Goal: Task Accomplishment & Management: Manage account settings

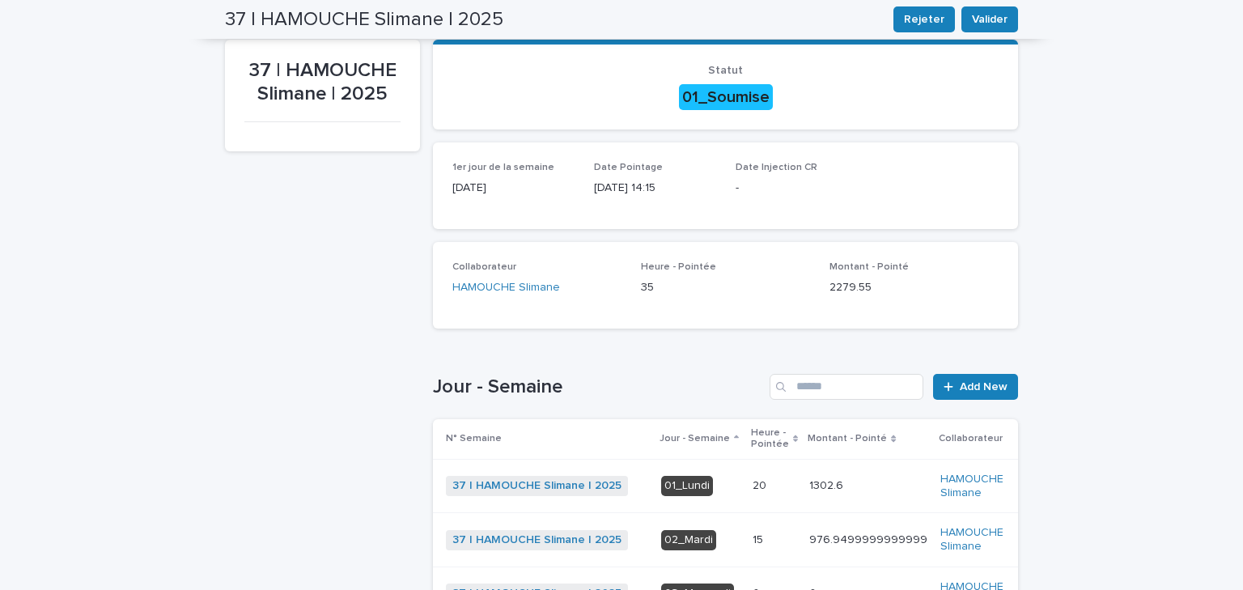
scroll to position [65, 0]
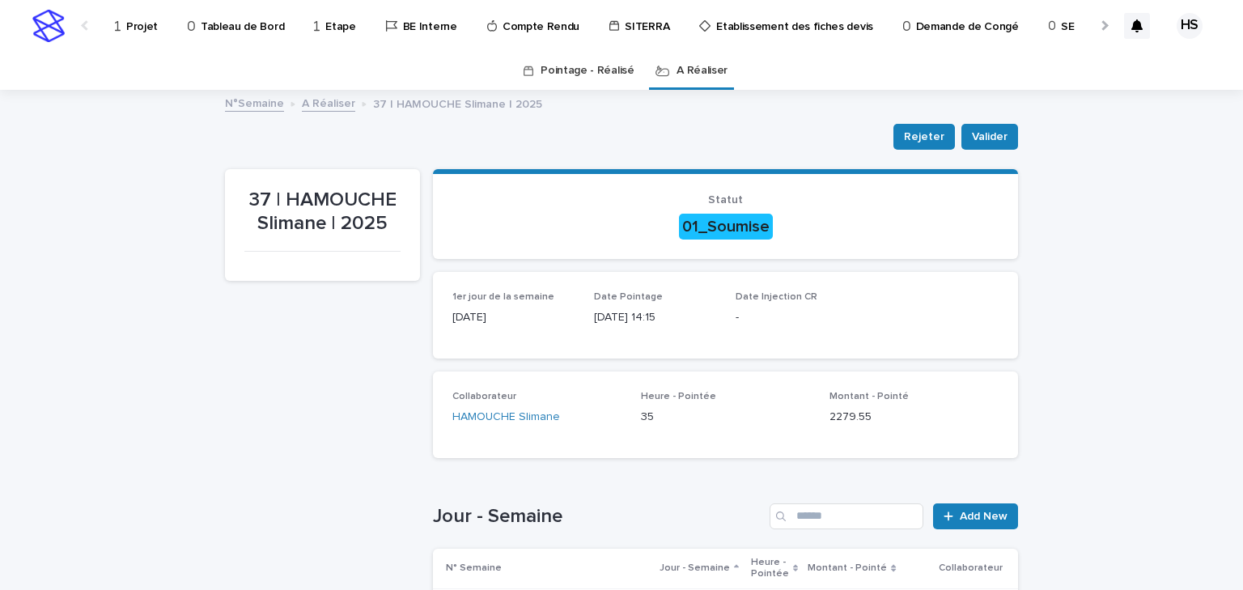
scroll to position [259, 0]
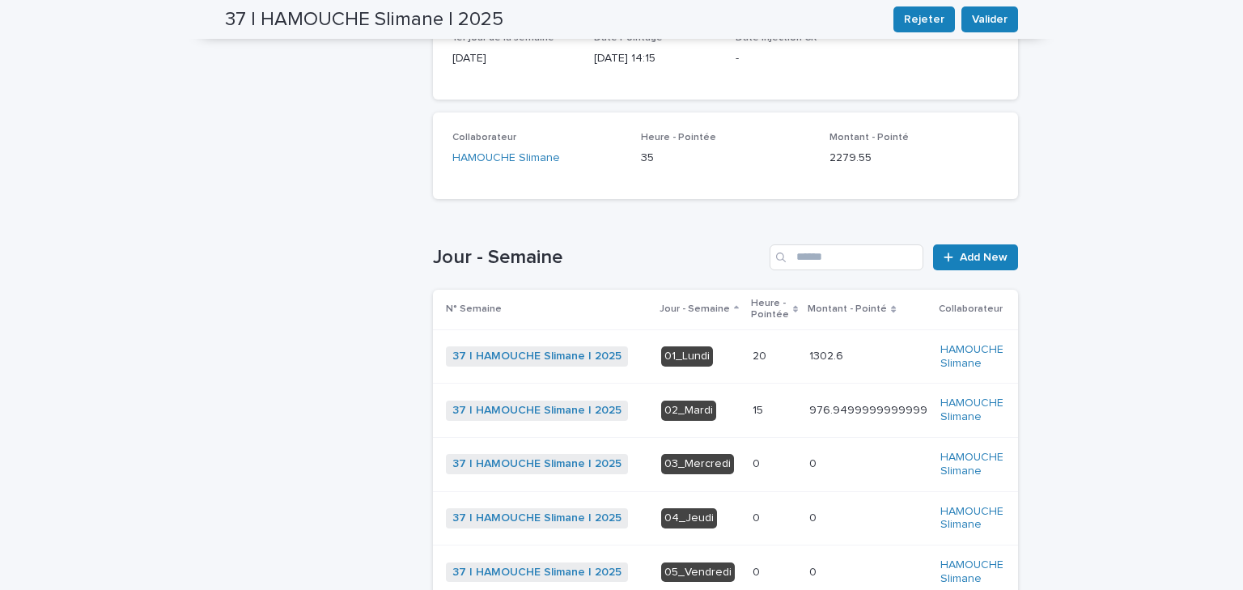
click at [709, 355] on p "01_Lundi" at bounding box center [700, 356] width 79 height 20
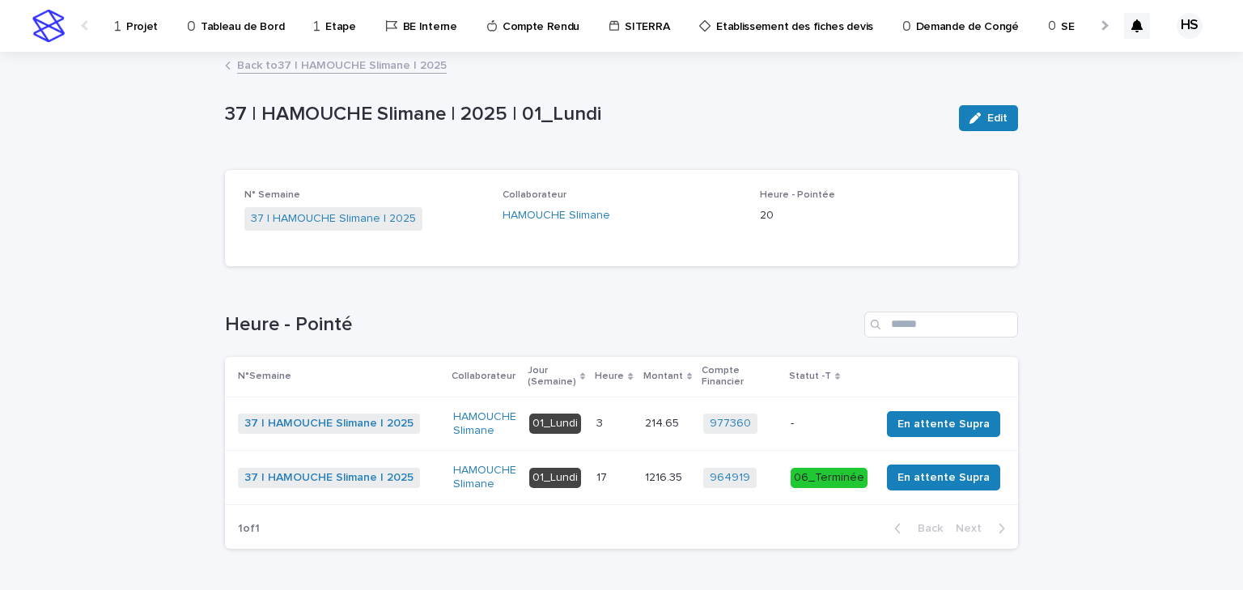
click at [329, 74] on div "Back to 37 | HAMOUCHE Slimane | 2025" at bounding box center [621, 66] width 809 height 23
click at [329, 72] on link "Back to 37 | HAMOUCHE Slimane | 2025" at bounding box center [342, 64] width 210 height 19
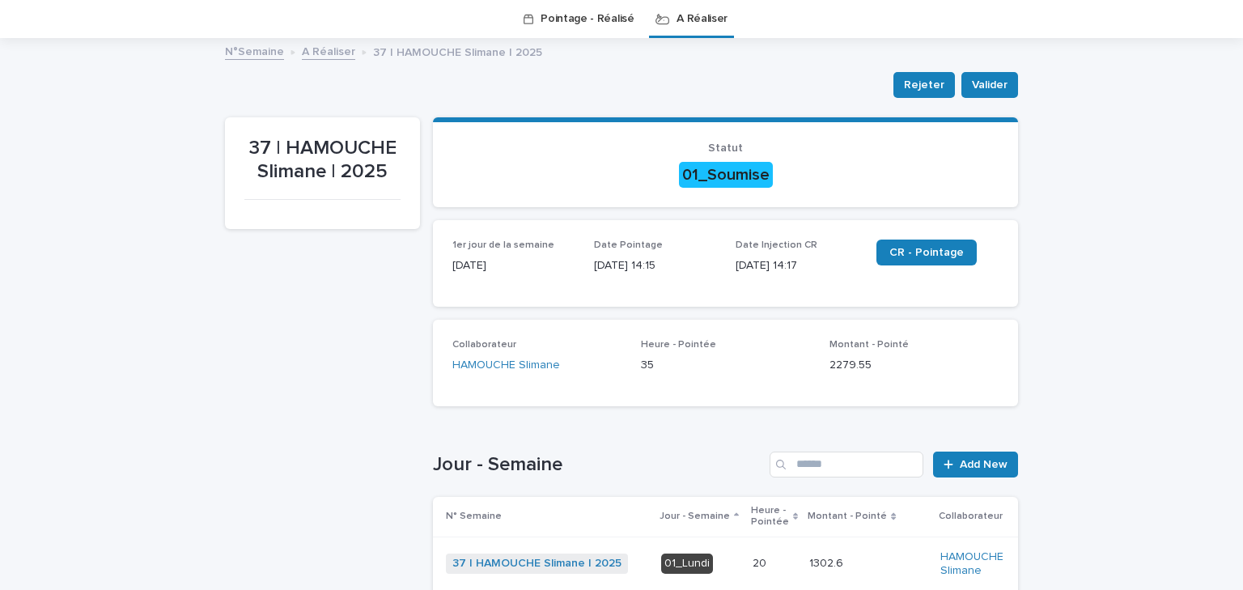
scroll to position [181, 0]
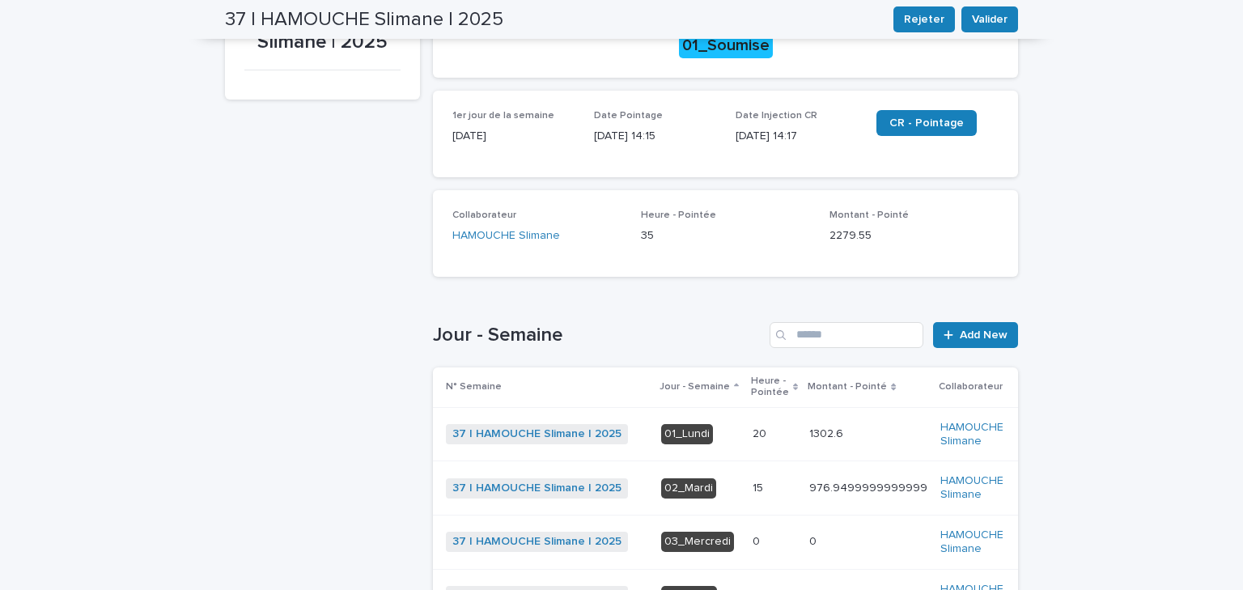
click at [753, 484] on p "15" at bounding box center [760, 486] width 14 height 17
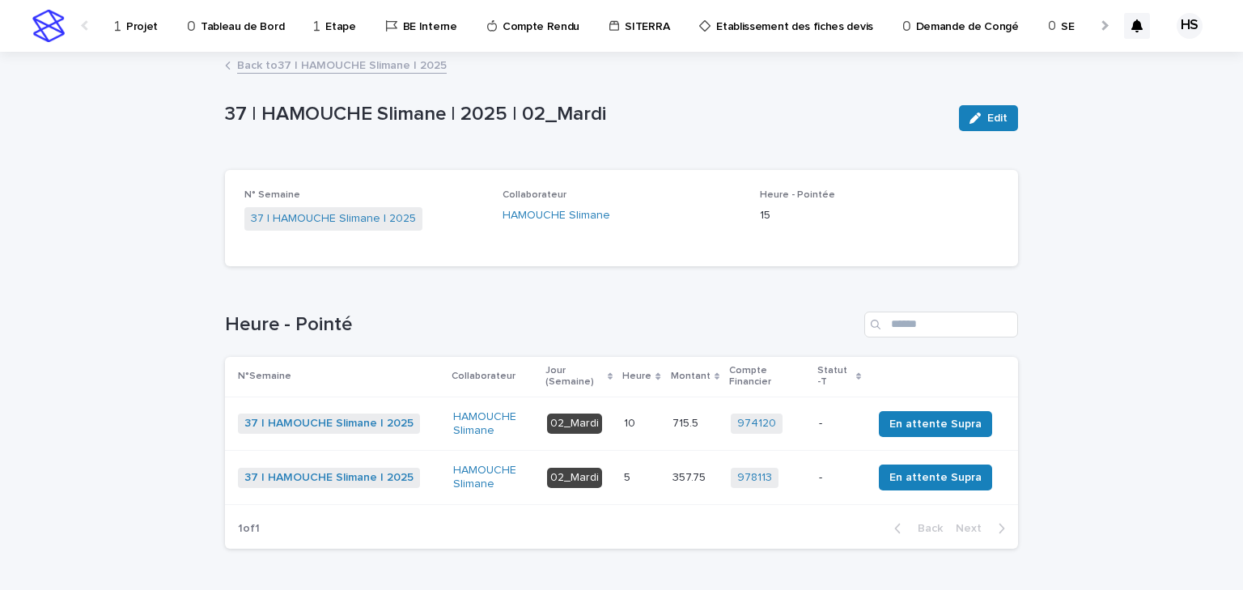
click at [152, 33] on p "Projet" at bounding box center [142, 17] width 32 height 34
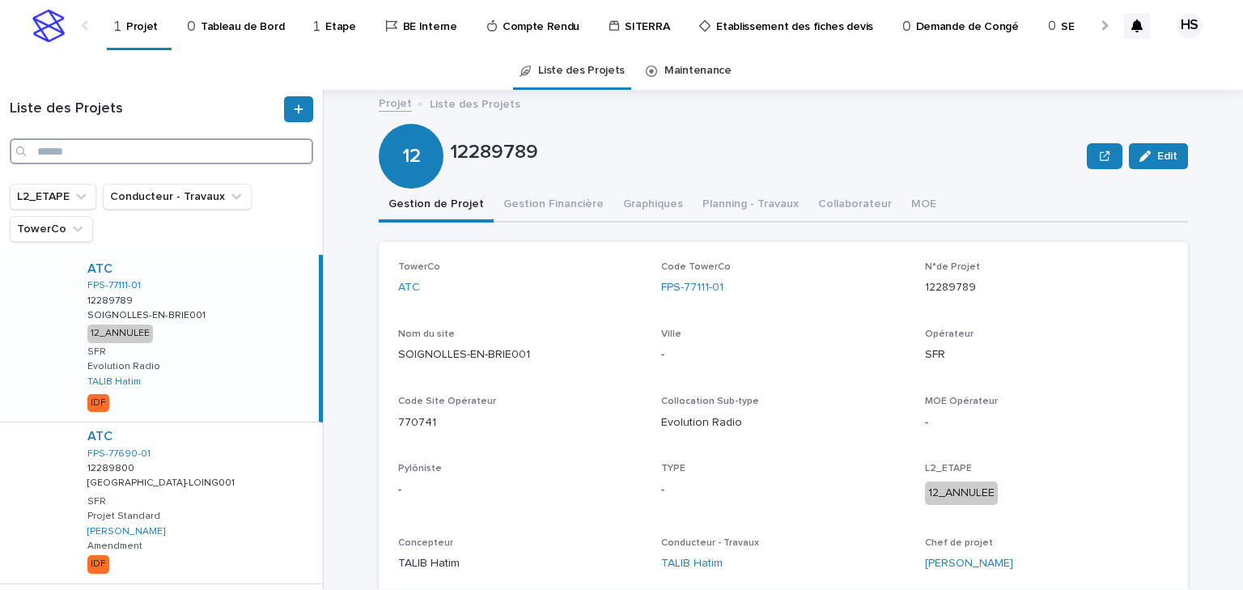
click at [139, 155] on input "Search" at bounding box center [162, 151] width 304 height 26
paste input "**********"
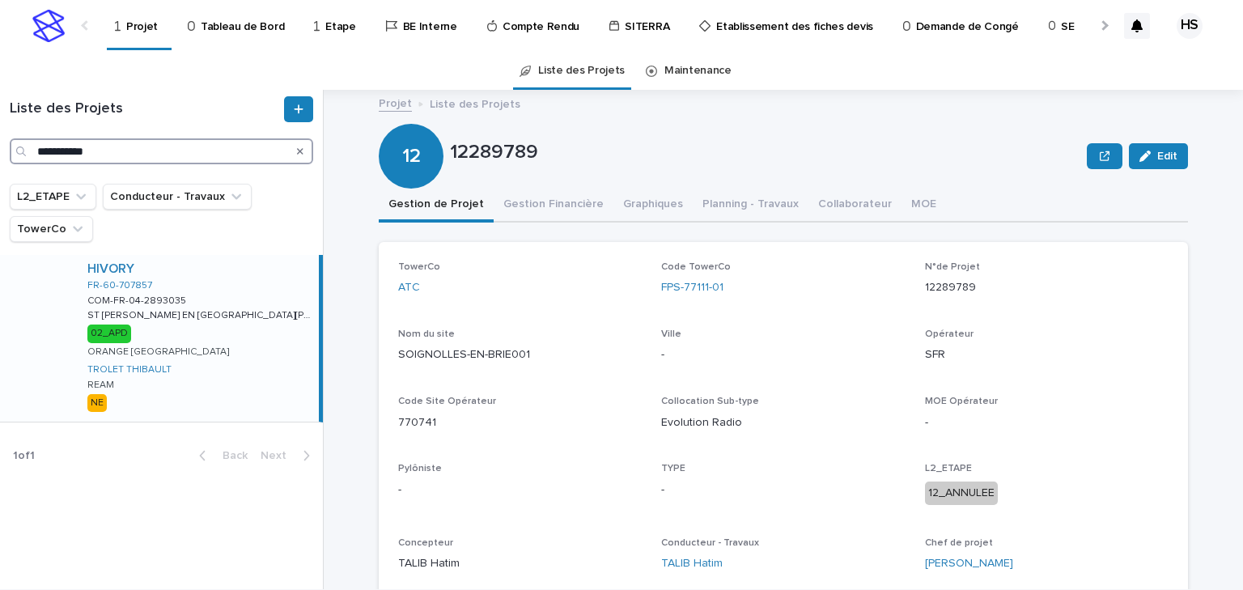
type input "**********"
click at [162, 321] on p "ST AUBIN EN B.-LA CHAPELL" at bounding box center [201, 314] width 228 height 15
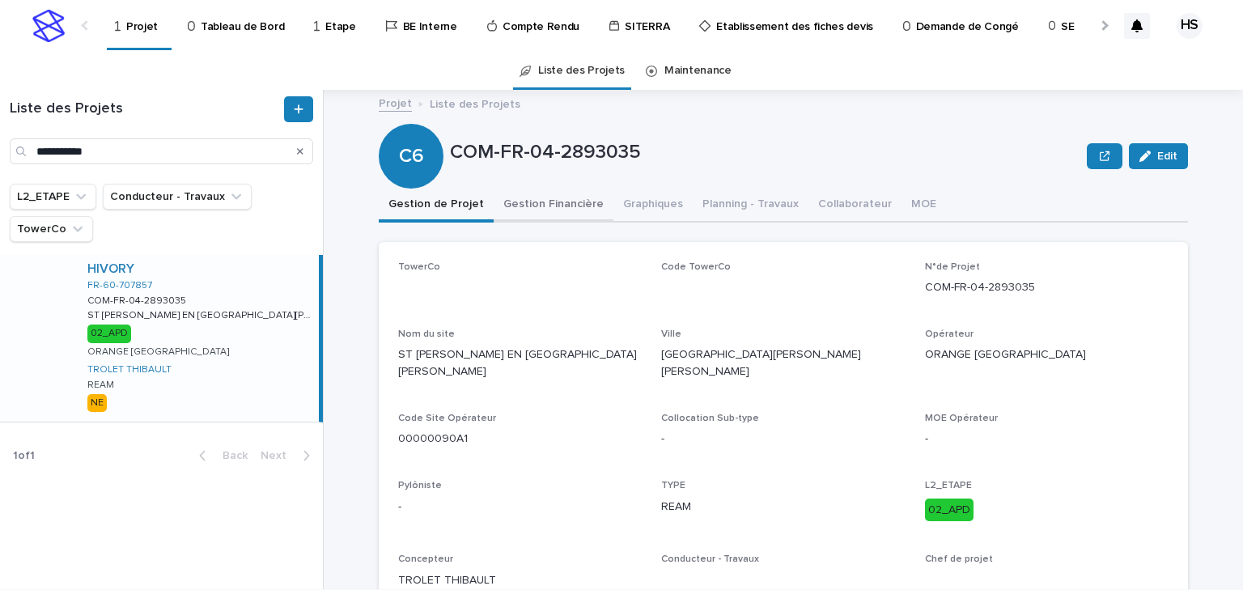
click at [538, 206] on button "Gestion Financière" at bounding box center [554, 206] width 120 height 34
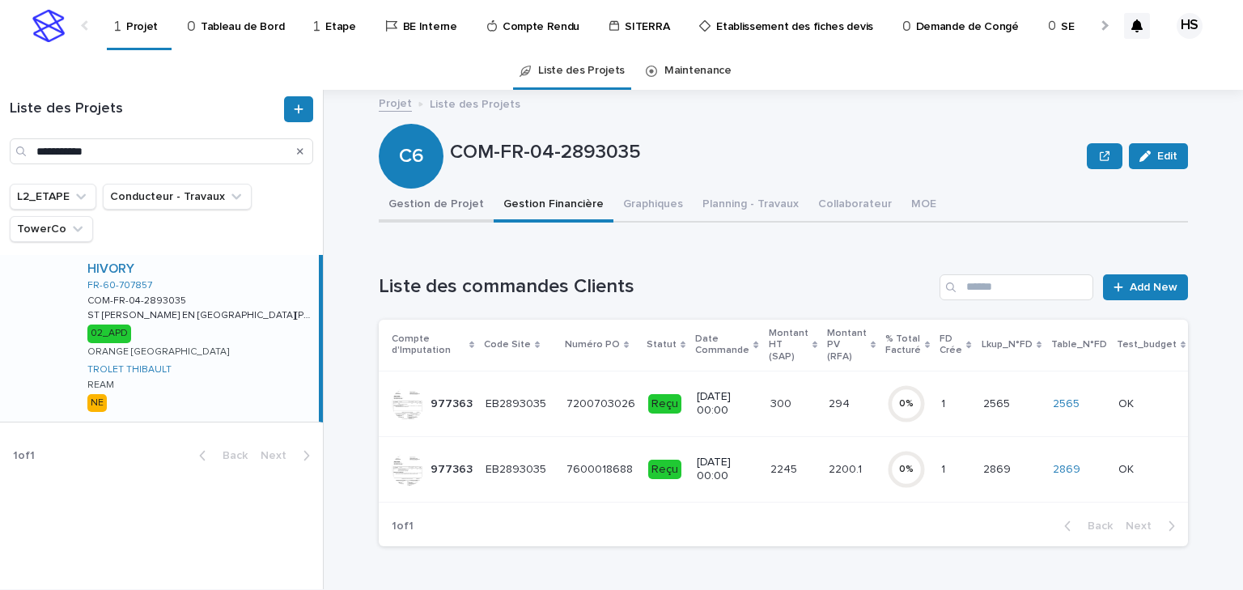
click at [445, 204] on button "Gestion de Projet" at bounding box center [436, 206] width 115 height 34
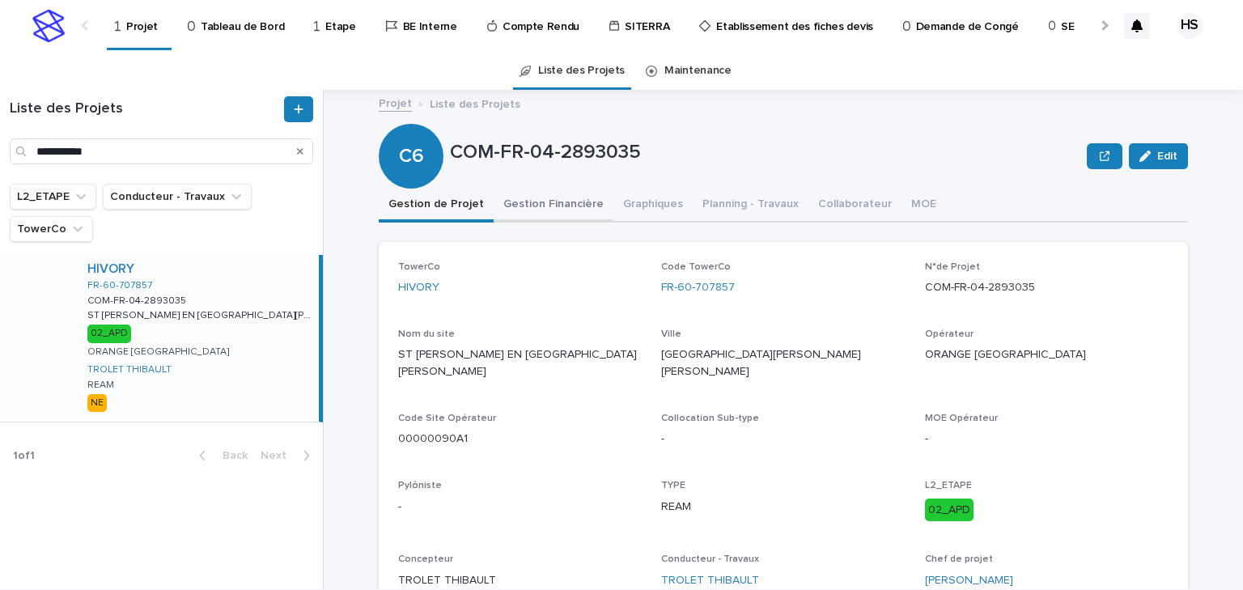
click at [512, 202] on button "Gestion Financière" at bounding box center [554, 206] width 120 height 34
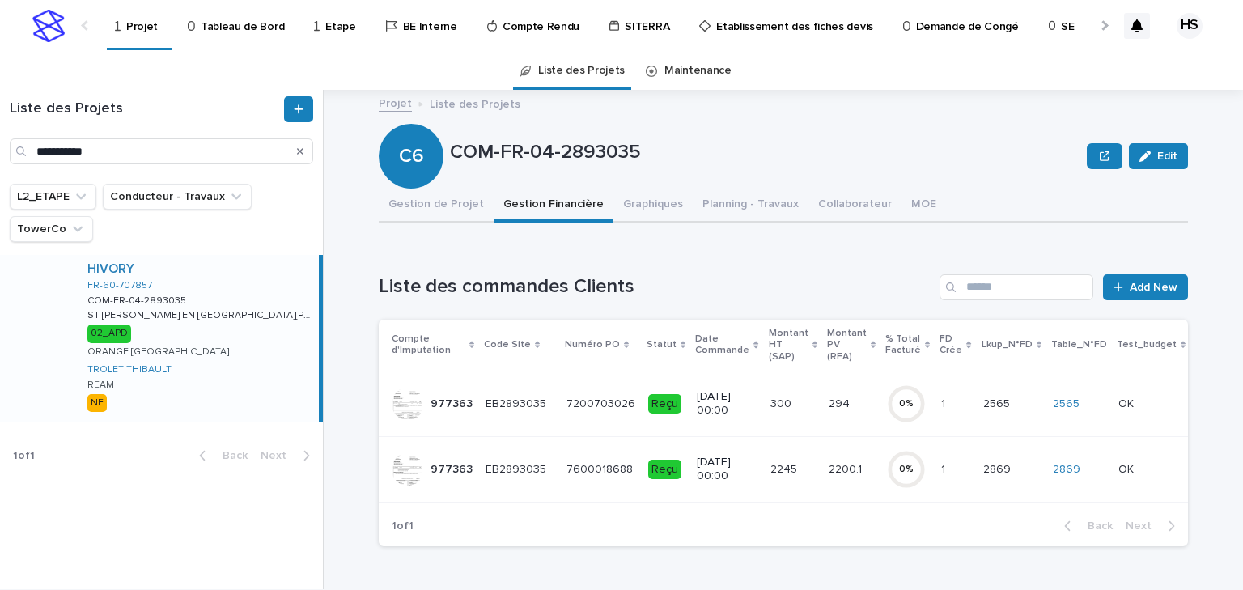
click at [773, 476] on div "2245 2245" at bounding box center [793, 470] width 45 height 27
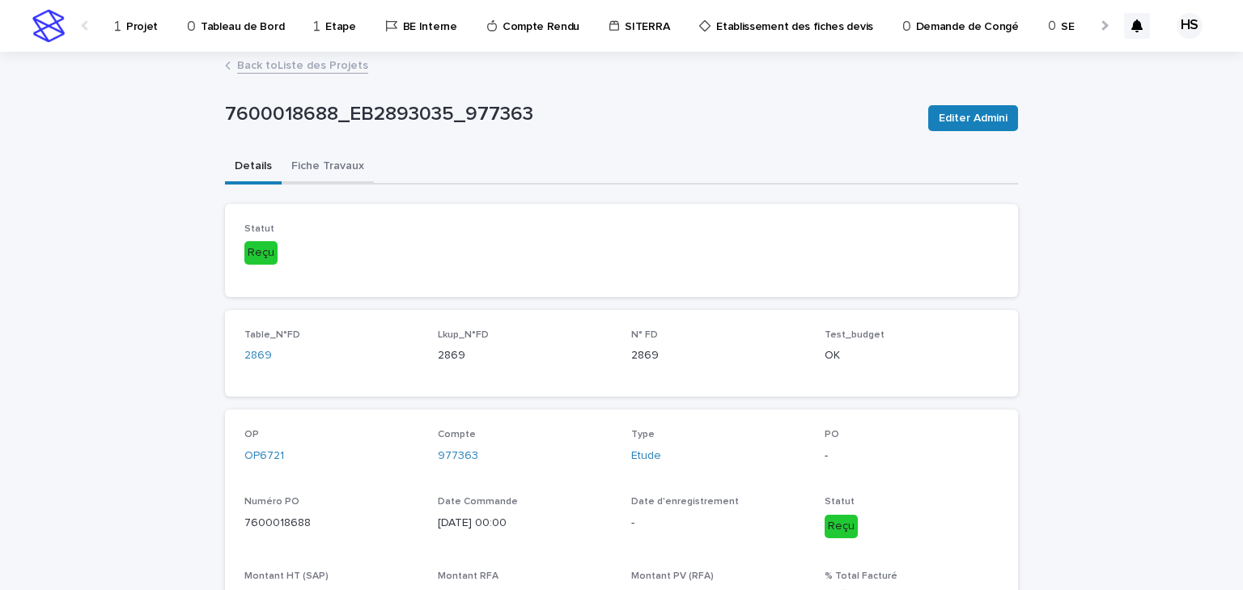
click at [328, 164] on button "Fiche Travaux" at bounding box center [328, 168] width 92 height 34
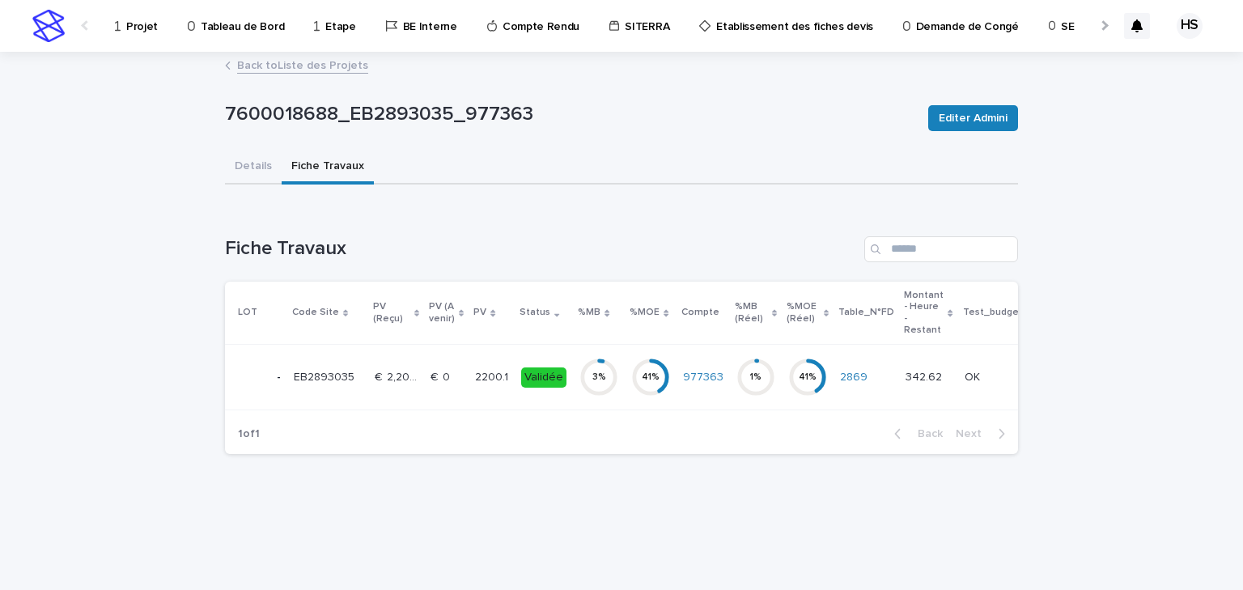
click at [448, 373] on p "€  0" at bounding box center [442, 376] width 23 height 17
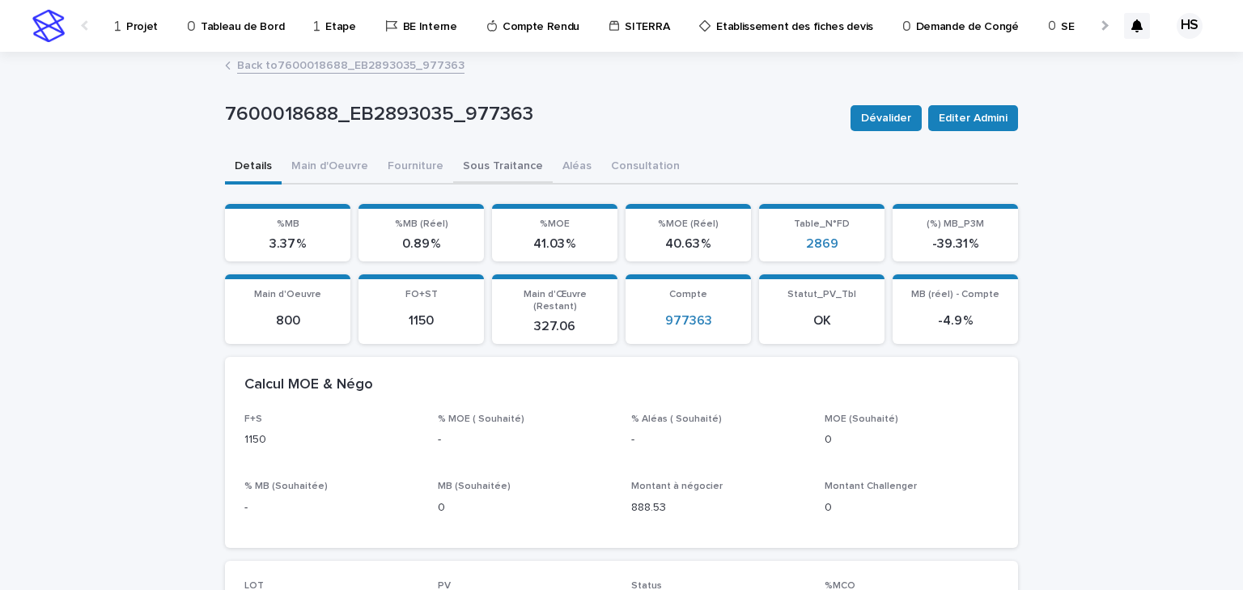
click at [480, 166] on button "Sous Traitance" at bounding box center [503, 168] width 100 height 34
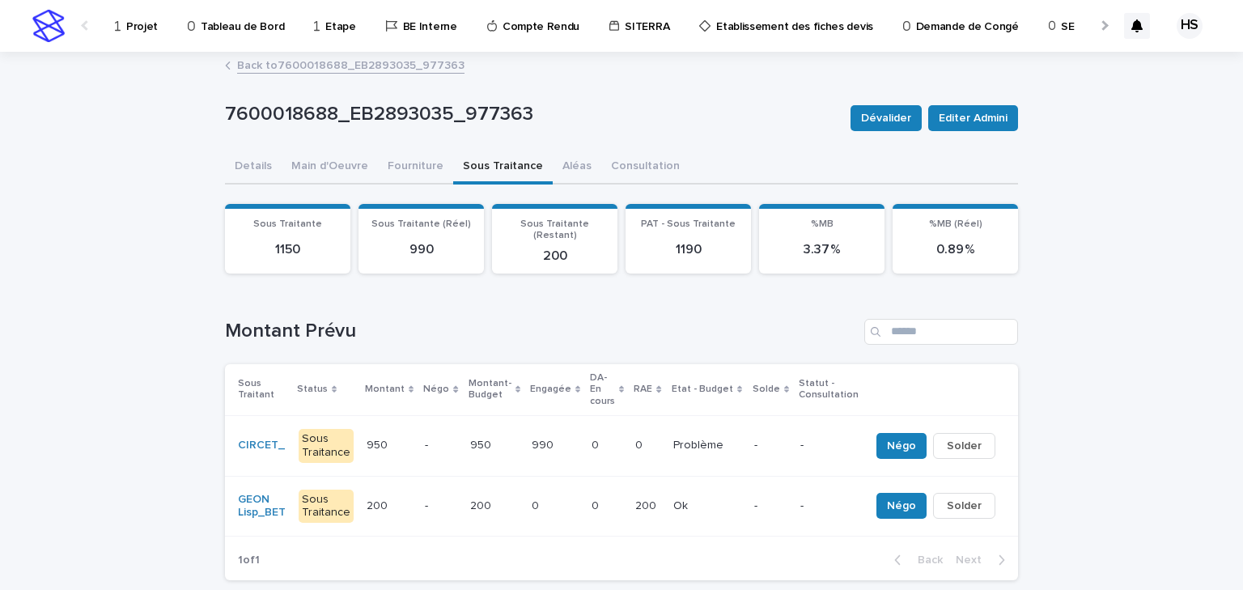
scroll to position [65, 0]
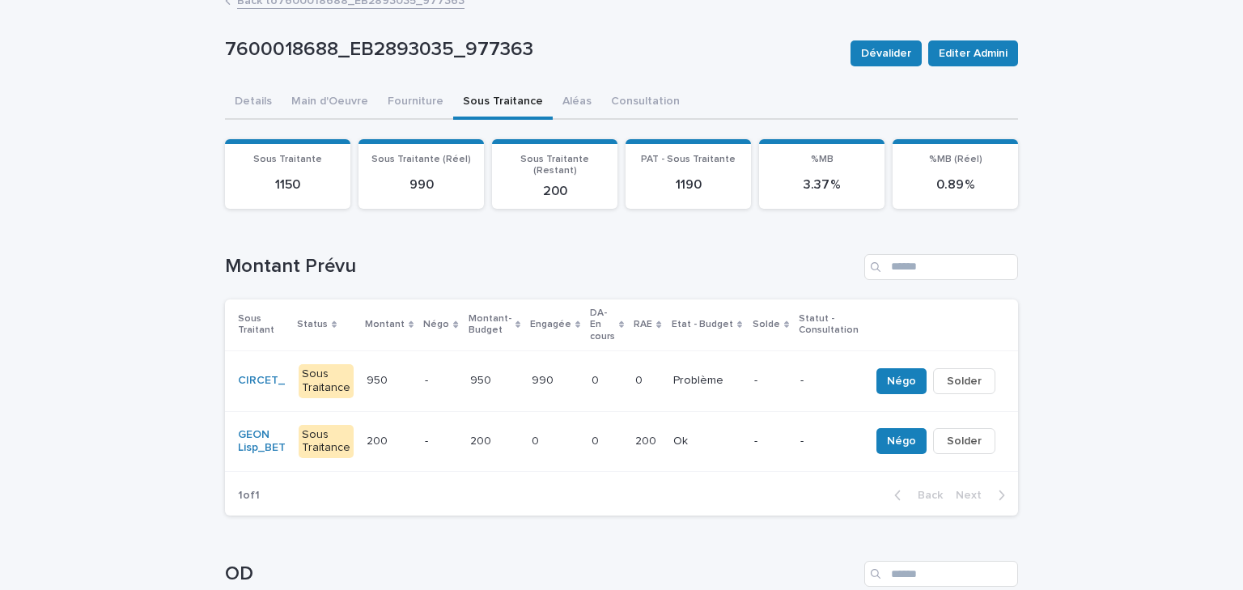
click at [595, 371] on p "0" at bounding box center [597, 379] width 11 height 17
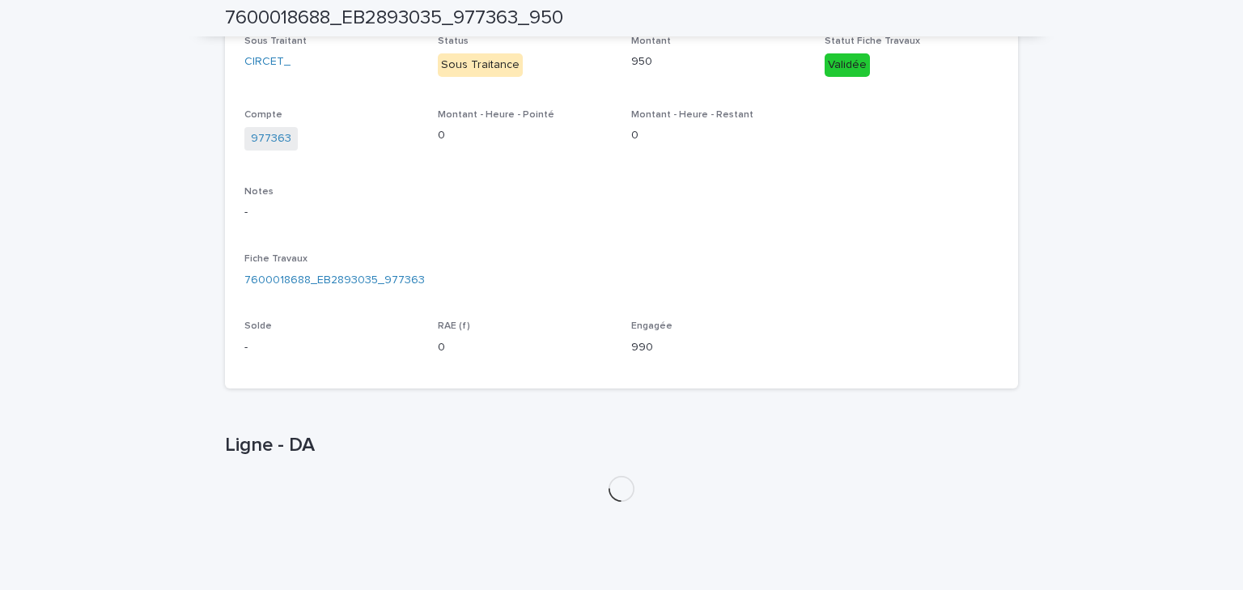
scroll to position [332, 0]
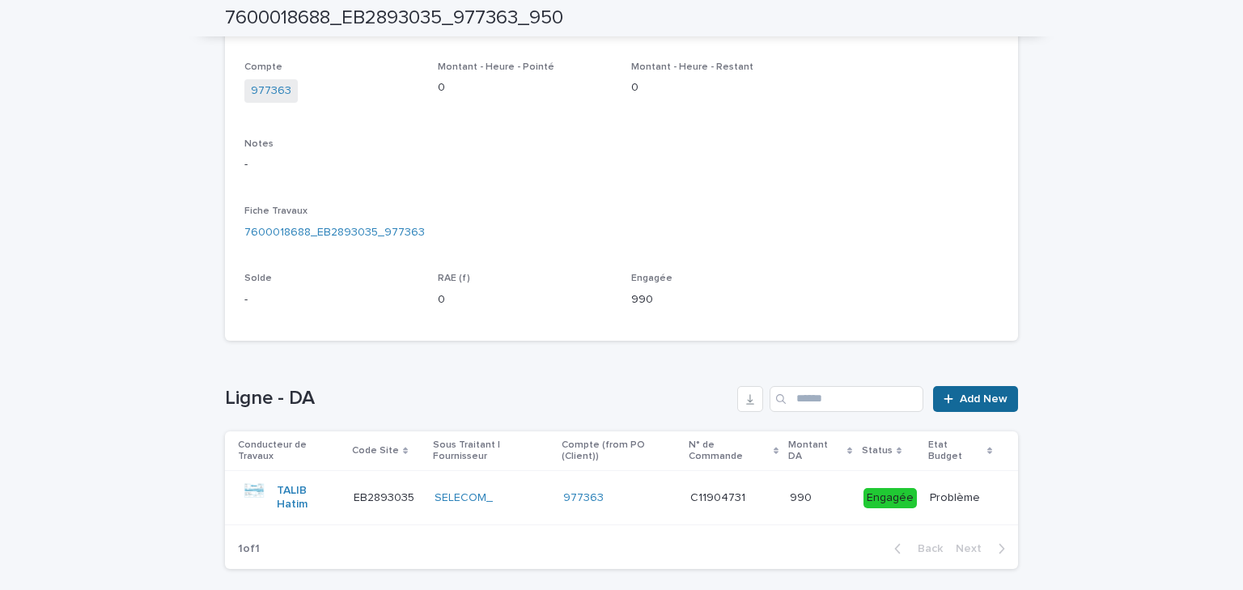
click at [1001, 402] on span "Add New" at bounding box center [984, 398] width 48 height 11
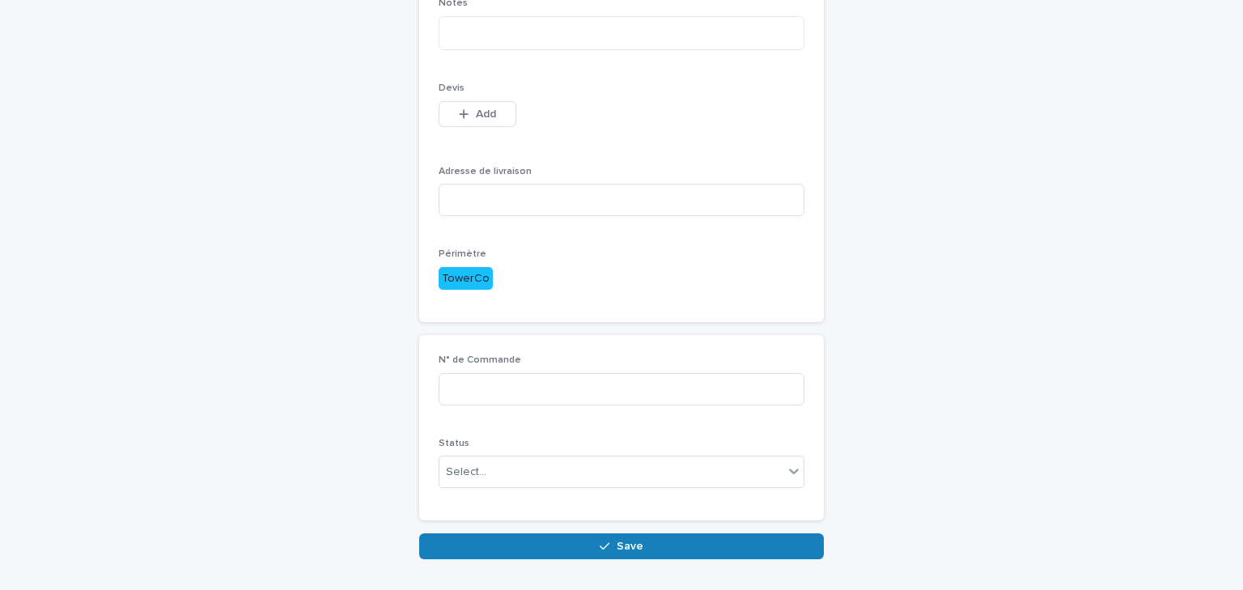
scroll to position [350, 0]
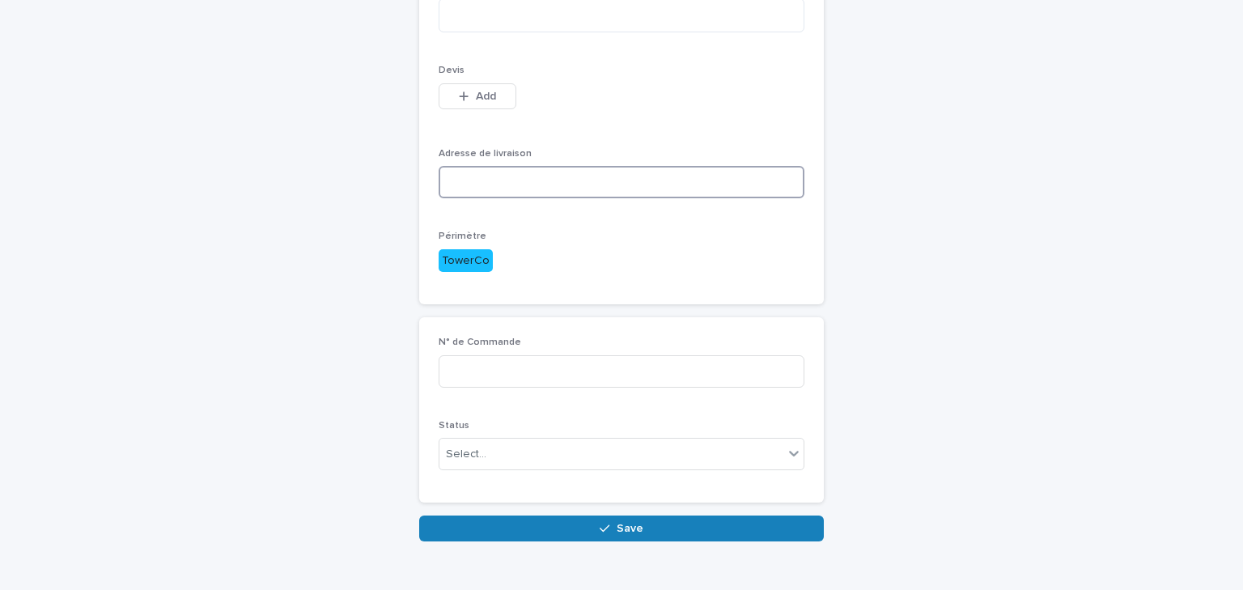
click at [505, 181] on input at bounding box center [622, 182] width 366 height 32
type input "****"
click at [512, 453] on div "Select..." at bounding box center [612, 454] width 344 height 27
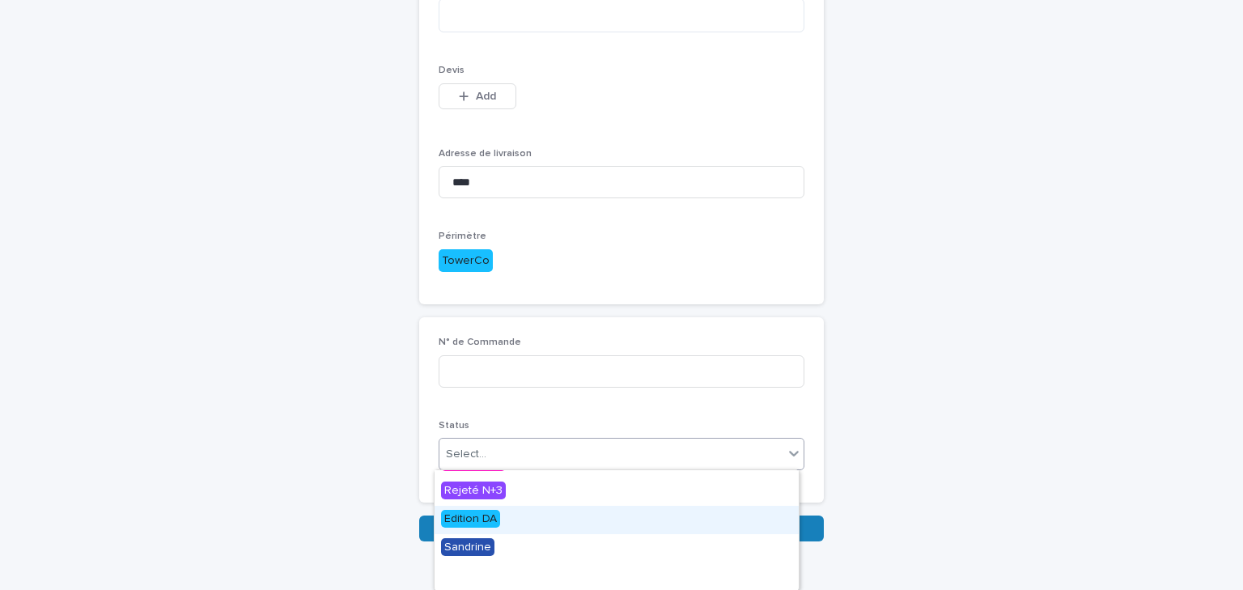
scroll to position [155, 0]
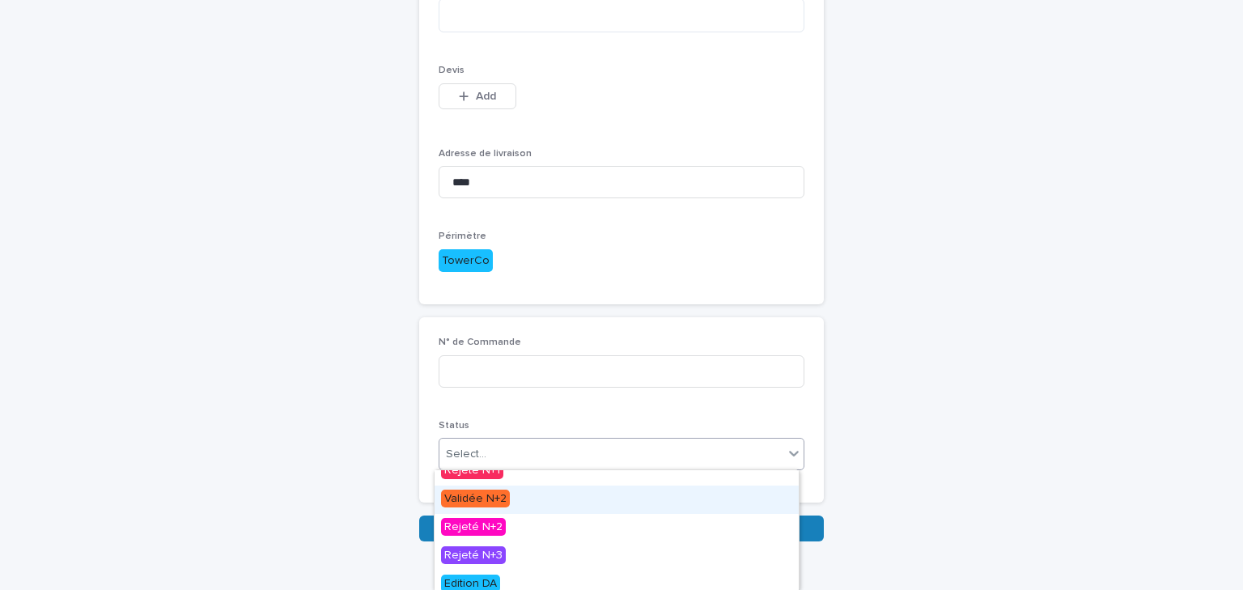
click at [505, 506] on span "Validée N+2" at bounding box center [475, 499] width 69 height 18
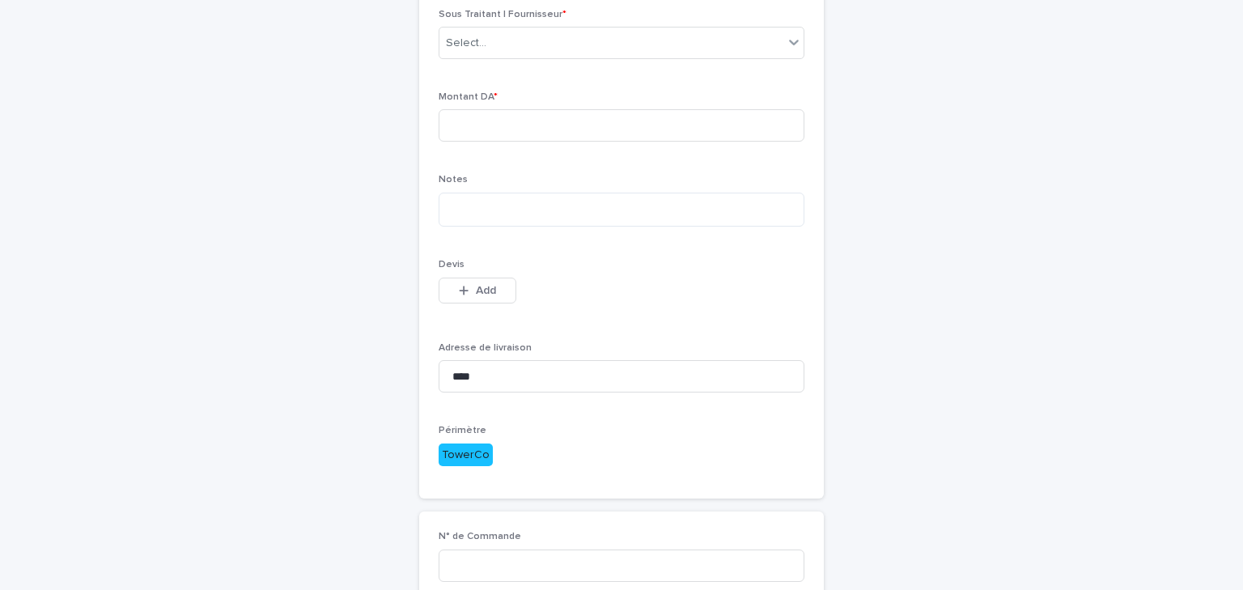
scroll to position [0, 0]
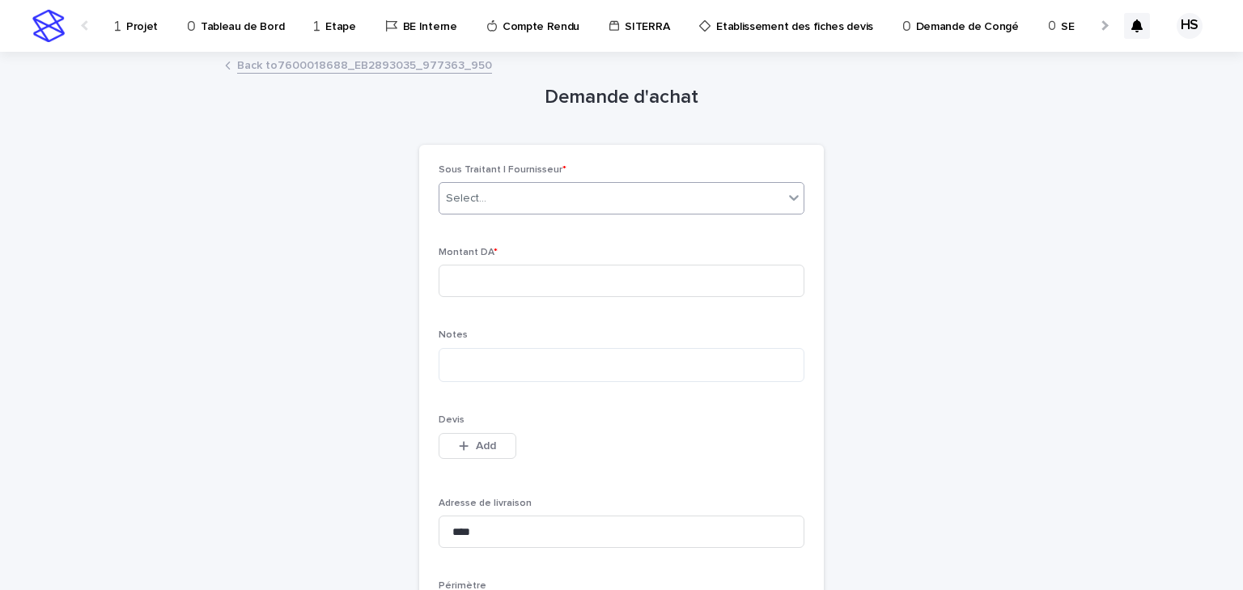
click at [483, 198] on div "Select..." at bounding box center [612, 198] width 344 height 27
type input "*******"
click at [503, 300] on div "Montant DA *" at bounding box center [622, 278] width 366 height 63
click at [514, 278] on input at bounding box center [622, 281] width 366 height 32
type input "***"
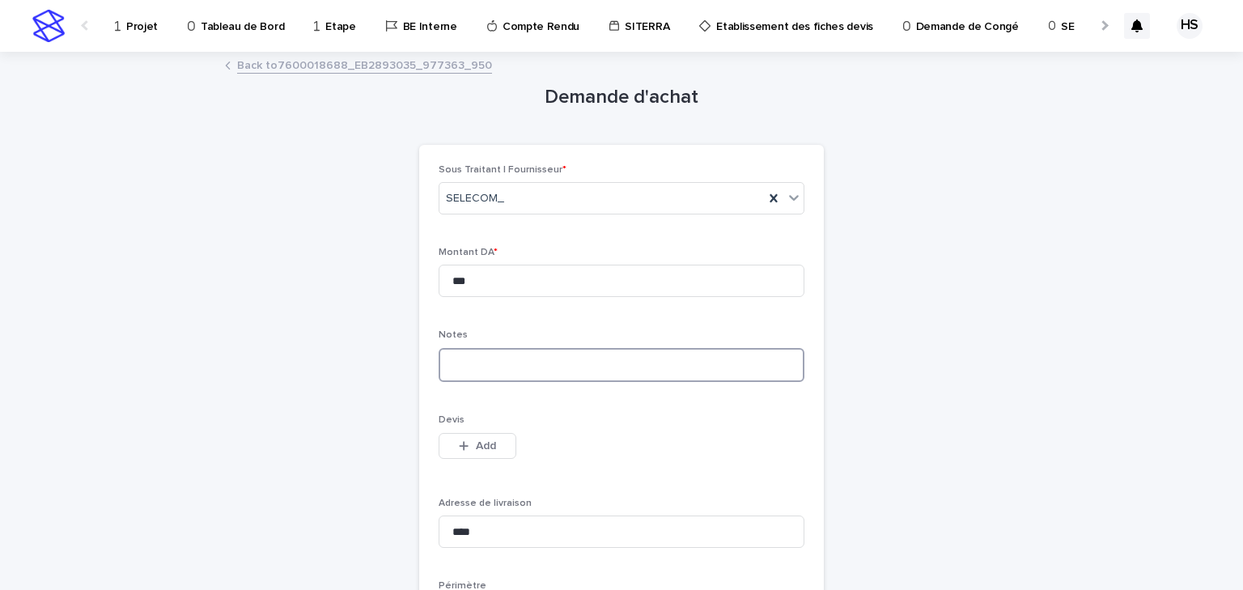
click at [489, 355] on textarea at bounding box center [622, 365] width 366 height 35
type textarea "**********"
click at [466, 444] on div "button" at bounding box center [467, 445] width 16 height 11
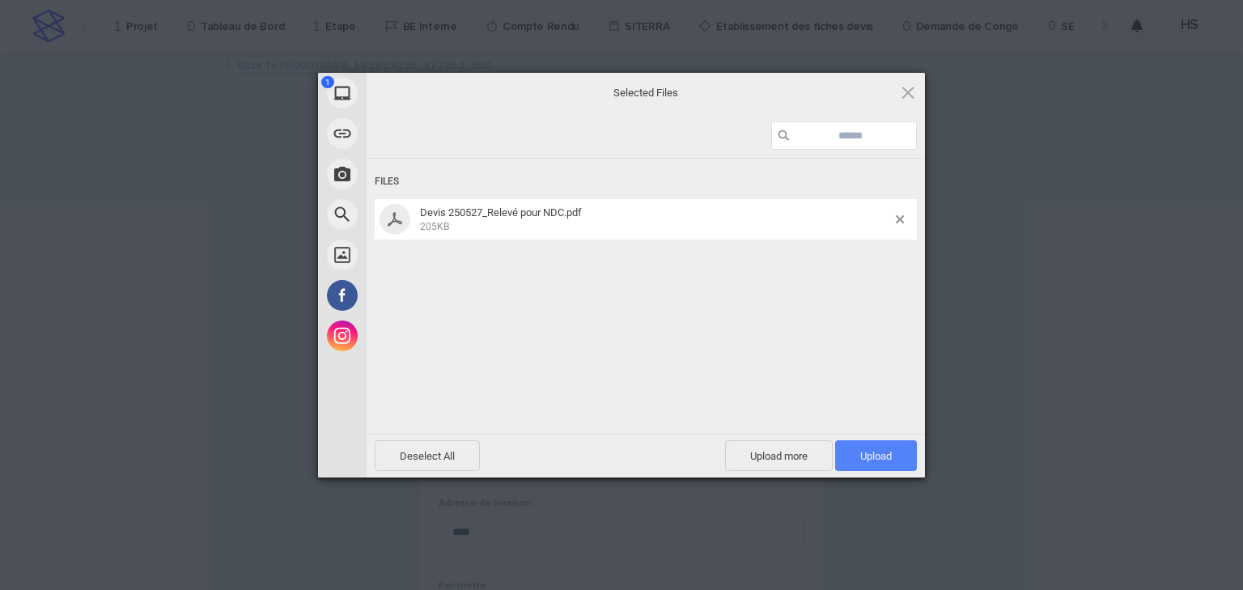
click at [896, 457] on span "Upload 1" at bounding box center [876, 455] width 82 height 31
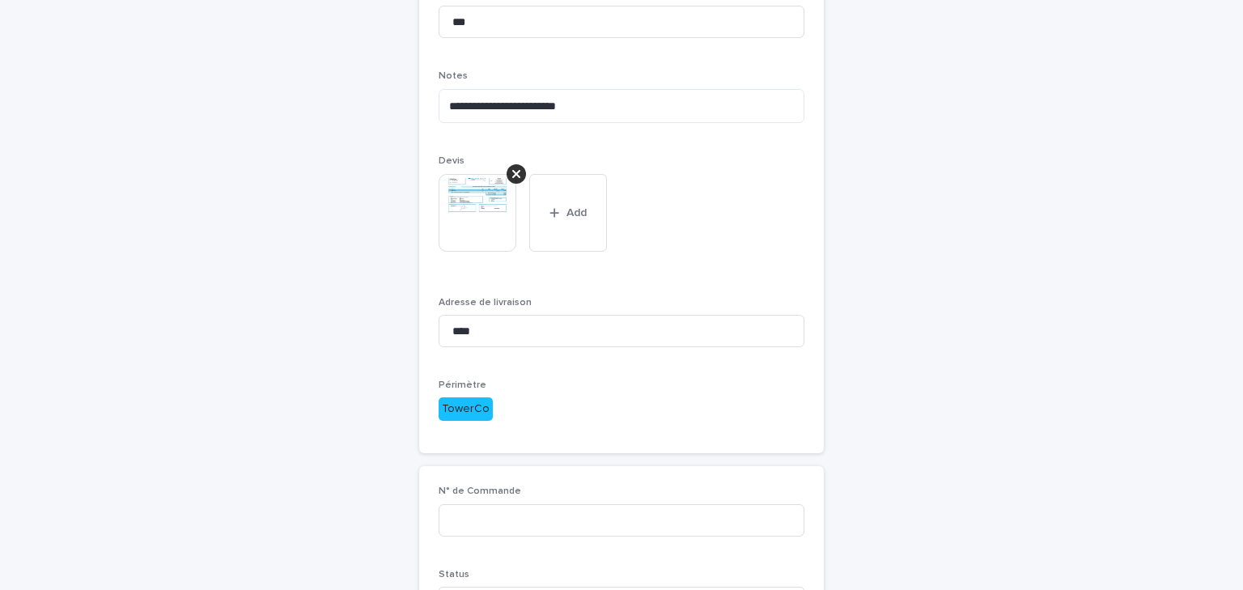
scroll to position [440, 0]
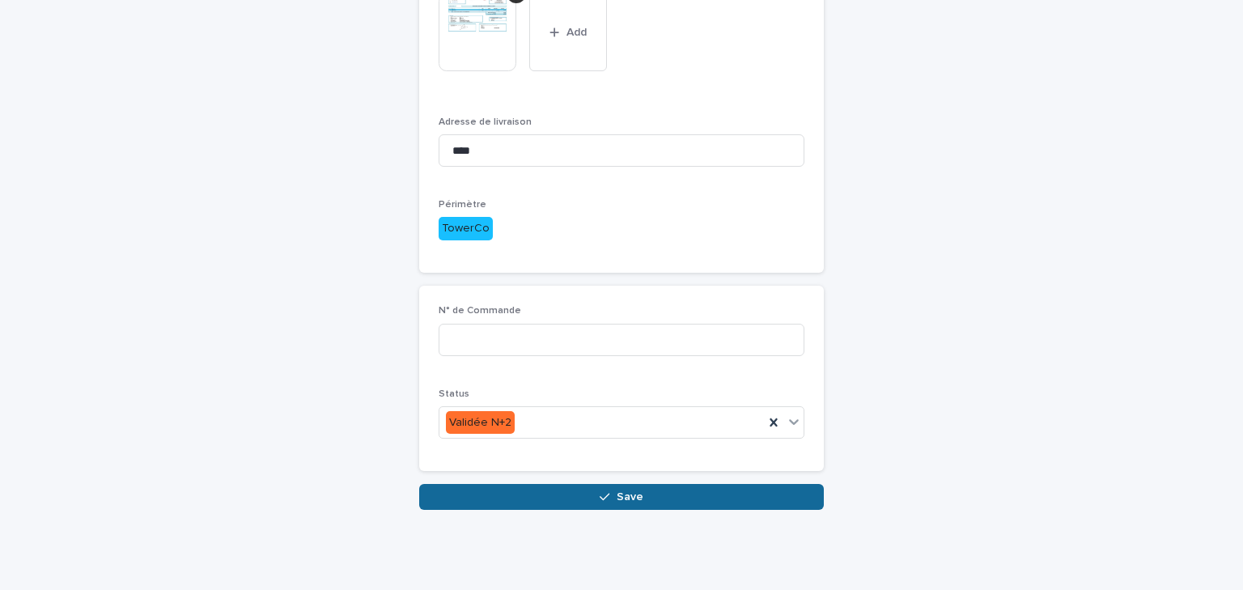
click at [520, 491] on button "Save" at bounding box center [621, 497] width 405 height 26
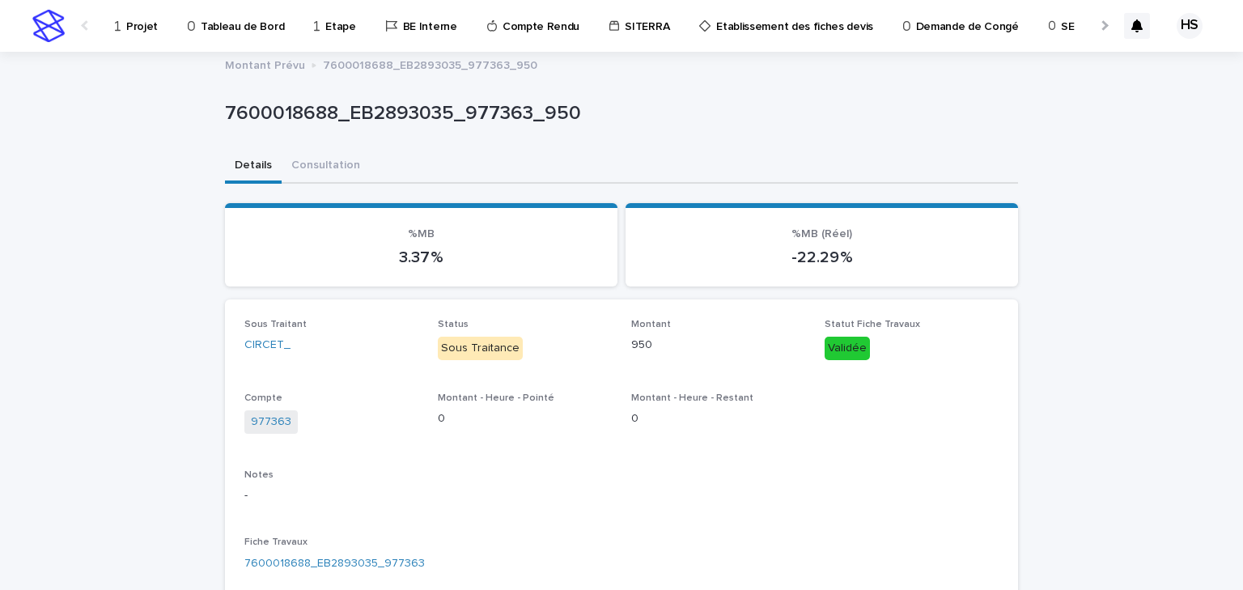
click at [136, 26] on p "Projet" at bounding box center [142, 17] width 32 height 34
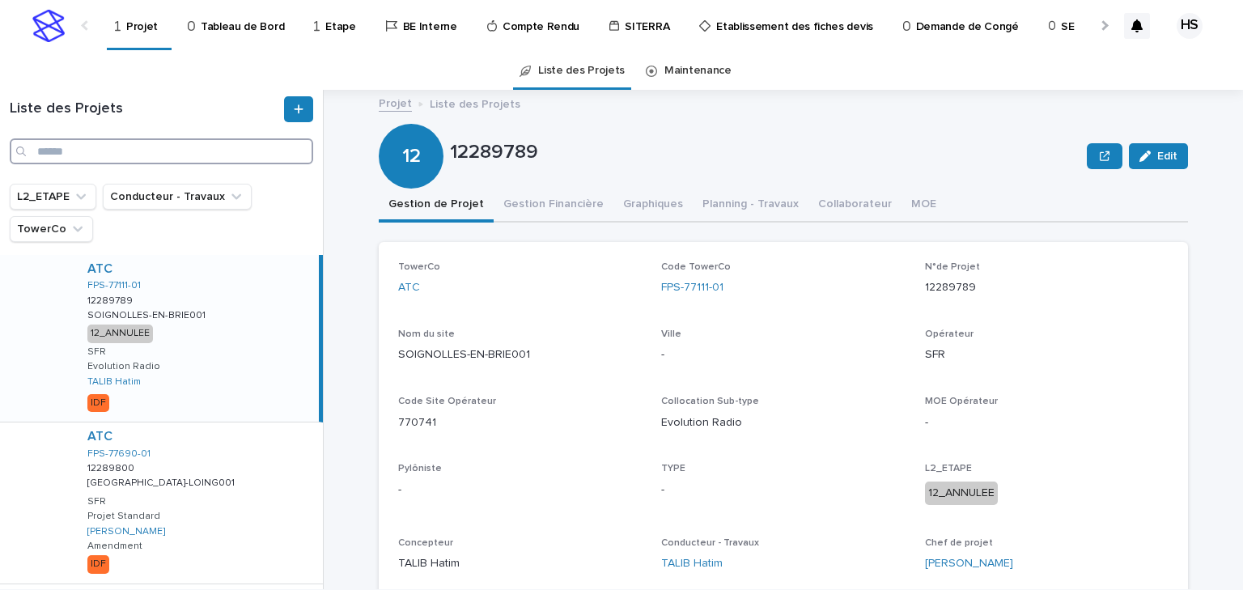
click at [172, 158] on input "Search" at bounding box center [162, 151] width 304 height 26
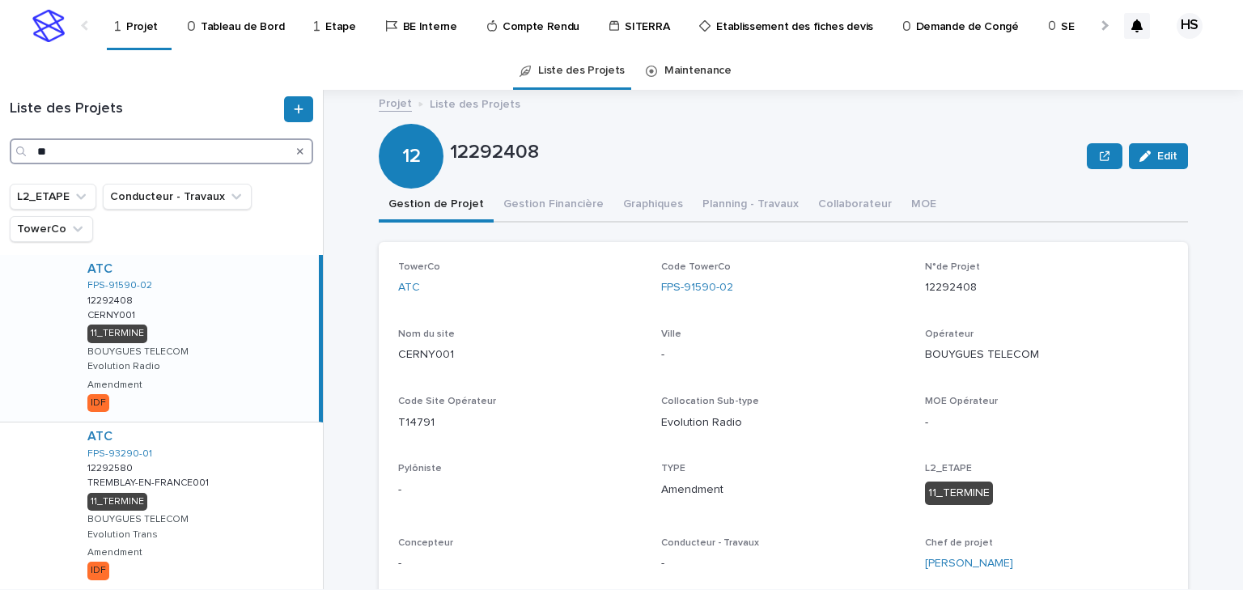
click at [152, 159] on input "**" at bounding box center [162, 151] width 304 height 26
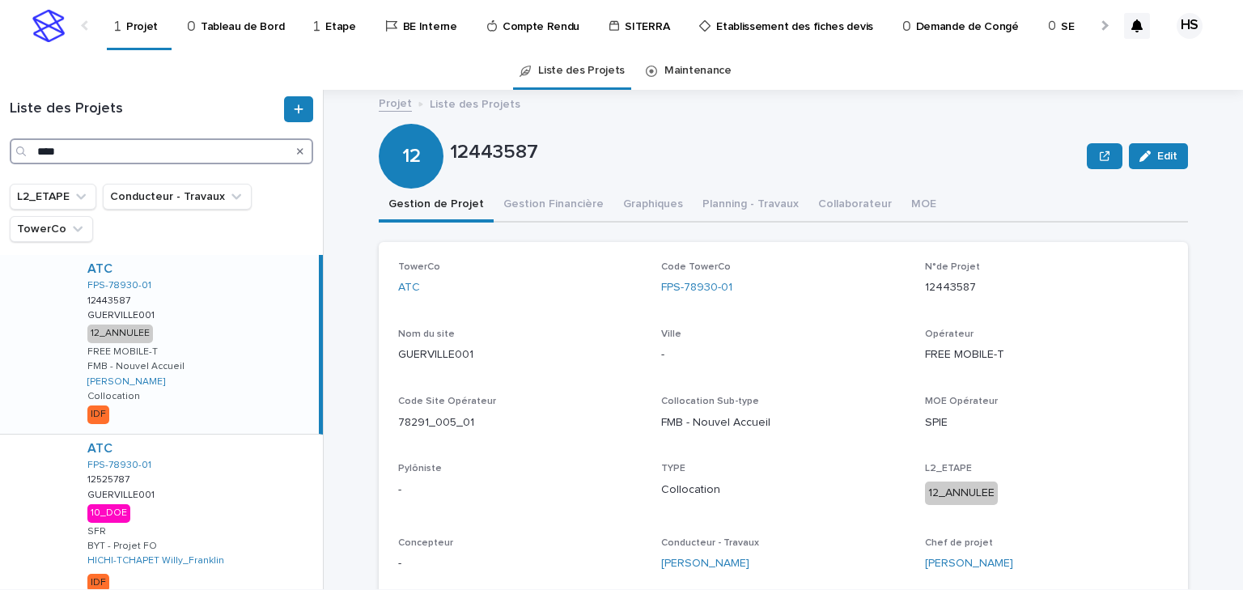
click at [87, 160] on input "****" at bounding box center [162, 151] width 304 height 26
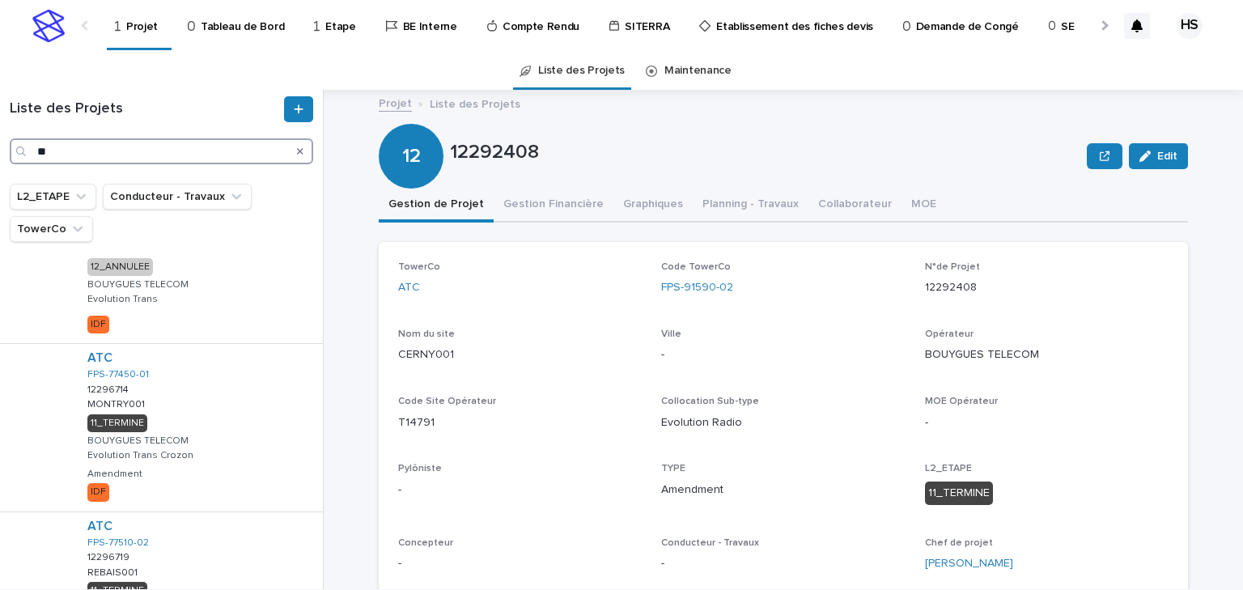
scroll to position [648, 0]
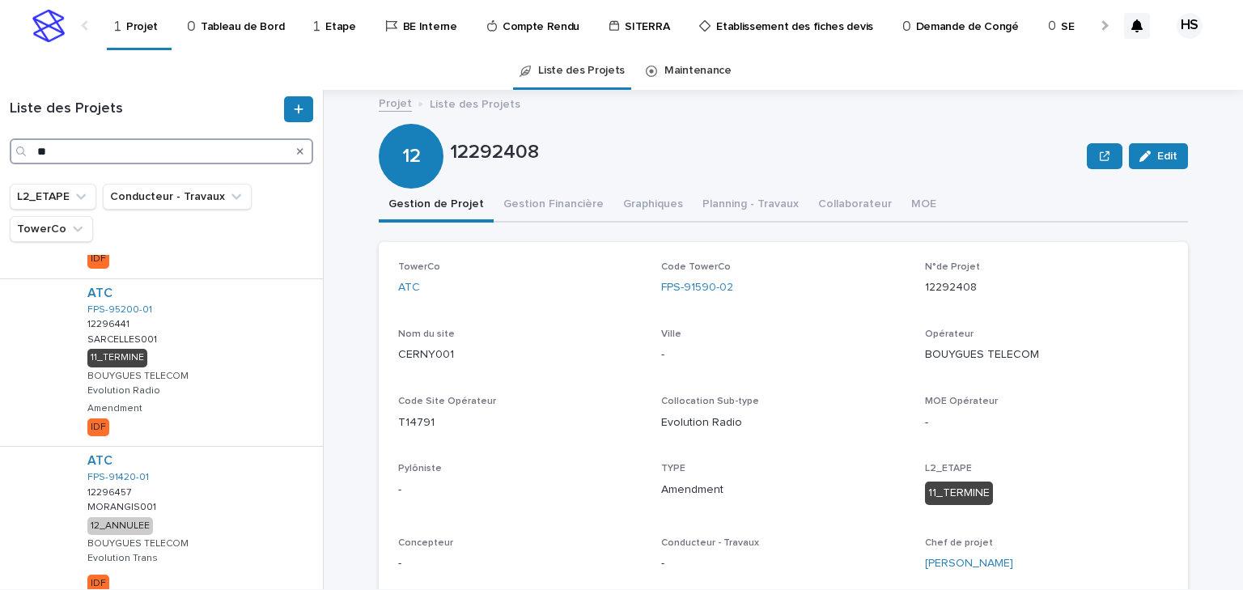
click at [65, 155] on input "**" at bounding box center [162, 151] width 304 height 26
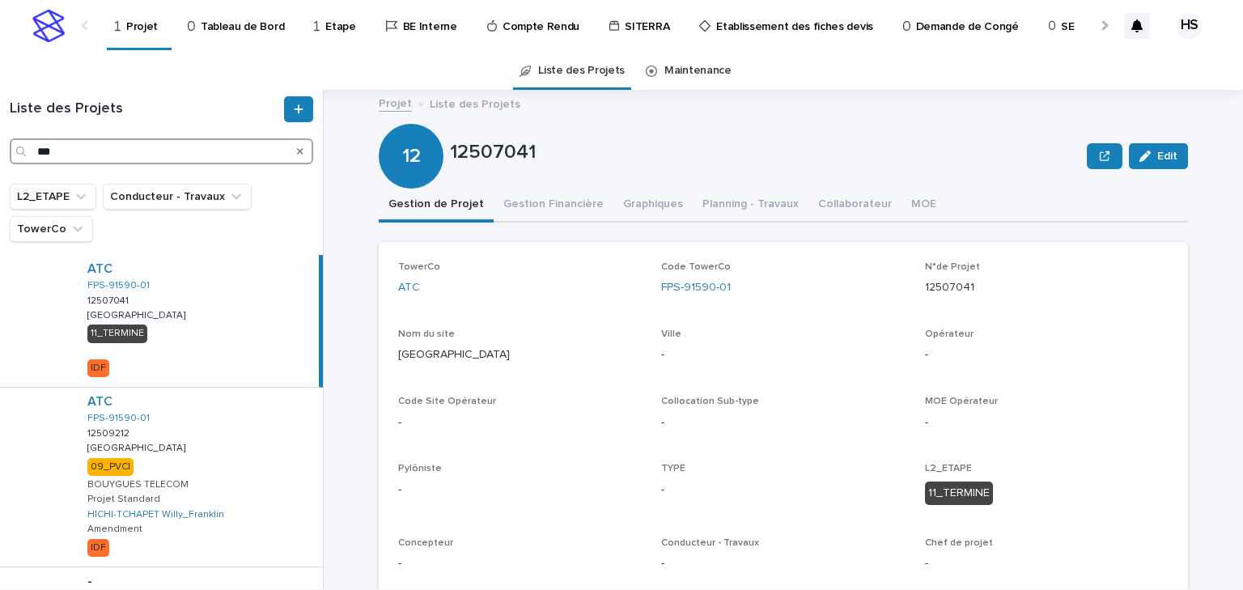
click at [74, 156] on input "***" at bounding box center [162, 151] width 304 height 26
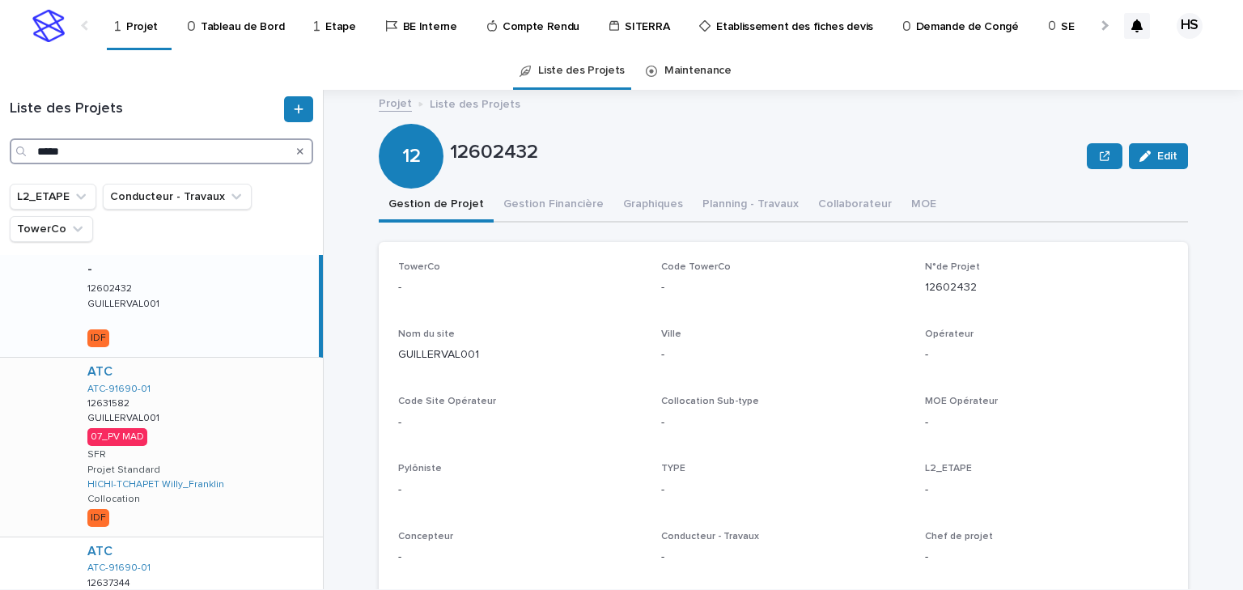
type input "*****"
click at [221, 406] on div "ATC ATC-91690-01 12631582 12631582 GUILLERVAL001 GUILLERVAL001 07_PV MAD SFR Pr…" at bounding box center [198, 447] width 249 height 179
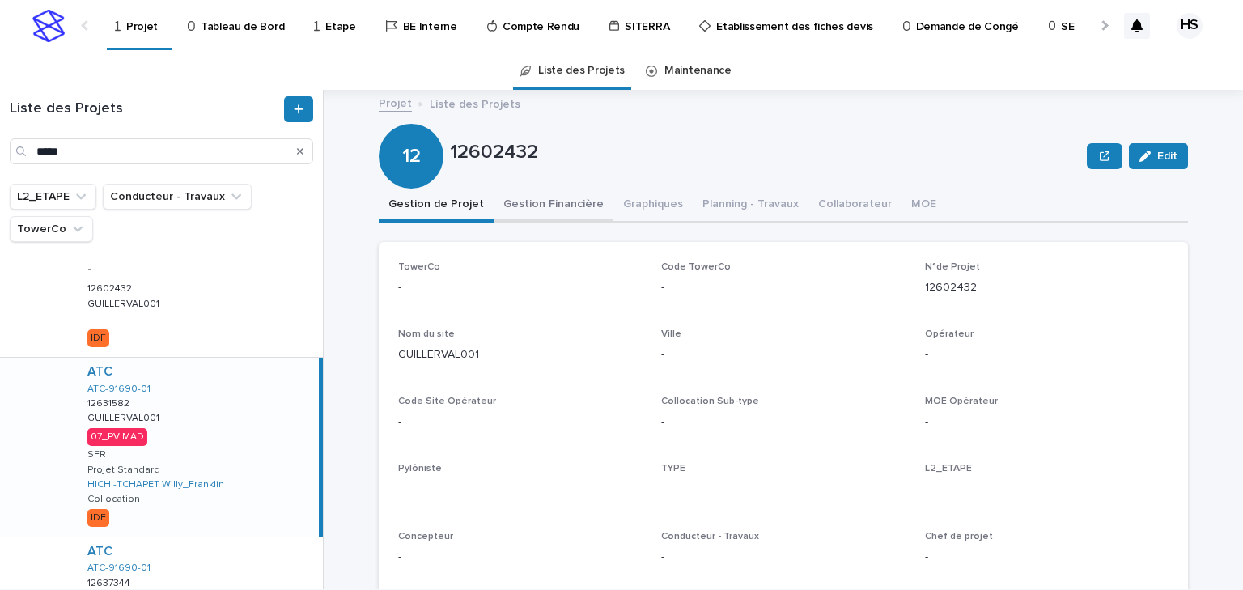
click at [537, 209] on button "Gestion Financière" at bounding box center [554, 206] width 120 height 34
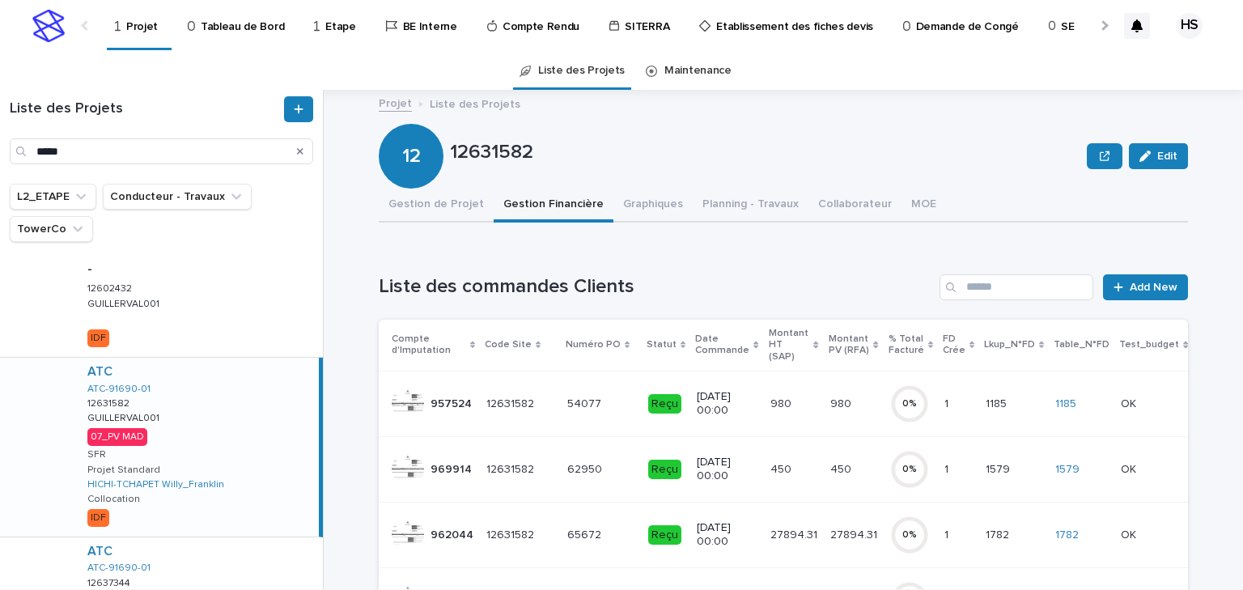
scroll to position [130, 0]
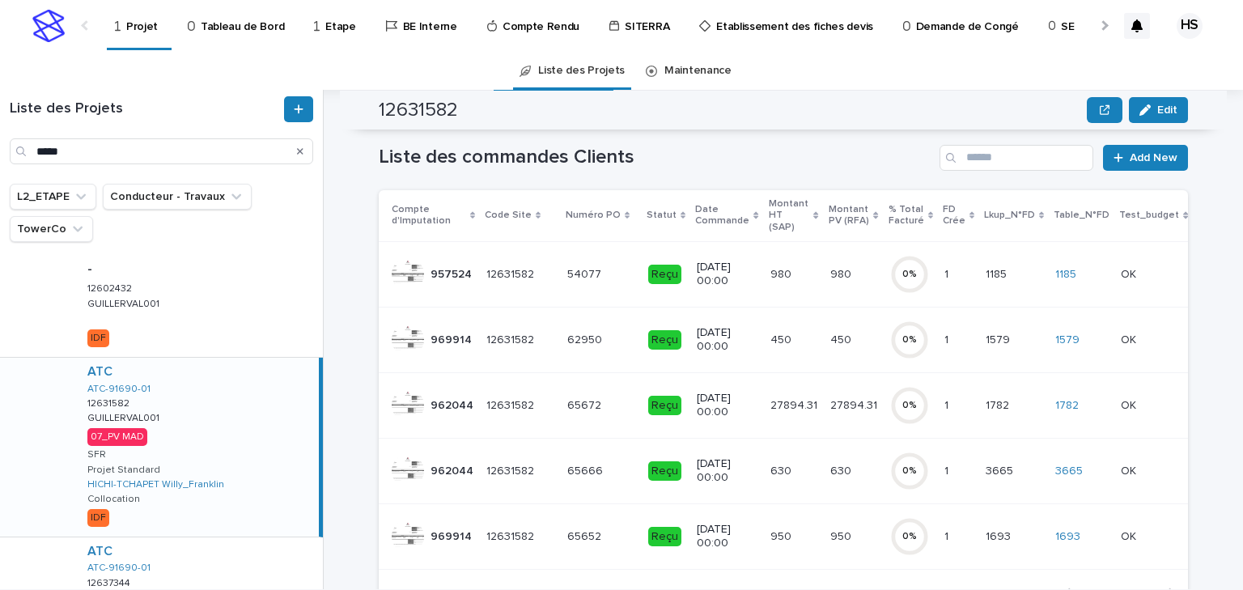
click at [831, 396] on p "27894.31" at bounding box center [856, 404] width 50 height 17
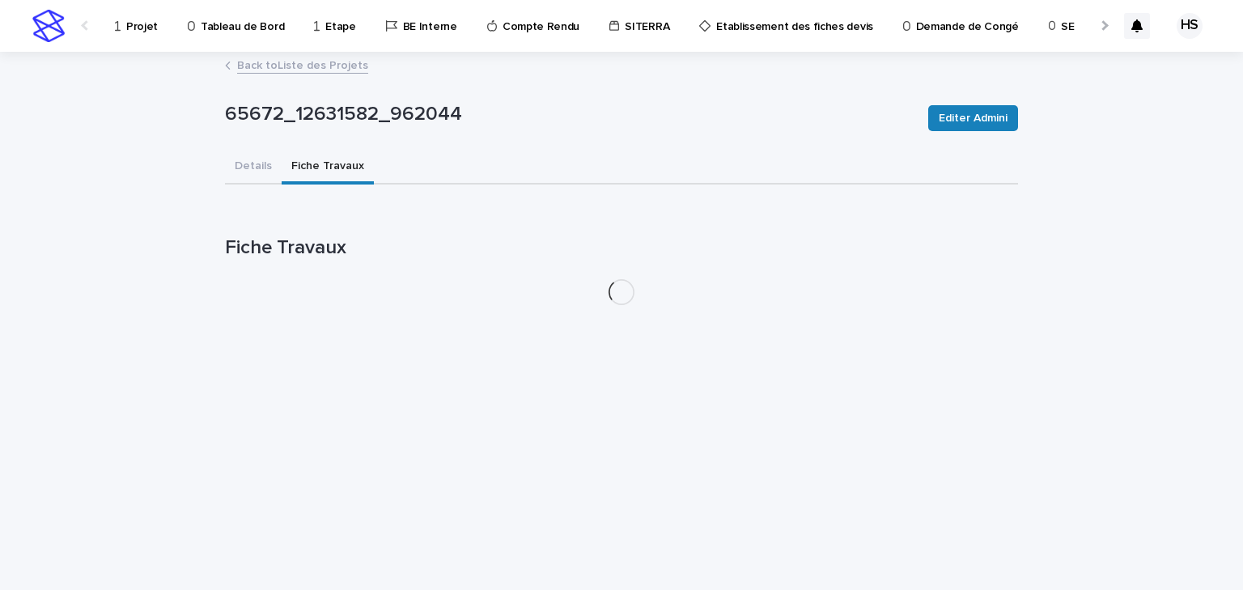
click at [290, 162] on button "Fiche Travaux" at bounding box center [328, 168] width 92 height 34
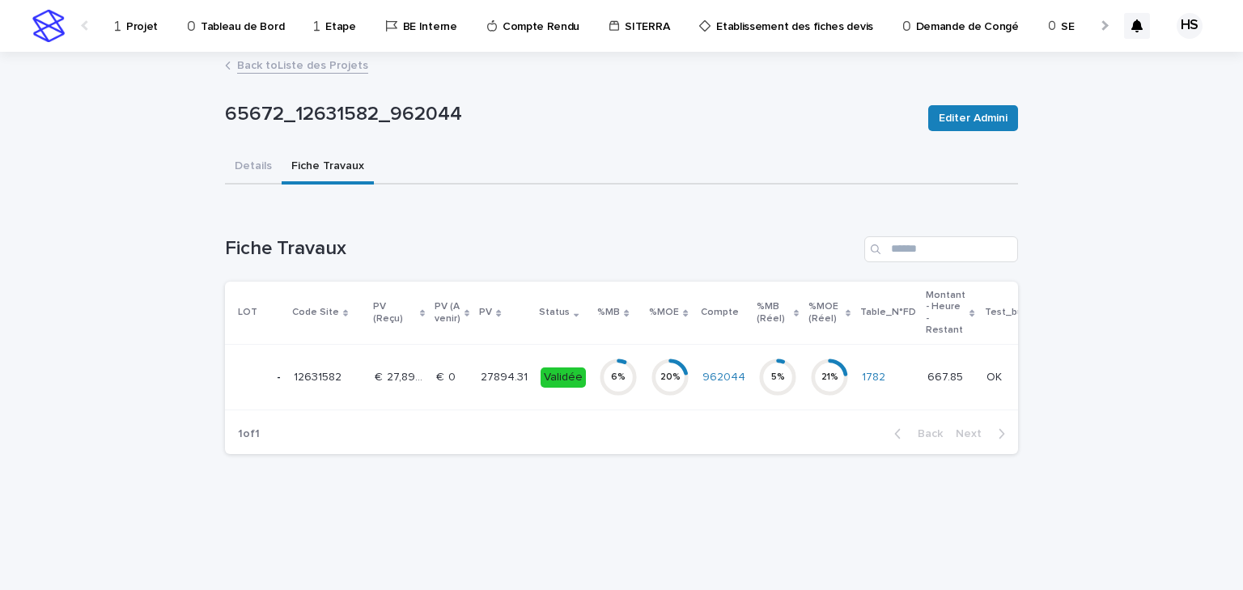
click at [483, 381] on p "27894.31" at bounding box center [506, 376] width 50 height 17
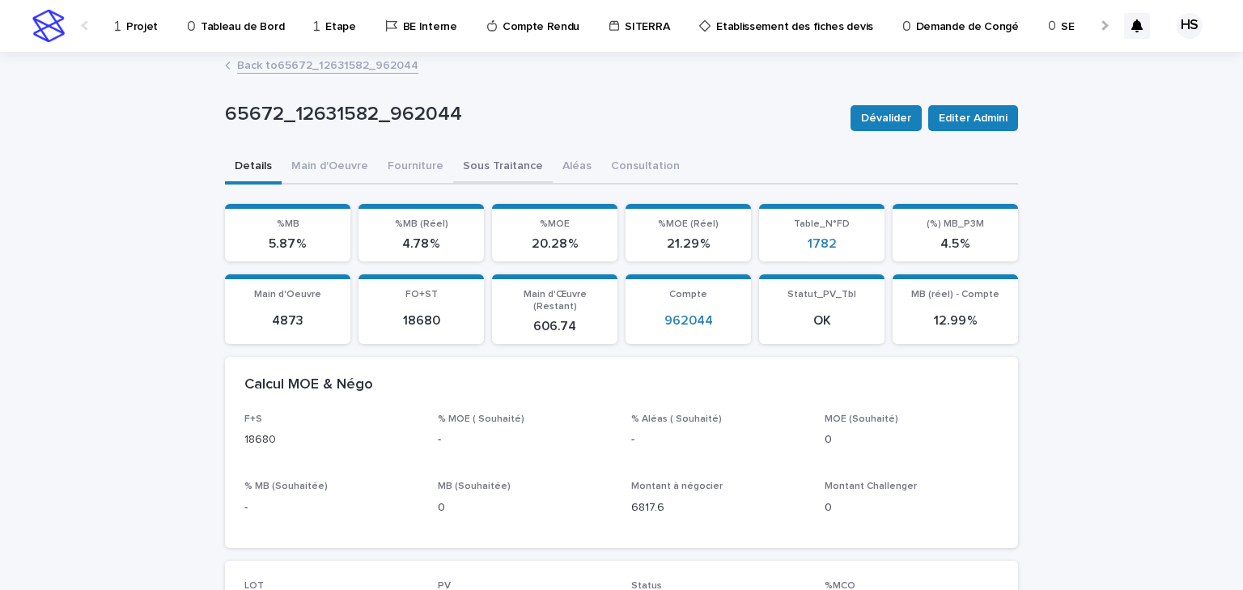
click at [482, 170] on button "Sous Traitance" at bounding box center [503, 168] width 100 height 34
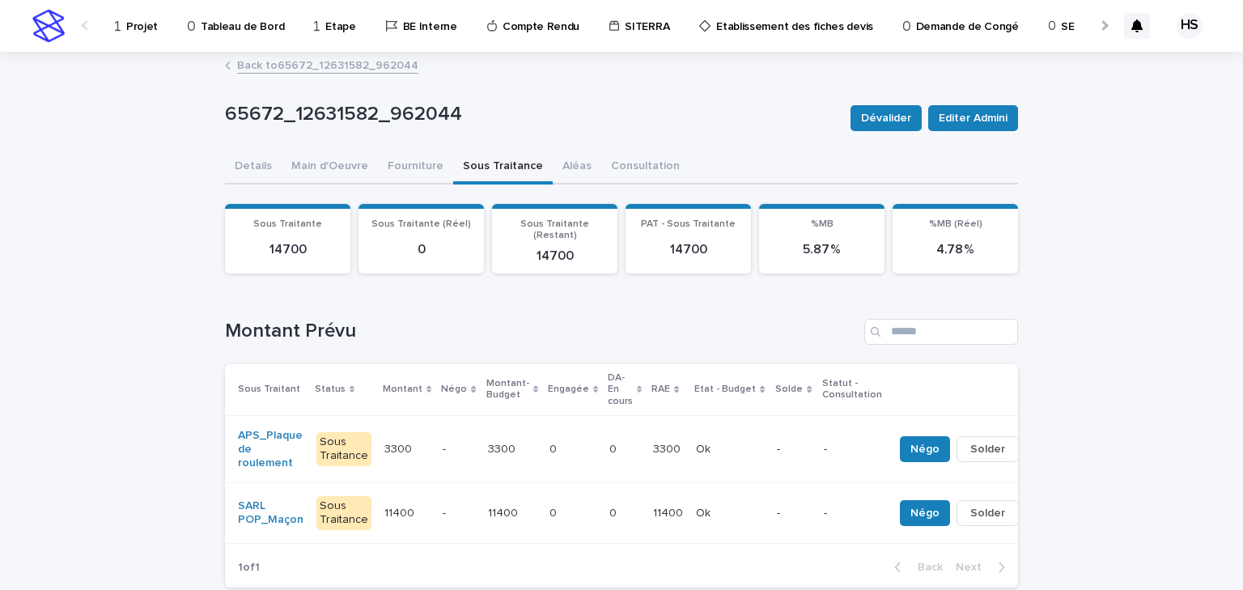
scroll to position [130, 0]
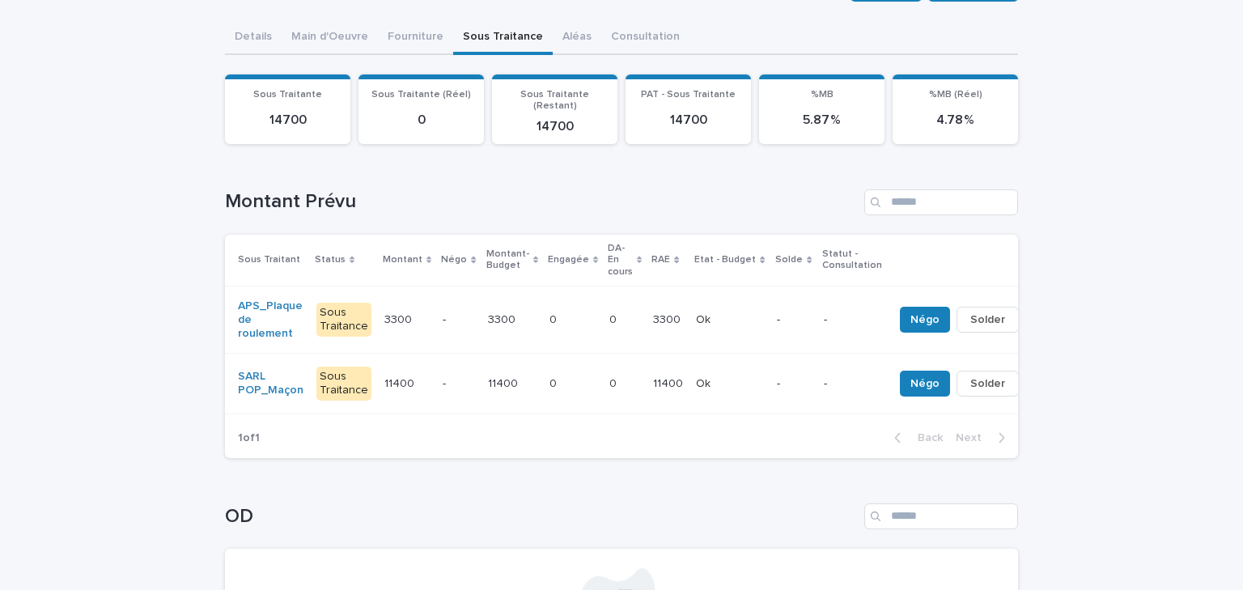
click at [562, 377] on p at bounding box center [573, 384] width 47 height 14
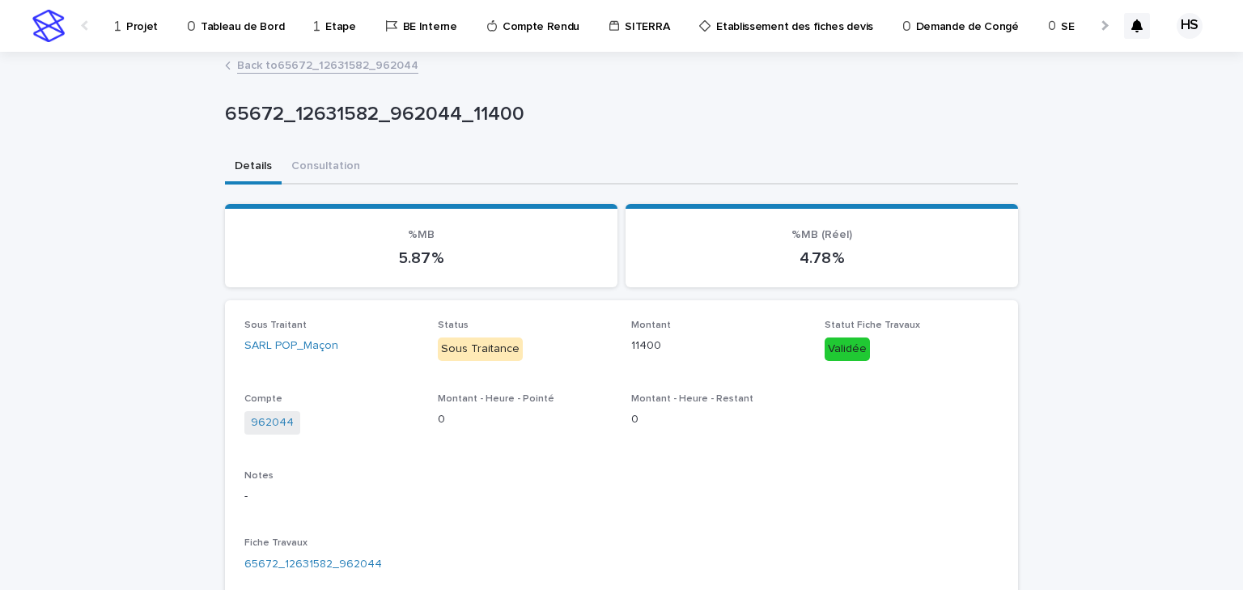
click at [265, 64] on link "Back to 65672_12631582_962044" at bounding box center [327, 64] width 181 height 19
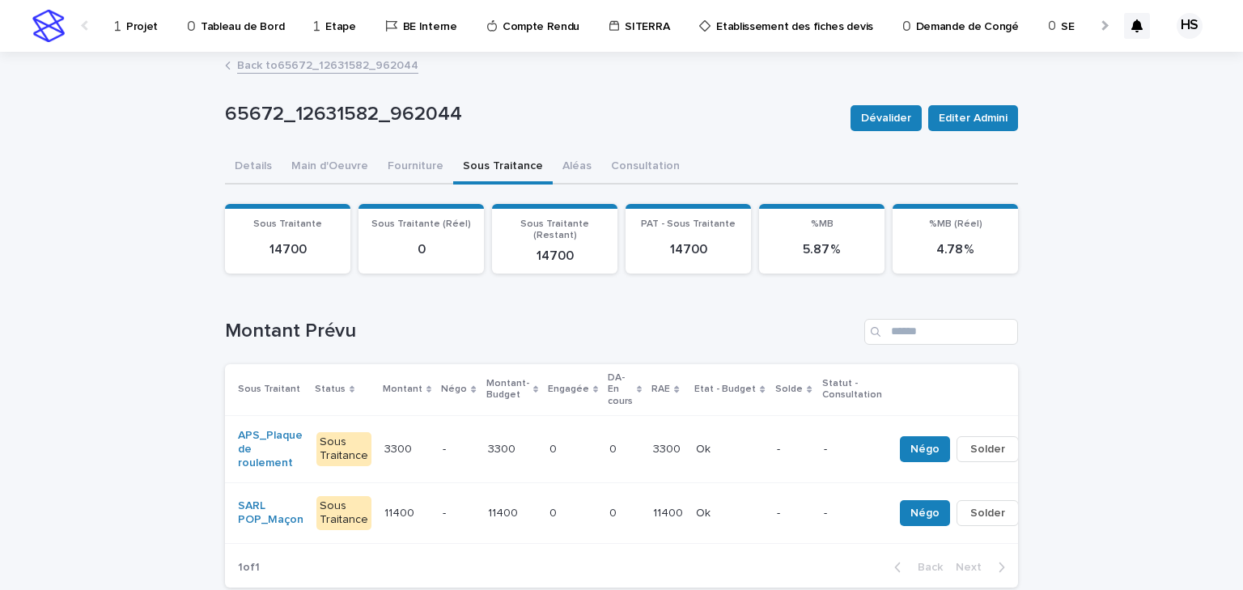
scroll to position [130, 0]
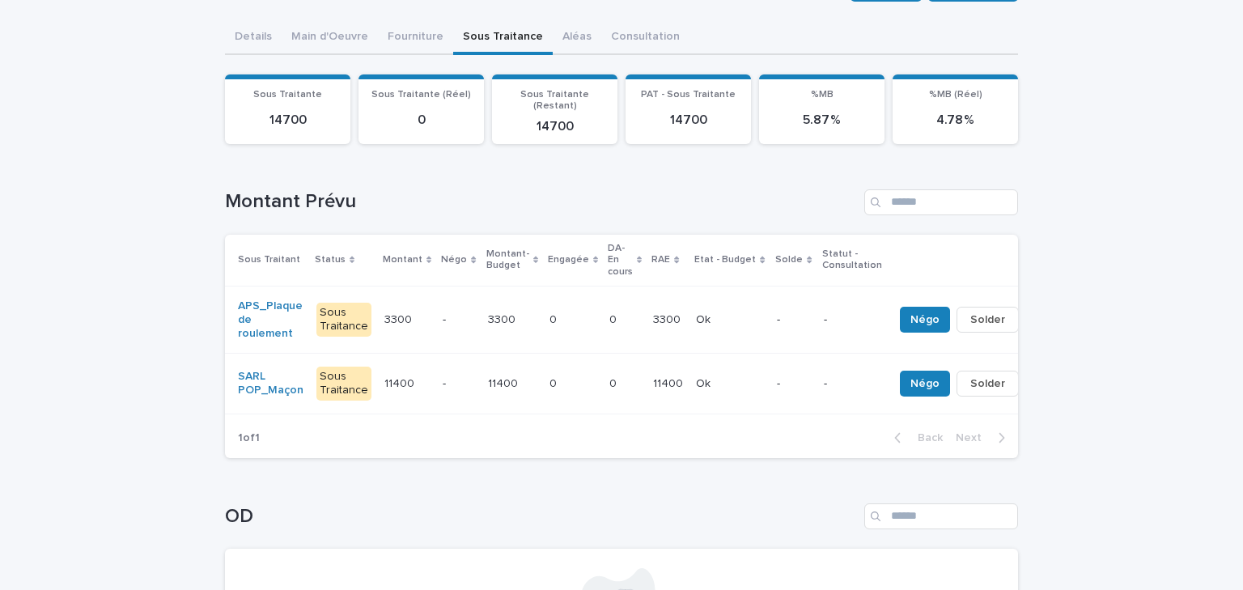
click at [488, 377] on p "11400" at bounding box center [504, 382] width 33 height 17
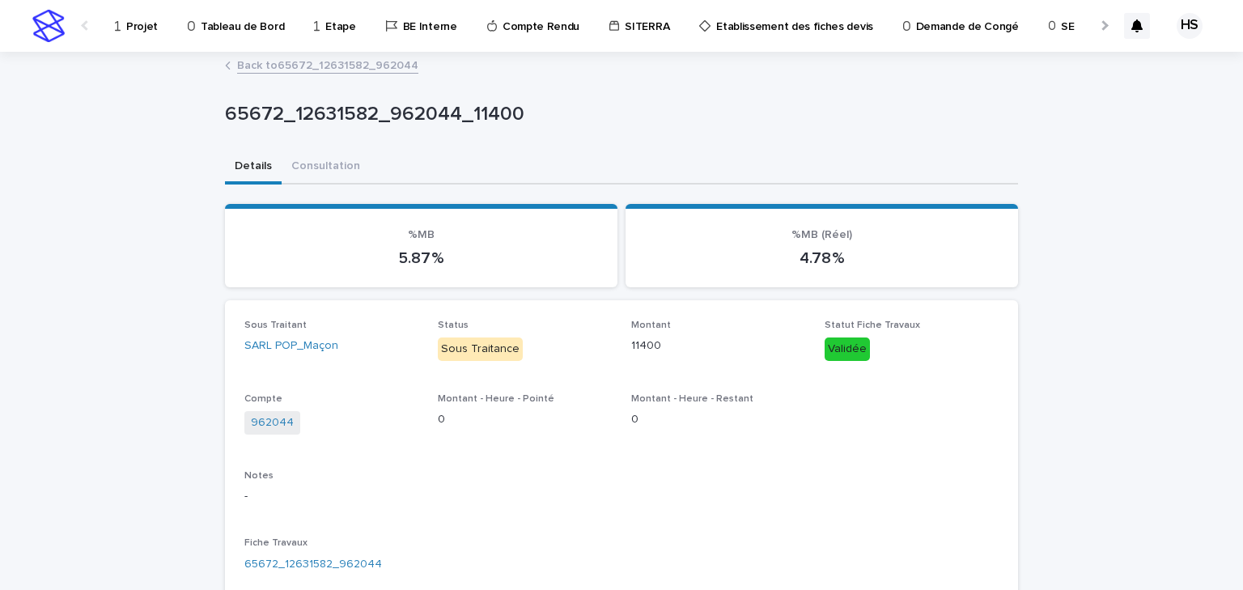
scroll to position [452, 0]
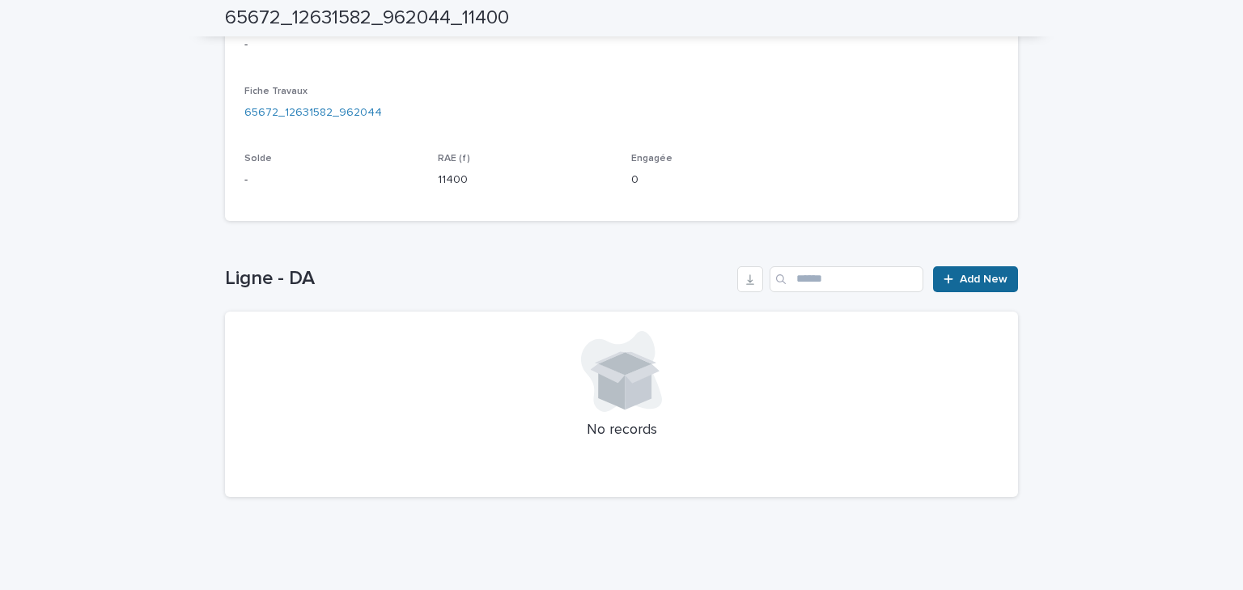
click at [962, 280] on span "Add New" at bounding box center [984, 279] width 48 height 11
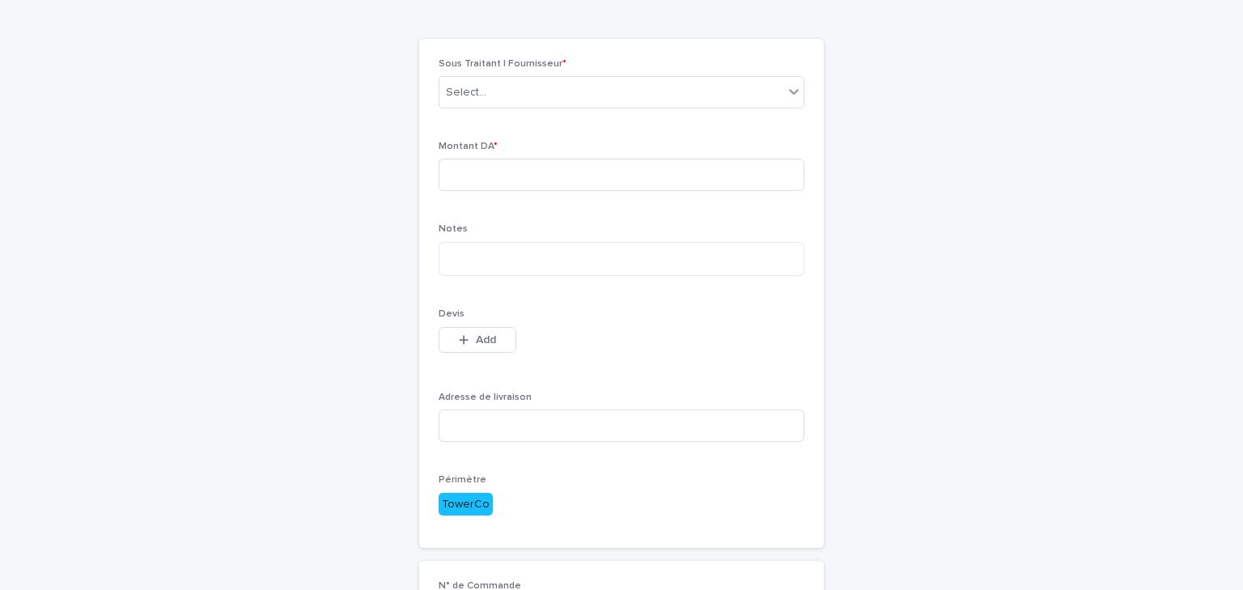
scroll to position [41, 0]
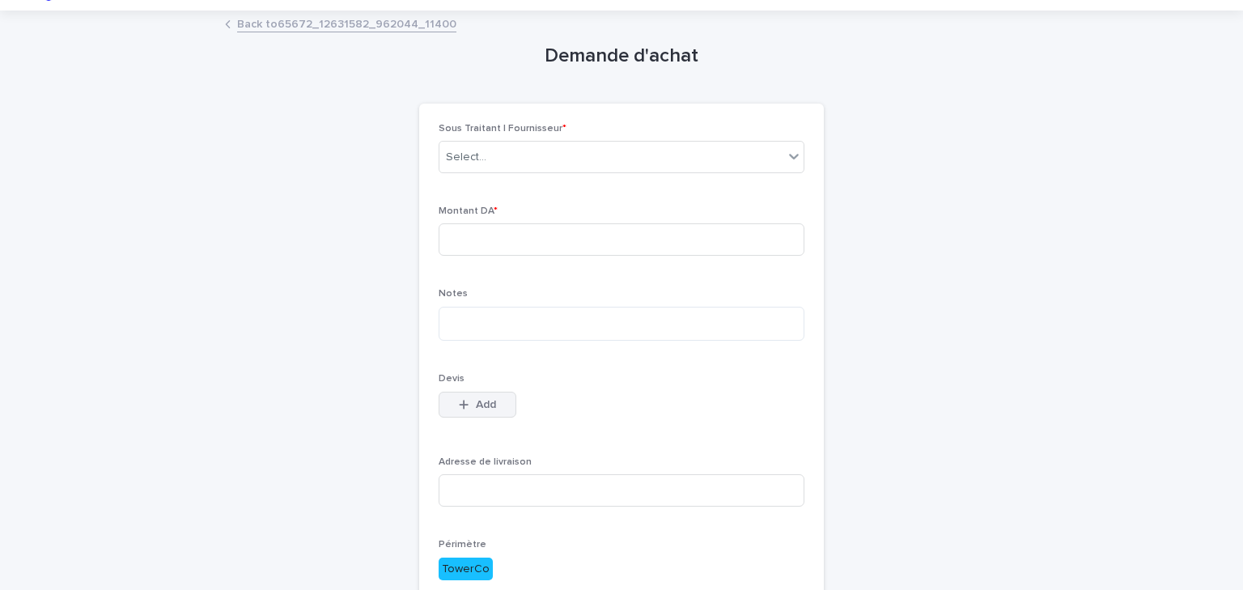
click at [459, 405] on icon "button" at bounding box center [464, 404] width 10 height 11
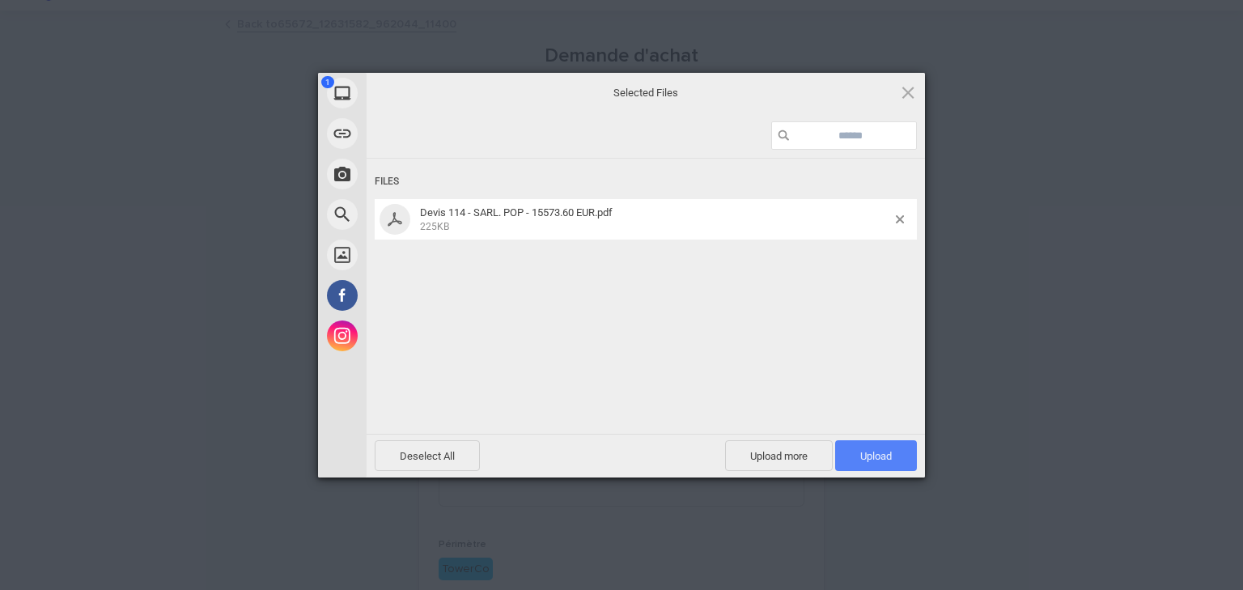
click at [884, 455] on span "Upload 1" at bounding box center [876, 456] width 32 height 12
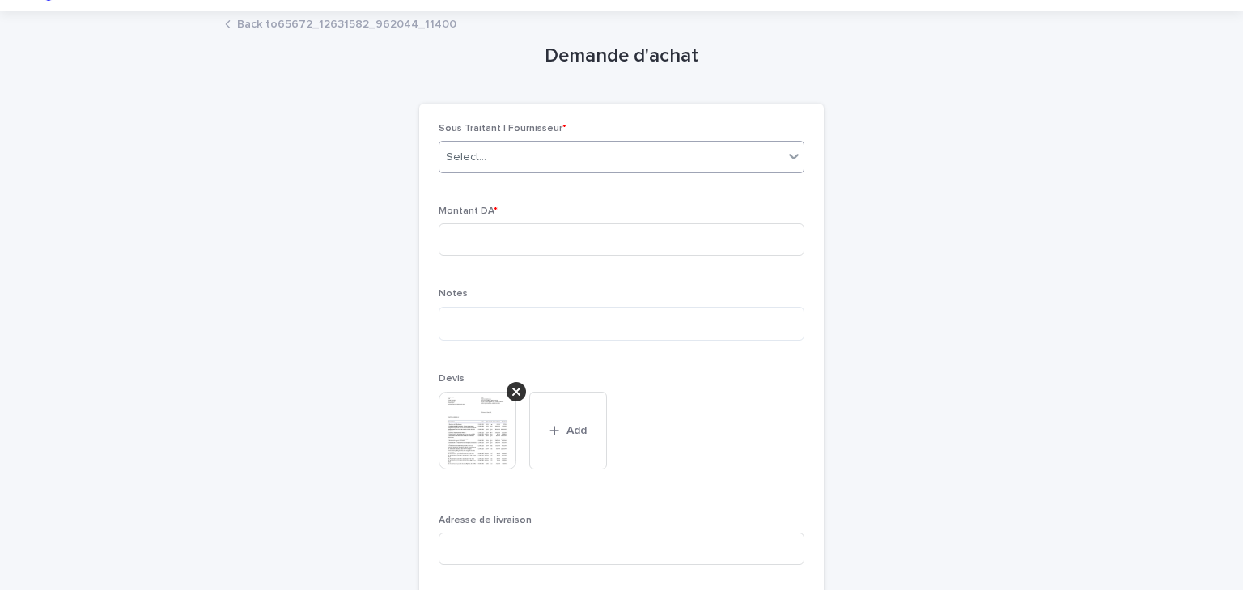
click at [474, 152] on div "Select..." at bounding box center [466, 157] width 40 height 17
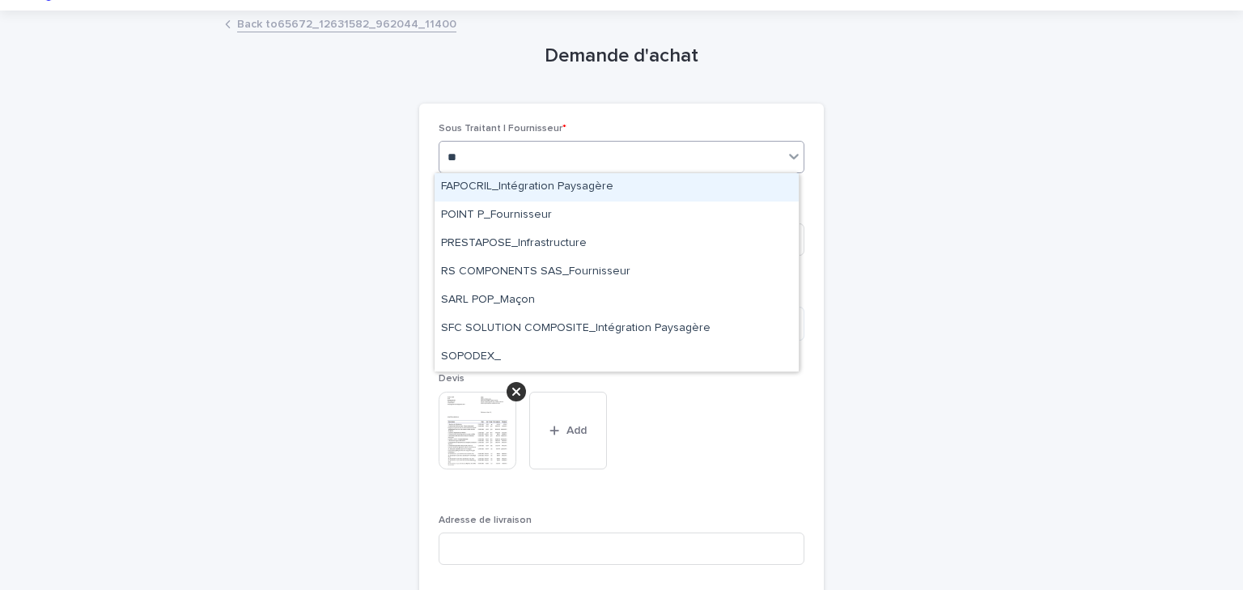
type input "***"
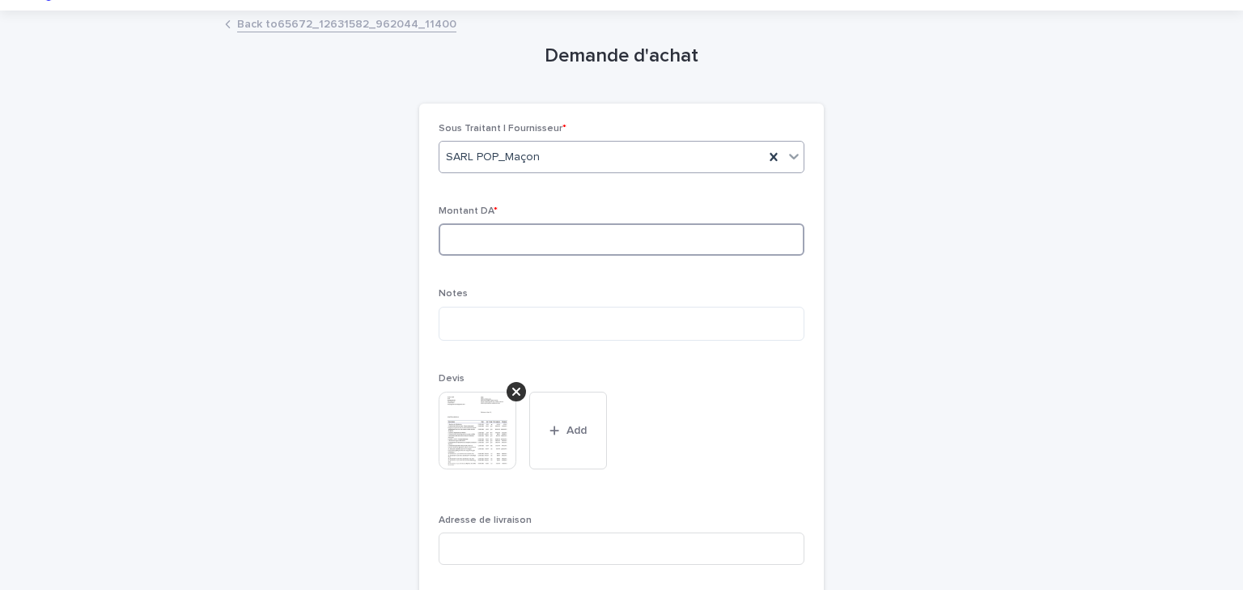
click at [541, 252] on input at bounding box center [622, 239] width 366 height 32
type input "********"
click at [515, 313] on textarea at bounding box center [622, 324] width 366 height 35
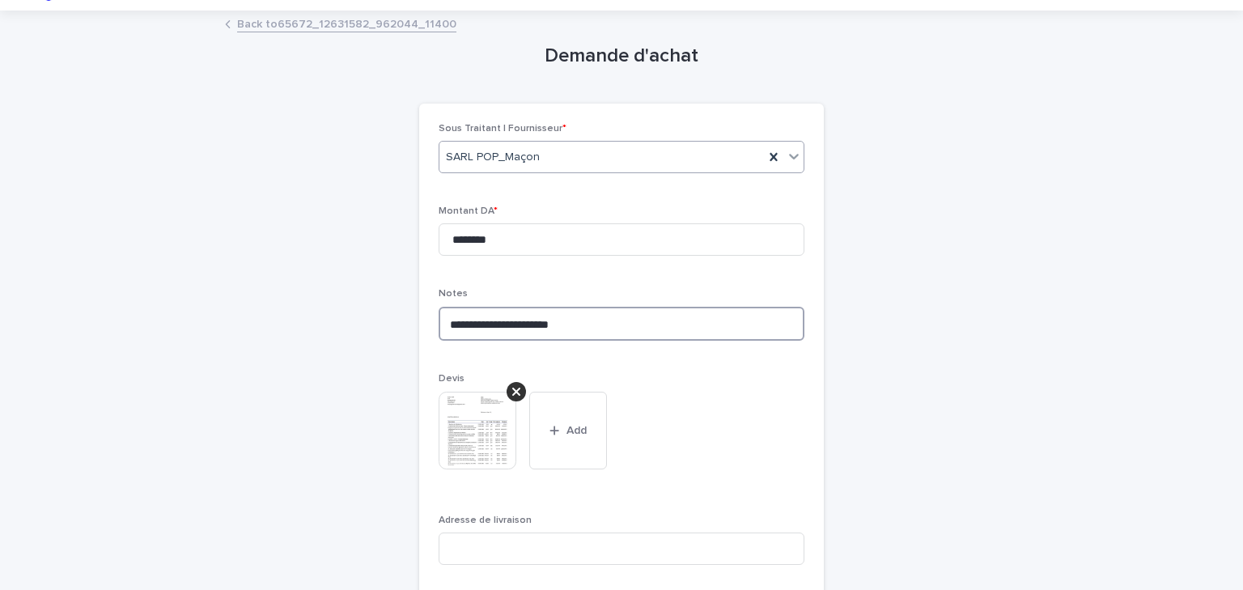
type textarea "**********"
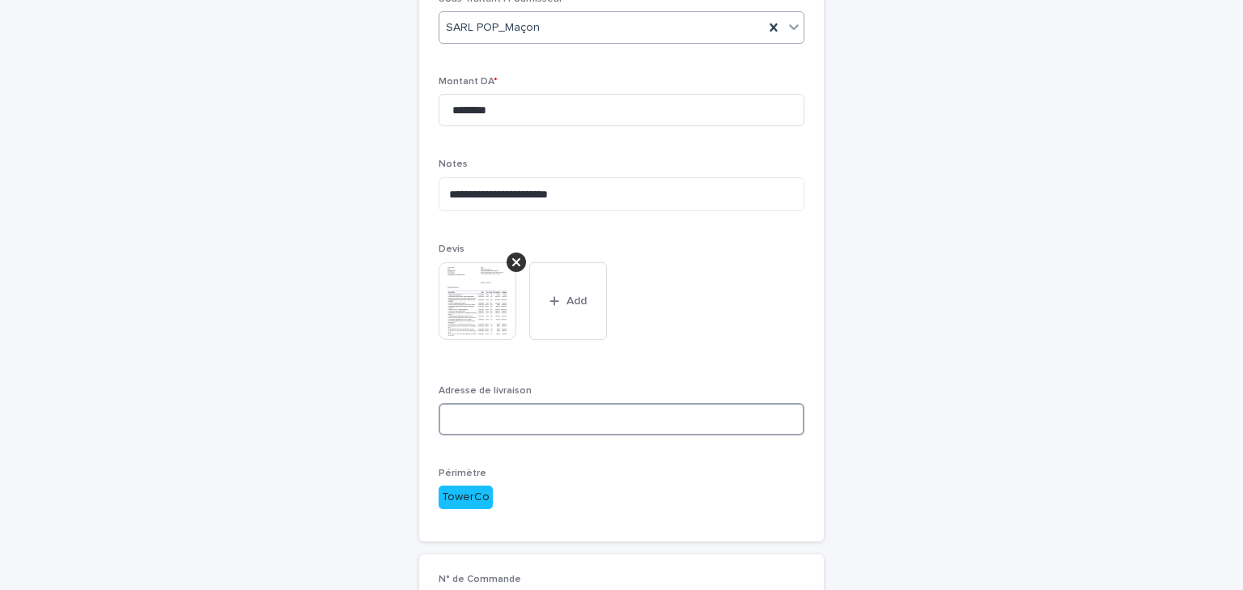
click at [479, 424] on input at bounding box center [622, 419] width 366 height 32
paste input "**********"
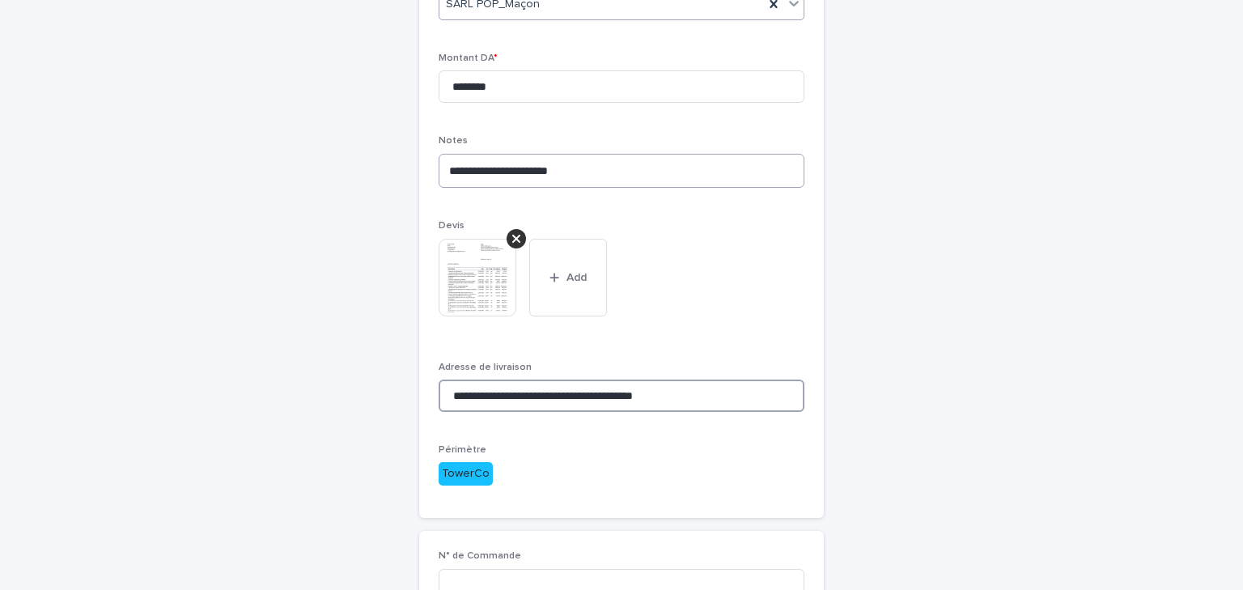
scroll to position [324, 0]
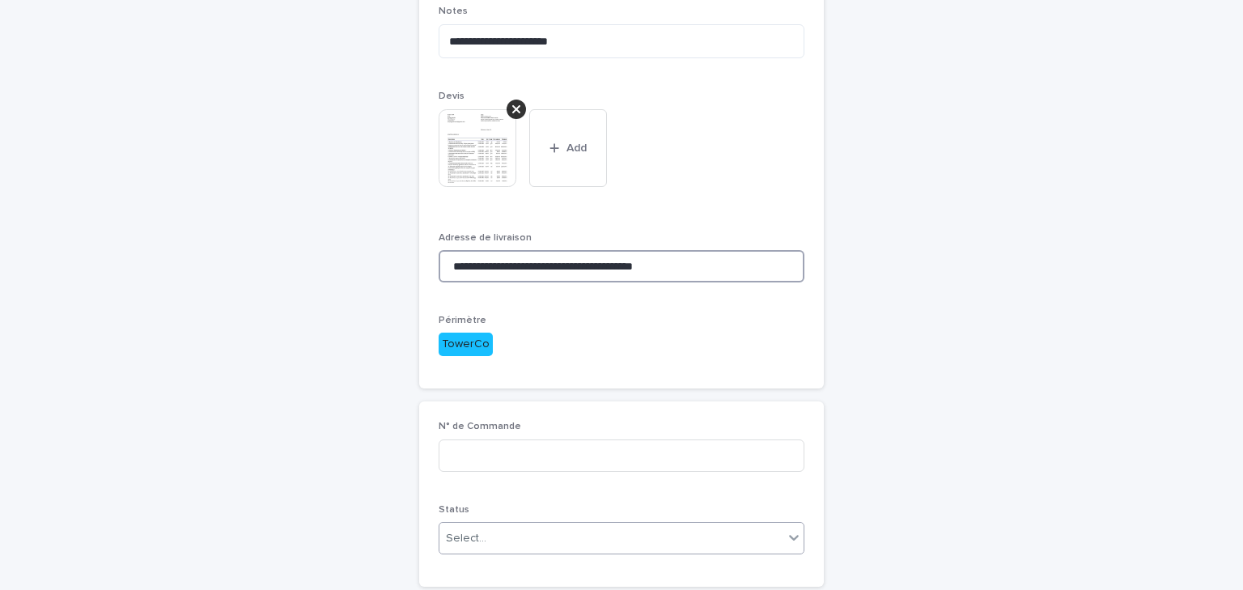
type input "**********"
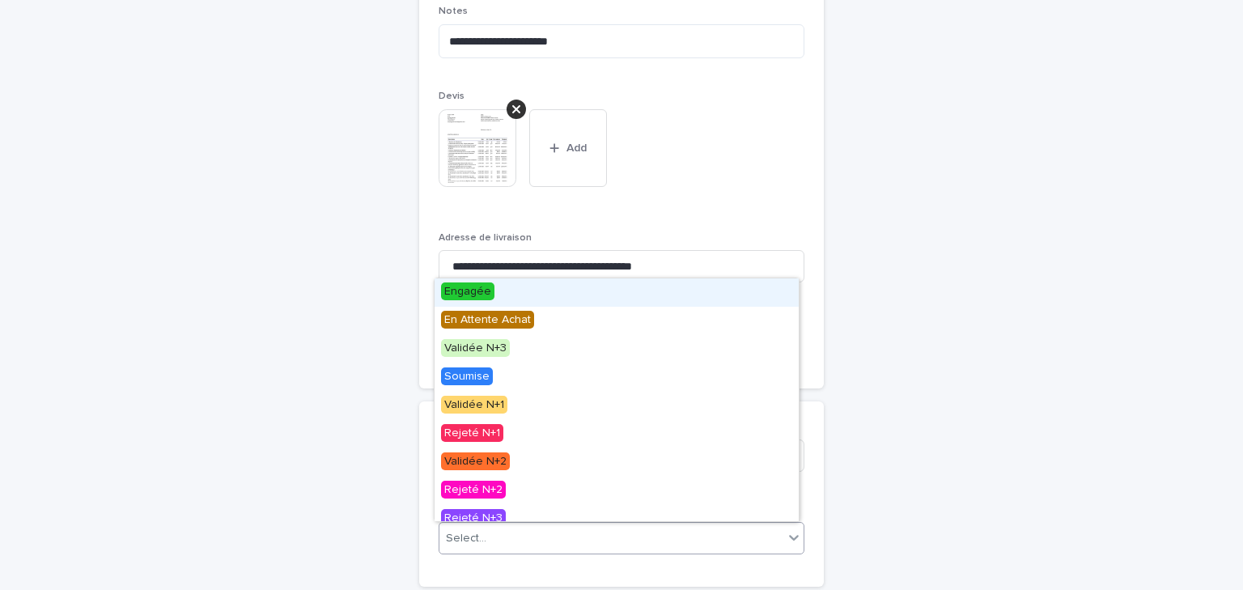
click at [487, 541] on div "Select..." at bounding box center [612, 538] width 344 height 27
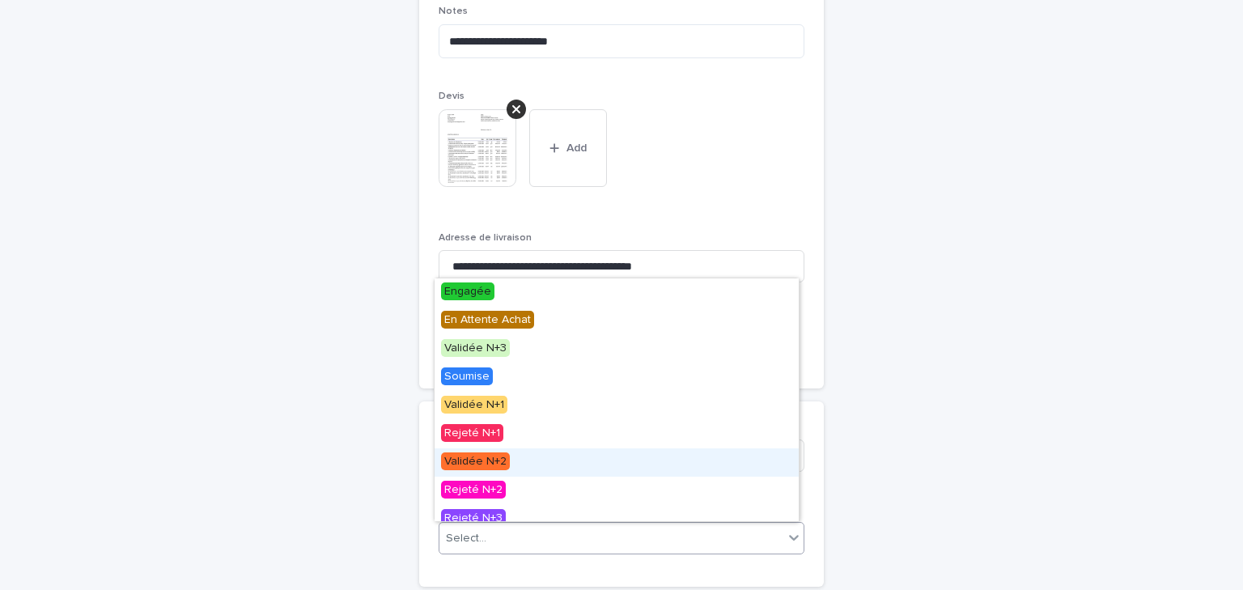
click at [505, 459] on span "Validée N+2" at bounding box center [475, 462] width 69 height 18
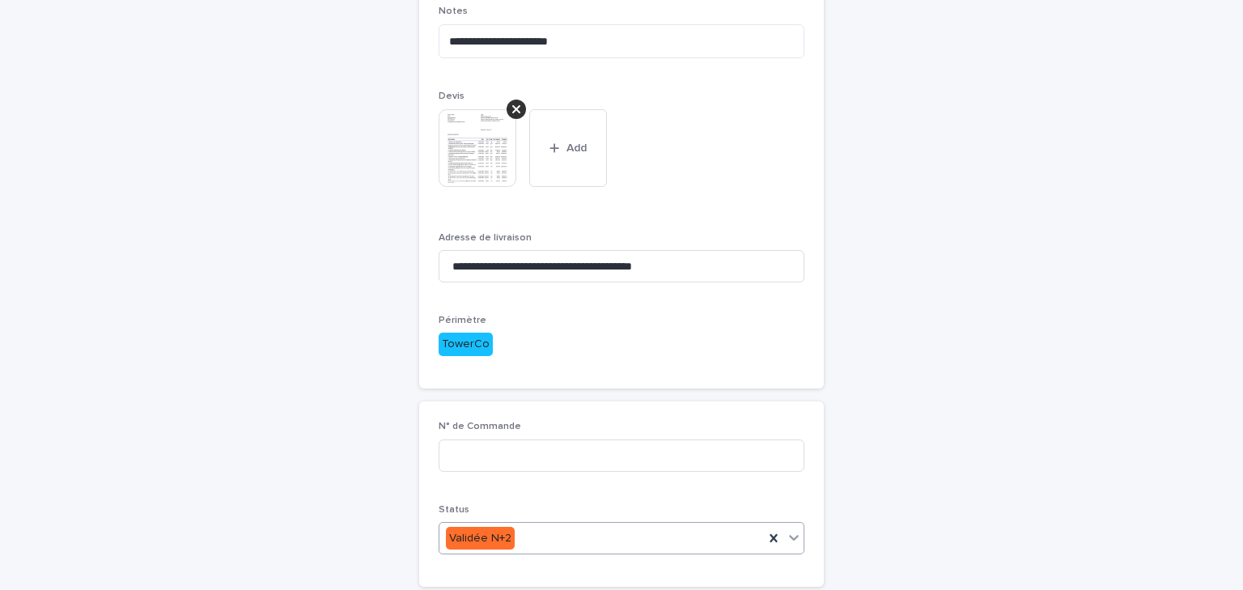
scroll to position [440, 0]
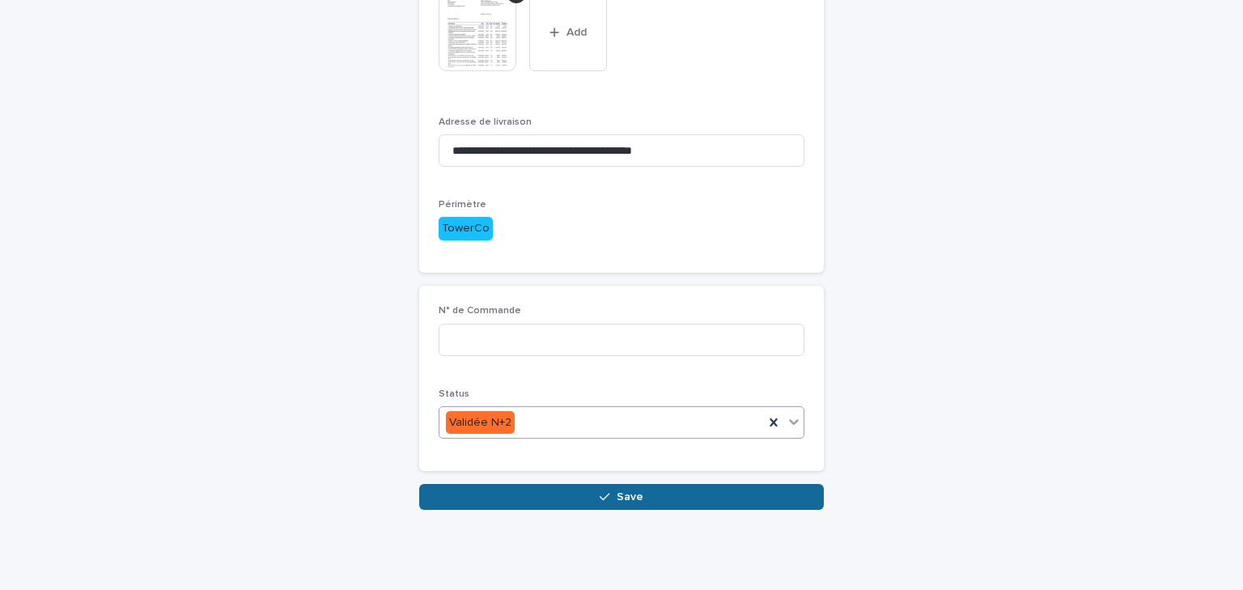
click at [580, 493] on button "Save" at bounding box center [621, 497] width 405 height 26
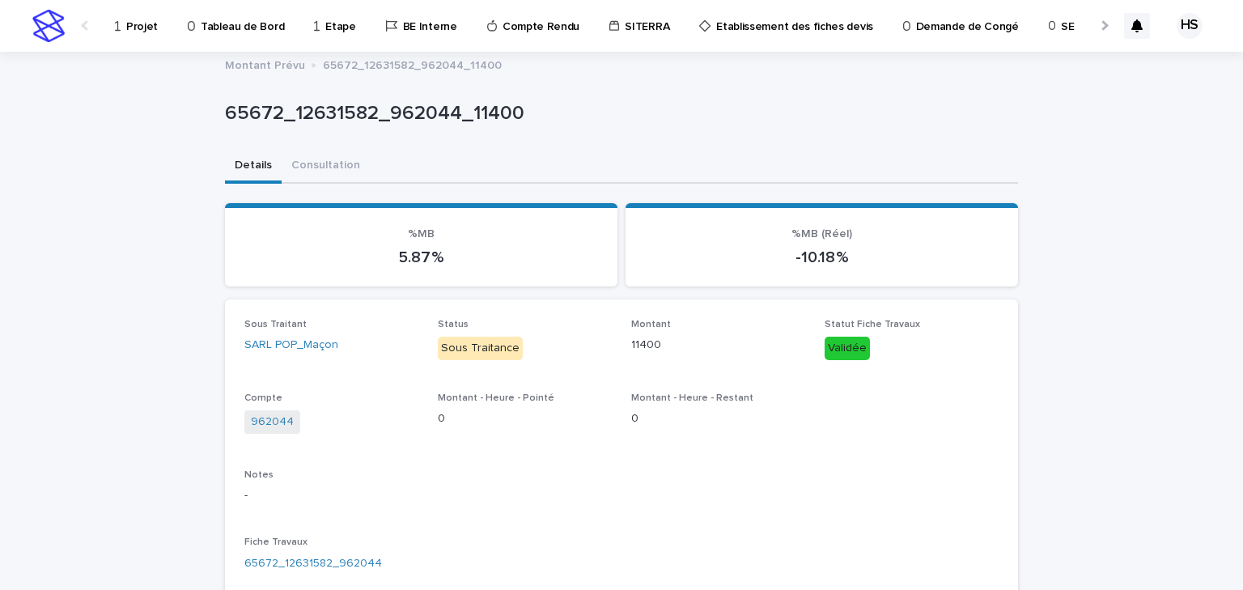
click at [211, 21] on p "Tableau de Bord" at bounding box center [242, 17] width 83 height 34
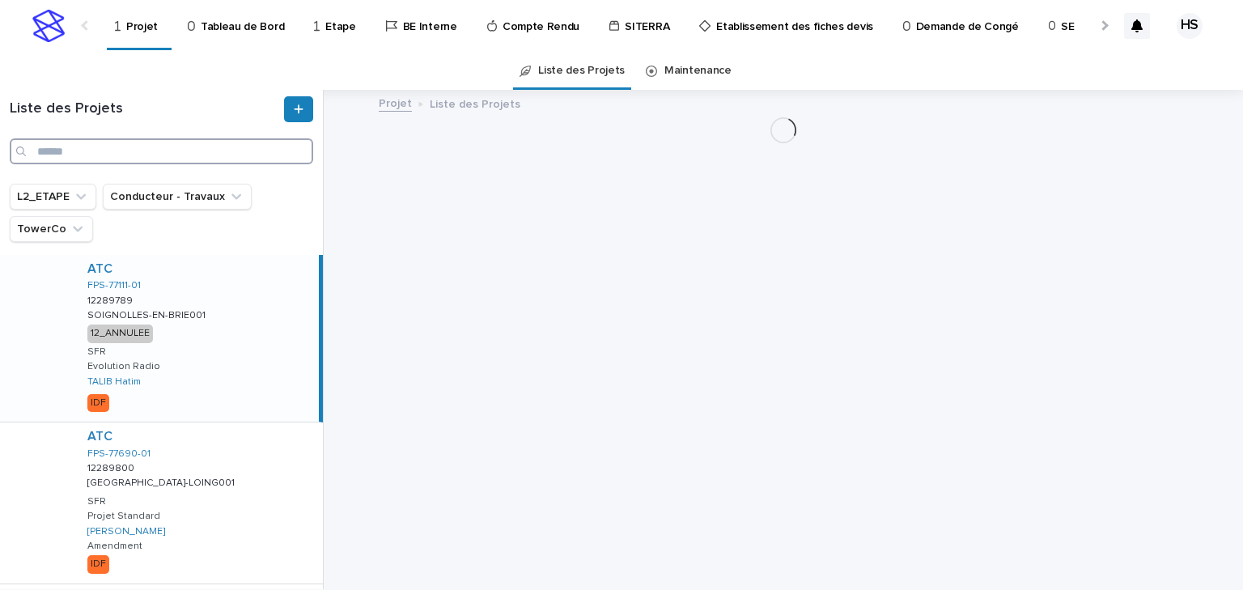
click at [126, 148] on input "Search" at bounding box center [162, 151] width 304 height 26
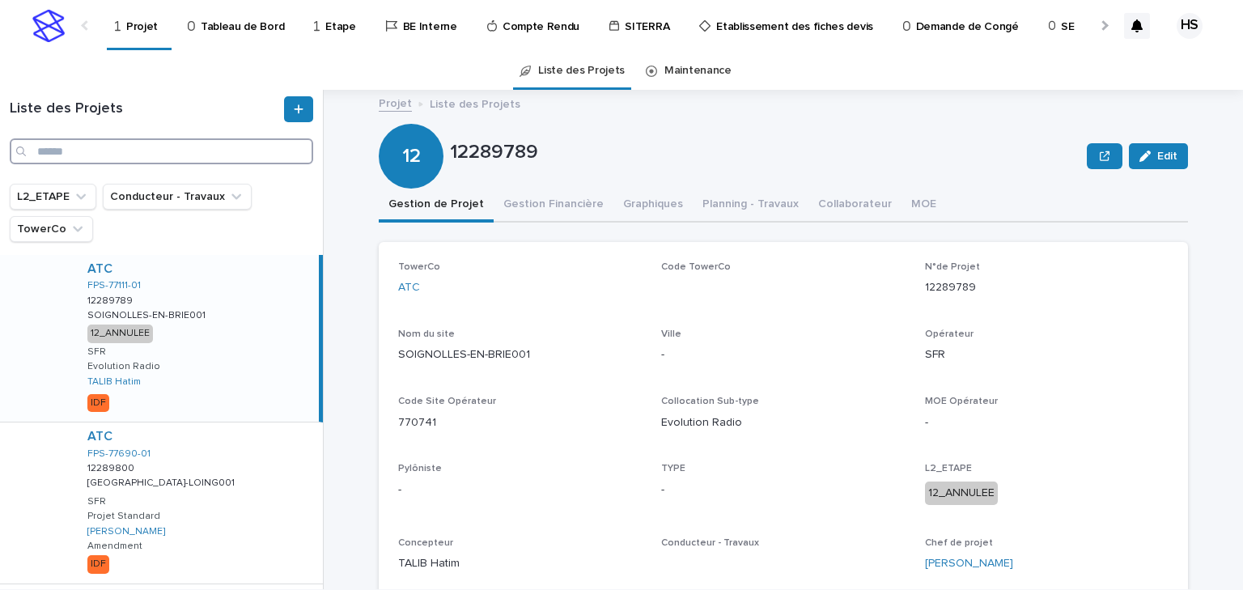
paste input "*********"
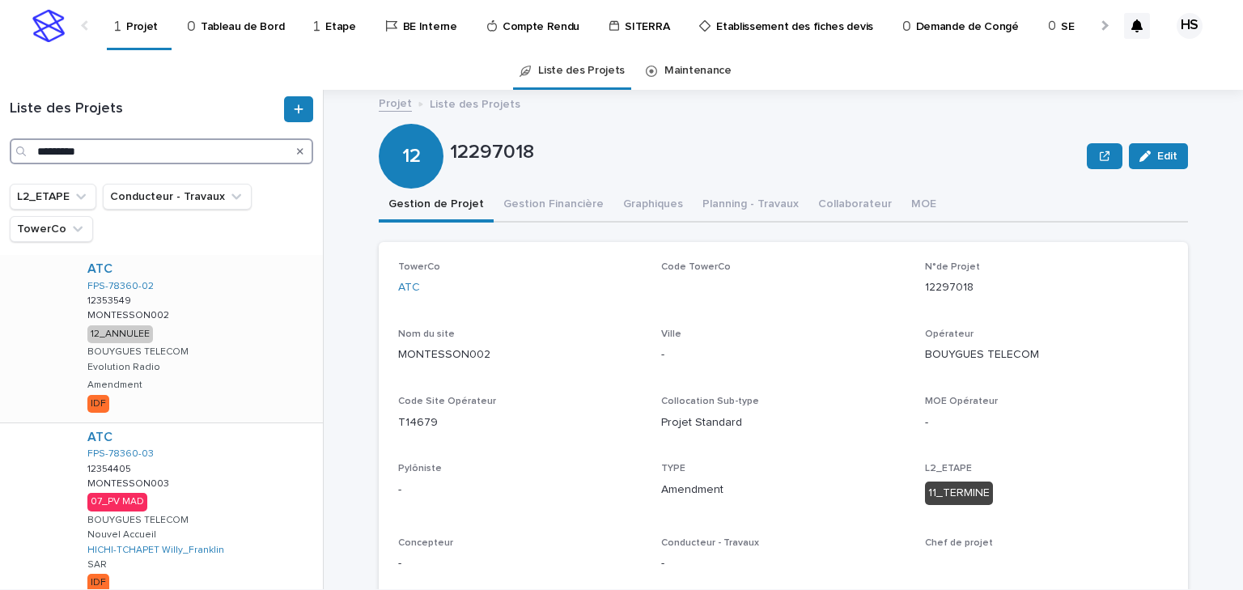
scroll to position [389, 0]
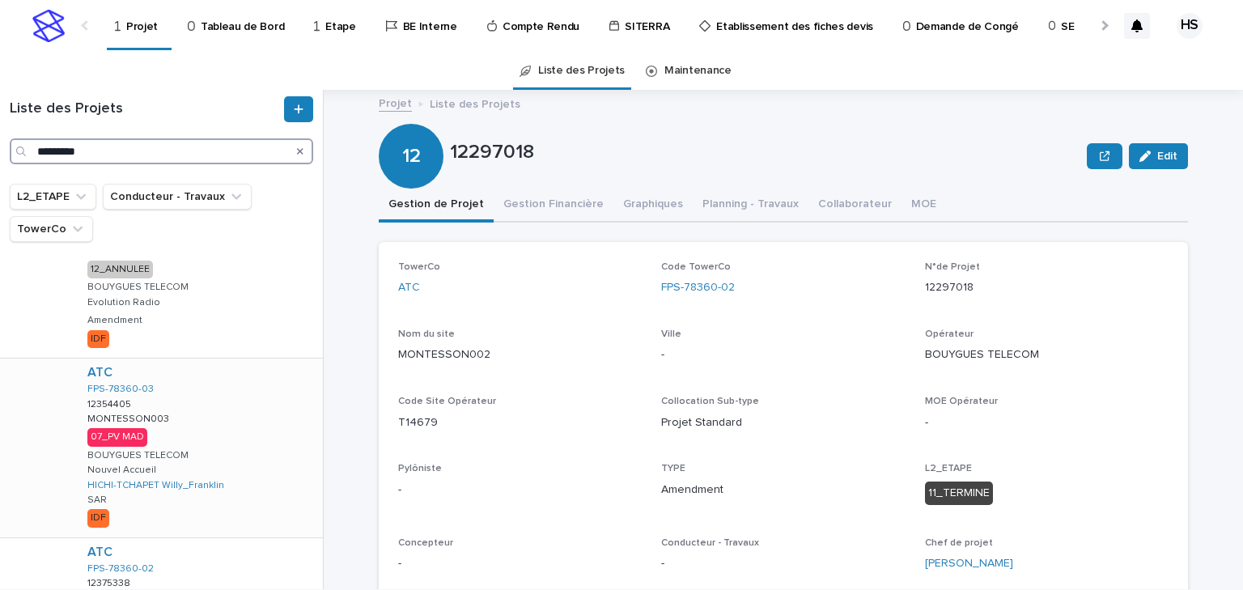
type input "*********"
click at [206, 416] on div "ATC FPS-78360-03 12354405 12354405 MONTESSON003 MONTESSON003 07_PV MAD BOUYGUES…" at bounding box center [198, 448] width 249 height 179
click at [555, 193] on button "Gestion Financière" at bounding box center [554, 206] width 120 height 34
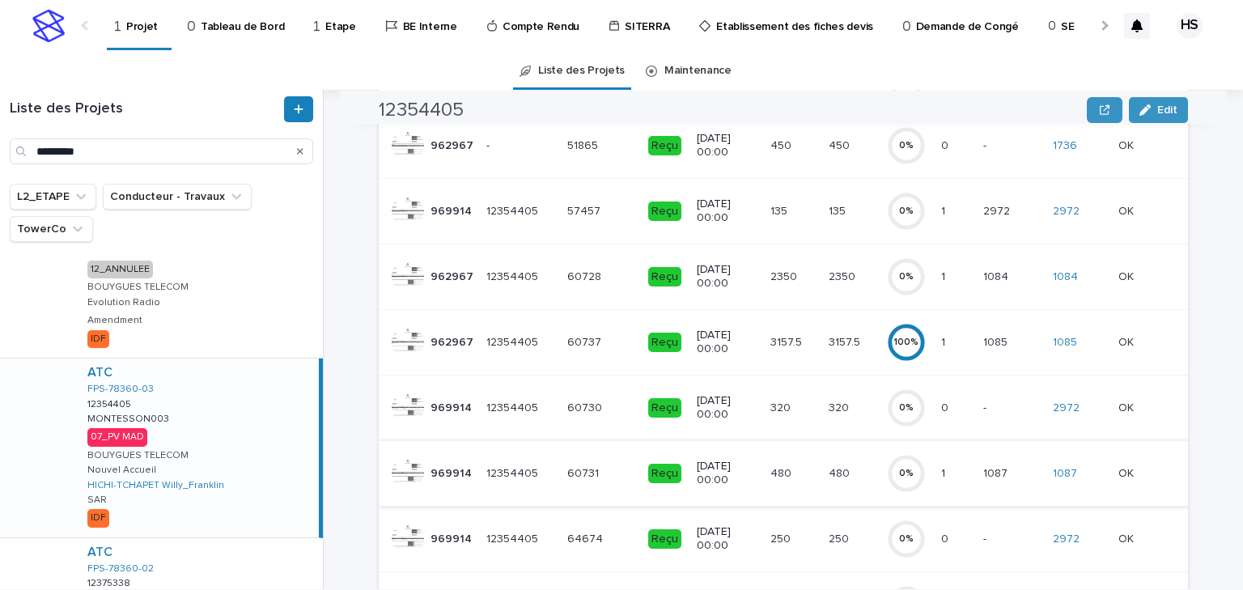
scroll to position [583, 0]
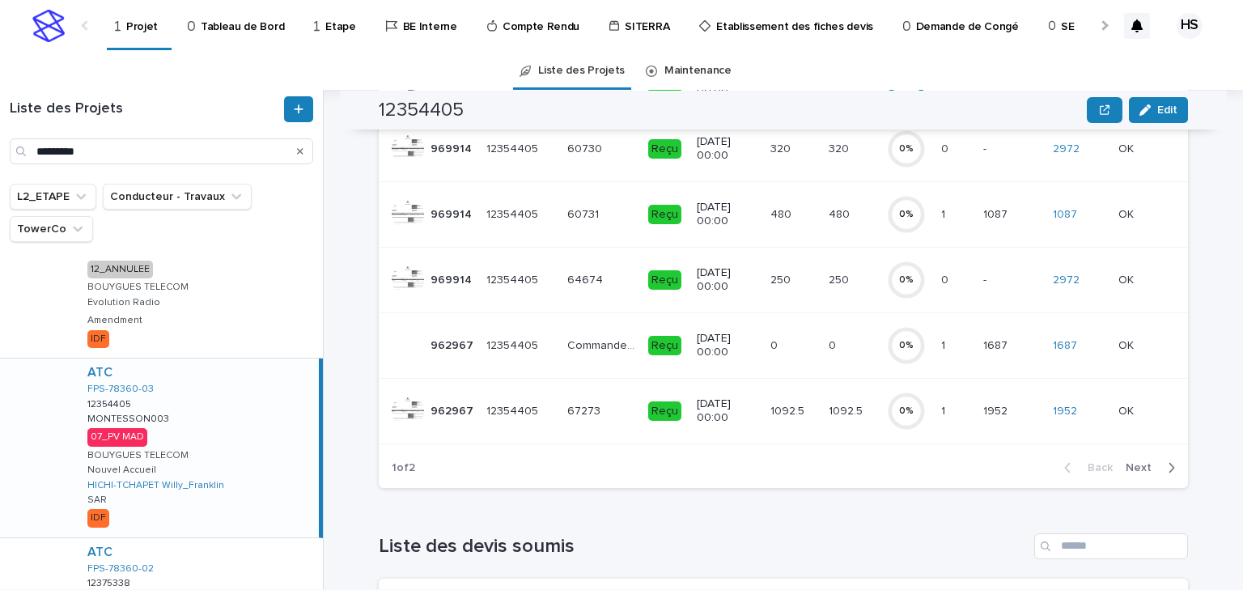
click at [1137, 473] on span "Next" at bounding box center [1144, 467] width 36 height 11
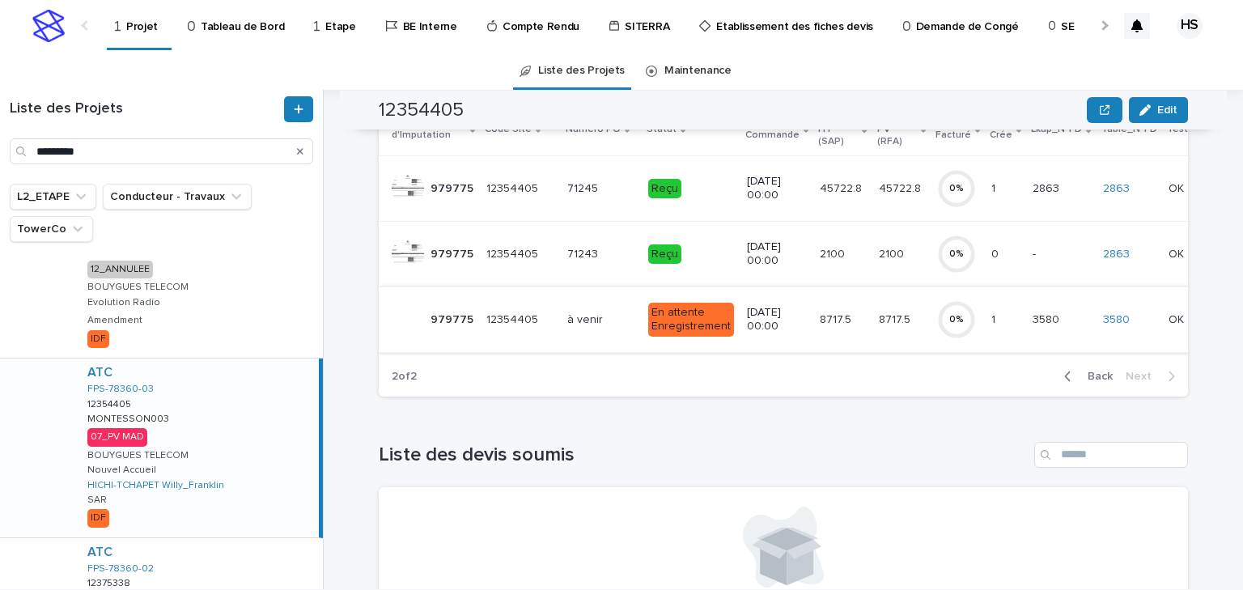
scroll to position [86, 0]
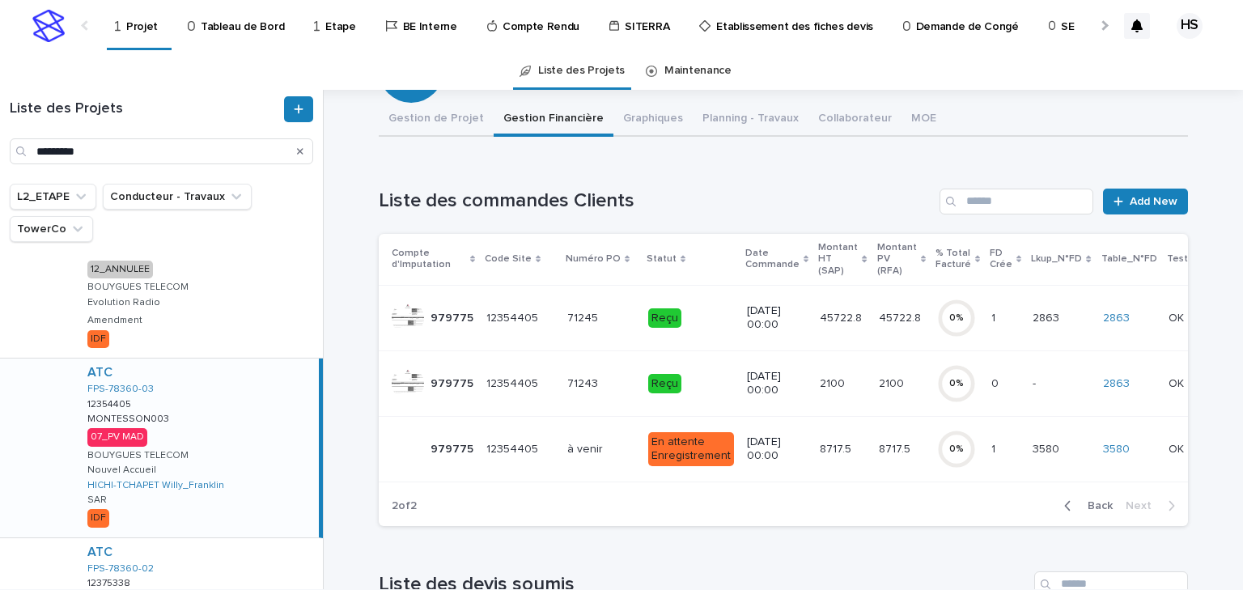
click at [1073, 521] on div "Back Next" at bounding box center [1120, 506] width 137 height 40
click at [1085, 512] on span "Back" at bounding box center [1095, 505] width 35 height 11
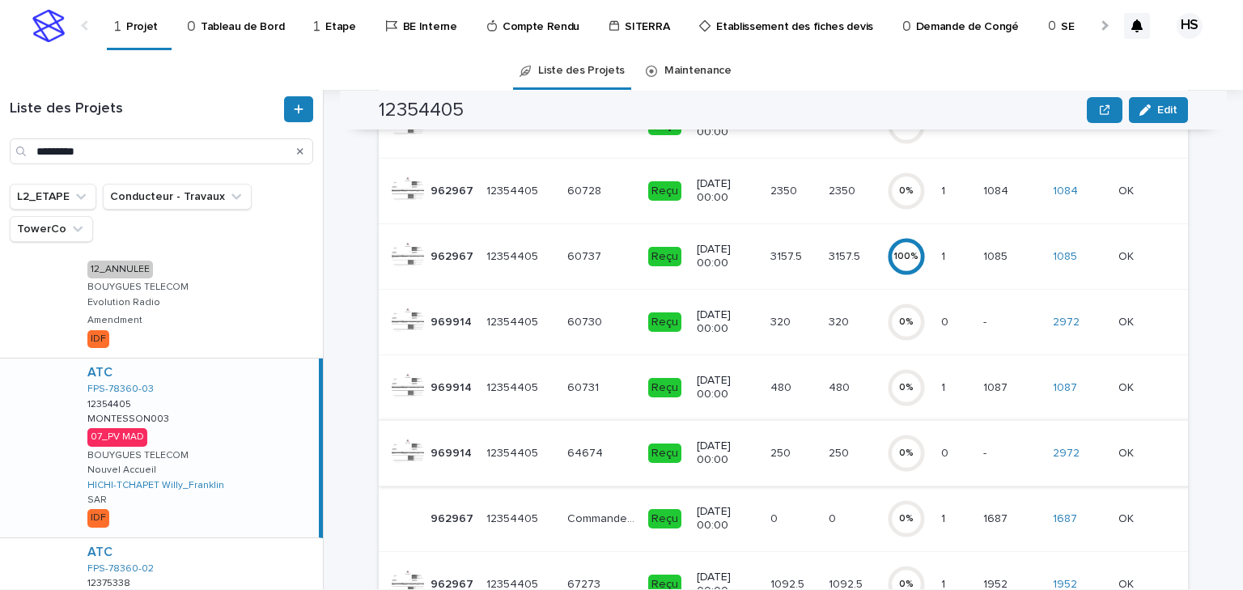
scroll to position [539, 0]
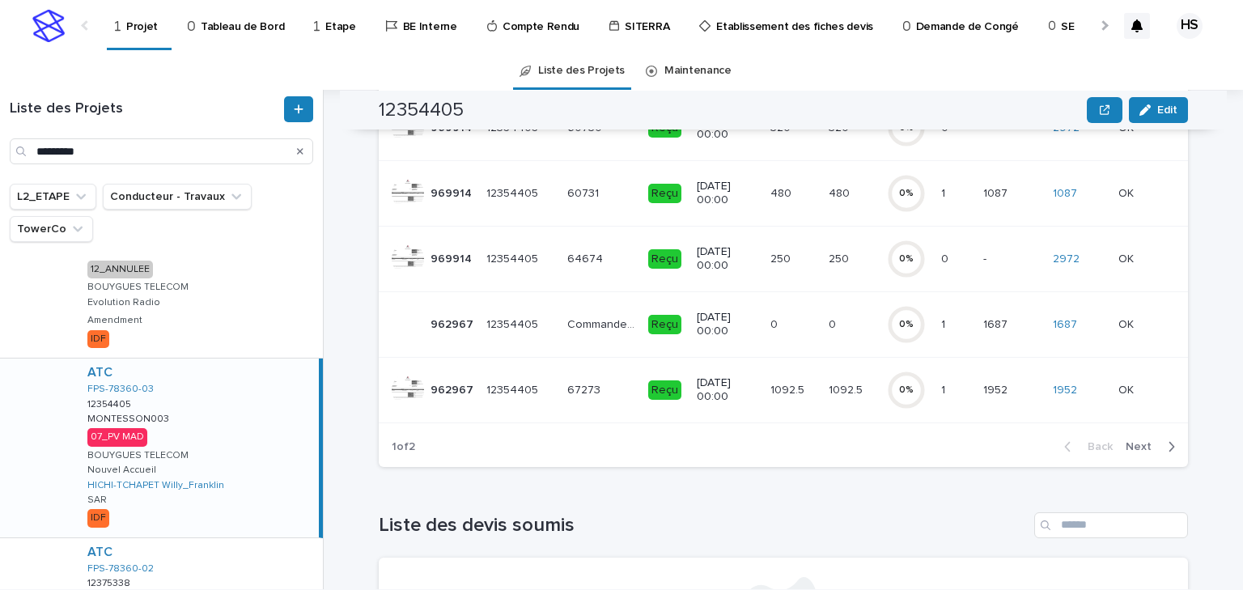
click at [1149, 453] on span "Next" at bounding box center [1144, 446] width 36 height 11
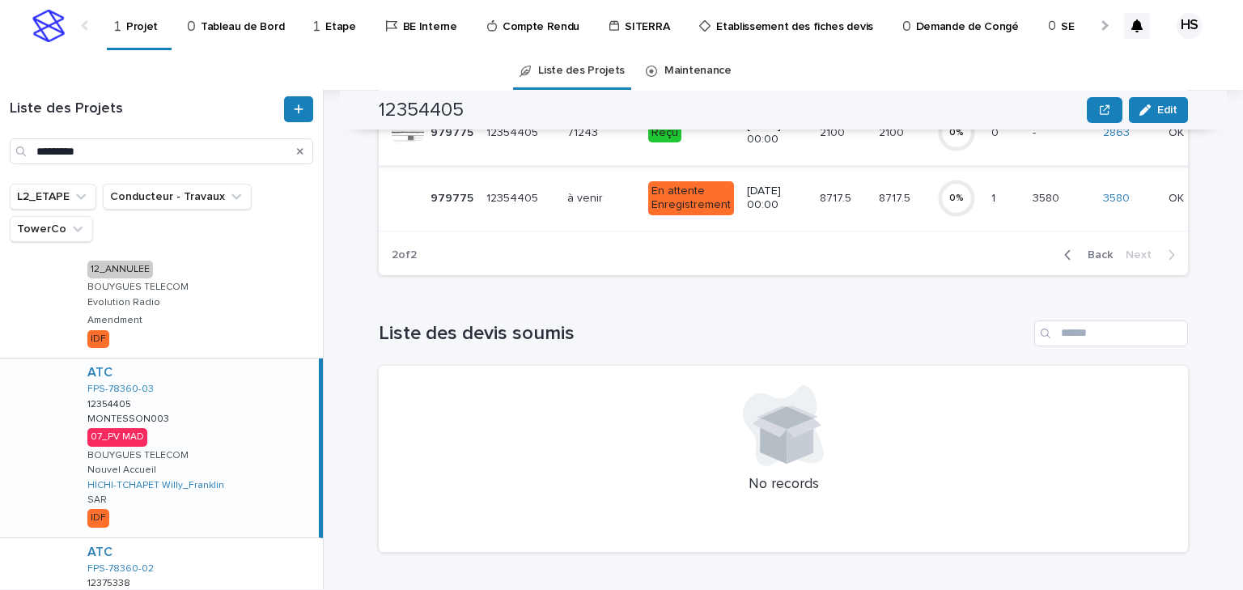
scroll to position [151, 0]
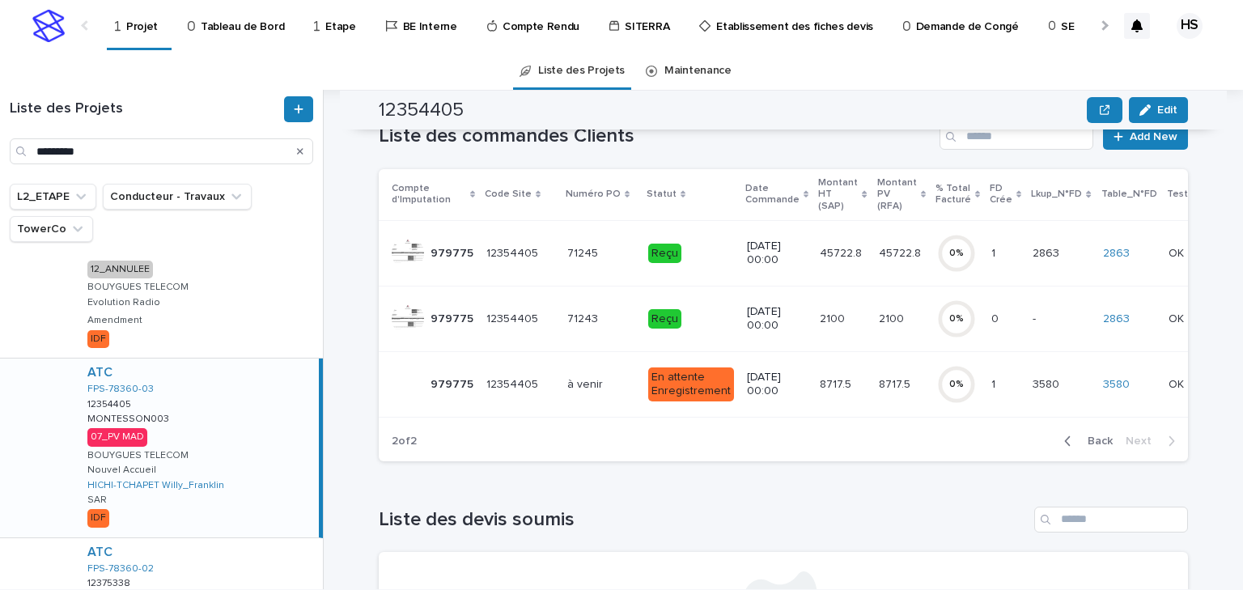
click at [820, 244] on p "45722.8" at bounding box center [842, 252] width 45 height 17
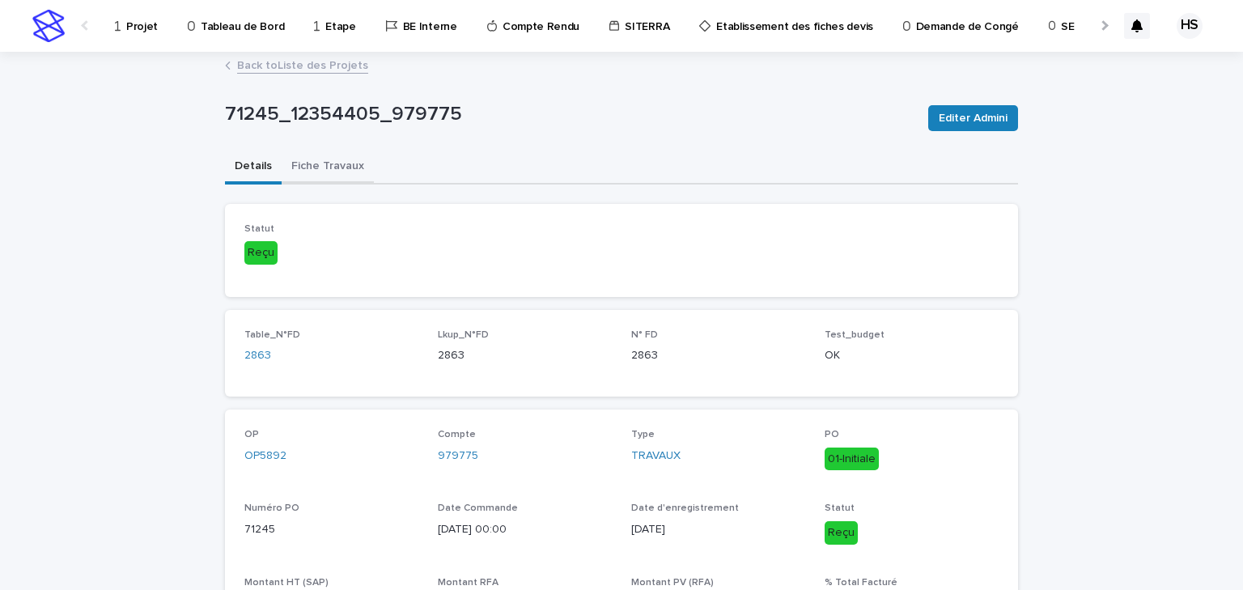
click at [330, 164] on button "Fiche Travaux" at bounding box center [328, 168] width 92 height 34
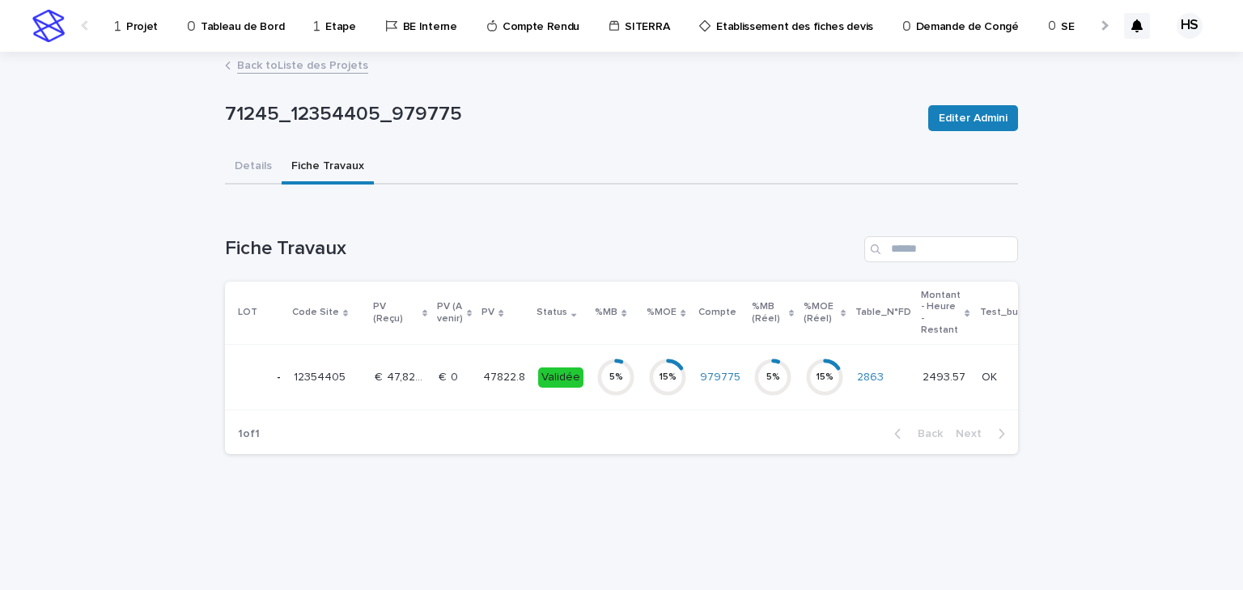
click at [514, 382] on p "47822.8" at bounding box center [505, 376] width 45 height 17
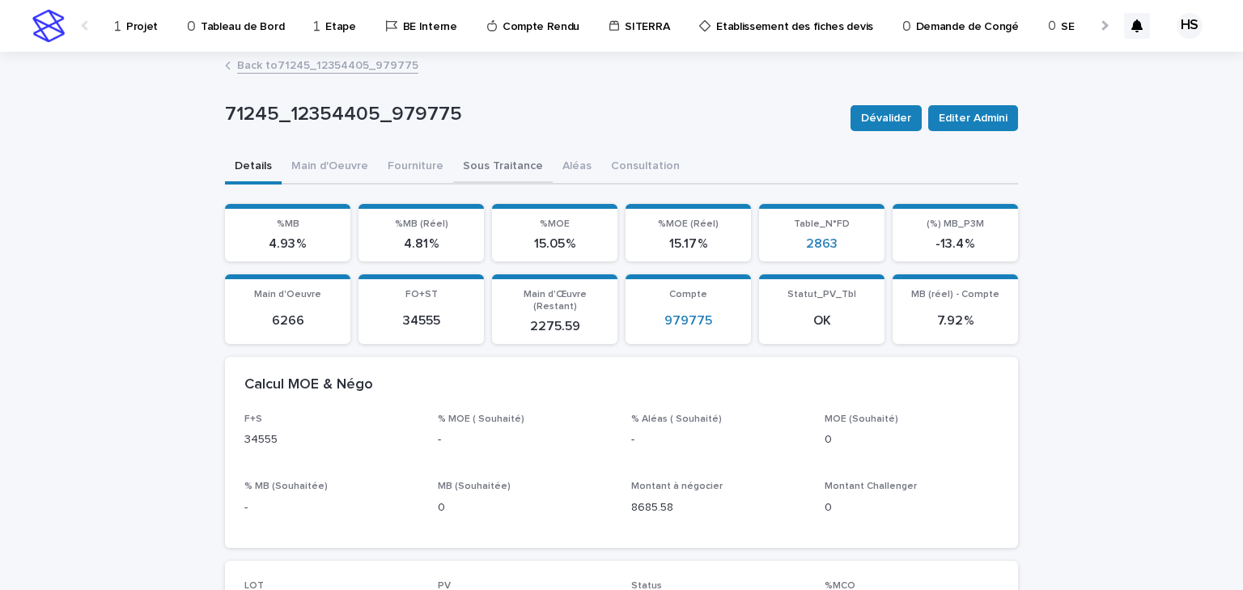
click at [479, 170] on button "Sous Traitance" at bounding box center [503, 168] width 100 height 34
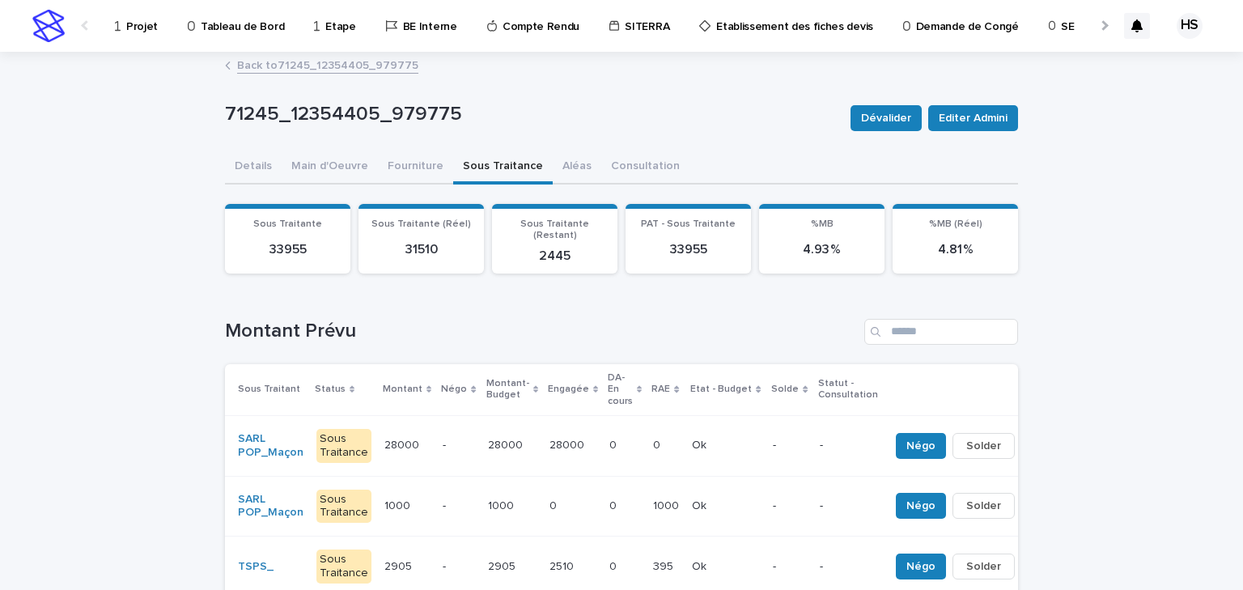
click at [124, 23] on div "Projet" at bounding box center [139, 17] width 52 height 34
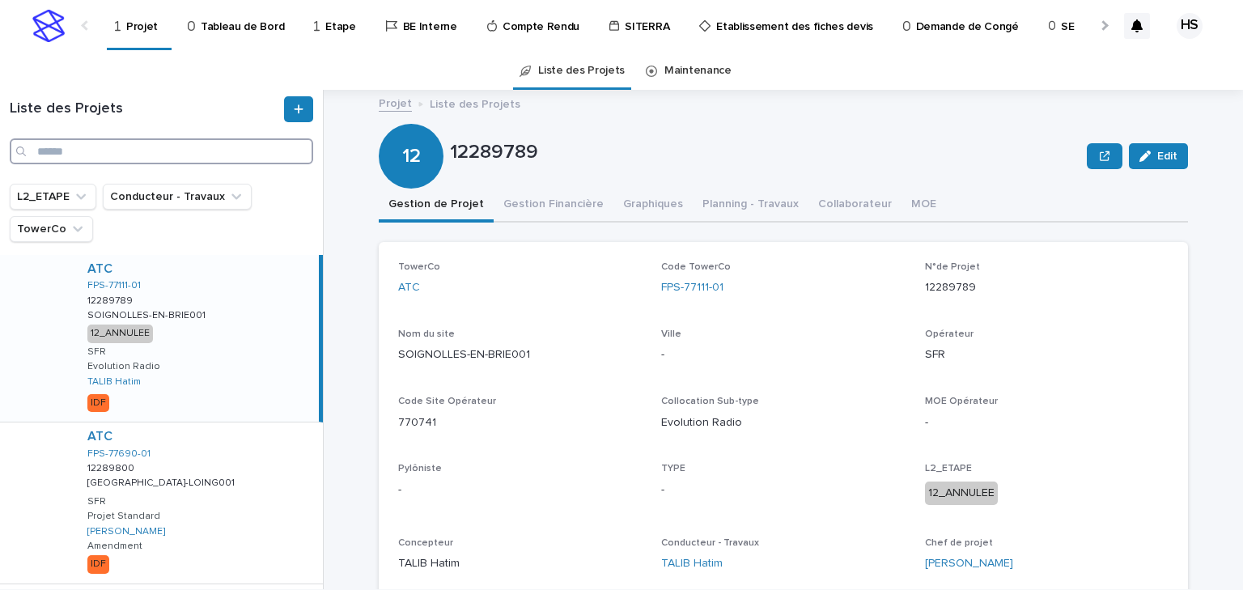
click at [87, 153] on input "Search" at bounding box center [162, 151] width 304 height 26
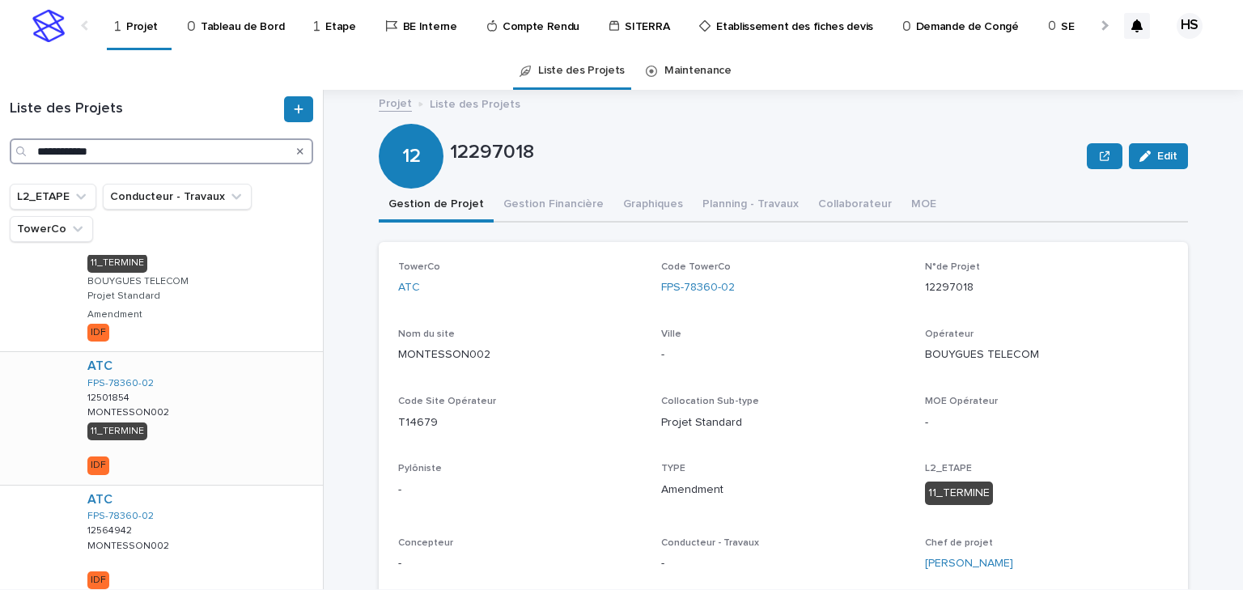
scroll to position [954, 0]
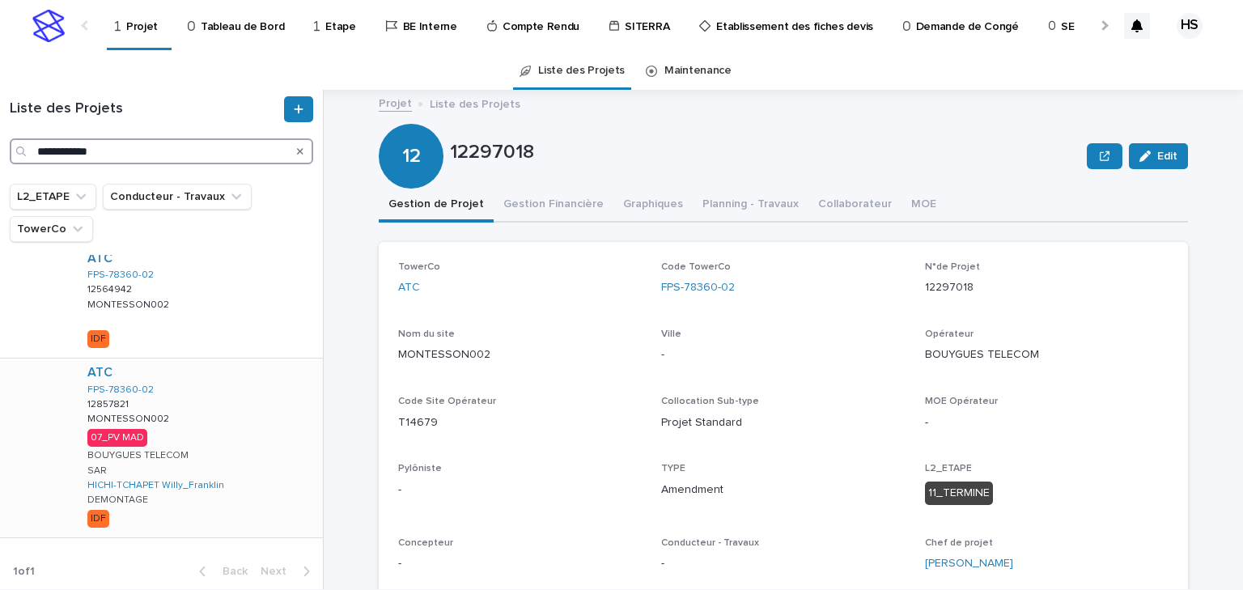
type input "**********"
click at [219, 431] on div "ATC FPS-78360-02 12857821 12857821 MONTESSON002 MONTESSON002 07_PV MAD BOUYGUES…" at bounding box center [198, 448] width 249 height 179
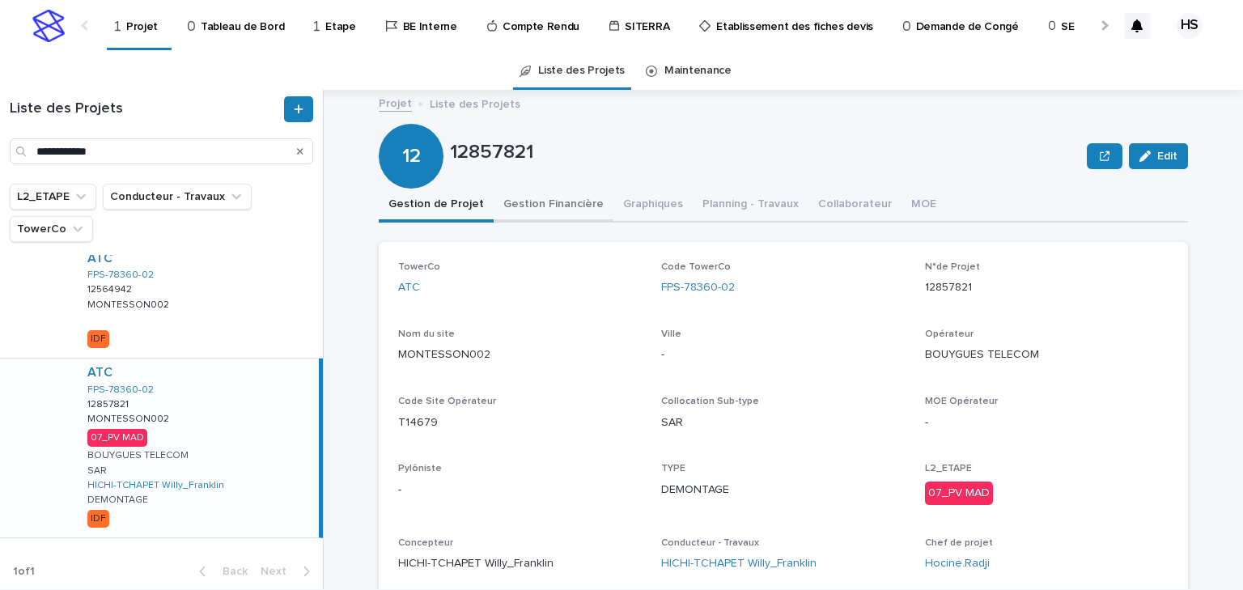
click at [540, 213] on button "Gestion Financière" at bounding box center [554, 206] width 120 height 34
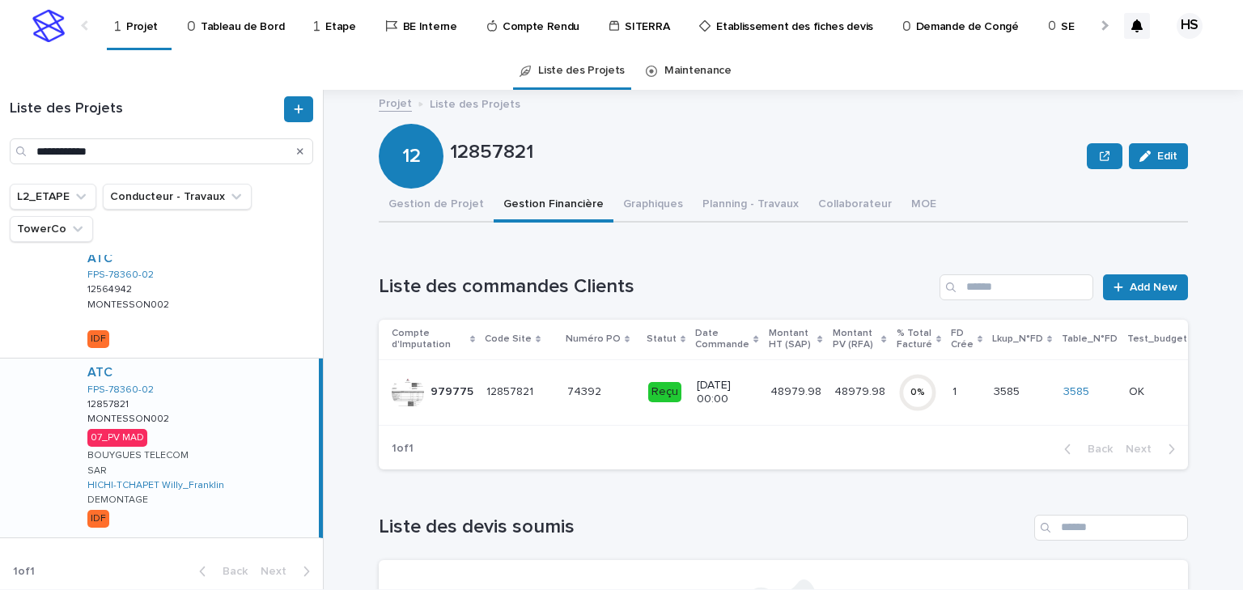
click at [835, 386] on p "48979.98" at bounding box center [862, 390] width 54 height 17
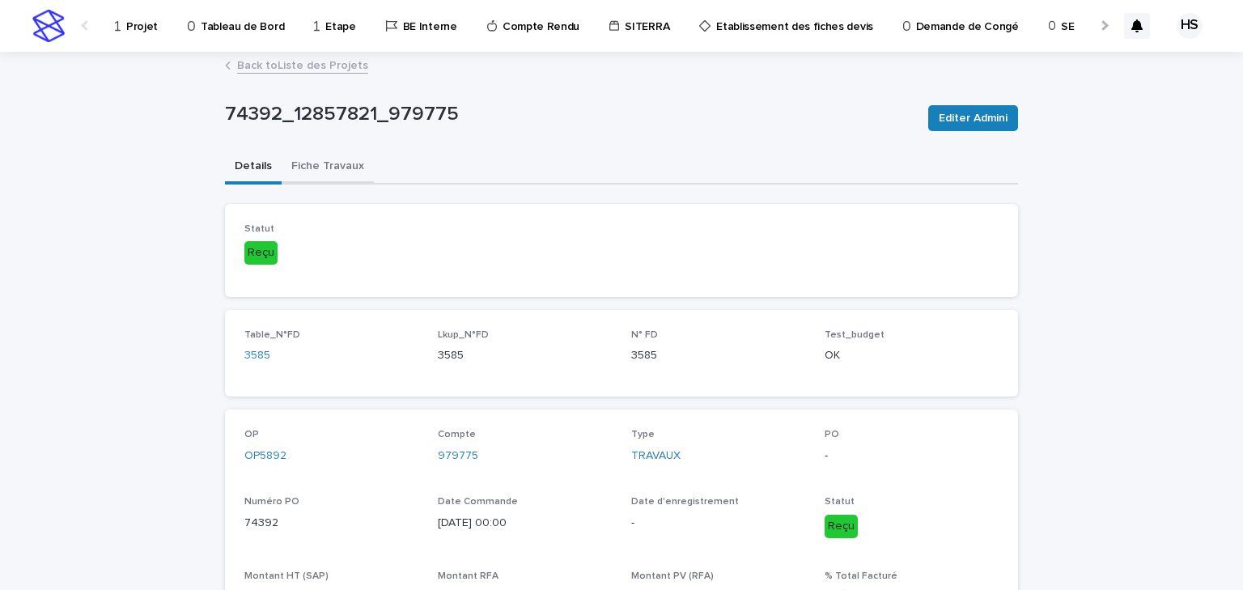
click at [327, 164] on button "Fiche Travaux" at bounding box center [328, 168] width 92 height 34
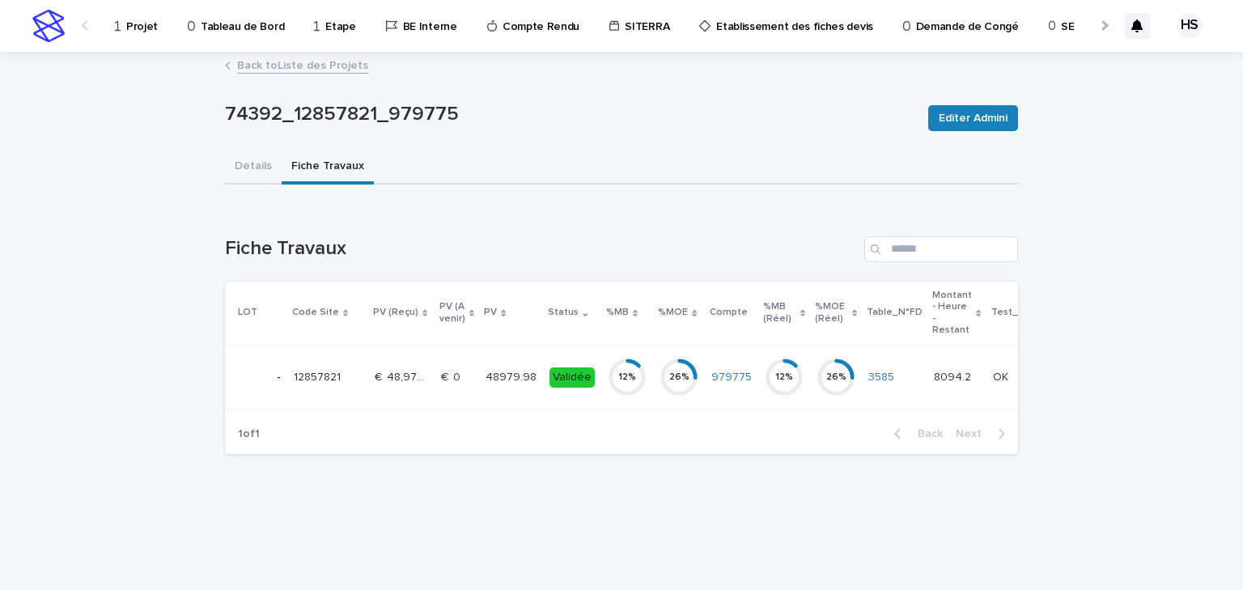
click at [486, 371] on p "48979.98" at bounding box center [513, 376] width 54 height 17
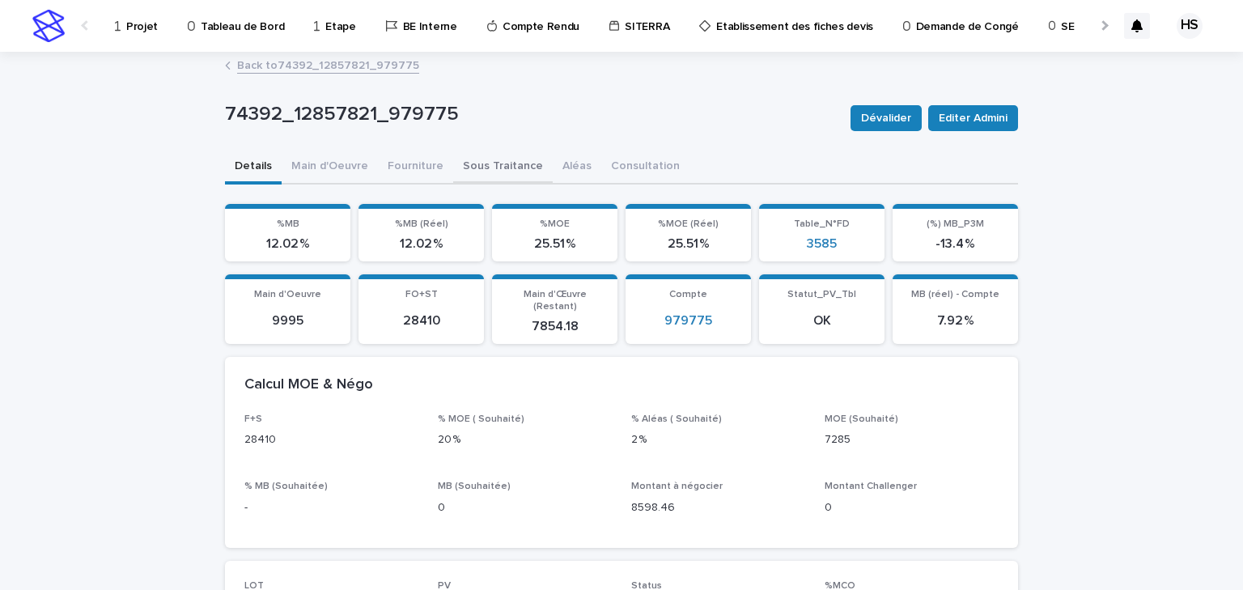
click at [484, 161] on button "Sous Traitance" at bounding box center [503, 168] width 100 height 34
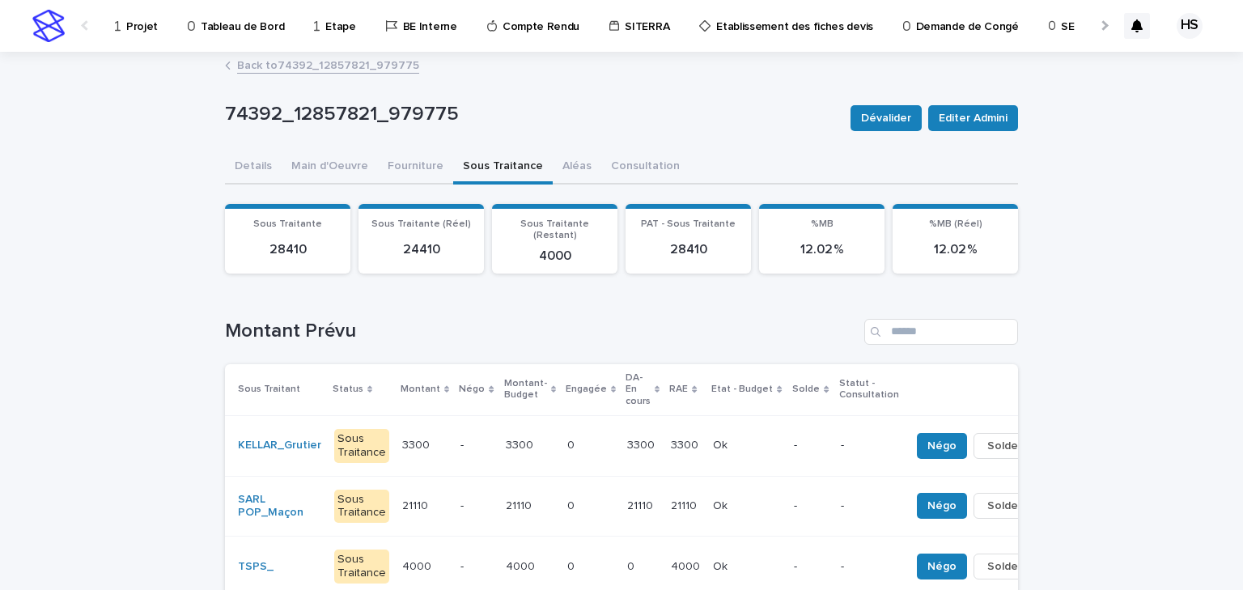
click at [627, 436] on p "3300" at bounding box center [642, 444] width 31 height 17
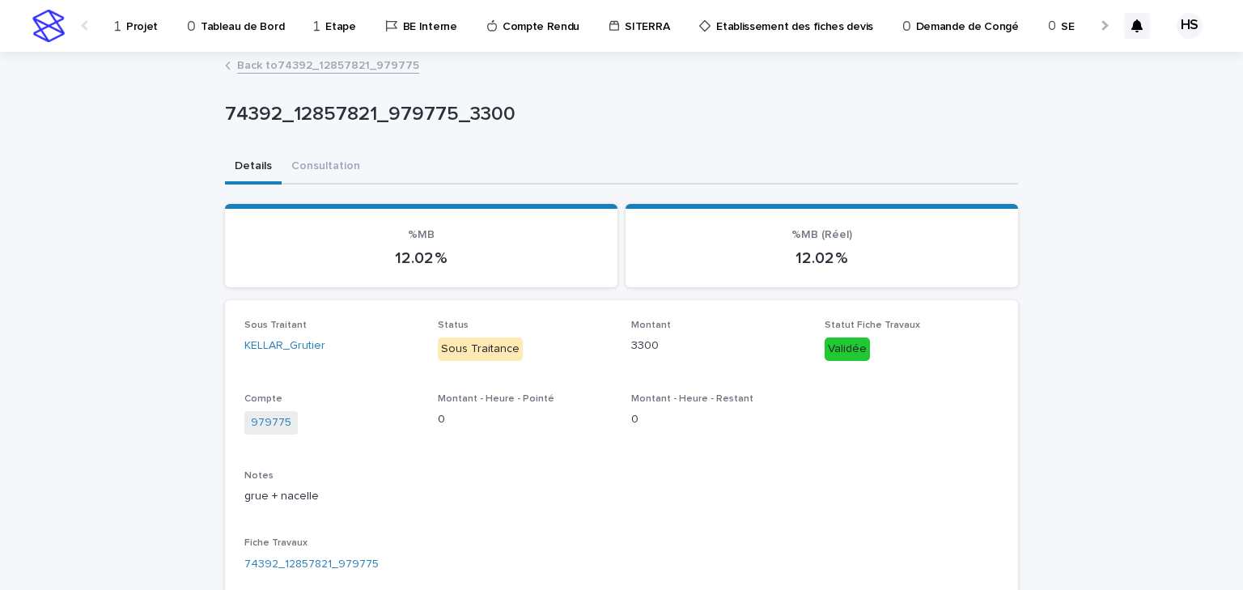
click at [136, 28] on p "Projet" at bounding box center [142, 17] width 32 height 34
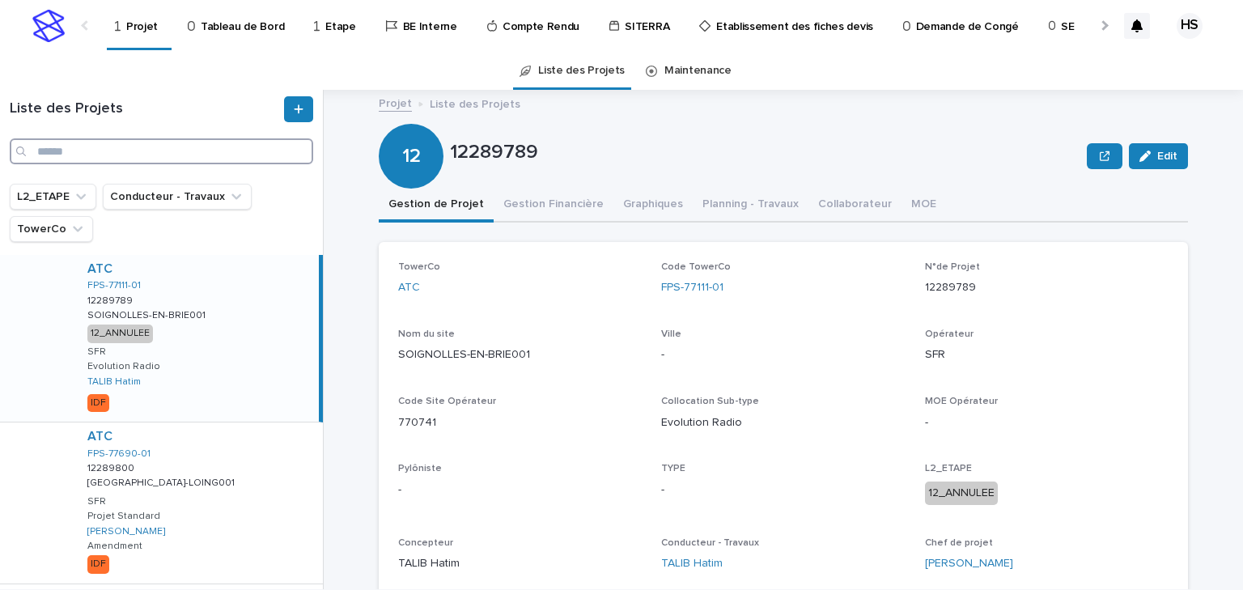
click at [162, 146] on input "Search" at bounding box center [162, 151] width 304 height 26
paste input "**********"
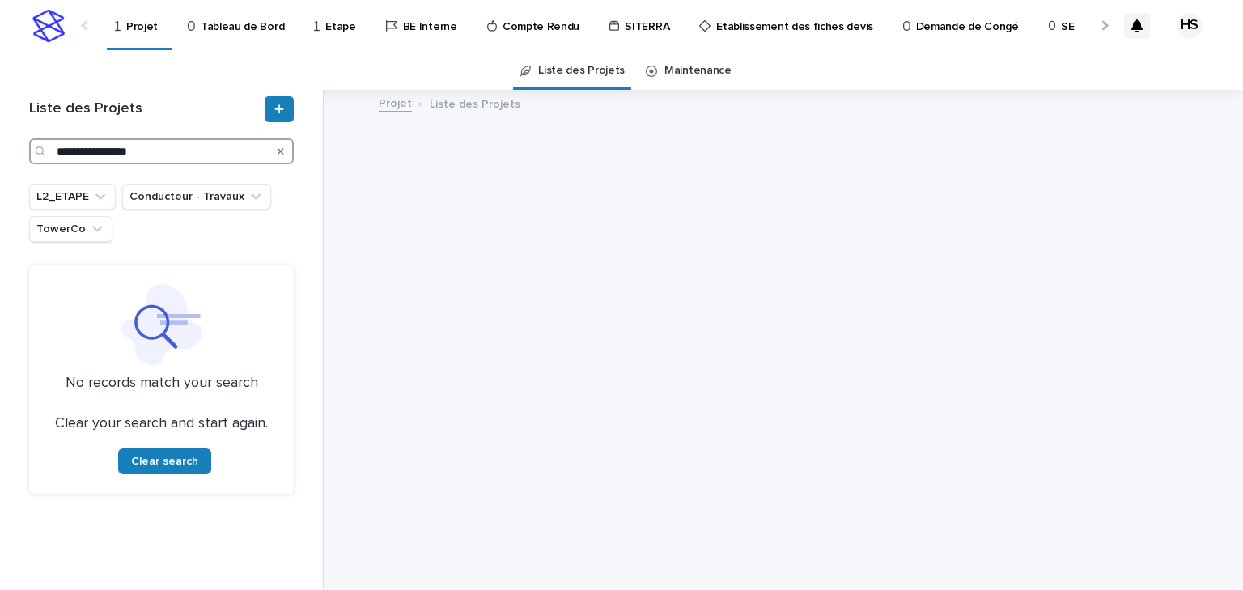
drag, startPoint x: 90, startPoint y: 150, endPoint x: 232, endPoint y: 152, distance: 141.7
click at [232, 152] on input "**********" at bounding box center [161, 151] width 265 height 26
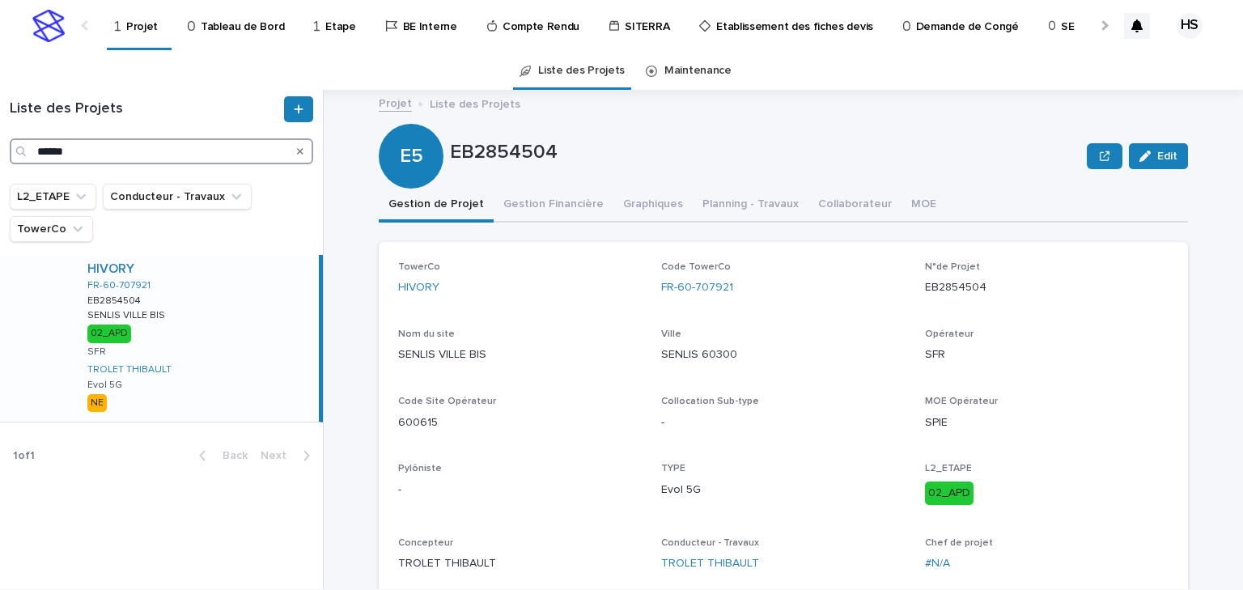
type input "******"
click at [162, 307] on p "SENLIS VILLE BIS" at bounding box center [127, 314] width 81 height 15
click at [558, 210] on button "Gestion Financière" at bounding box center [554, 206] width 120 height 34
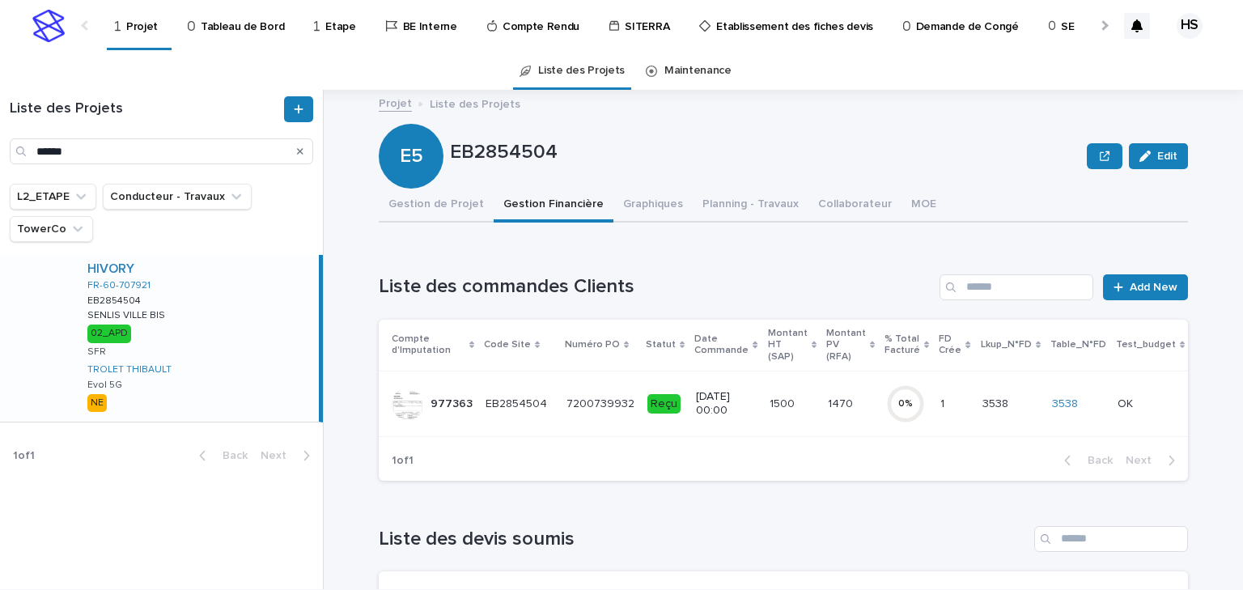
click at [738, 407] on p "[DATE] 00:00" at bounding box center [726, 404] width 60 height 28
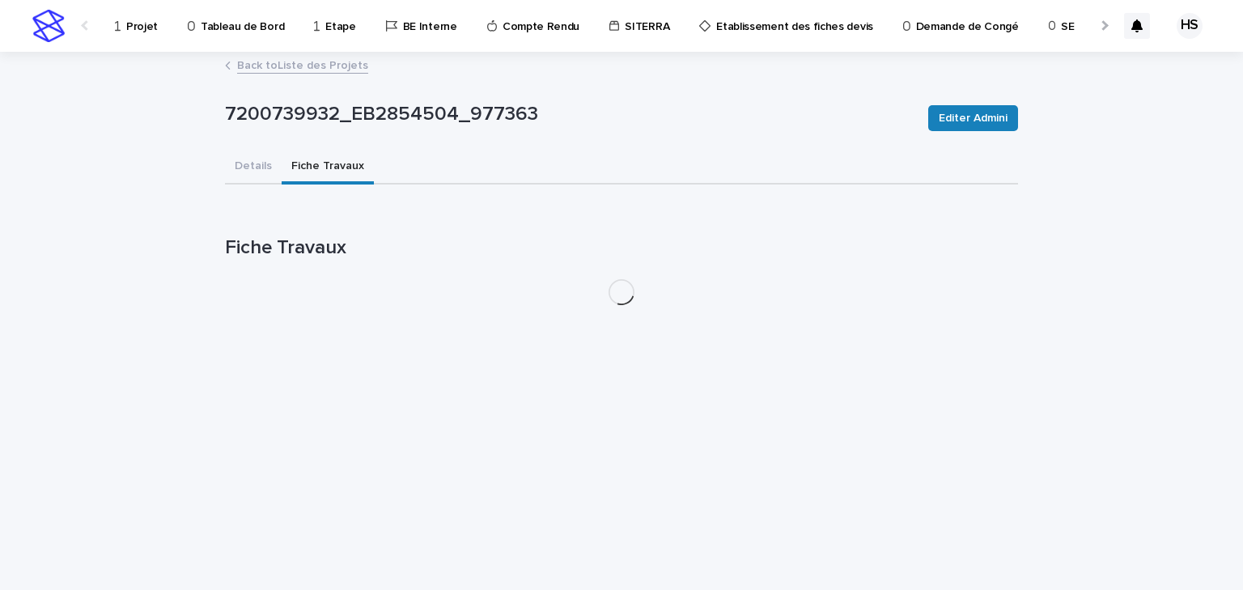
click at [328, 158] on button "Fiche Travaux" at bounding box center [328, 168] width 92 height 34
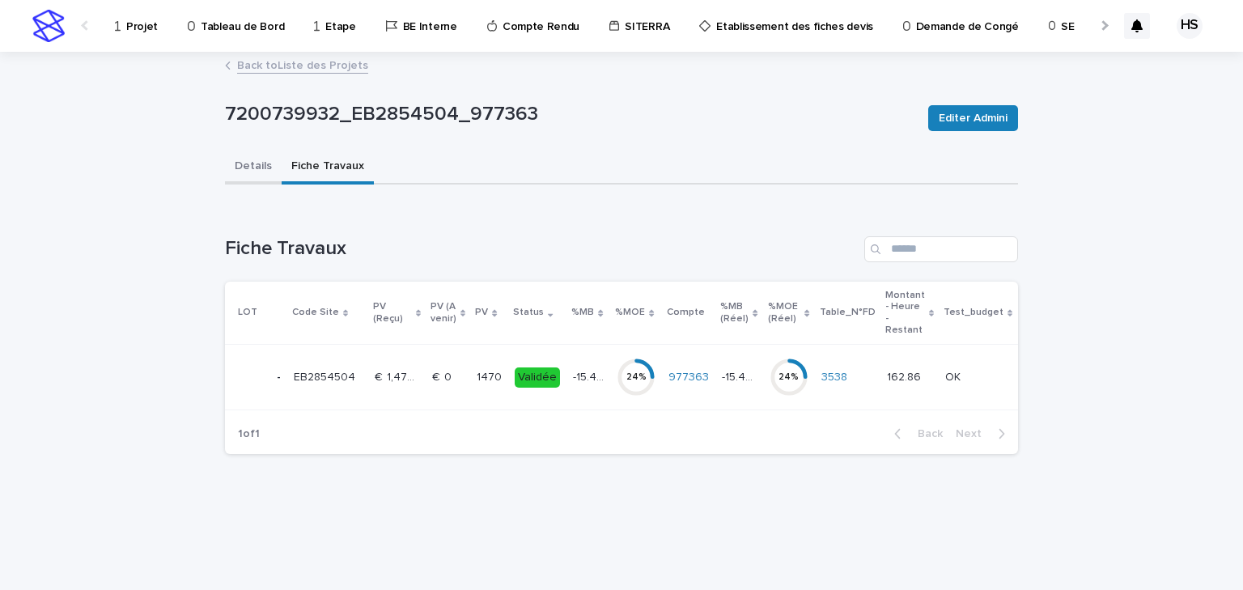
drag, startPoint x: 241, startPoint y: 169, endPoint x: 282, endPoint y: 185, distance: 43.6
click at [242, 169] on button "Details" at bounding box center [253, 168] width 57 height 34
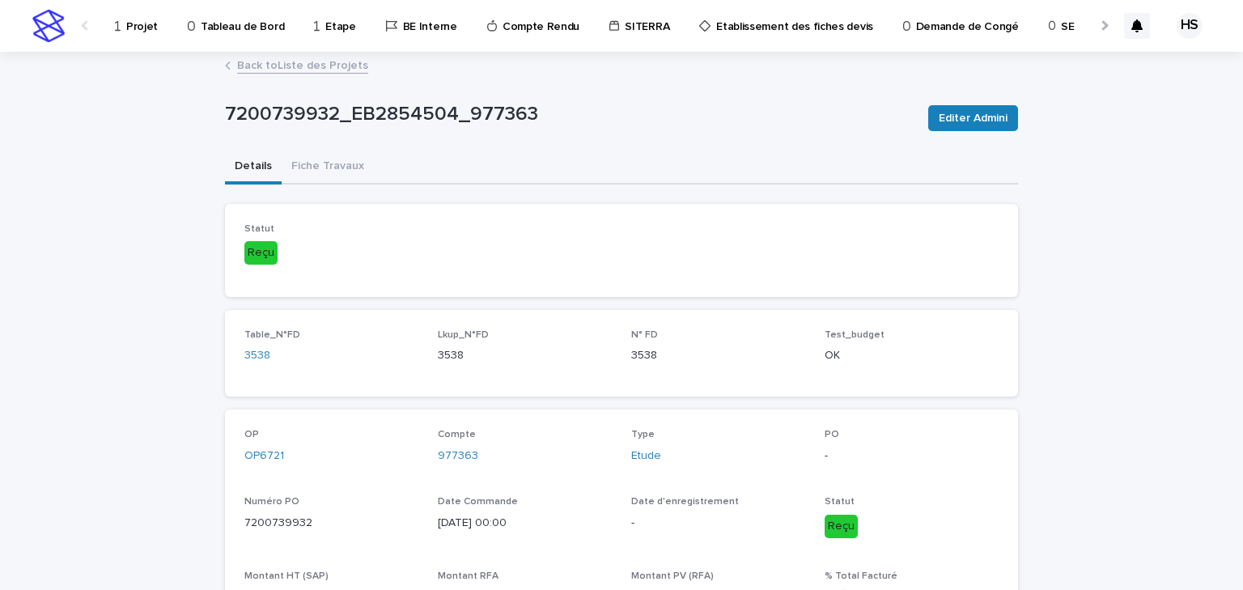
click at [138, 15] on p "Projet" at bounding box center [142, 17] width 32 height 34
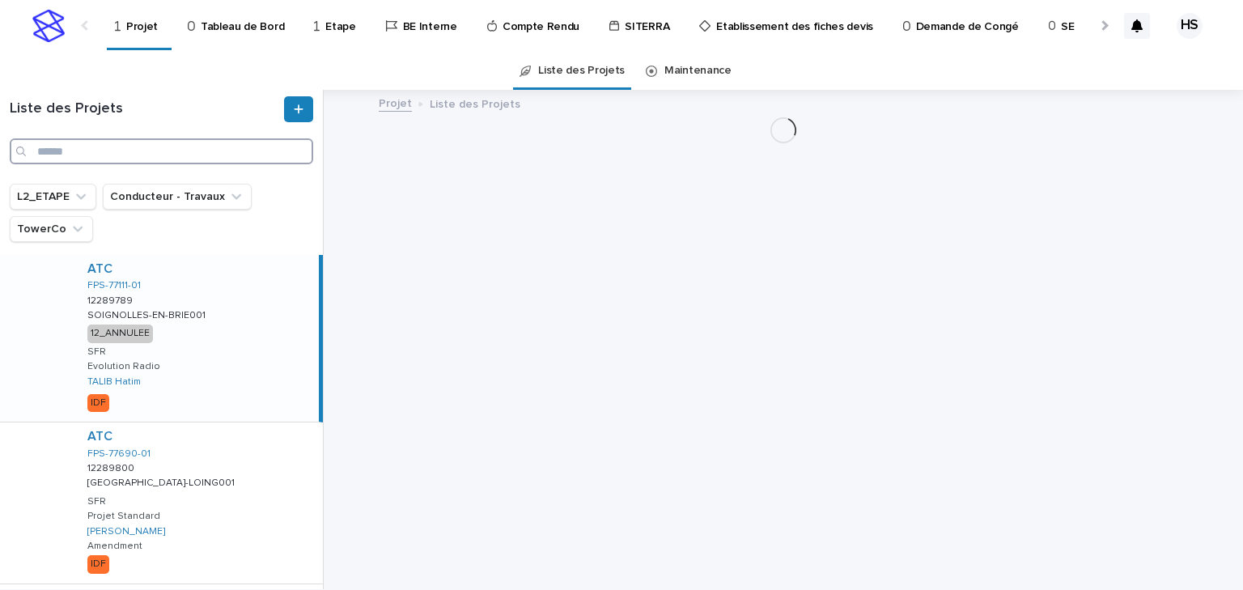
click at [104, 151] on input "Search" at bounding box center [162, 151] width 304 height 26
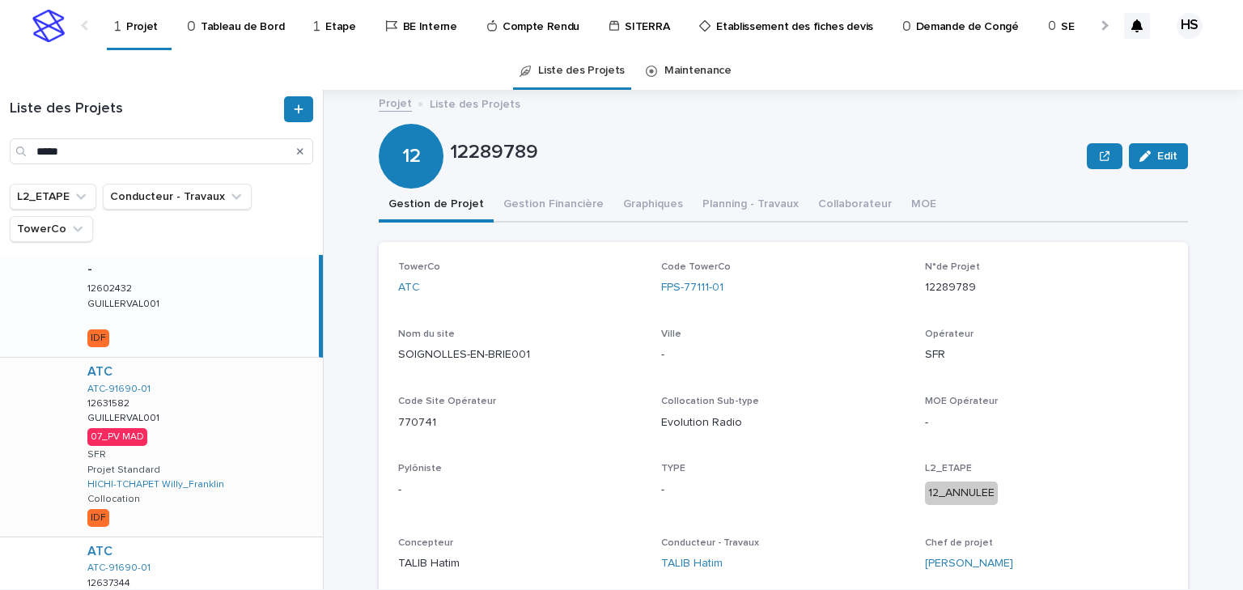
click at [242, 438] on div "ATC ATC-91690-01 12631582 12631582 GUILLERVAL001 GUILLERVAL001 07_PV MAD SFR Pr…" at bounding box center [198, 447] width 249 height 179
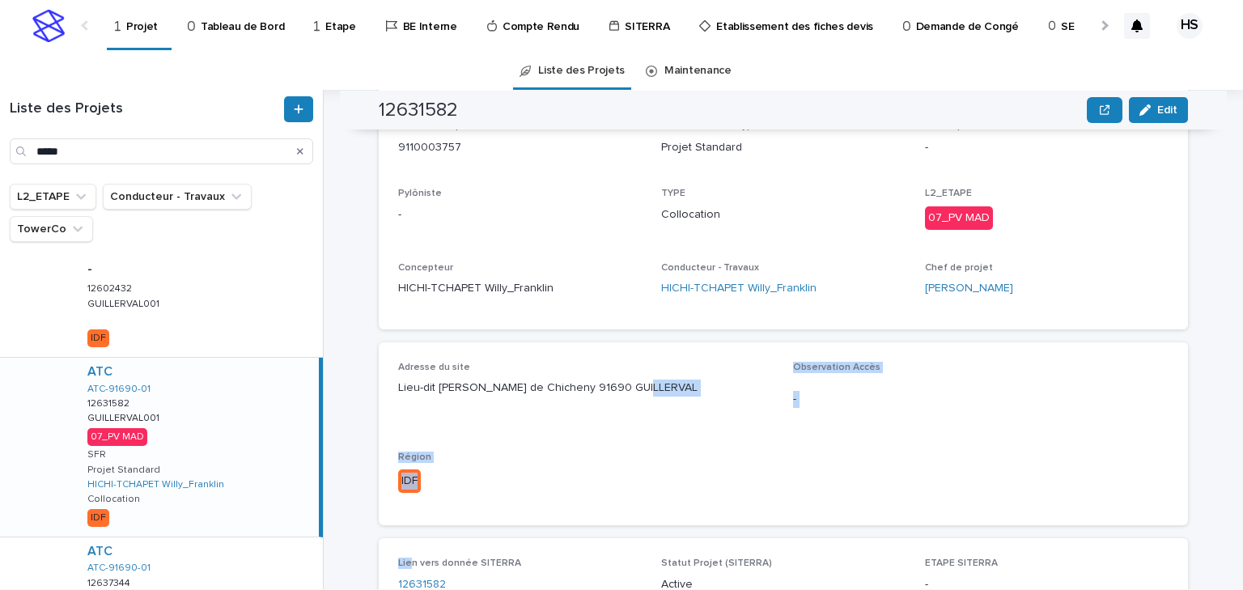
scroll to position [427, 0]
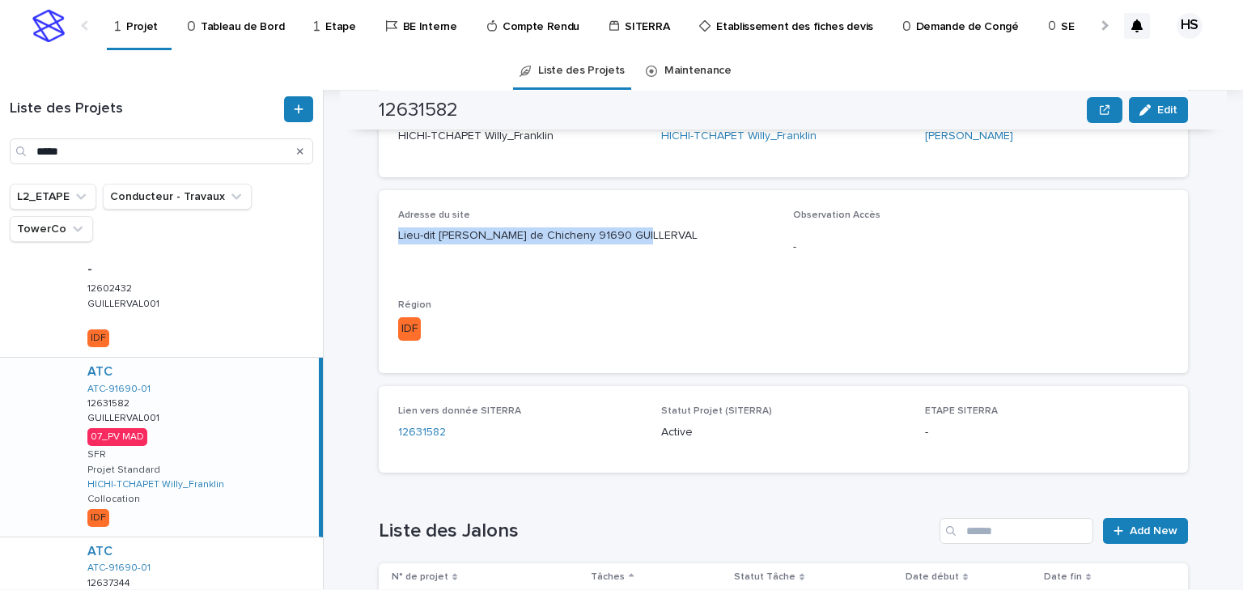
drag, startPoint x: 628, startPoint y: 389, endPoint x: 385, endPoint y: 240, distance: 284.9
click at [385, 240] on div "Adresse du site Lieu-dit Pierce de Chicheny 91690 GUILLERVAL Observation Accès …" at bounding box center [783, 281] width 809 height 183
copy p "Lieu-dit [PERSON_NAME] de Chicheny 91690 GUILLERVAL"
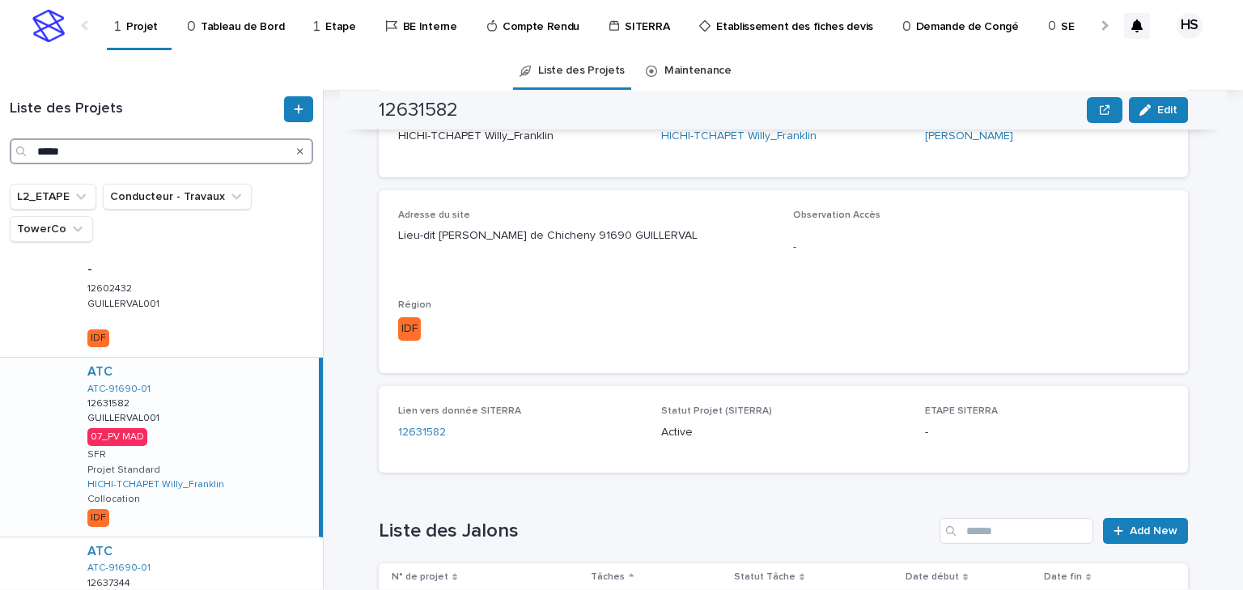
drag, startPoint x: 108, startPoint y: 150, endPoint x: -100, endPoint y: 149, distance: 207.2
click at [0, 149] on html "Projet Tableau de Bord Etape BE Interne Compte Rendu SITERRA Etablissement des …" at bounding box center [621, 295] width 1243 height 590
paste input "*******"
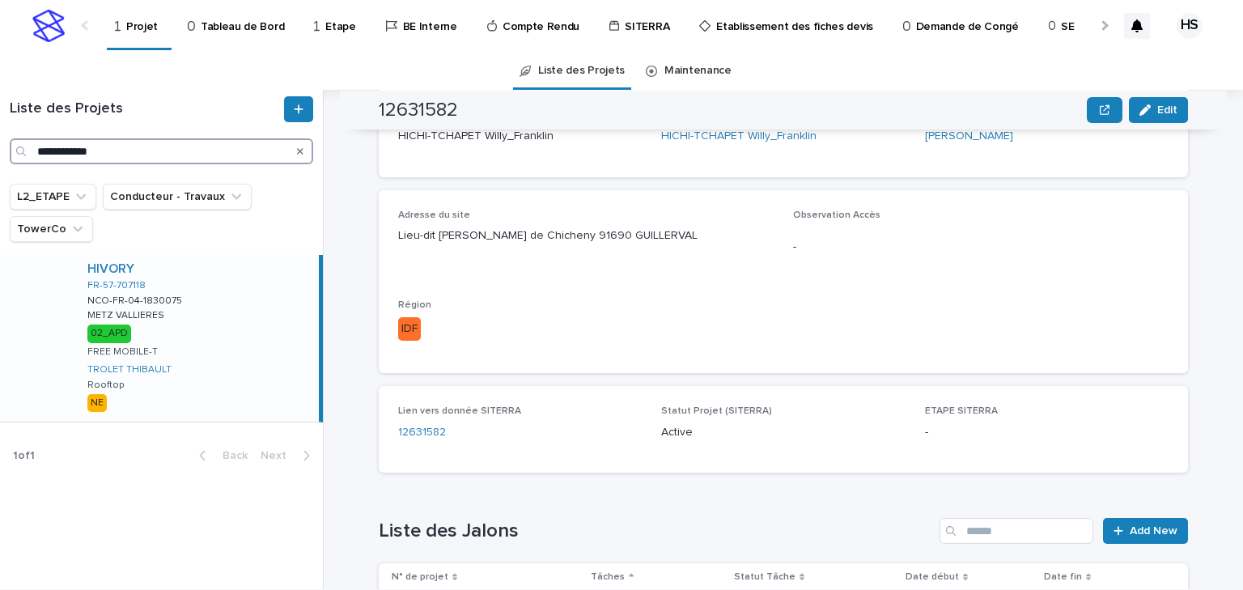
type input "**********"
click at [222, 339] on div "HIVORY FR-57-707118 NCO-FR-04-1830075 NCO-FR-04-1830075 METZ VALLIERES METZ VAL…" at bounding box center [196, 338] width 244 height 167
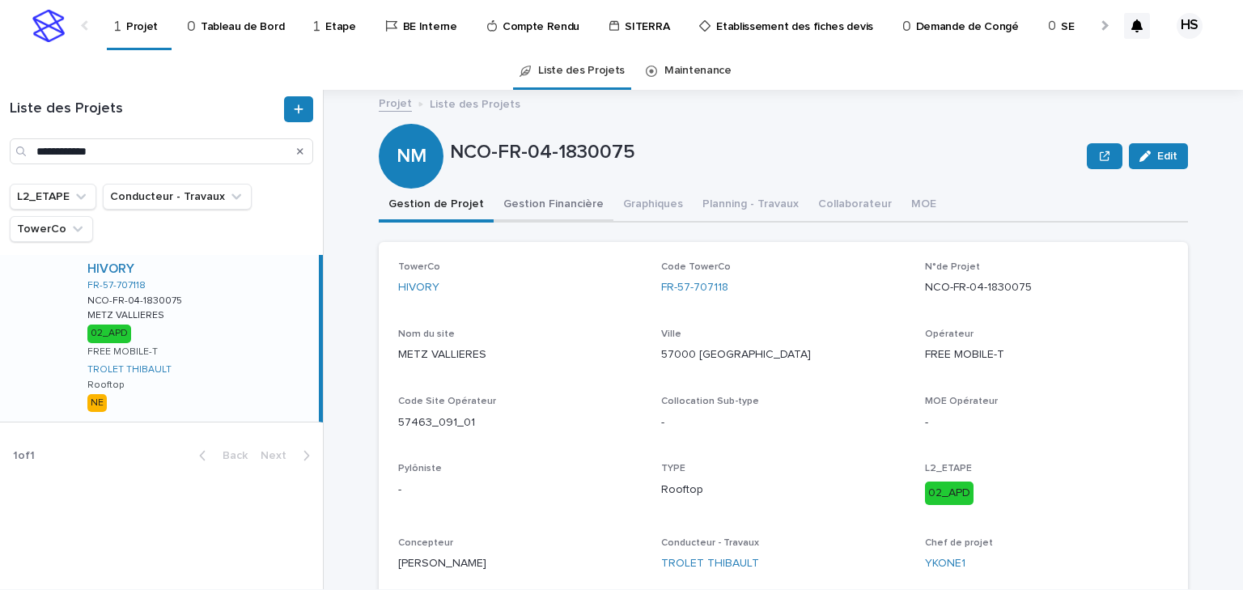
click at [526, 199] on button "Gestion Financière" at bounding box center [554, 206] width 120 height 34
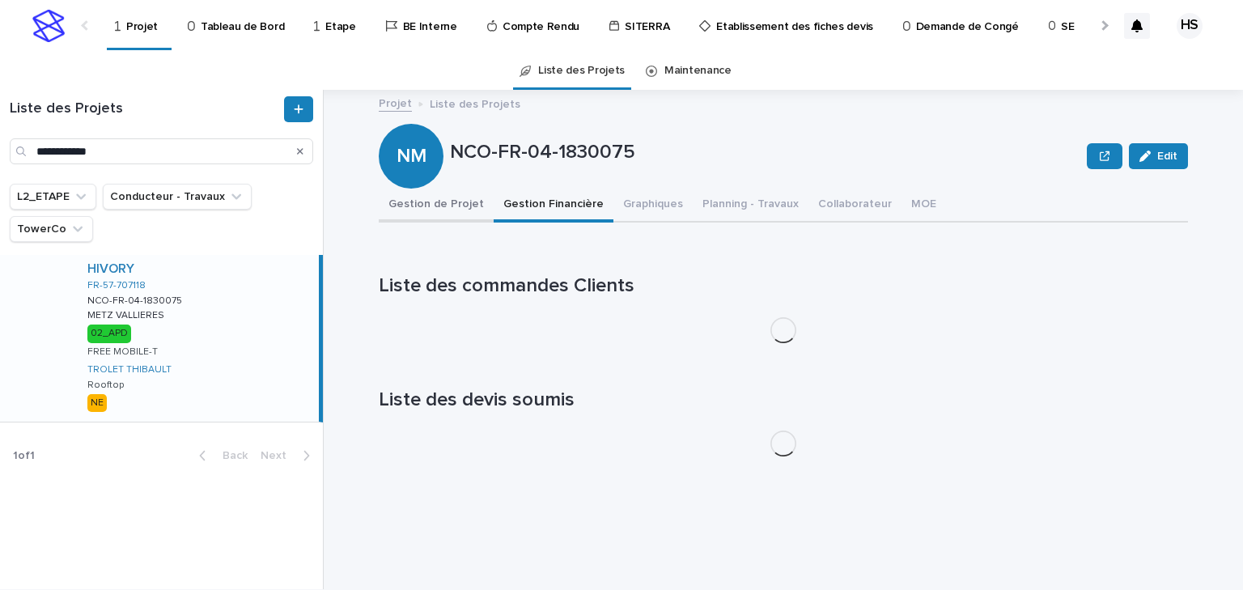
click at [437, 206] on button "Gestion de Projet" at bounding box center [436, 206] width 115 height 34
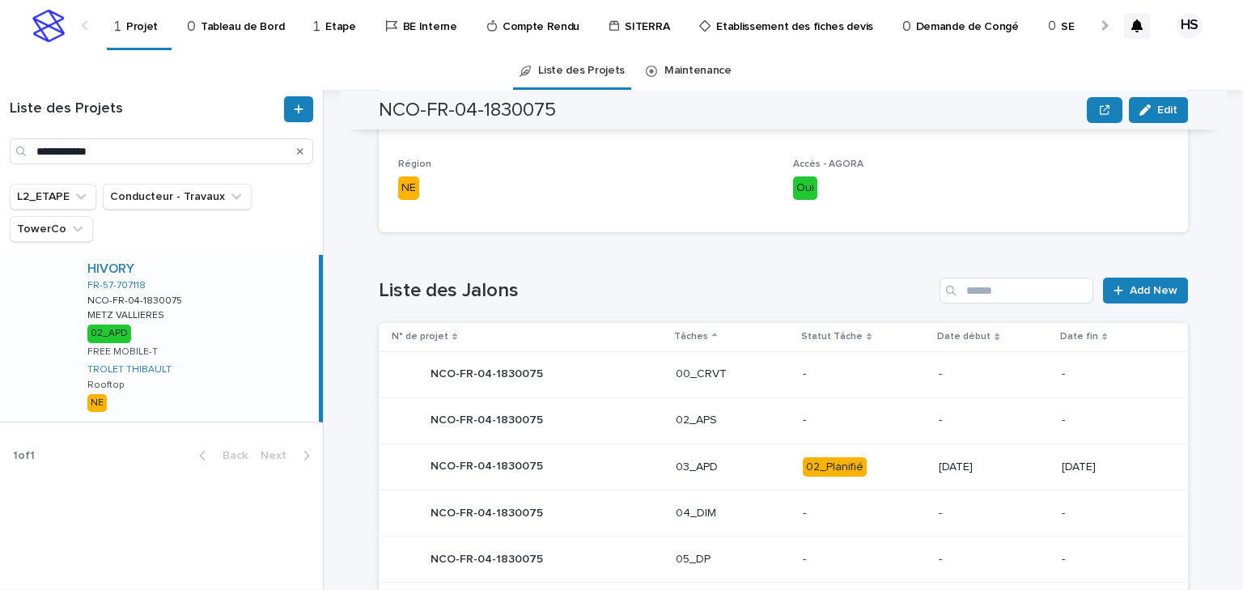
scroll to position [374, 0]
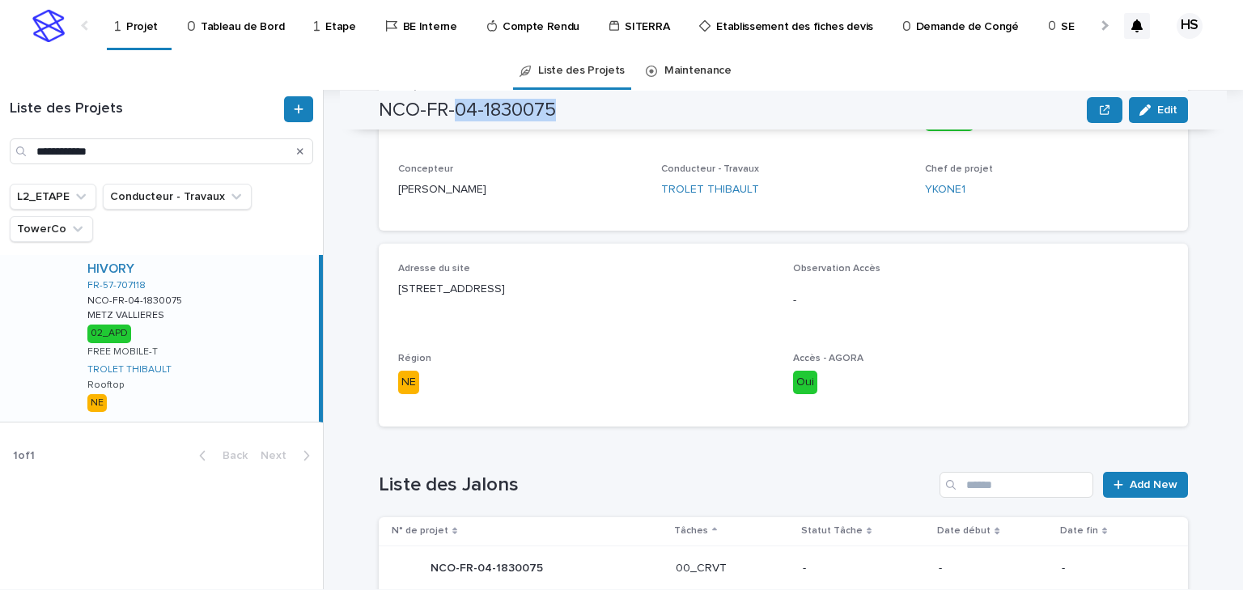
drag, startPoint x: 554, startPoint y: 108, endPoint x: 453, endPoint y: 113, distance: 102.2
click at [453, 113] on div "NCO-FR-04-1830075 Edit" at bounding box center [783, 110] width 809 height 39
copy h2 "[US_EMPLOYER_IDENTIFICATION_NUMBER]"
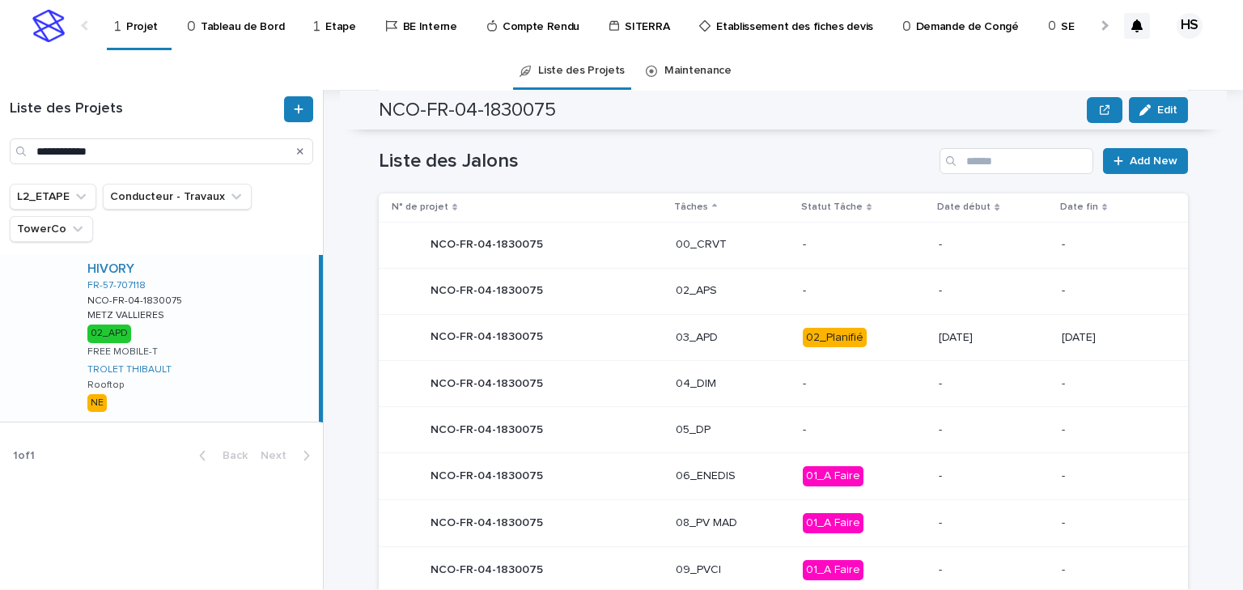
click at [707, 337] on p "03_APD" at bounding box center [733, 338] width 114 height 14
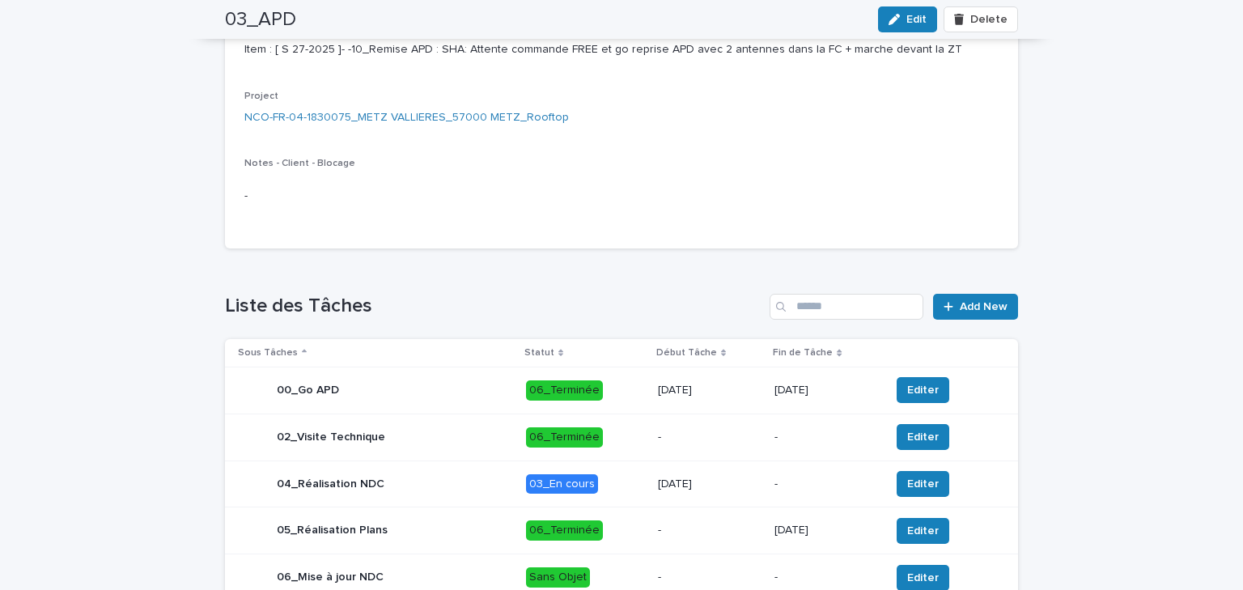
scroll to position [259, 0]
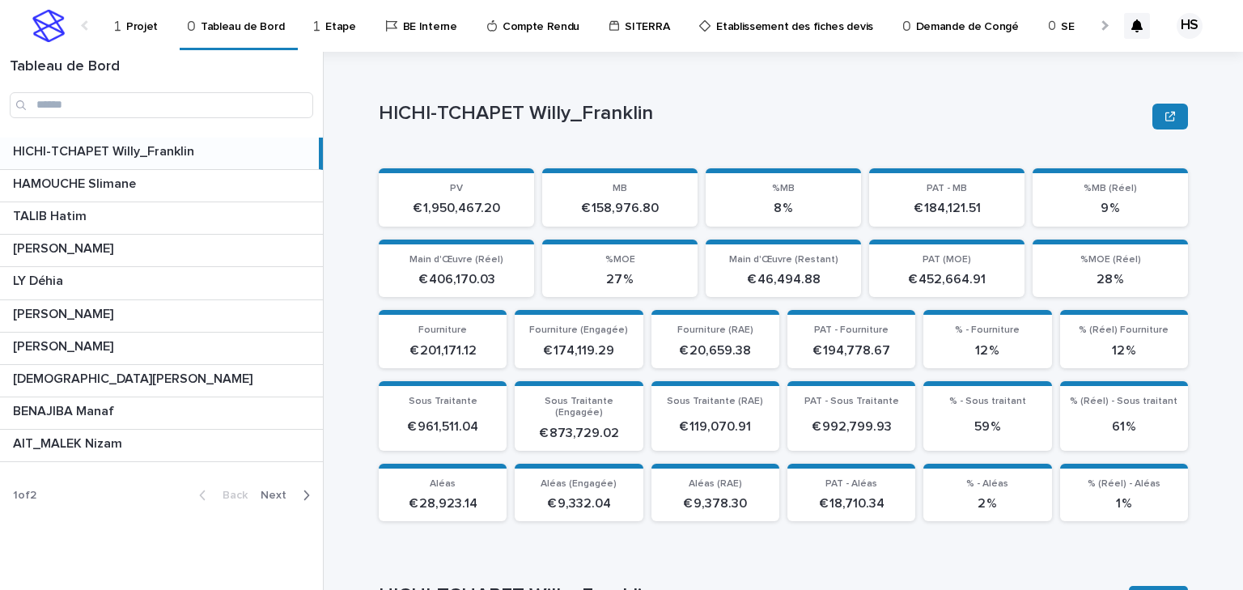
click at [281, 492] on span "Next" at bounding box center [279, 495] width 36 height 11
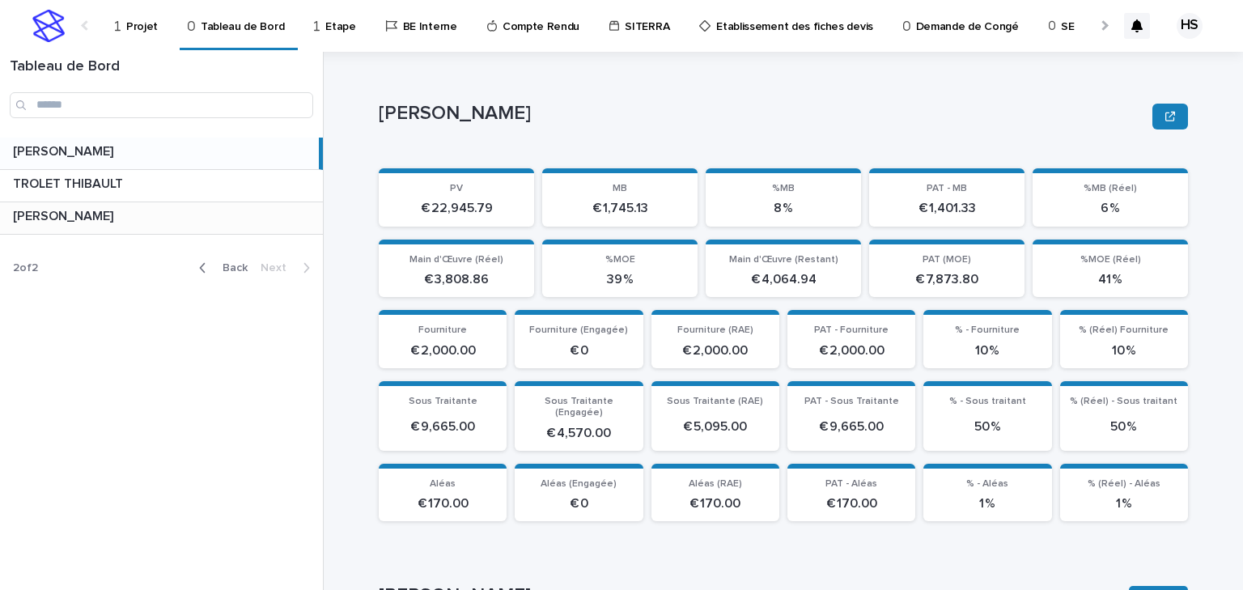
click at [82, 216] on p "BOUFARES Afif" at bounding box center [65, 215] width 104 height 19
click at [81, 183] on p "TROLET THIBAULT" at bounding box center [69, 182] width 113 height 19
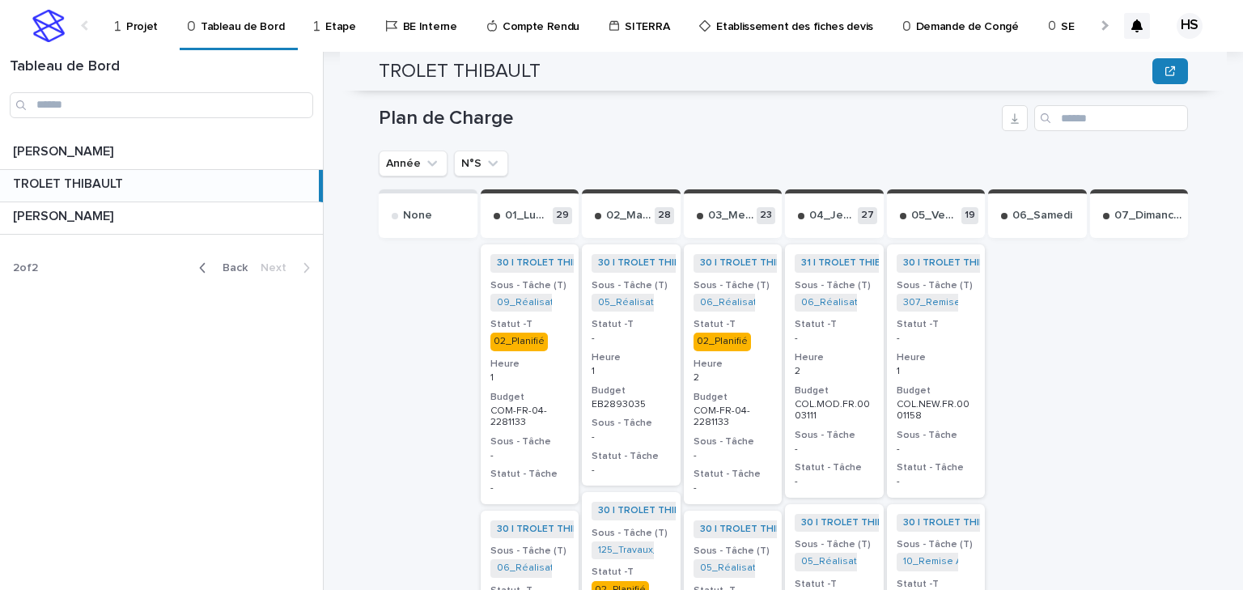
scroll to position [482, 0]
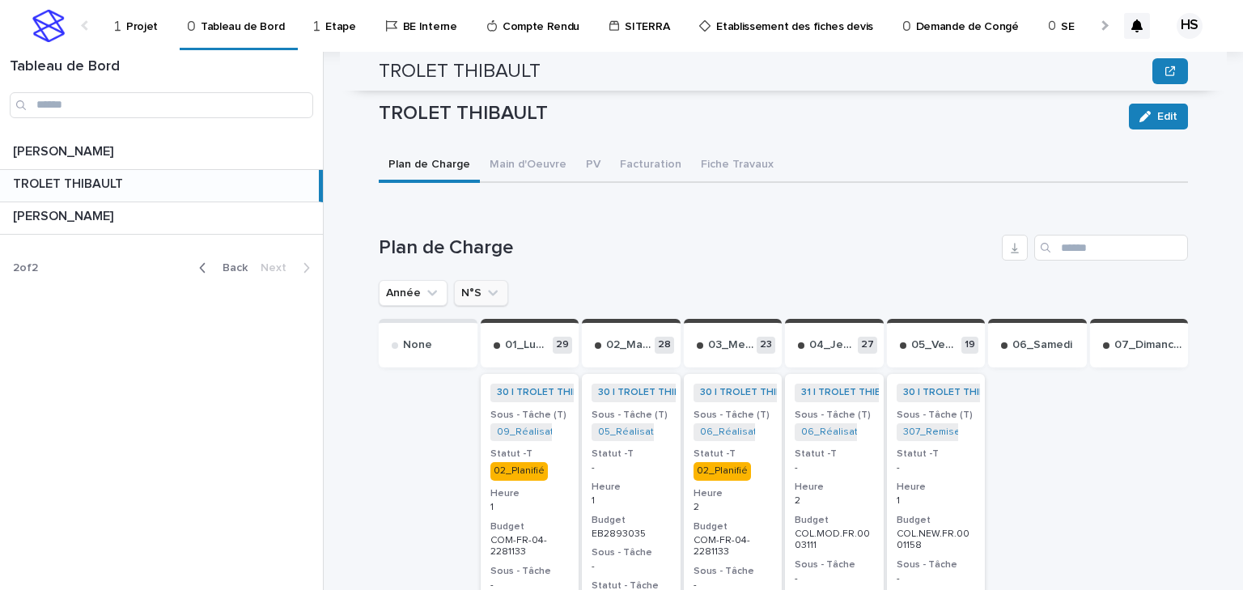
click at [457, 283] on button "N°S" at bounding box center [481, 293] width 54 height 26
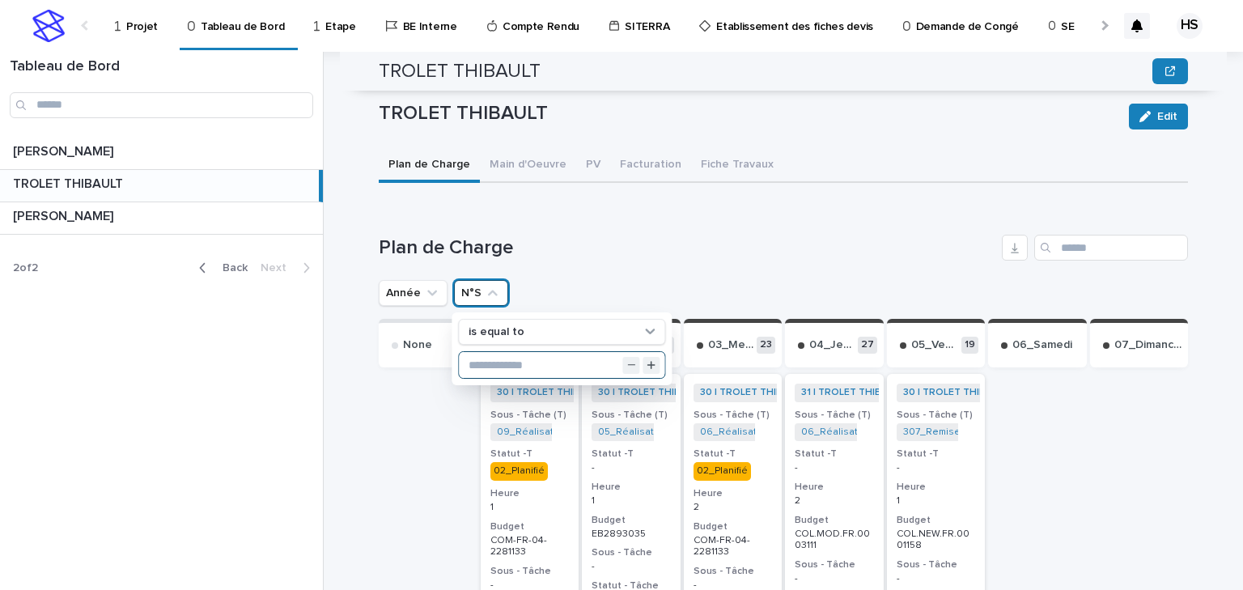
click at [475, 352] on input "text" at bounding box center [562, 365] width 206 height 26
type input "**"
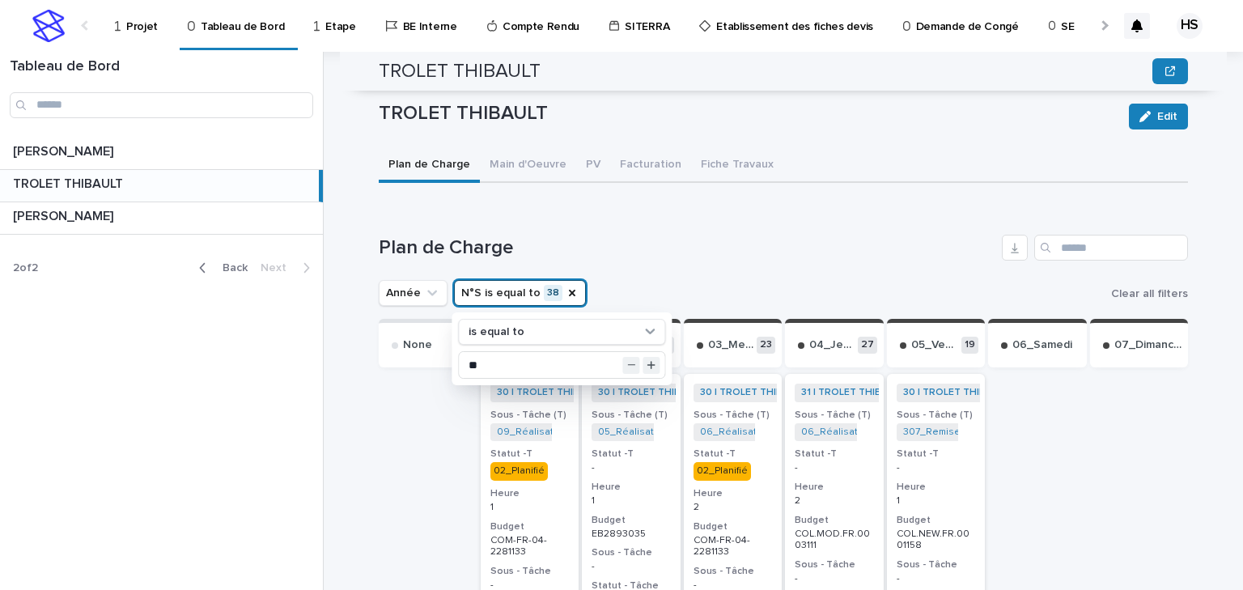
click at [618, 242] on h1 "Plan de Charge" at bounding box center [687, 247] width 617 height 23
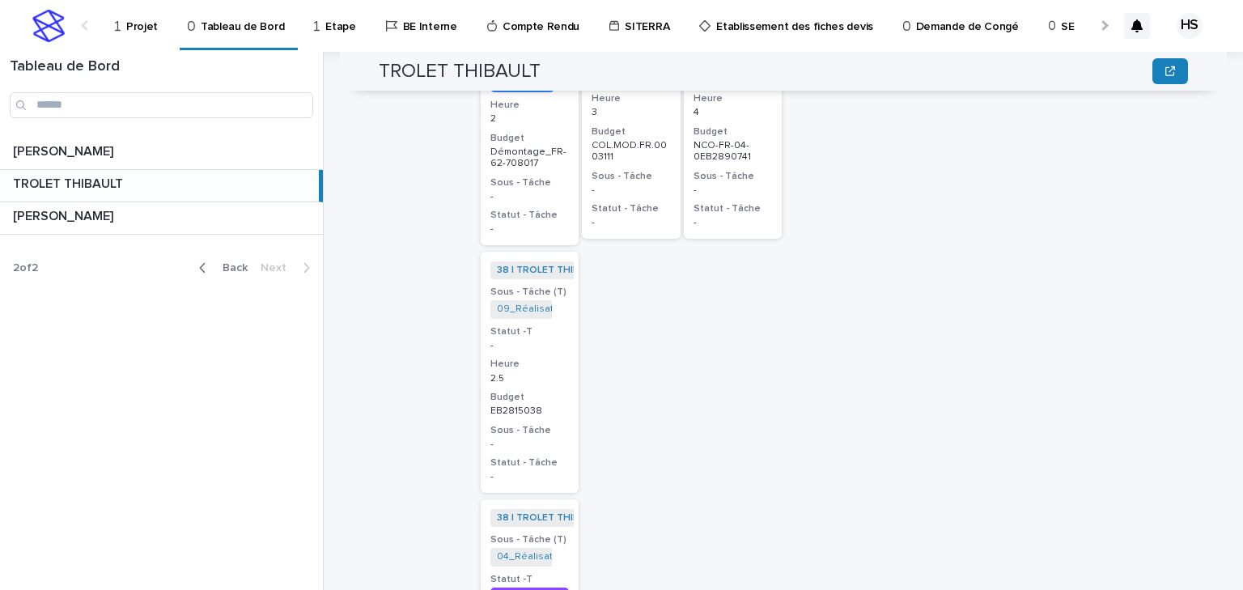
scroll to position [677, 0]
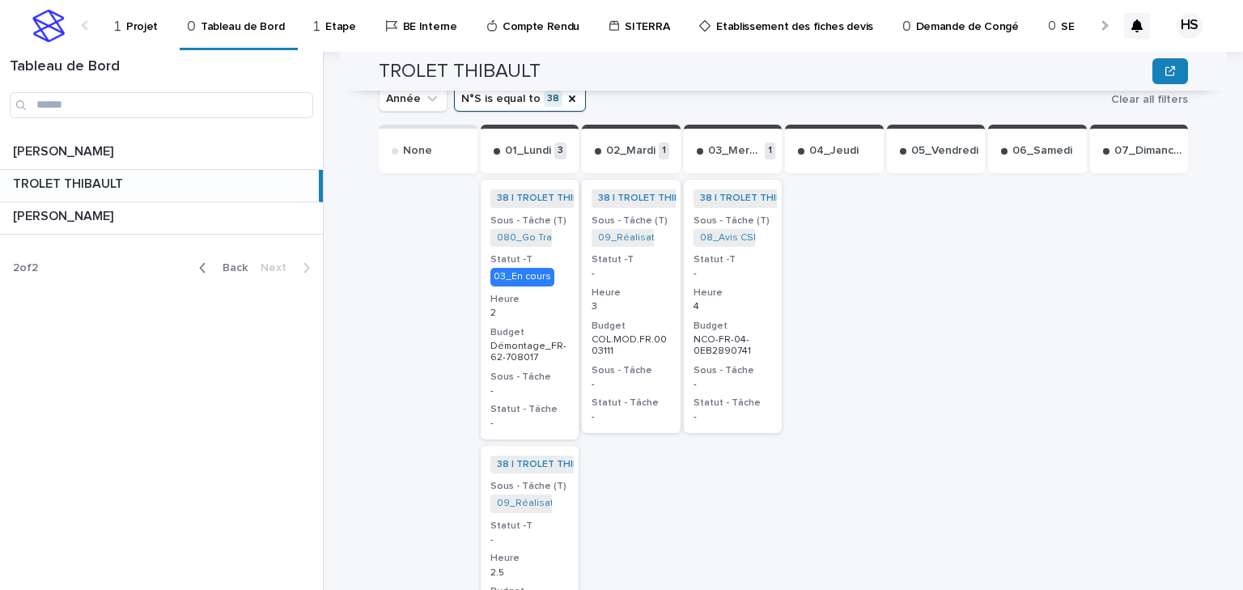
click at [139, 35] on link "Projet" at bounding box center [139, 25] width 52 height 50
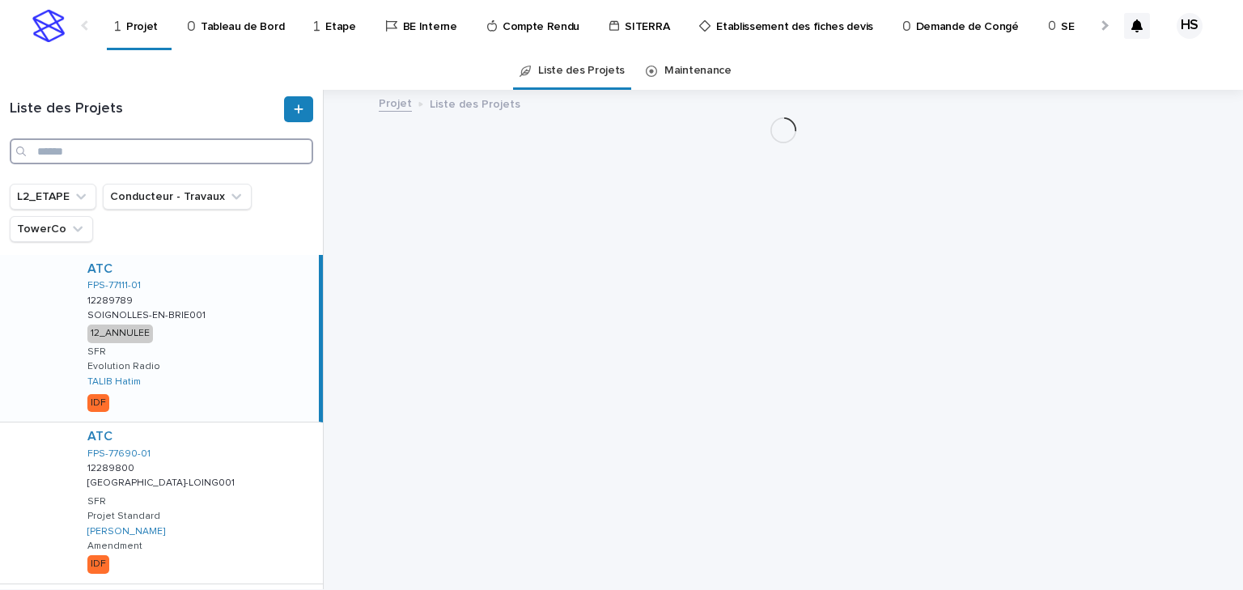
click at [97, 146] on input "Search" at bounding box center [162, 151] width 304 height 26
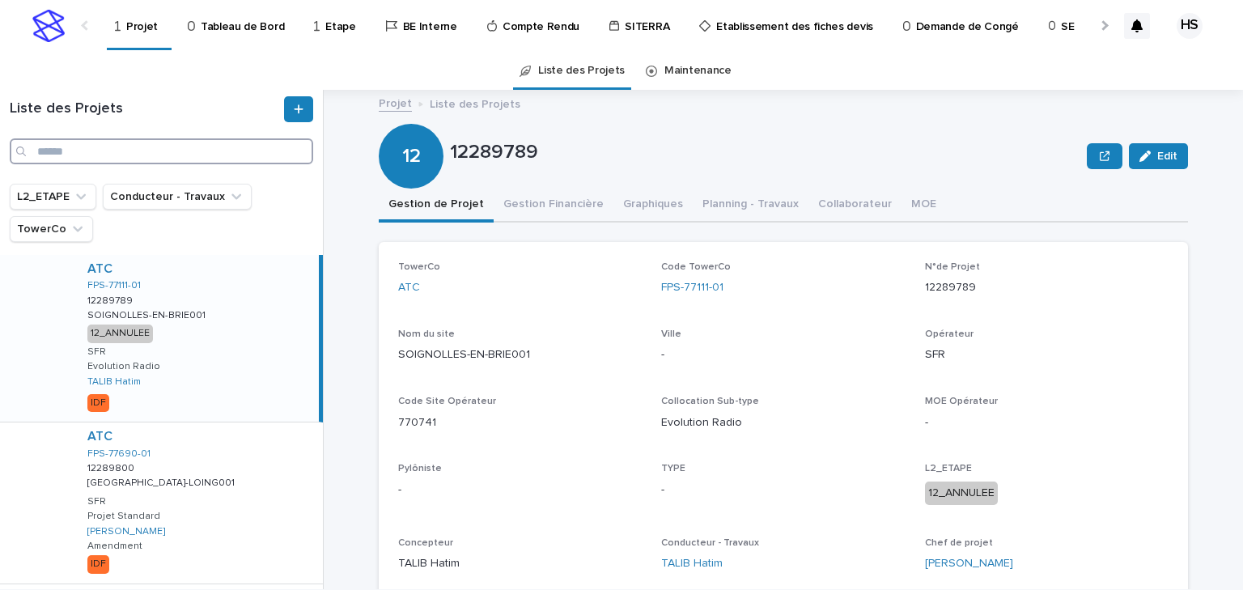
paste input "**********"
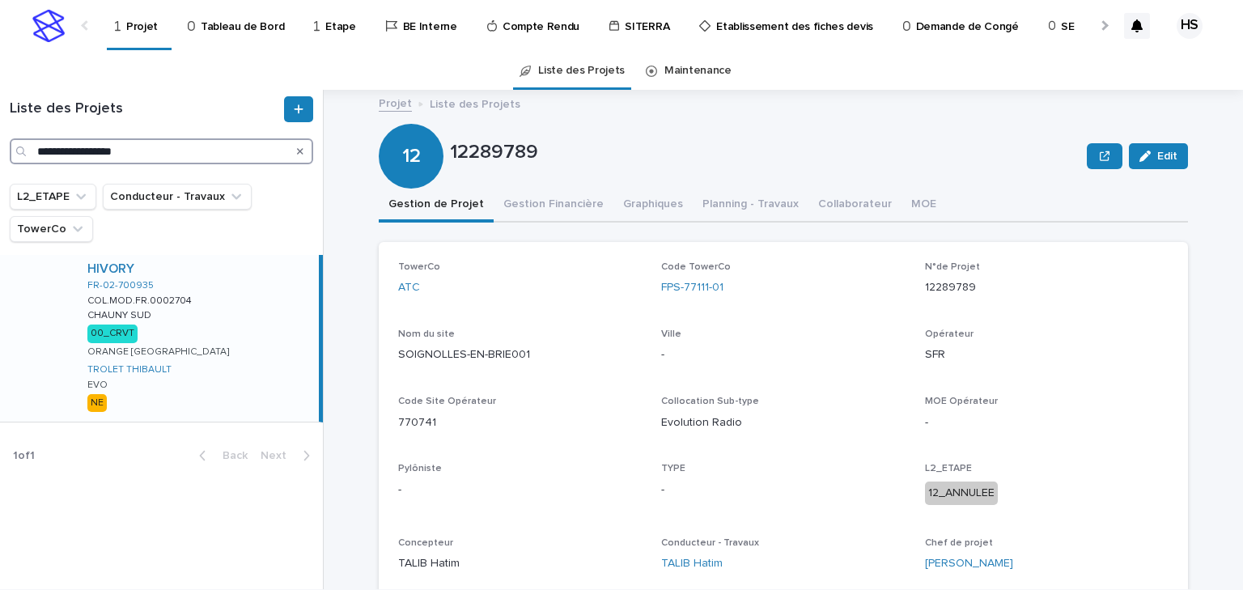
type input "**********"
click at [192, 329] on div "HIVORY FR-02-700935 COL.MOD.FR.0002704 COL.MOD.FR.0002704 CHAUNY SUD CHAUNY SUD…" at bounding box center [196, 338] width 244 height 167
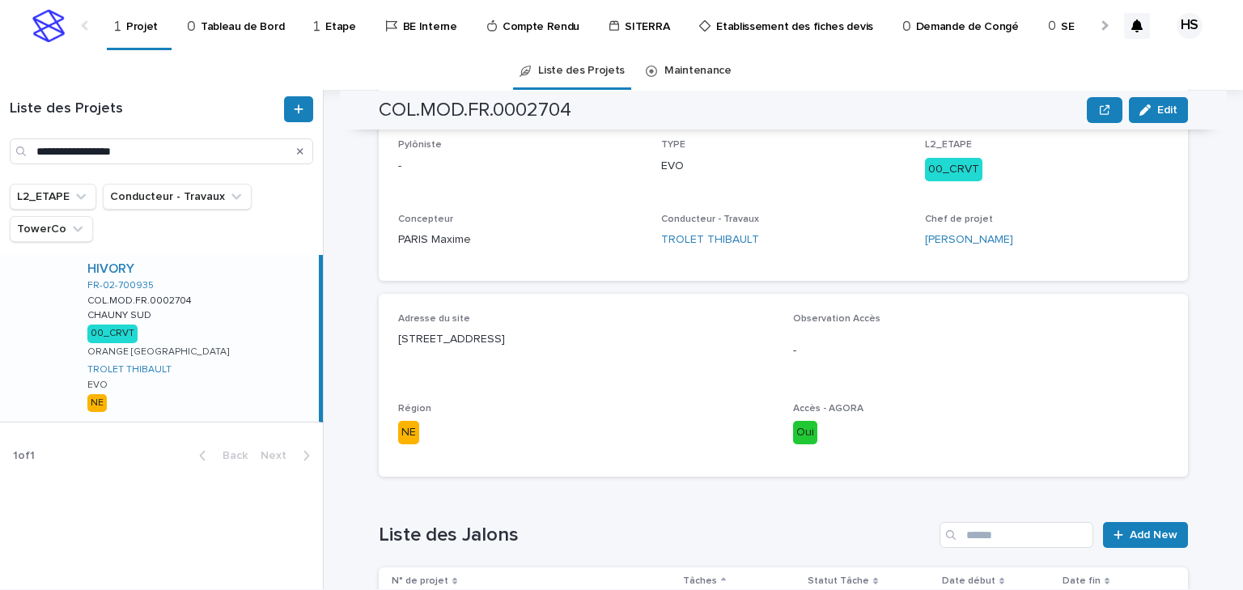
scroll to position [556, 0]
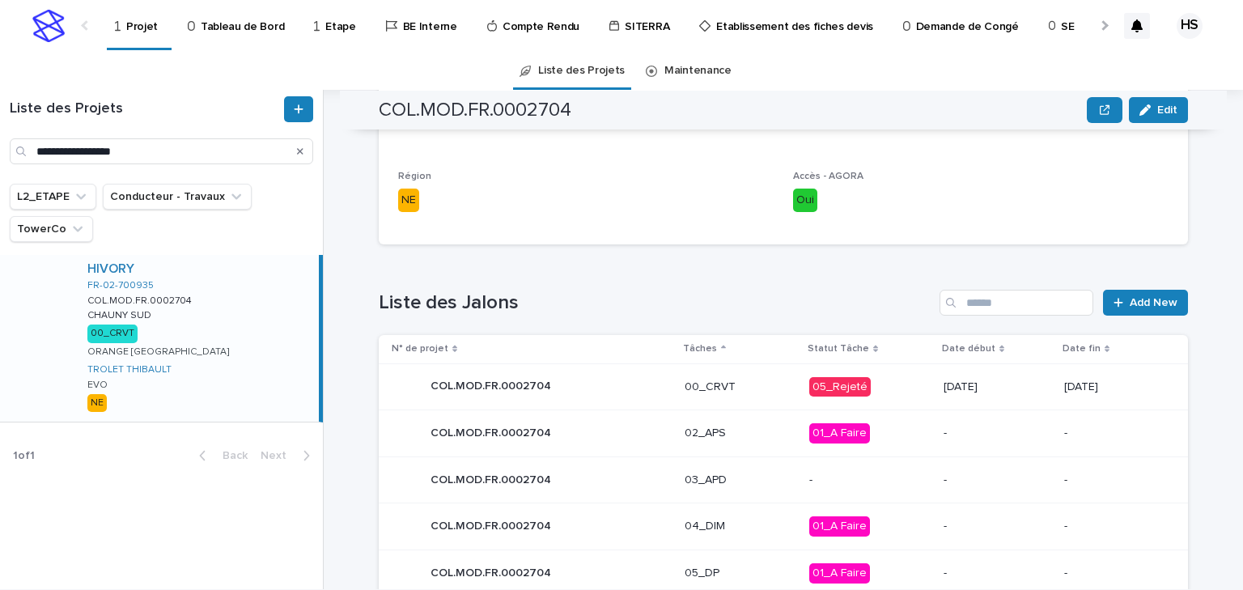
click at [725, 389] on p "00_CRVT" at bounding box center [741, 387] width 112 height 14
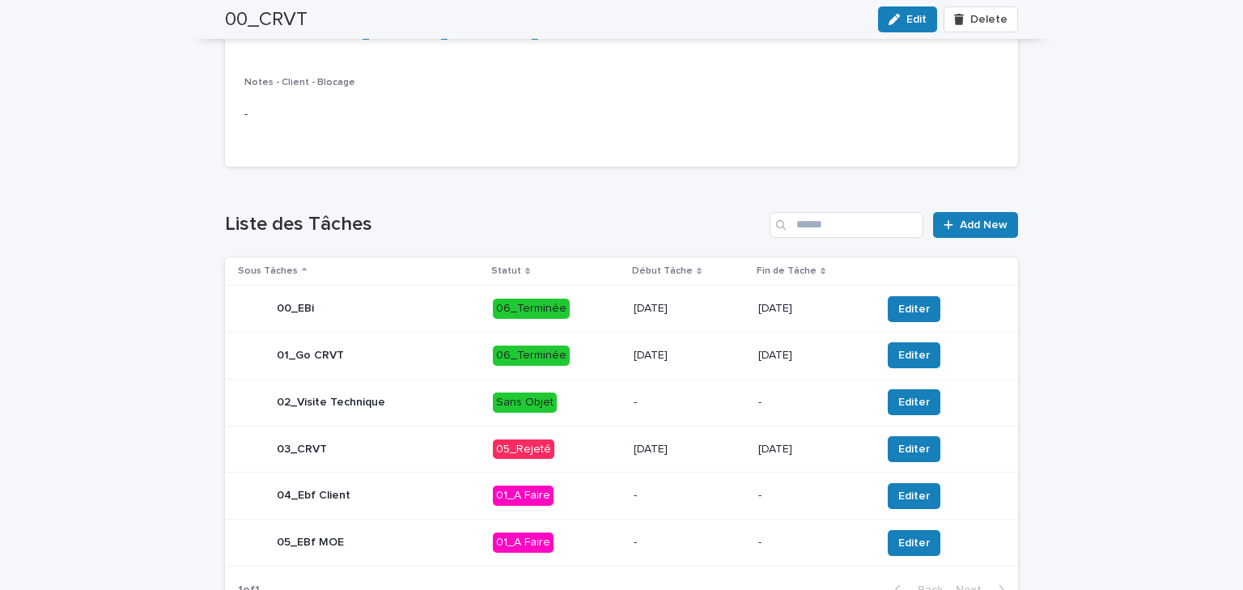
scroll to position [502, 0]
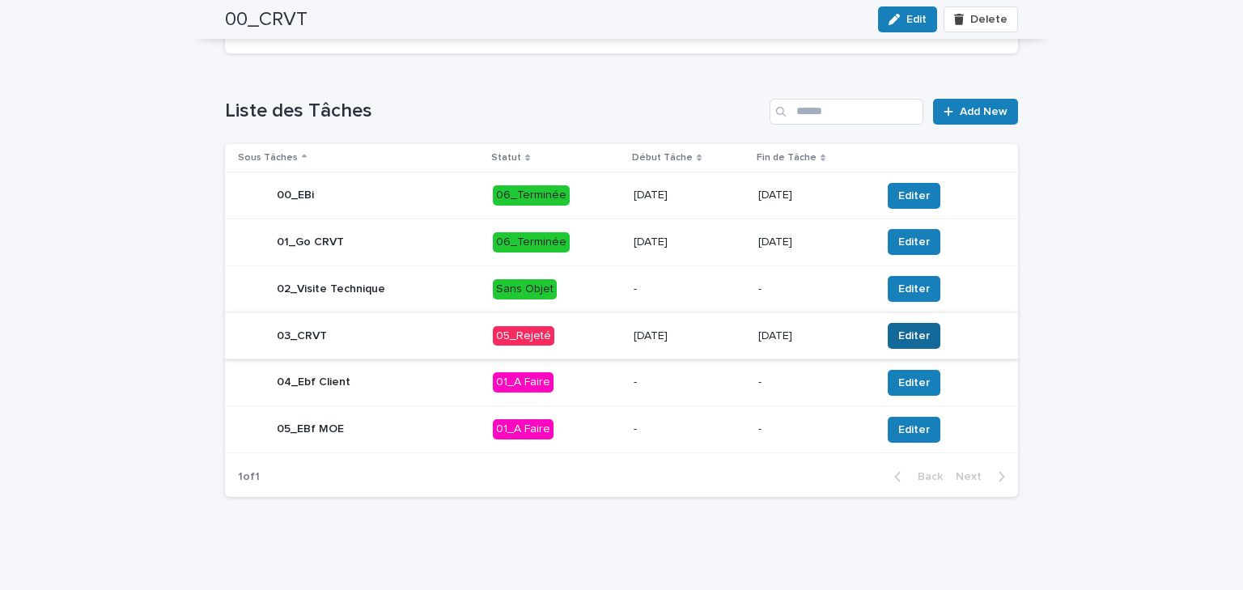
click at [913, 334] on span "Editer" at bounding box center [915, 336] width 32 height 16
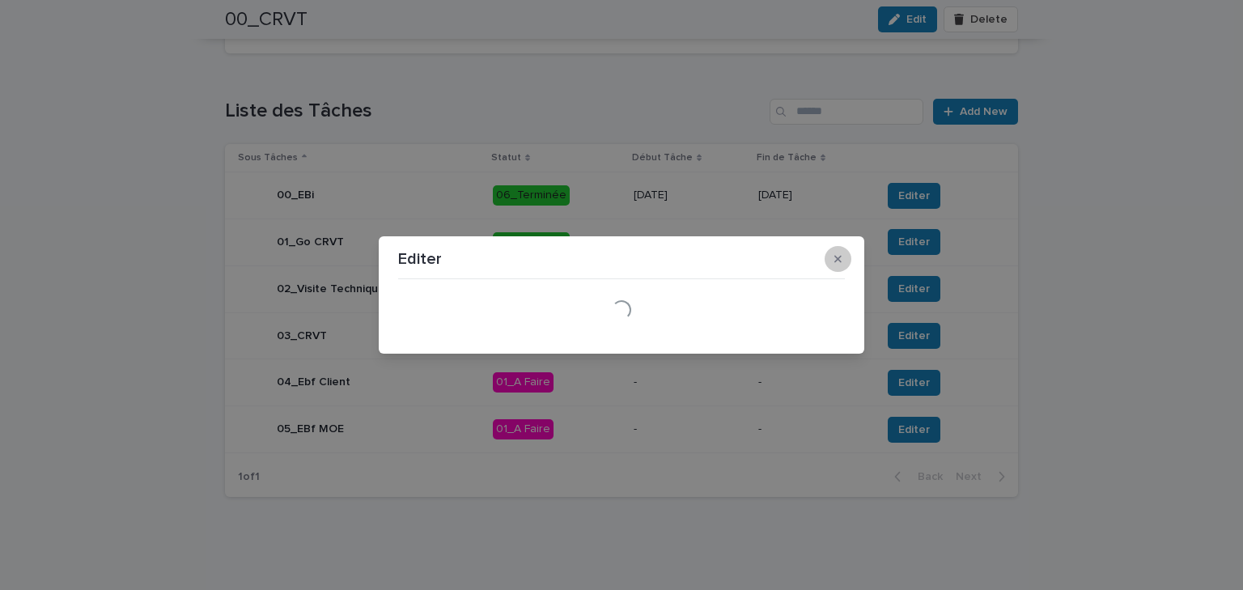
click at [835, 256] on icon "button" at bounding box center [838, 259] width 7 height 7
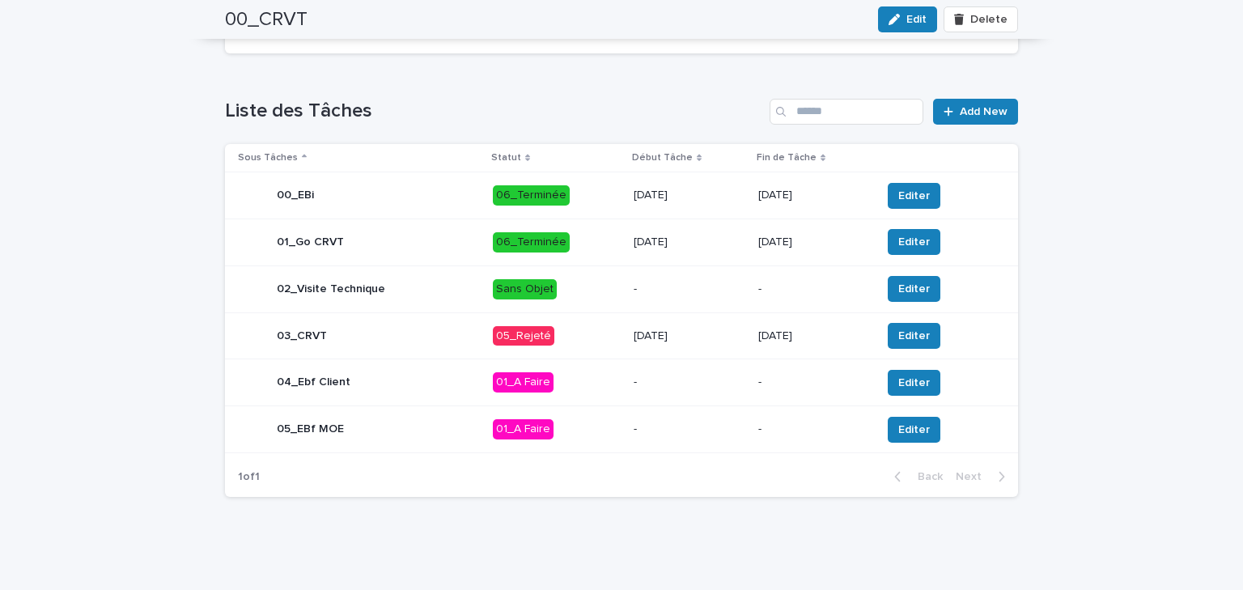
click at [431, 334] on div "03_CRVT" at bounding box center [359, 336] width 242 height 32
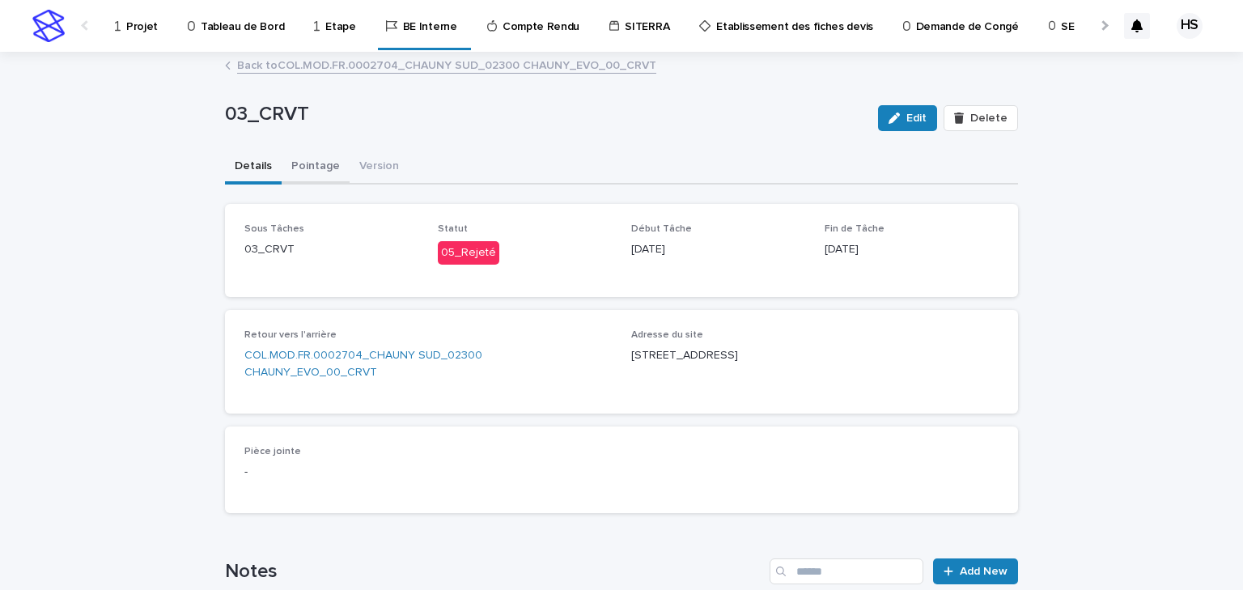
click at [309, 161] on button "Pointage" at bounding box center [316, 168] width 68 height 34
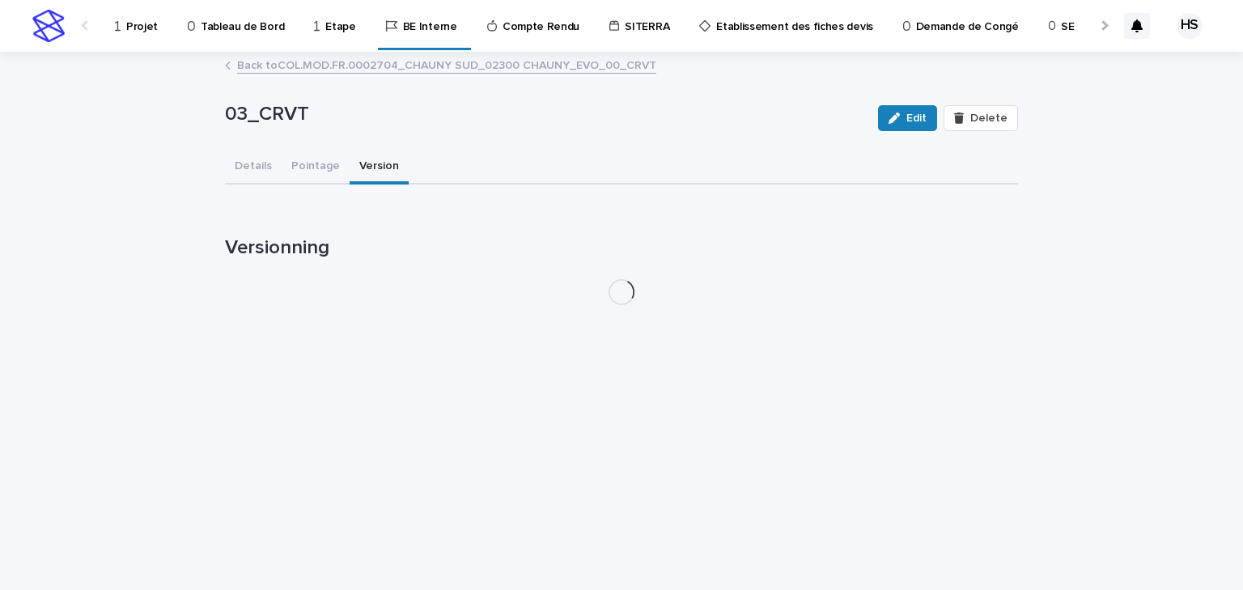
click at [375, 164] on button "Version" at bounding box center [379, 168] width 59 height 34
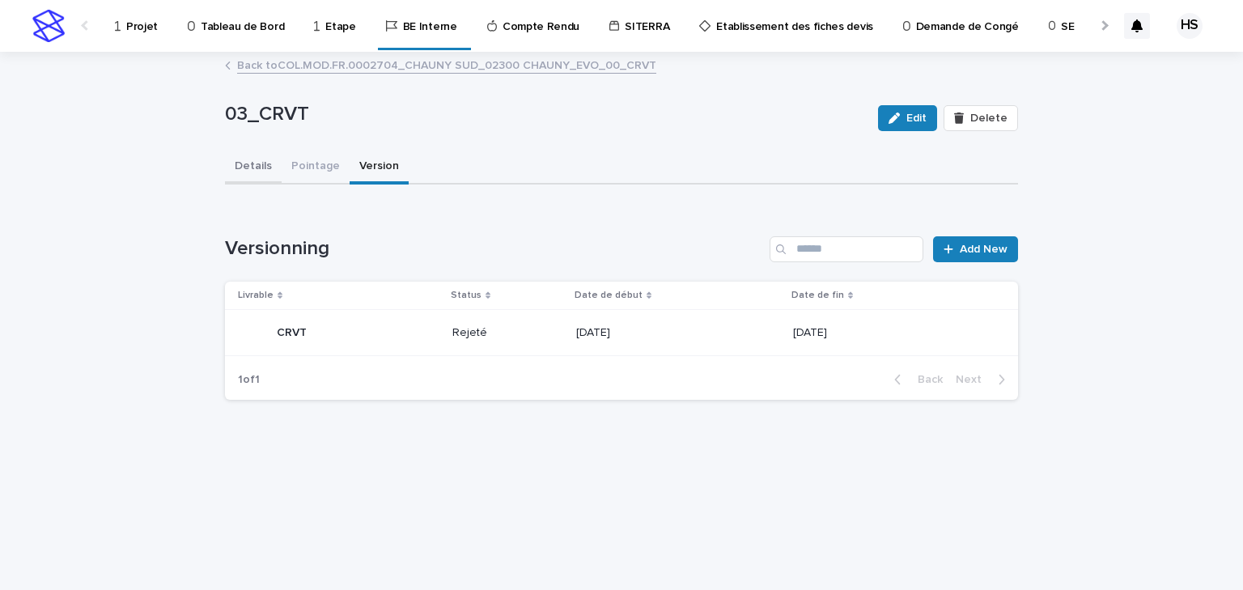
click at [253, 168] on button "Details" at bounding box center [253, 168] width 57 height 34
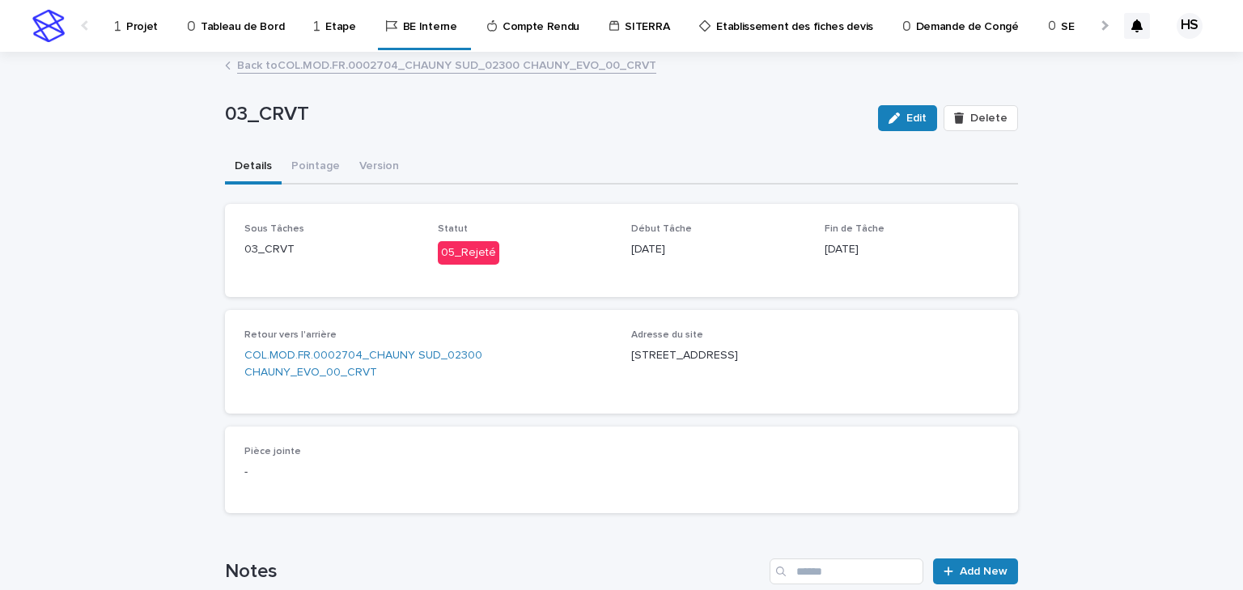
drag, startPoint x: 891, startPoint y: 253, endPoint x: 815, endPoint y: 262, distance: 76.6
click at [815, 262] on div "Sous Tâches 03_CRVT Statut 05_Rejeté Début Tâche 2/6/2025 Fin de Tâche 12/9/2025" at bounding box center [621, 250] width 754 height 54
click at [741, 266] on div "Début Tâche 2/6/2025" at bounding box center [718, 247] width 174 height 48
drag, startPoint x: 693, startPoint y: 256, endPoint x: 622, endPoint y: 254, distance: 71.3
click at [622, 254] on div "Sous Tâches 03_CRVT Statut 05_Rejeté Début Tâche 2/6/2025 Fin de Tâche 12/9/2025" at bounding box center [621, 250] width 754 height 54
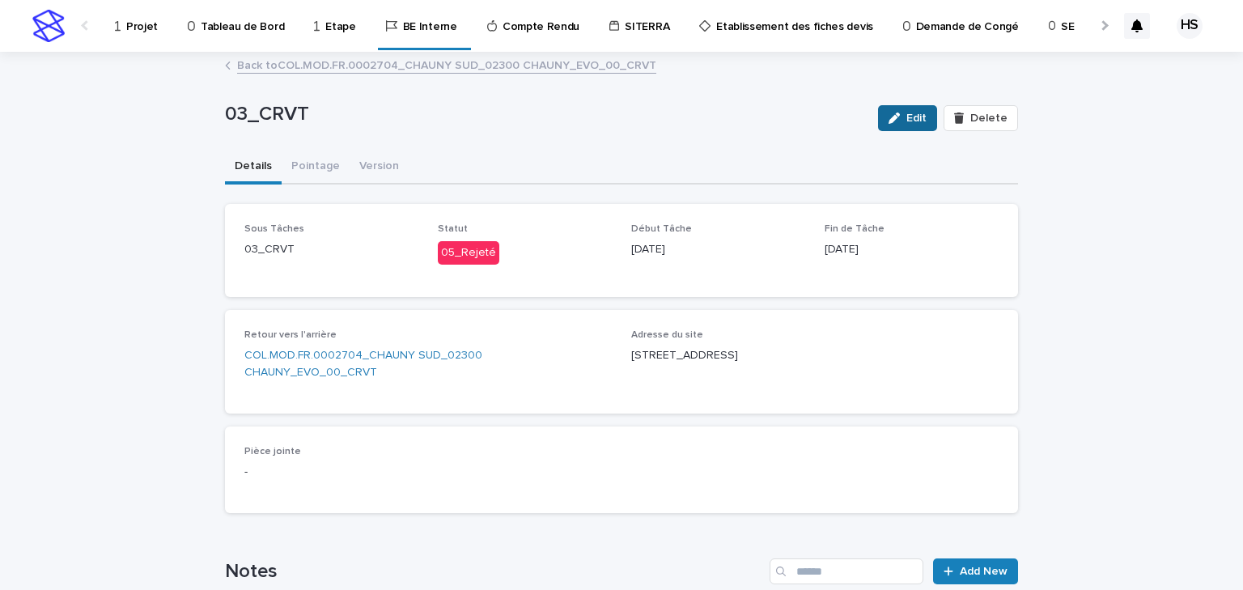
click at [896, 115] on icon "button" at bounding box center [894, 118] width 11 height 11
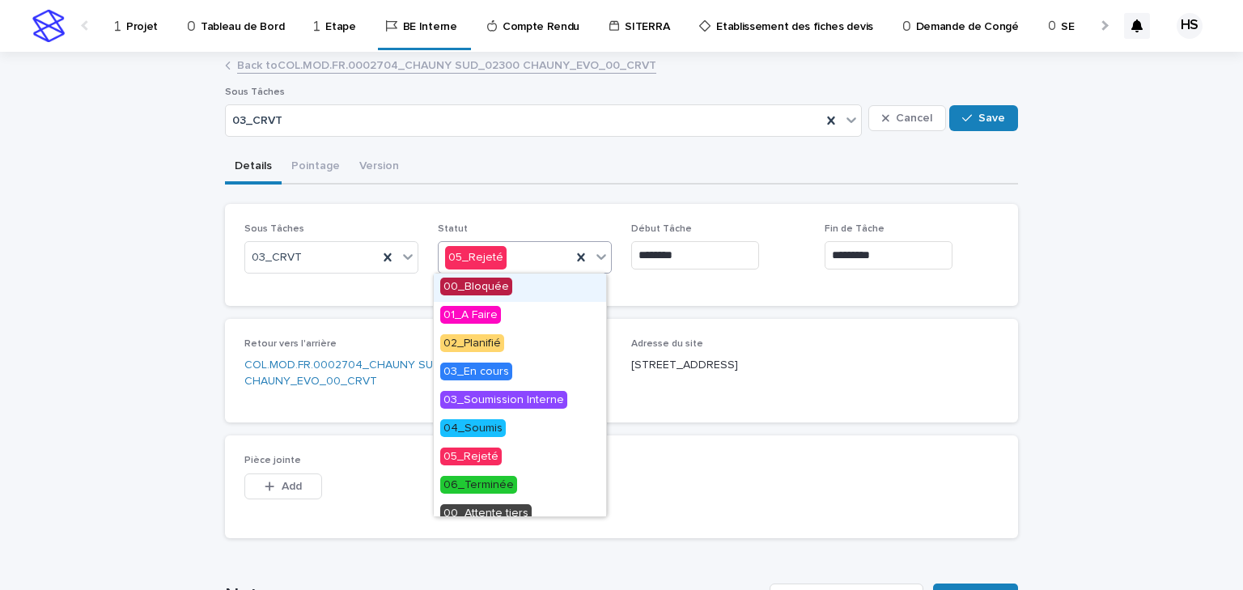
click at [512, 255] on div "05_Rejeté" at bounding box center [505, 257] width 133 height 27
click at [487, 342] on span "02_Planifié" at bounding box center [472, 343] width 64 height 18
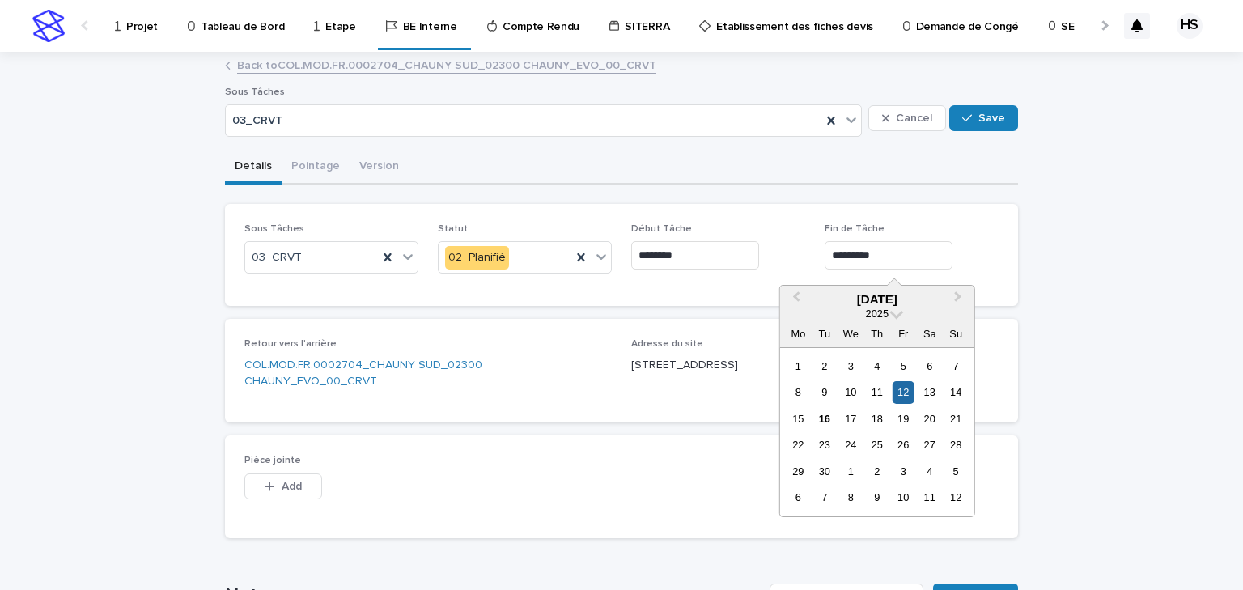
click at [897, 261] on input "*********" at bounding box center [889, 255] width 128 height 28
click at [907, 447] on div "26" at bounding box center [904, 445] width 22 height 22
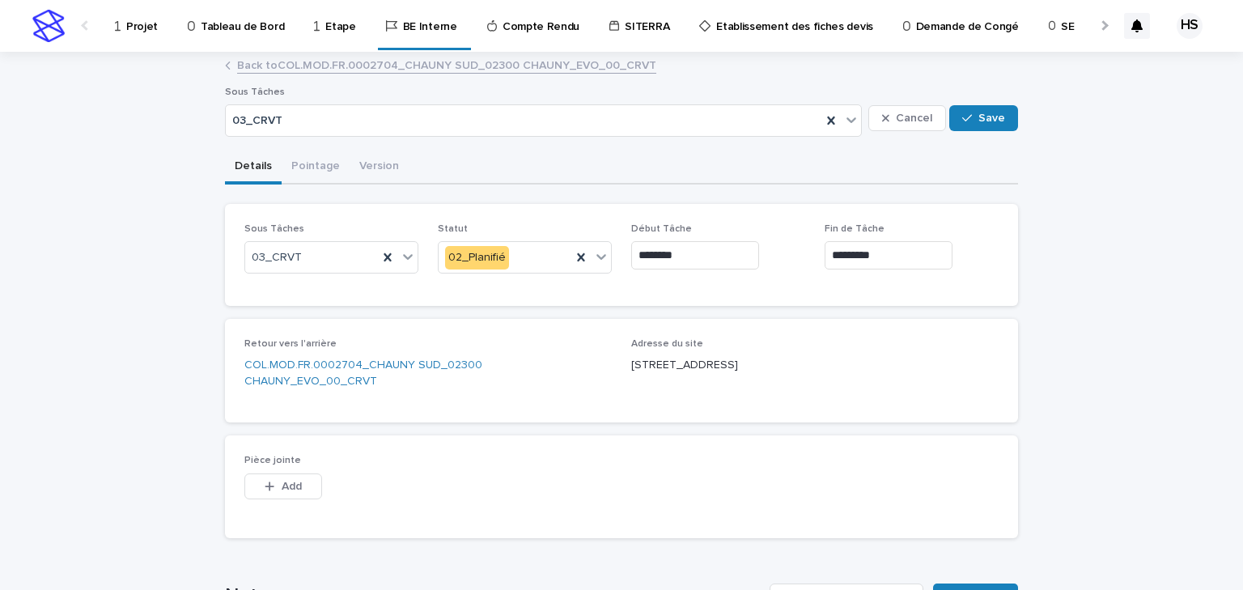
type input "*********"
click at [997, 119] on span "Save" at bounding box center [992, 118] width 27 height 11
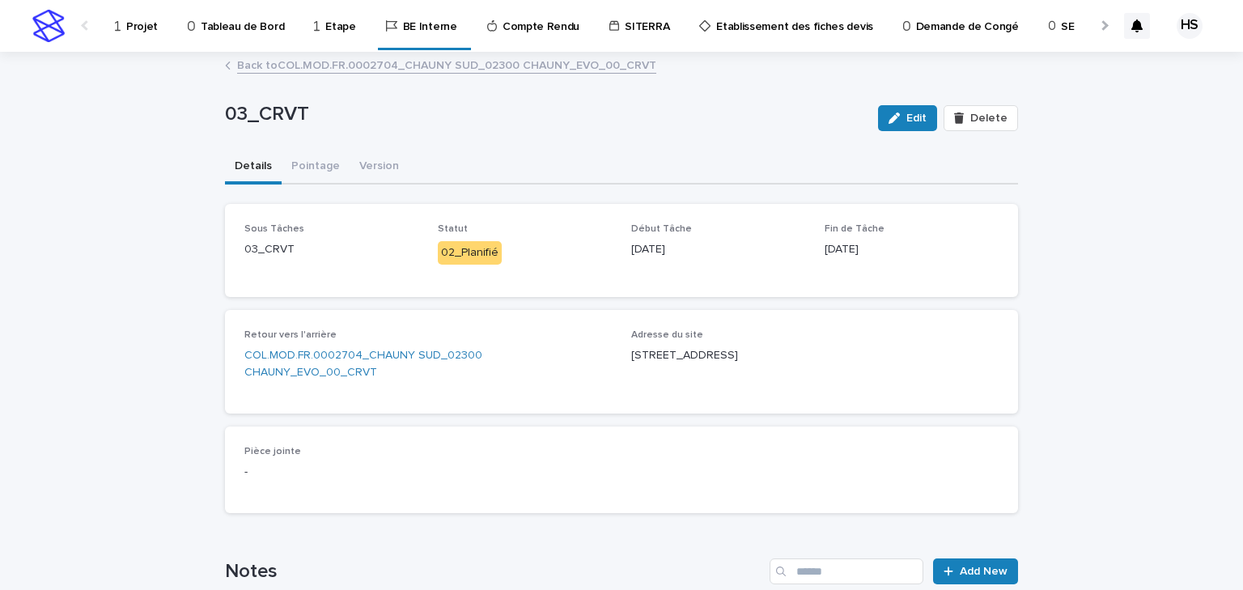
click at [266, 64] on link "Back to COL.MOD.FR.0002704_CHAUNY SUD_02300 CHAUNY_EVO_00_CRVT" at bounding box center [446, 64] width 419 height 19
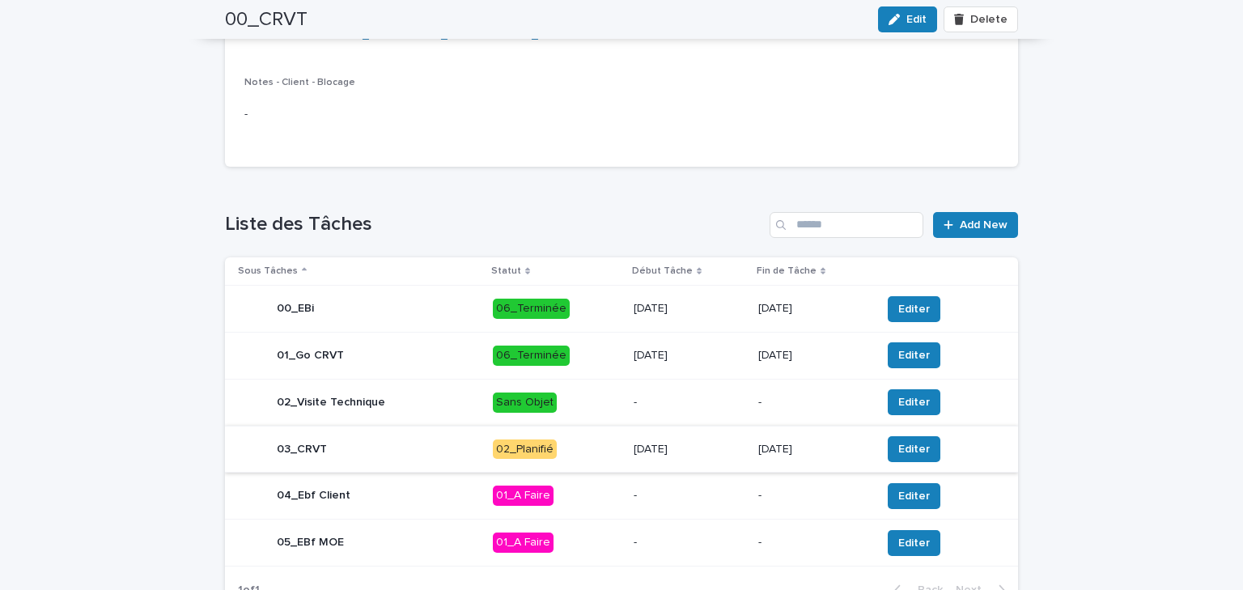
scroll to position [502, 0]
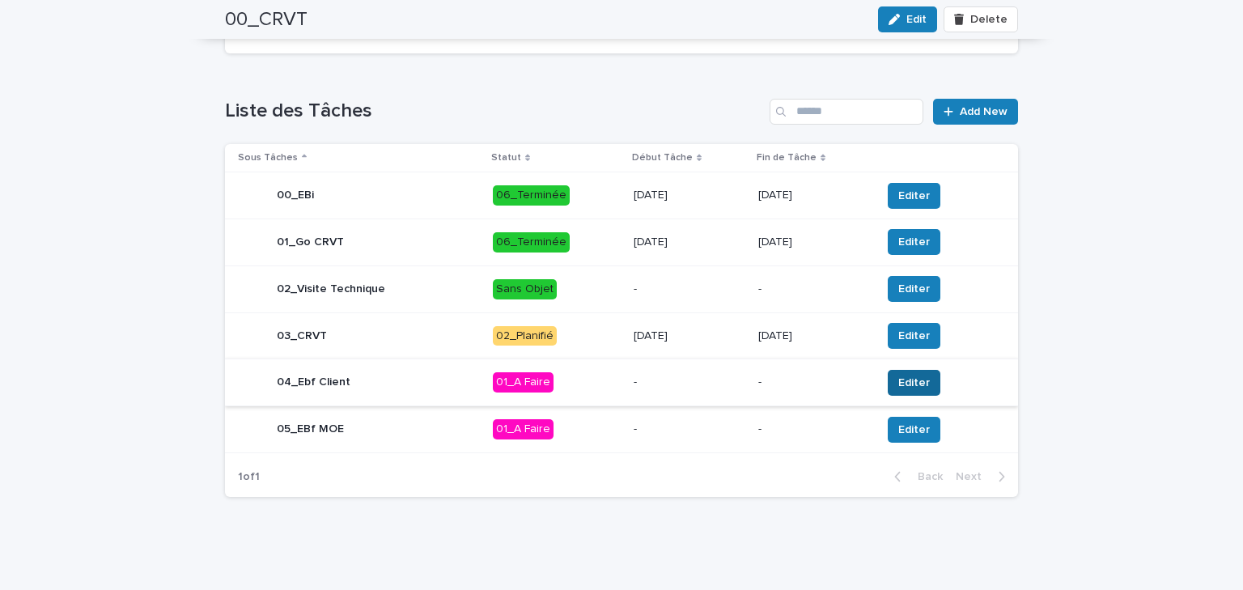
click at [900, 375] on span "Editer" at bounding box center [915, 383] width 32 height 16
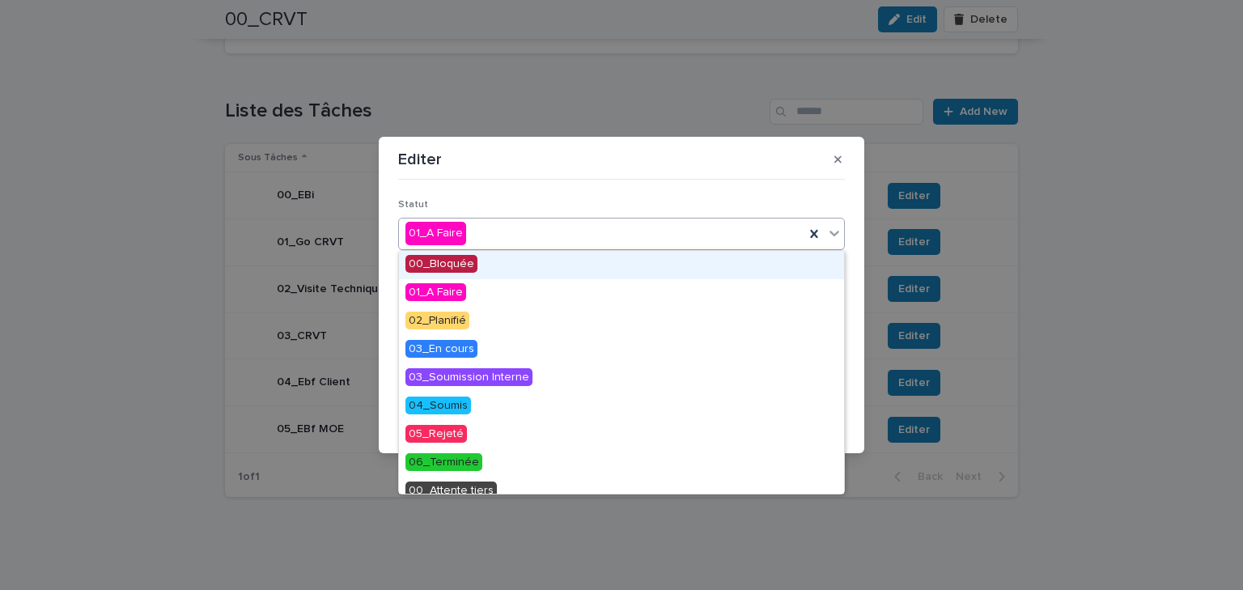
click at [573, 227] on div "01_A Faire" at bounding box center [602, 233] width 406 height 27
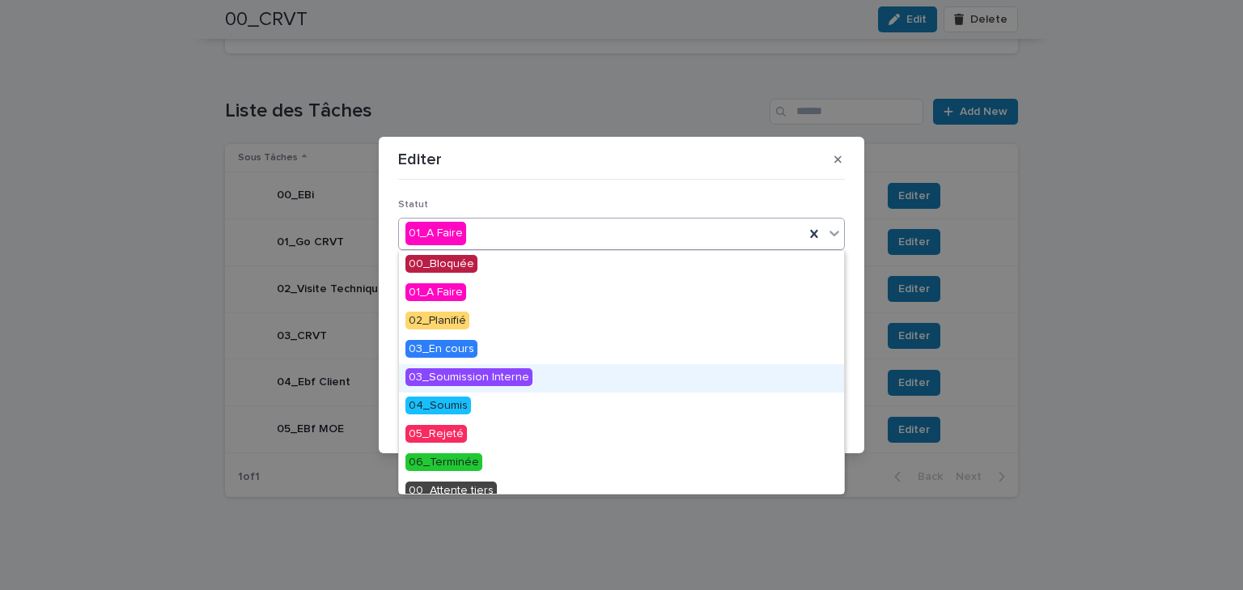
scroll to position [68, 0]
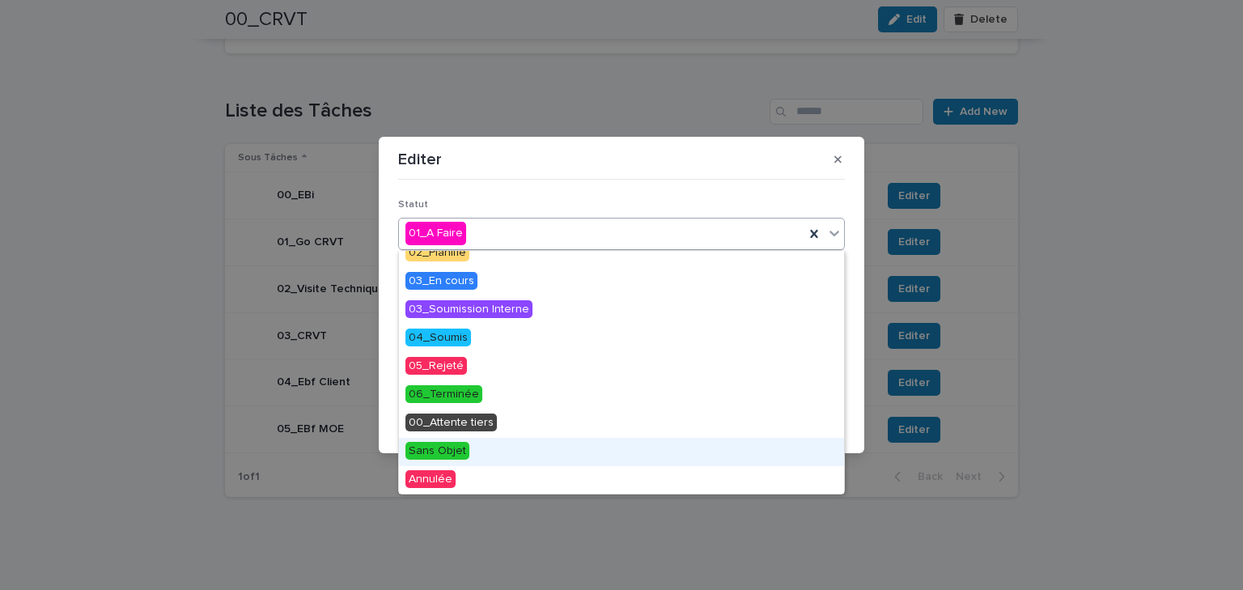
click at [447, 450] on span "Sans Objet" at bounding box center [438, 451] width 64 height 18
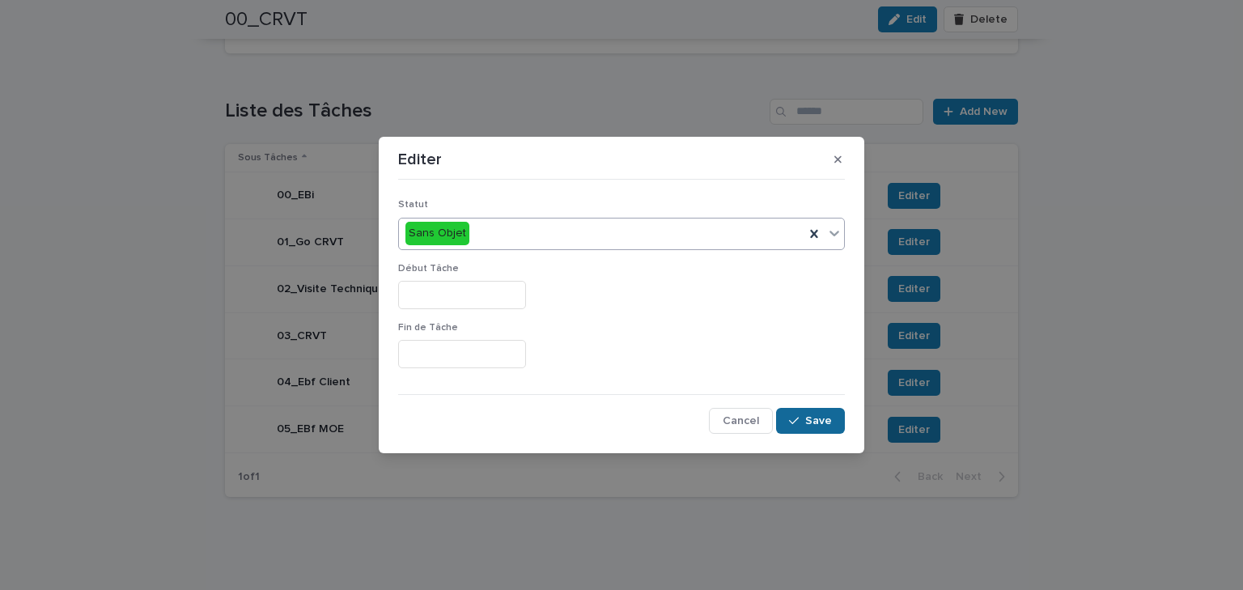
click at [821, 411] on button "Save" at bounding box center [810, 421] width 69 height 26
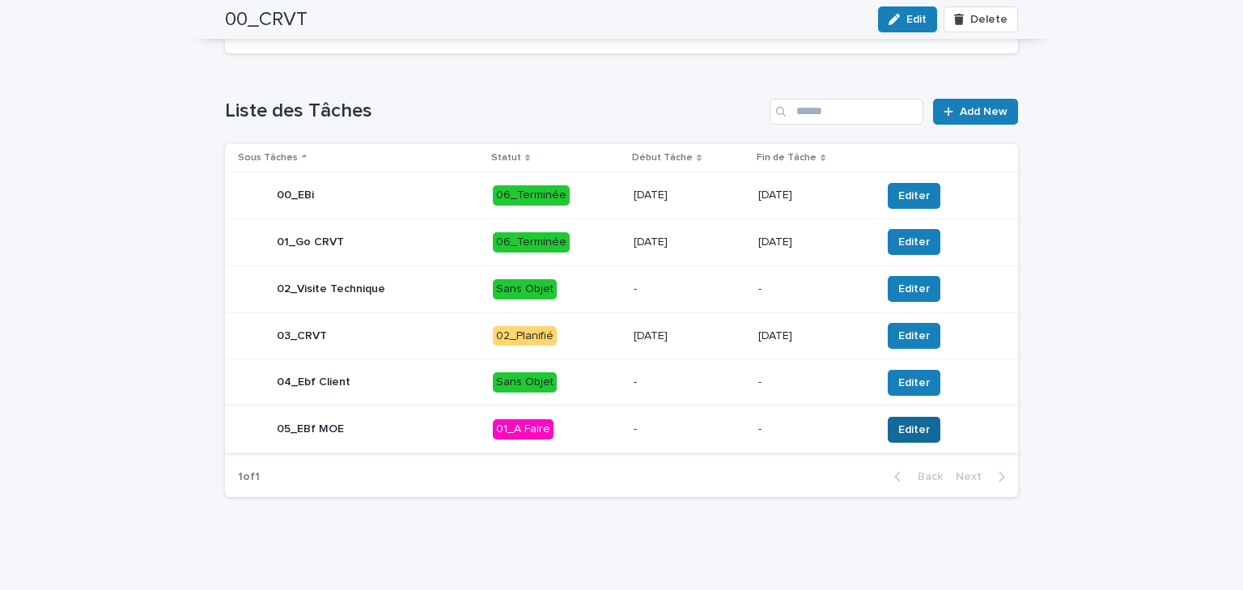
click at [901, 431] on span "Editer" at bounding box center [915, 430] width 32 height 16
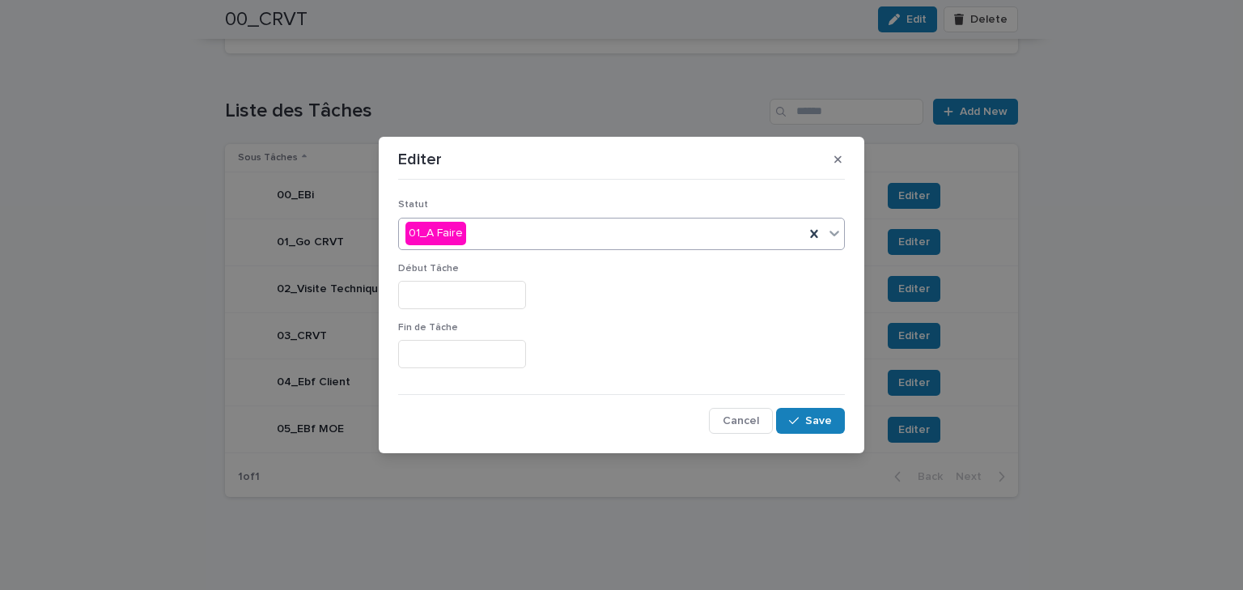
click at [516, 246] on div "01_A Faire" at bounding box center [602, 233] width 406 height 27
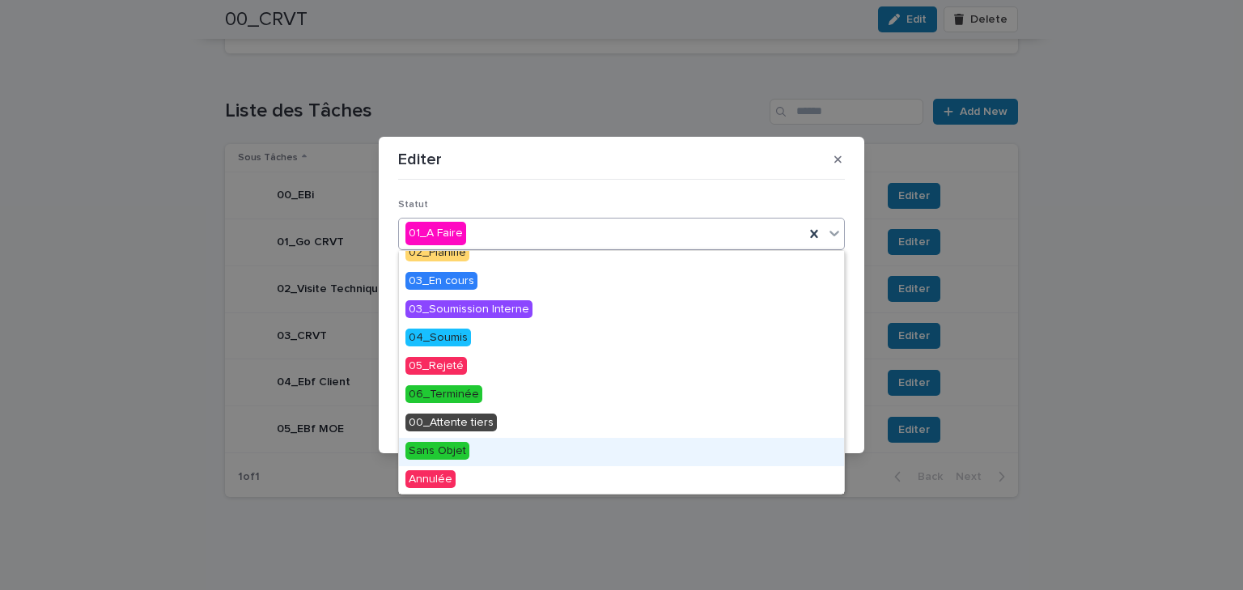
click at [470, 446] on div "Sans Objet" at bounding box center [621, 452] width 445 height 28
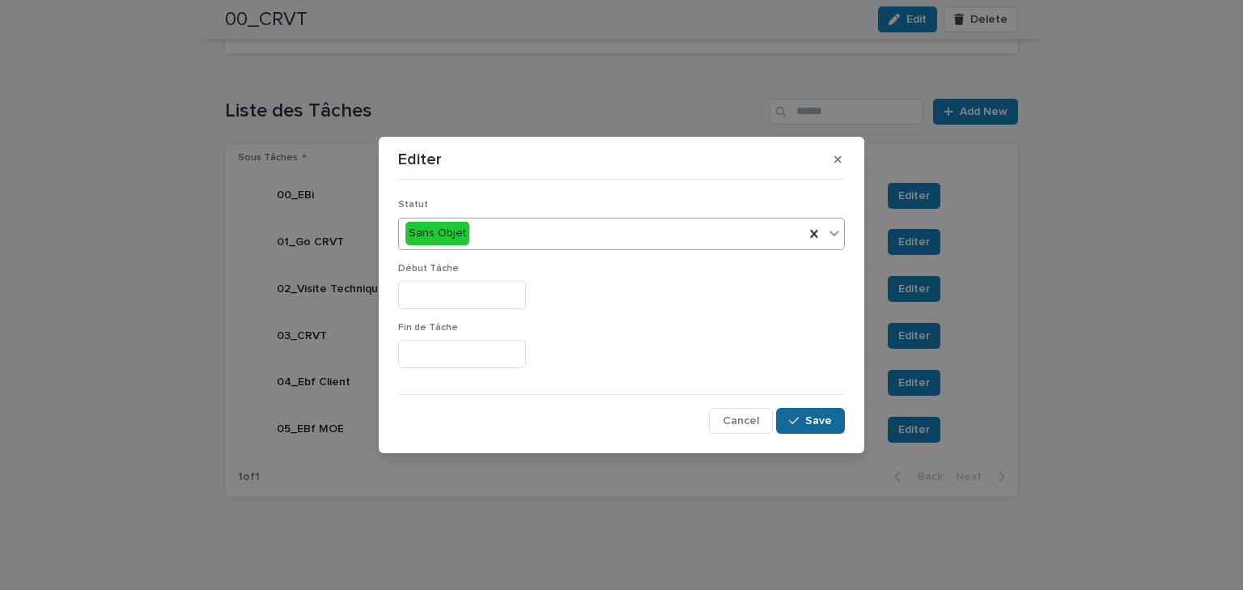
click at [809, 423] on span "Save" at bounding box center [818, 420] width 27 height 11
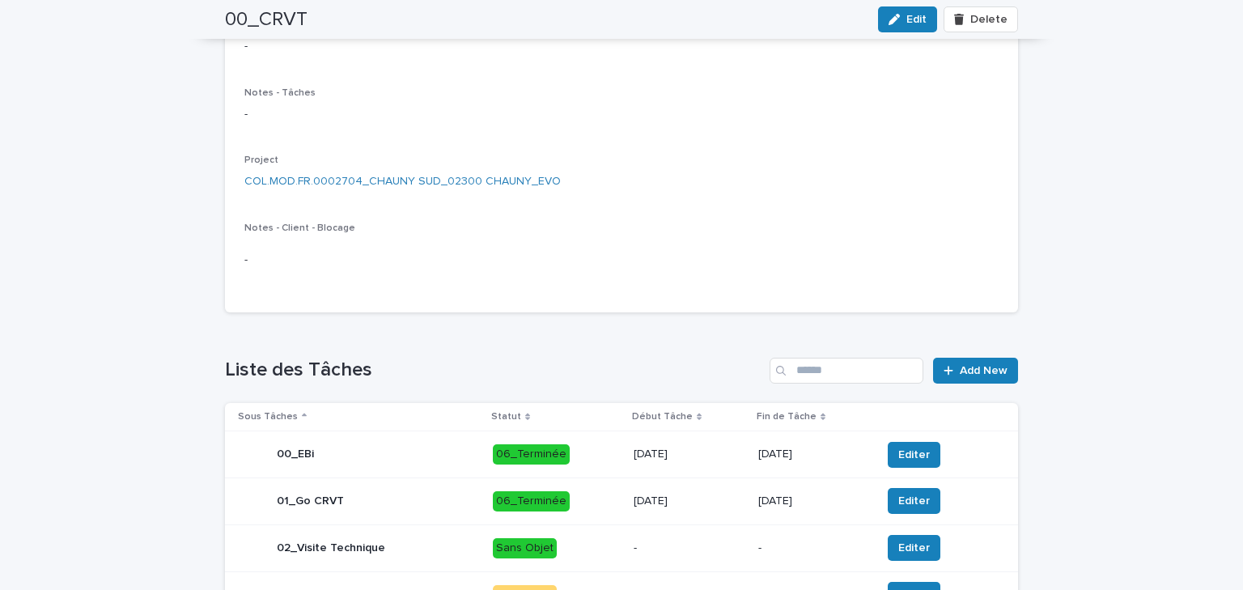
scroll to position [0, 0]
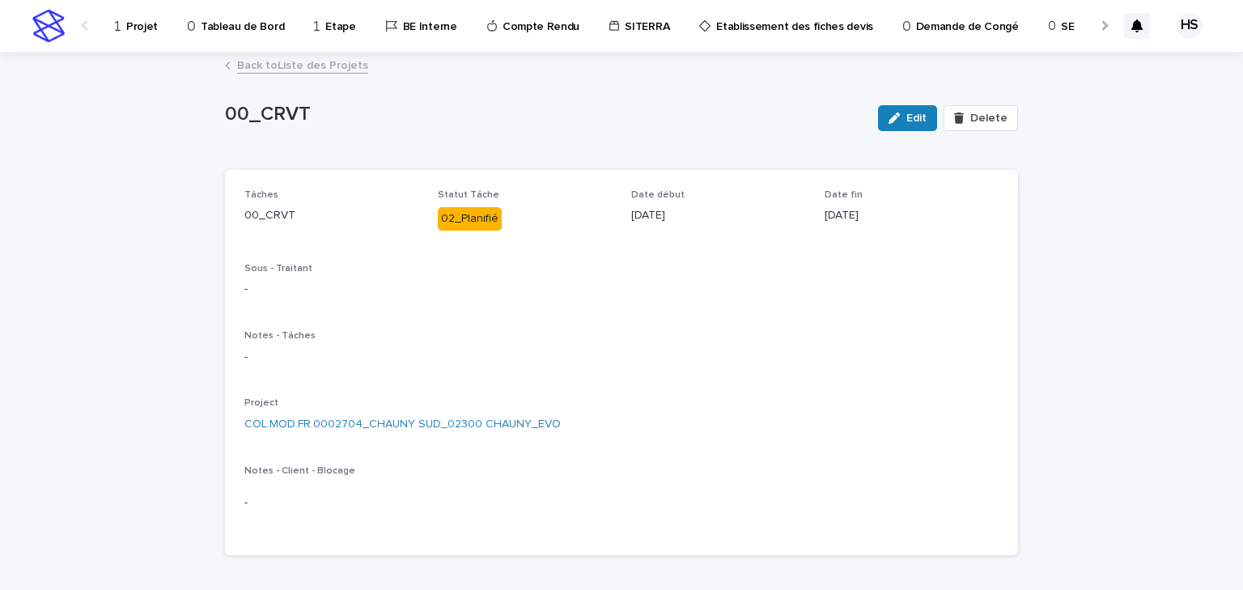
click at [278, 61] on link "Back to Liste des Projets" at bounding box center [302, 64] width 131 height 19
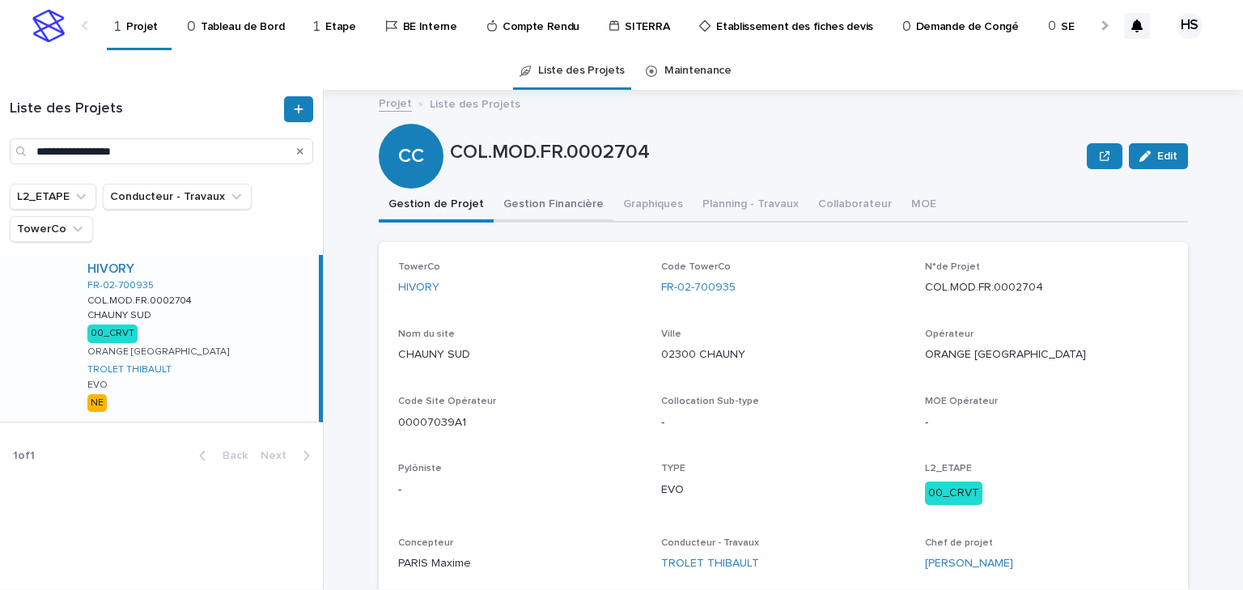
click at [556, 217] on button "Gestion Financière" at bounding box center [554, 206] width 120 height 34
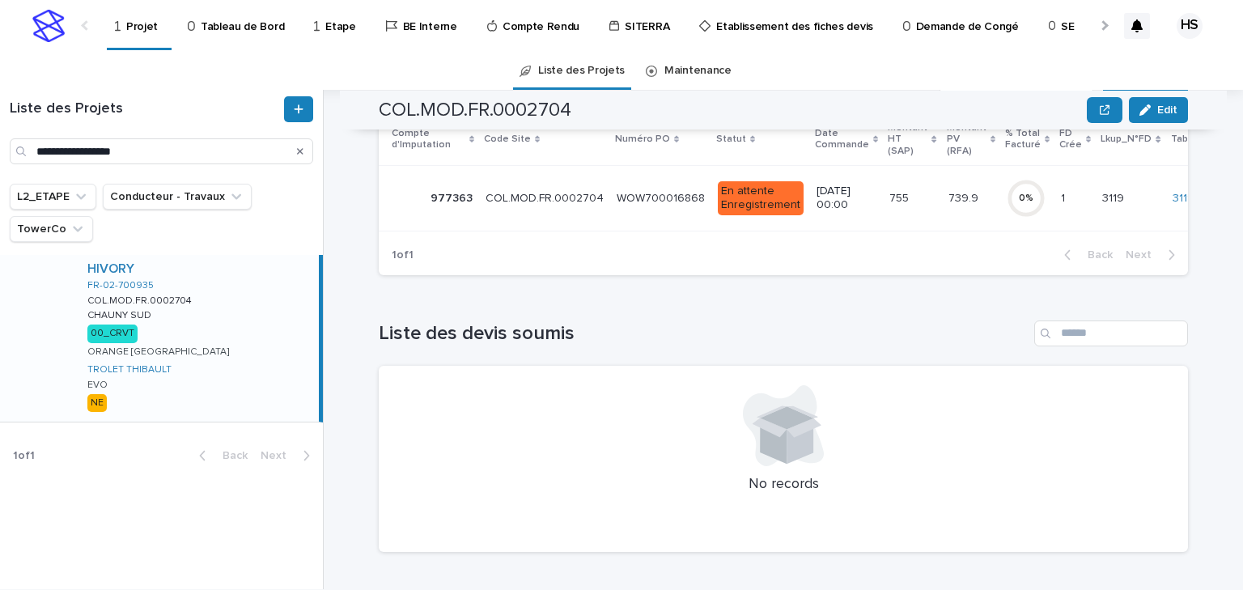
scroll to position [19, 0]
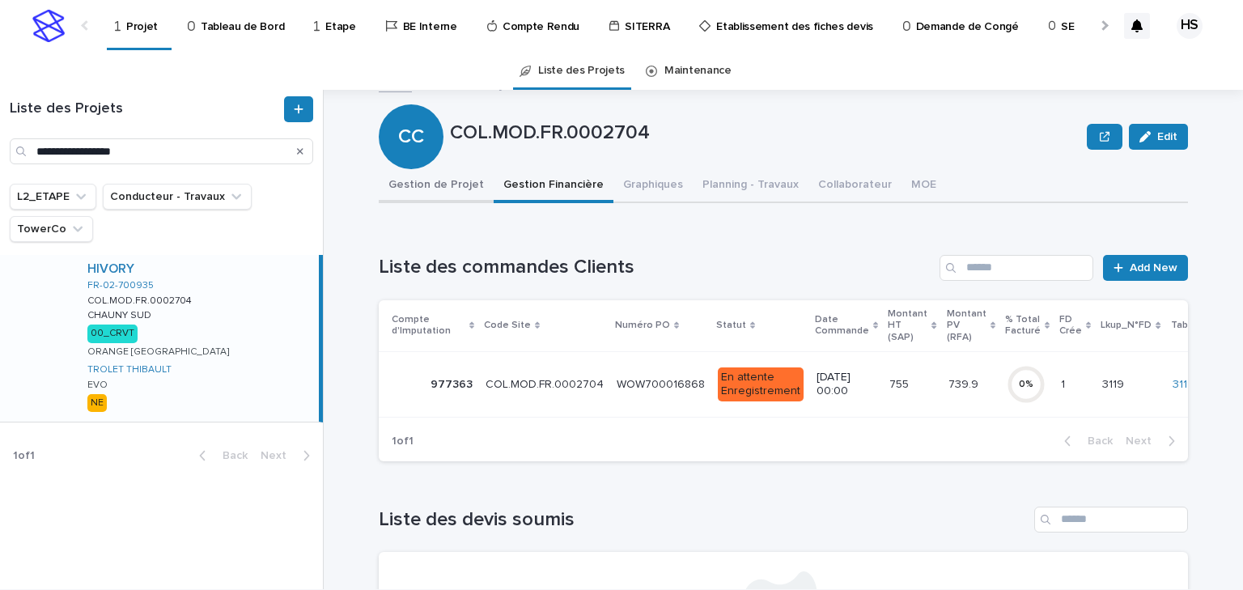
click at [426, 196] on button "Gestion de Projet" at bounding box center [436, 186] width 115 height 34
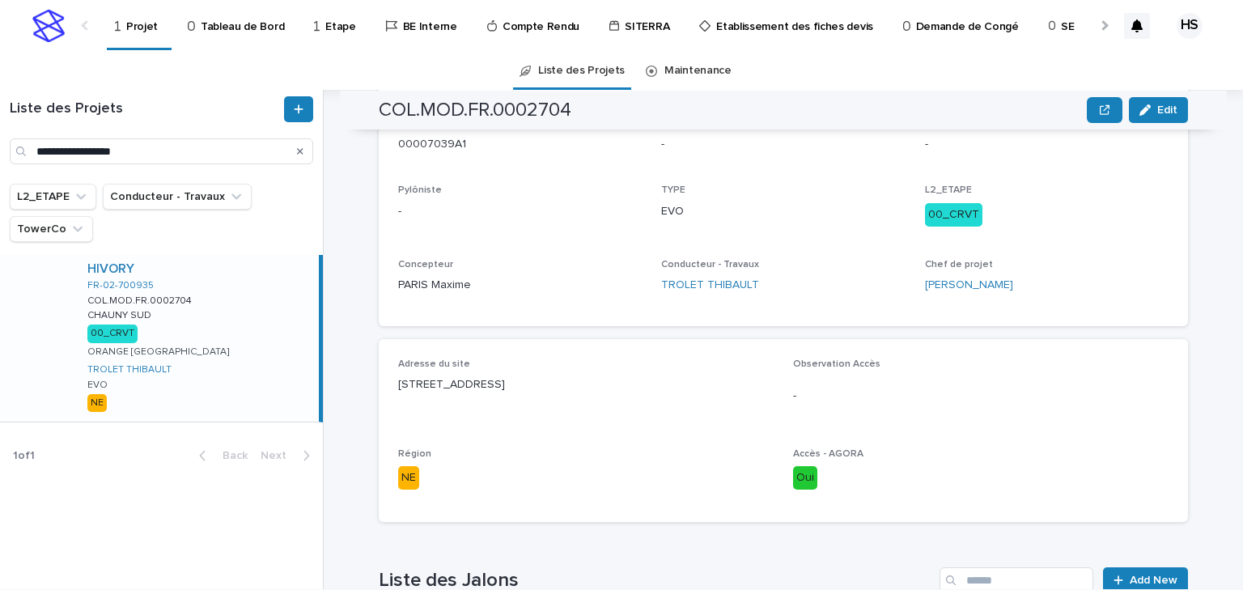
scroll to position [19, 0]
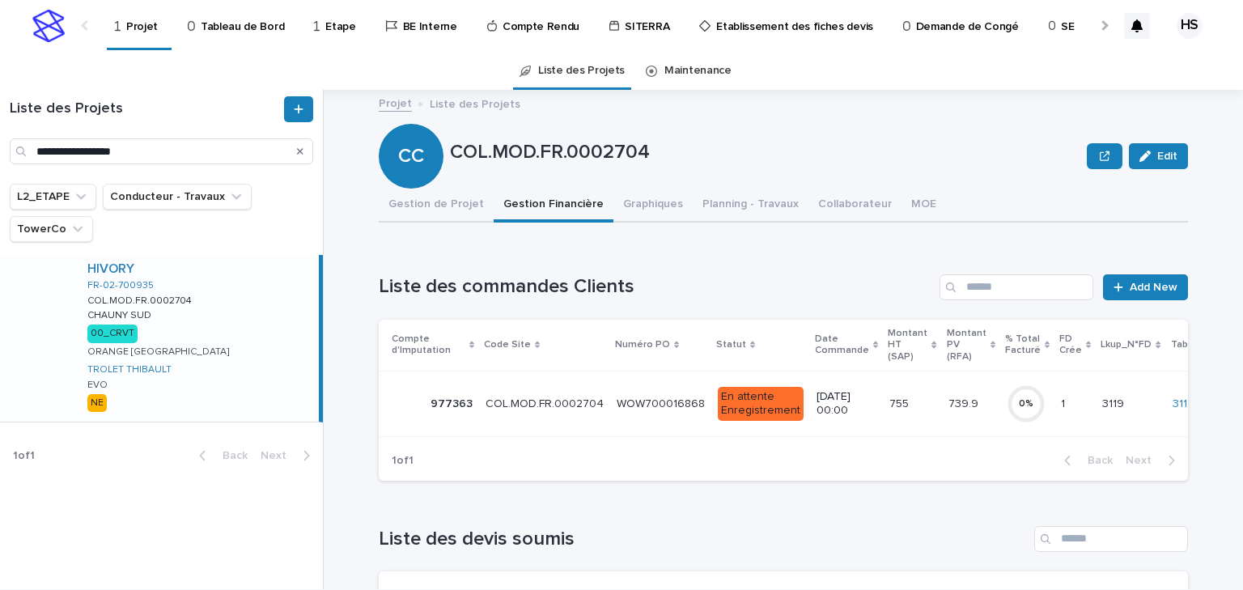
click at [639, 398] on p "WOW700016868" at bounding box center [662, 402] width 91 height 17
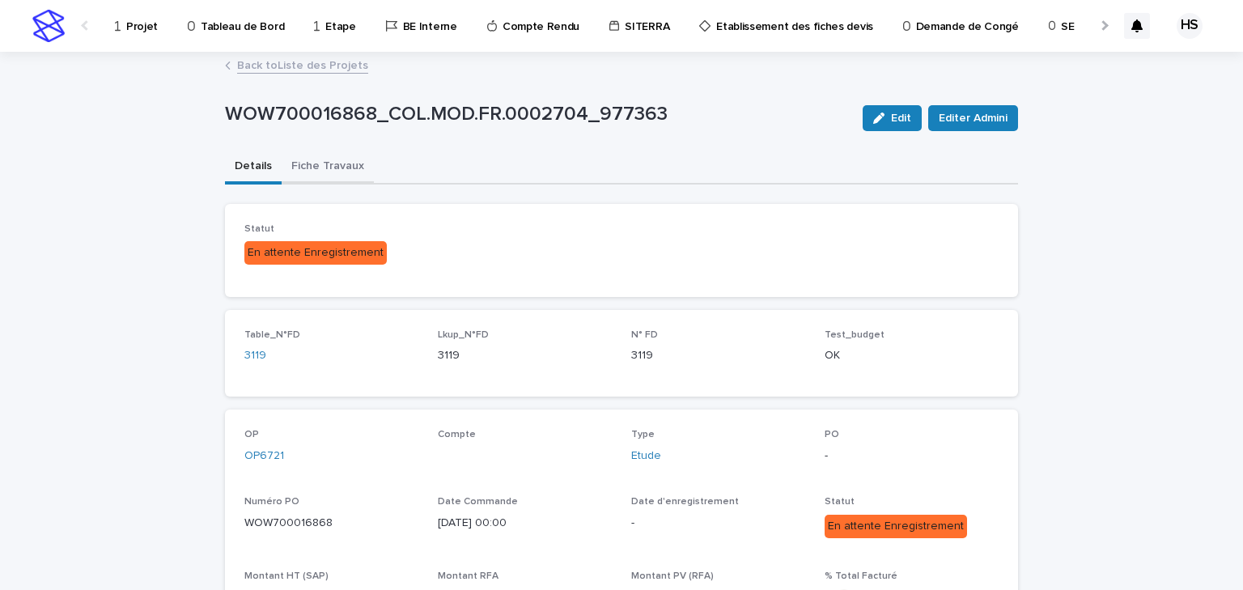
click at [338, 168] on button "Fiche Travaux" at bounding box center [328, 168] width 92 height 34
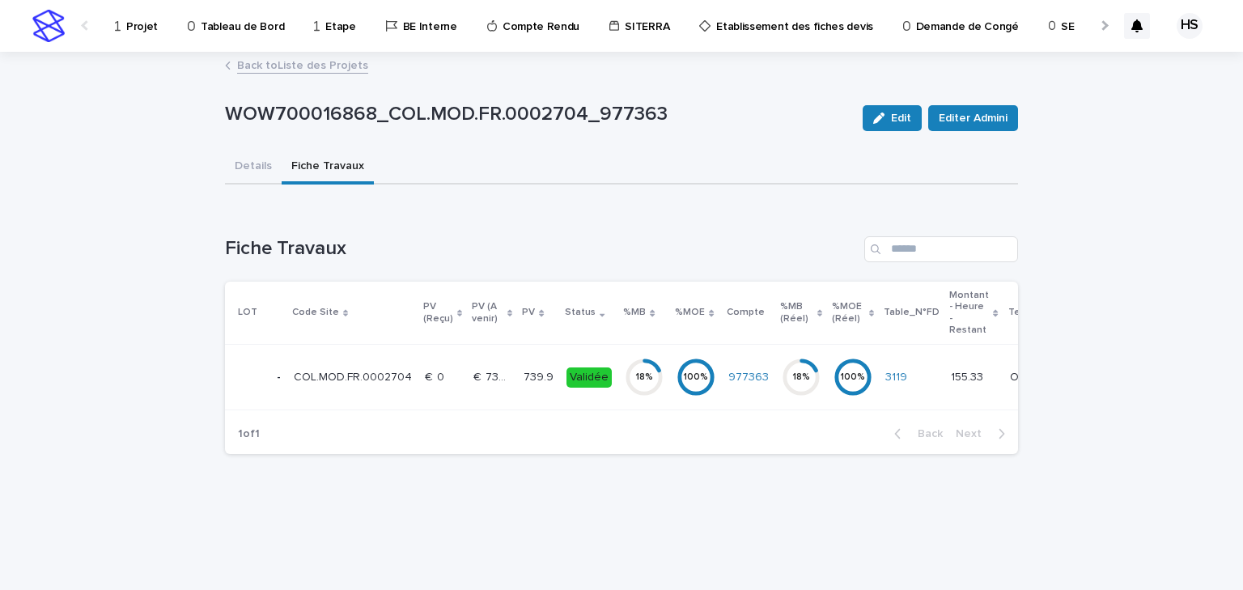
click at [543, 384] on td "739.9 739.9" at bounding box center [538, 378] width 43 height 66
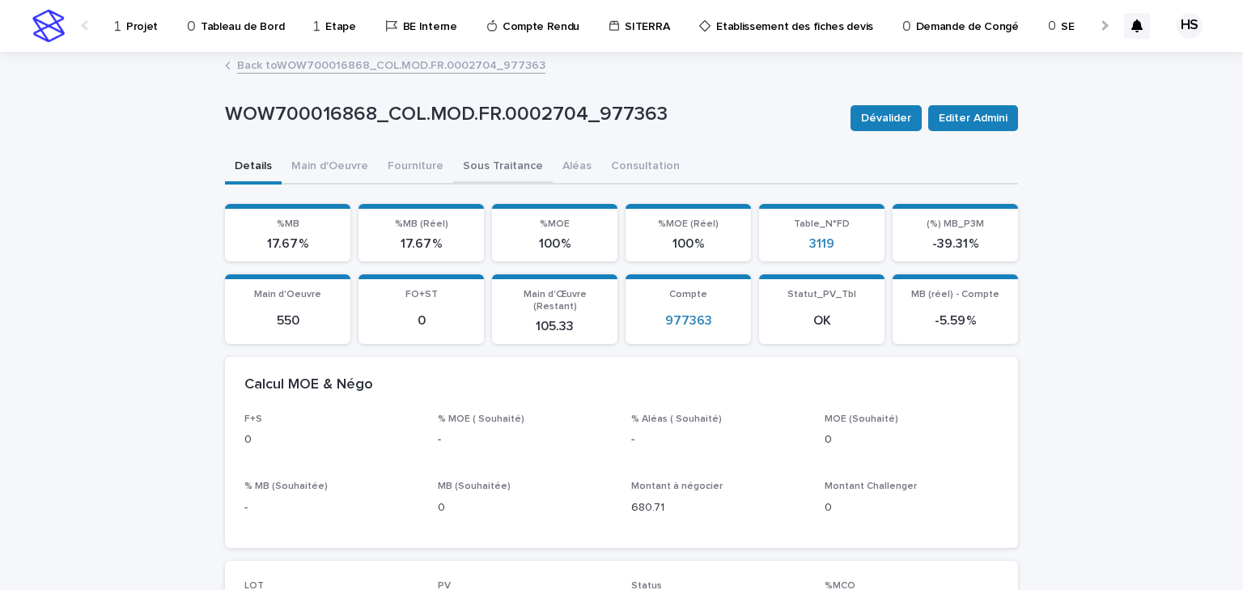
click at [493, 165] on button "Sous Traitance" at bounding box center [503, 168] width 100 height 34
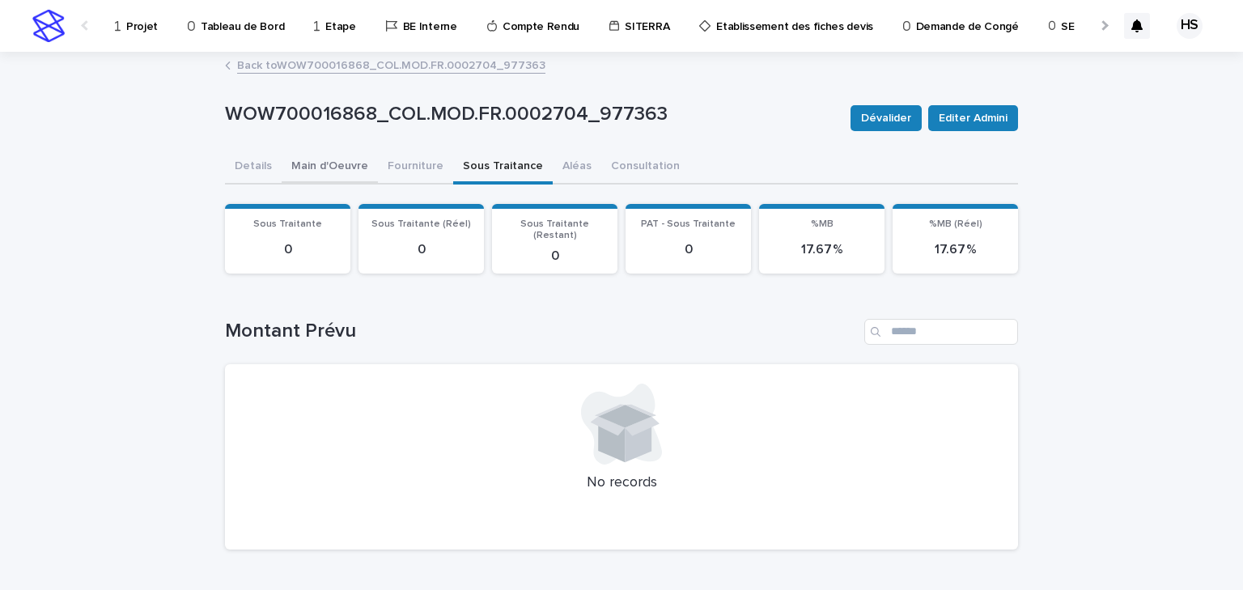
click at [351, 173] on button "Main d'Oeuvre" at bounding box center [330, 168] width 96 height 34
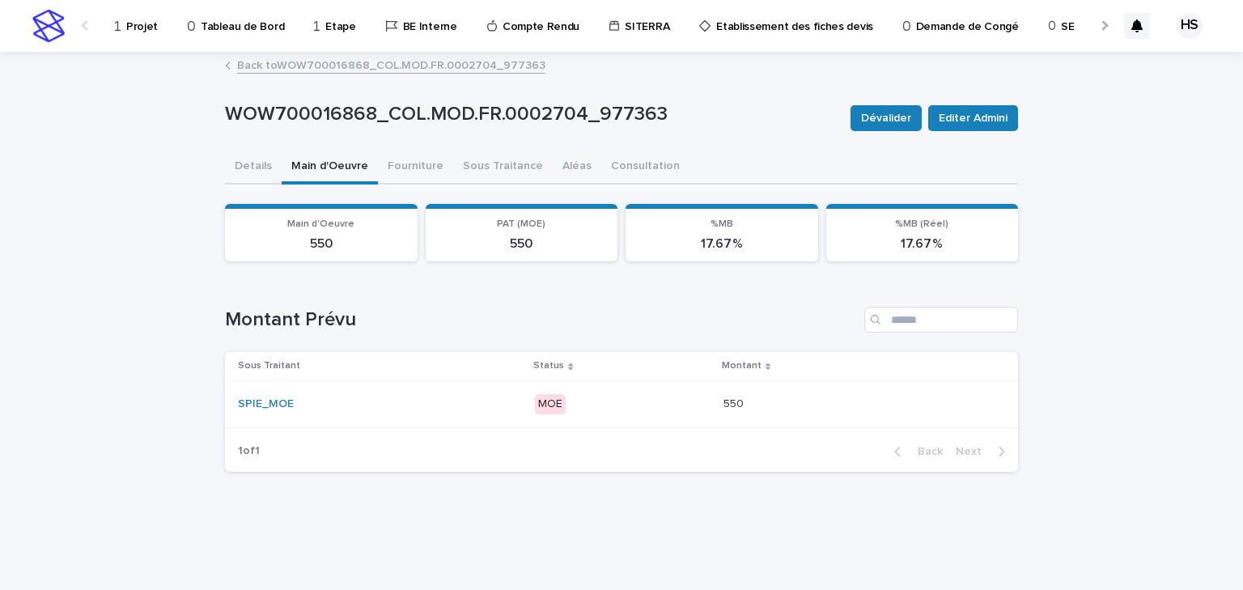
click at [613, 417] on div "MOE" at bounding box center [622, 404] width 175 height 33
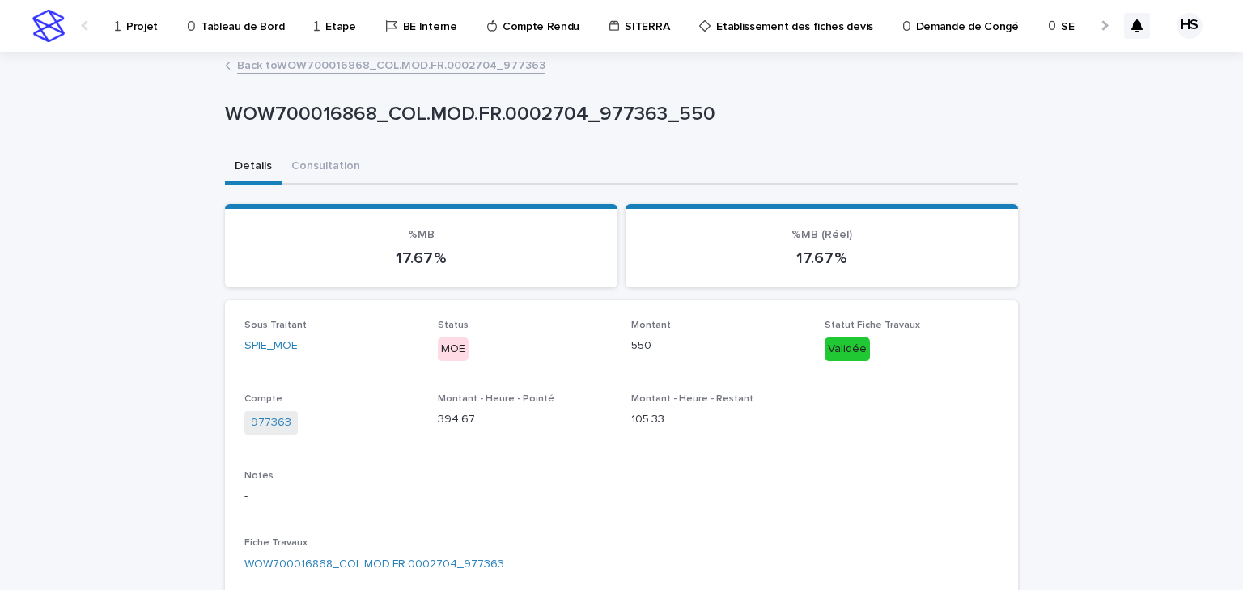
click at [299, 68] on link "Back to WOW700016868_COL.MOD.FR.0002704_977363" at bounding box center [391, 64] width 308 height 19
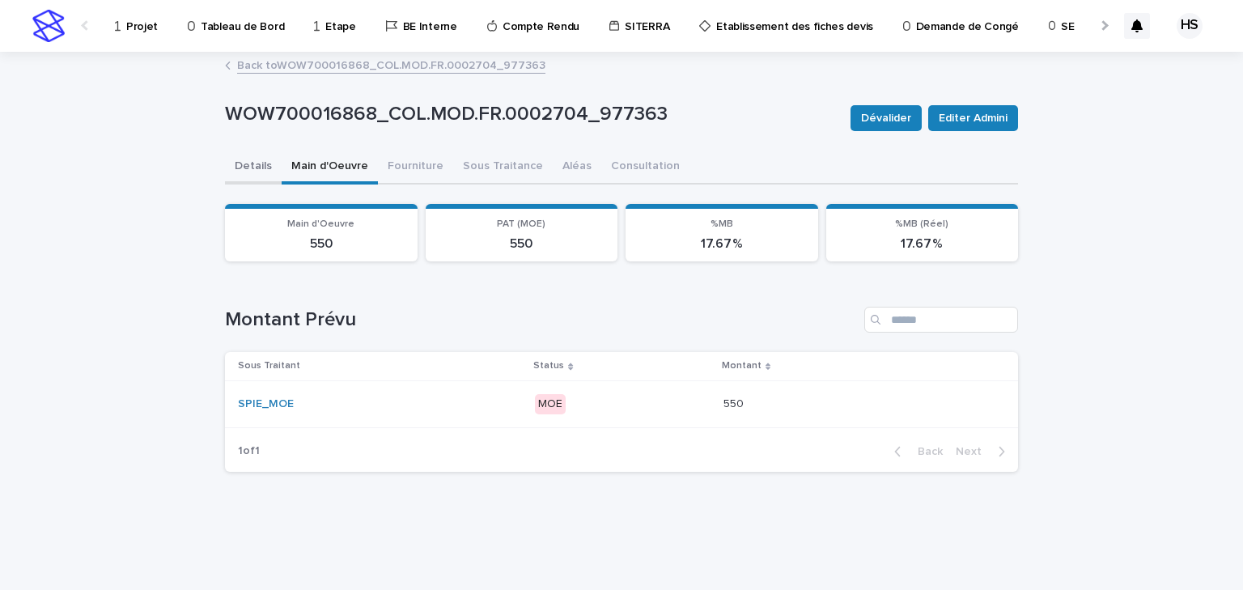
click at [252, 168] on button "Details" at bounding box center [253, 168] width 57 height 34
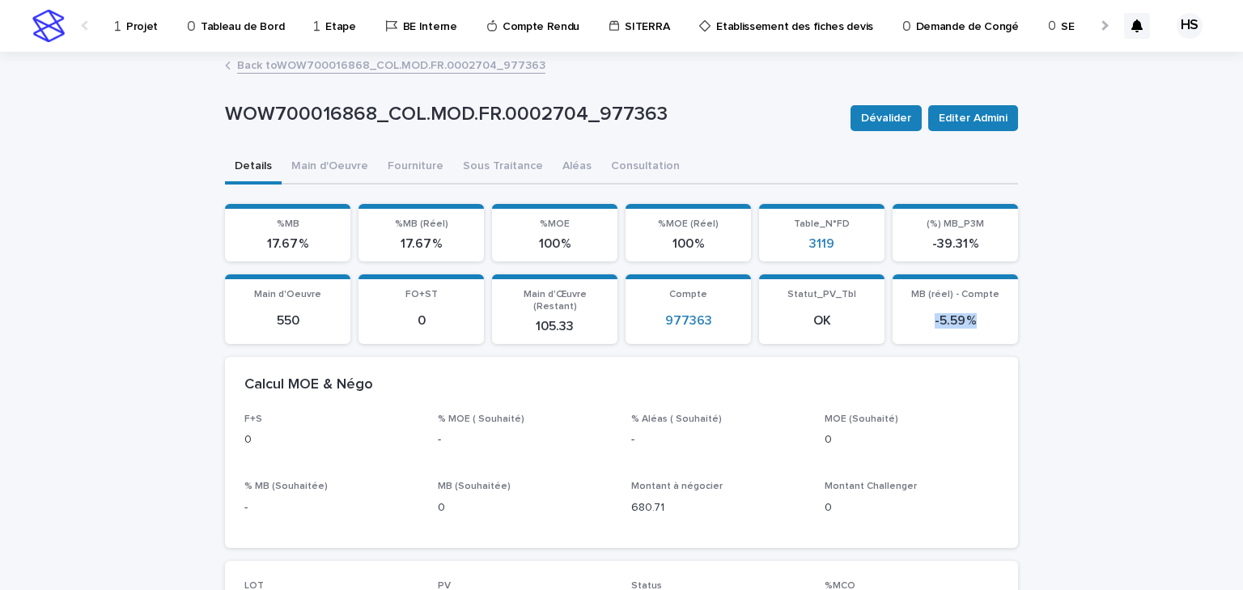
drag, startPoint x: 976, startPoint y: 314, endPoint x: 930, endPoint y: 317, distance: 46.3
click at [930, 317] on p "-5.59 %" at bounding box center [956, 320] width 106 height 15
click at [131, 30] on p "Projet" at bounding box center [142, 17] width 32 height 34
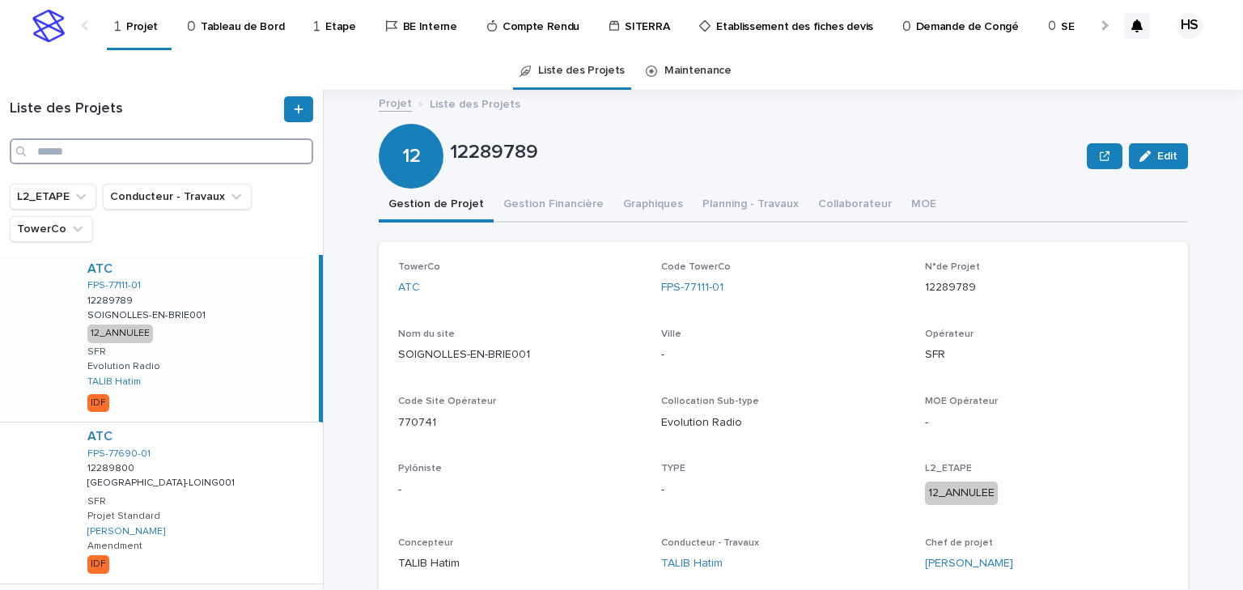
click at [63, 155] on input "Search" at bounding box center [162, 151] width 304 height 26
paste input "**********"
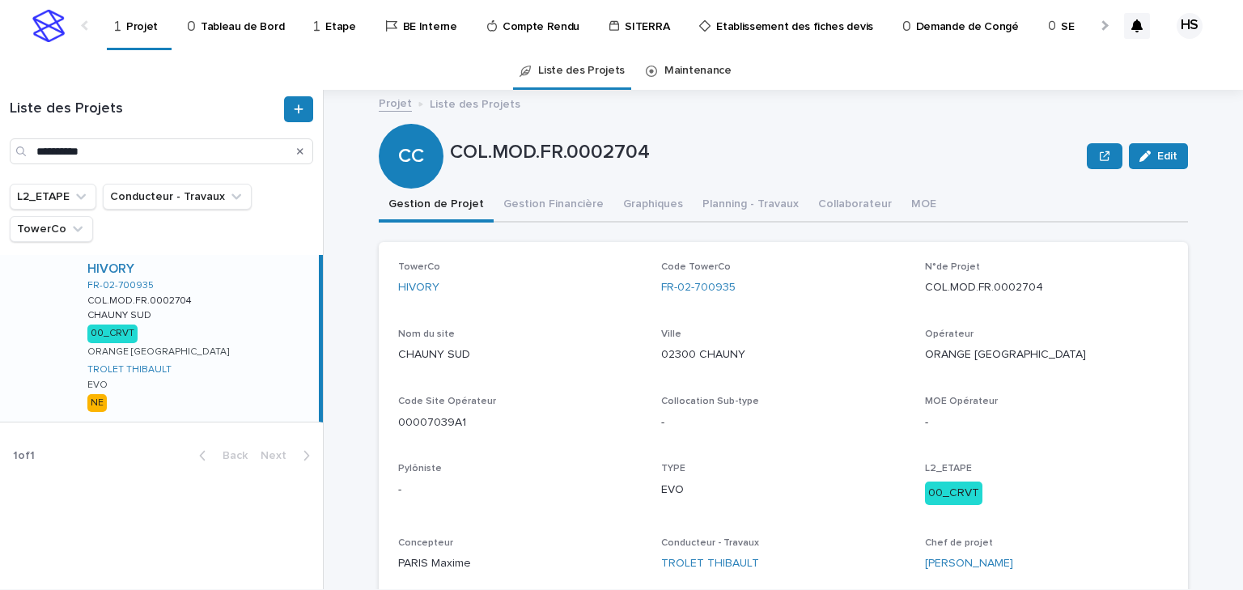
click at [207, 325] on div "HIVORY FR-02-700935 COL.MOD.FR.0002704 COL.MOD.FR.0002704 CHAUNY SUD CHAUNY SUD…" at bounding box center [196, 338] width 244 height 167
click at [528, 210] on button "Gestion Financière" at bounding box center [554, 206] width 120 height 34
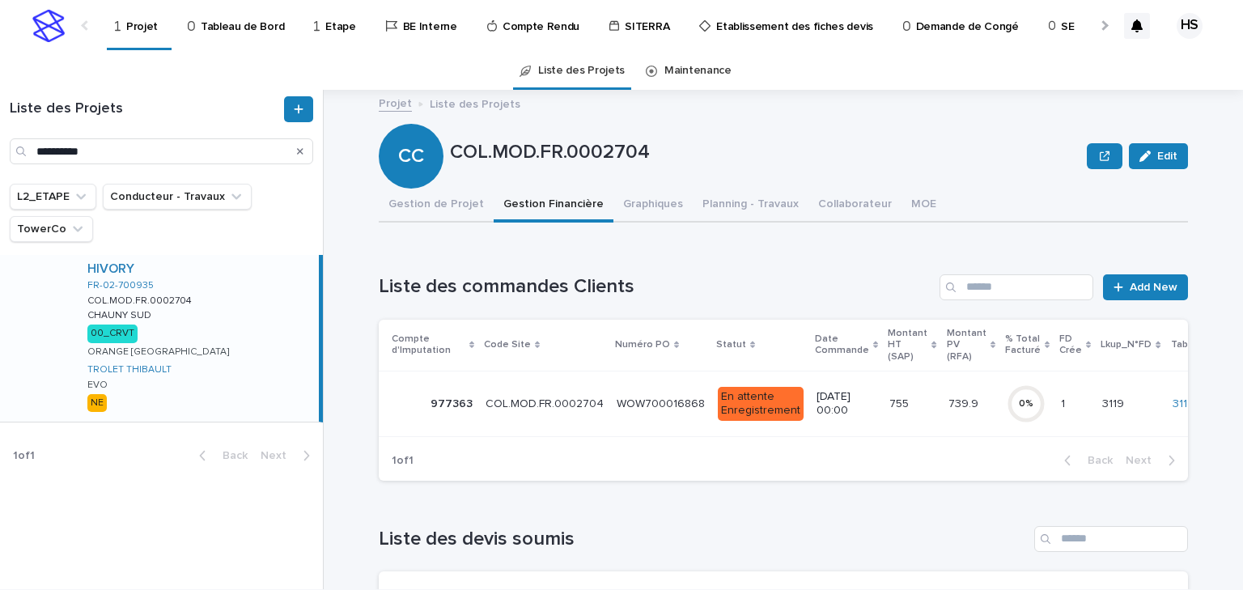
click at [620, 147] on p "COL.MOD.FR.0002704" at bounding box center [765, 152] width 631 height 23
click at [413, 209] on button "Gestion de Projet" at bounding box center [436, 206] width 115 height 34
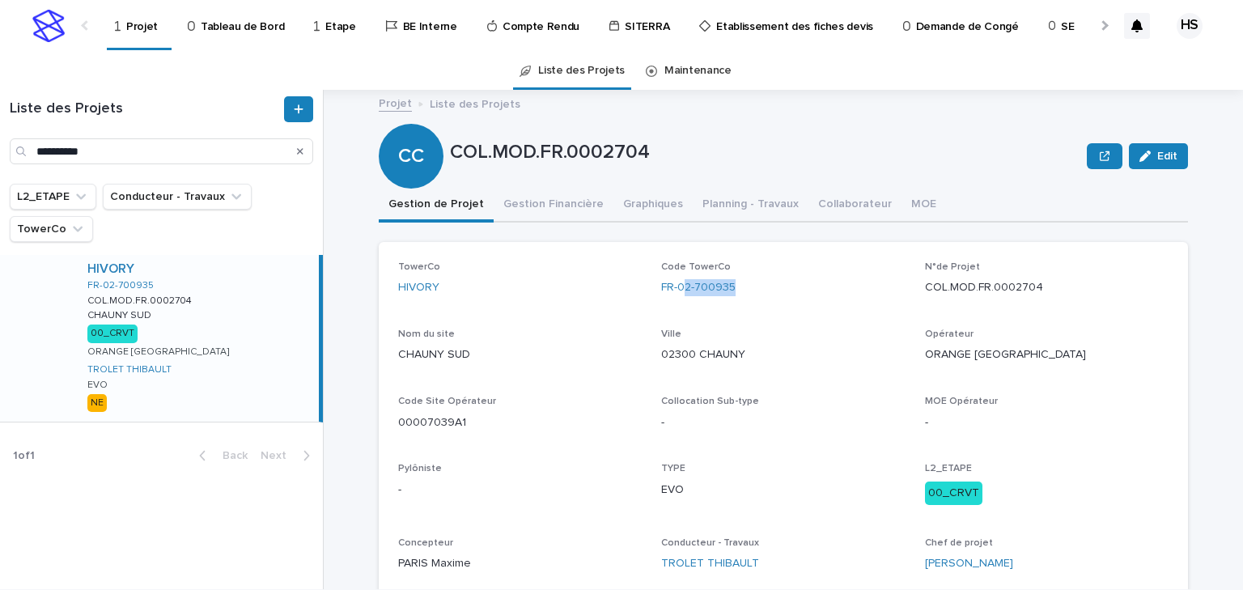
drag, startPoint x: 780, startPoint y: 286, endPoint x: 682, endPoint y: 297, distance: 98.6
click at [682, 297] on div "Code TowerCo FR-02-700935" at bounding box center [783, 285] width 244 height 48
click at [450, 359] on p "CHAUNY SUD" at bounding box center [520, 354] width 244 height 17
drag, startPoint x: 111, startPoint y: 148, endPoint x: 84, endPoint y: 152, distance: 27.0
click at [84, 152] on input "**********" at bounding box center [162, 151] width 304 height 26
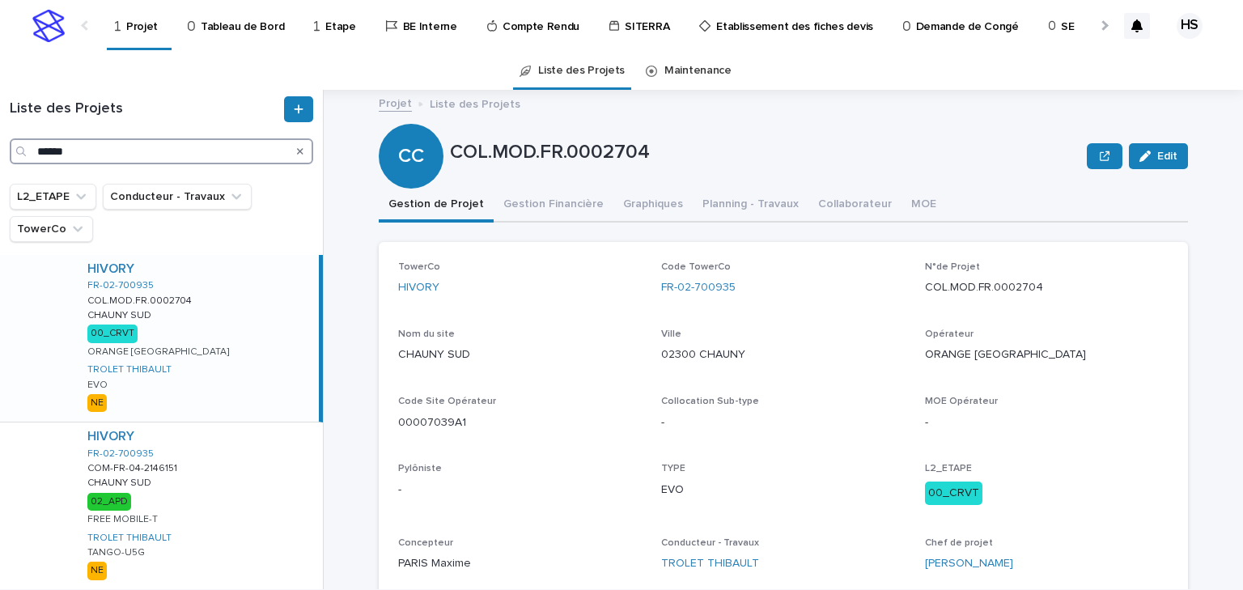
scroll to position [53, 0]
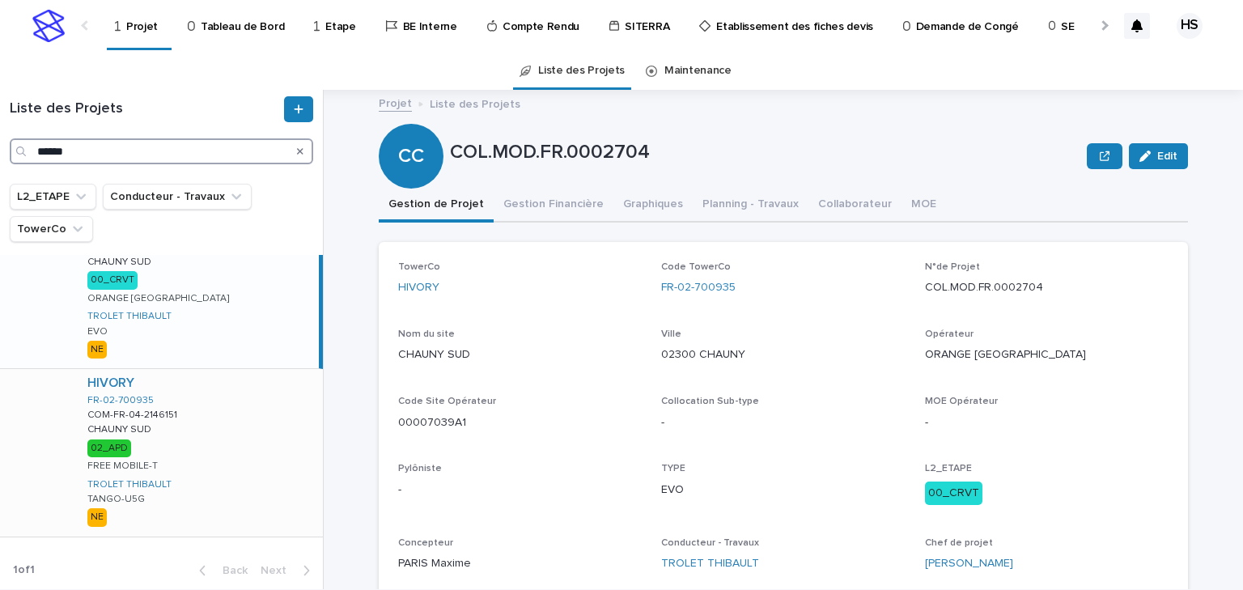
type input "******"
click at [204, 432] on div "HIVORY FR-02-700935 COM-FR-04-2146151 COM-FR-04-2146151 CHAUNY SUD CHAUNY SUD 0…" at bounding box center [198, 452] width 249 height 167
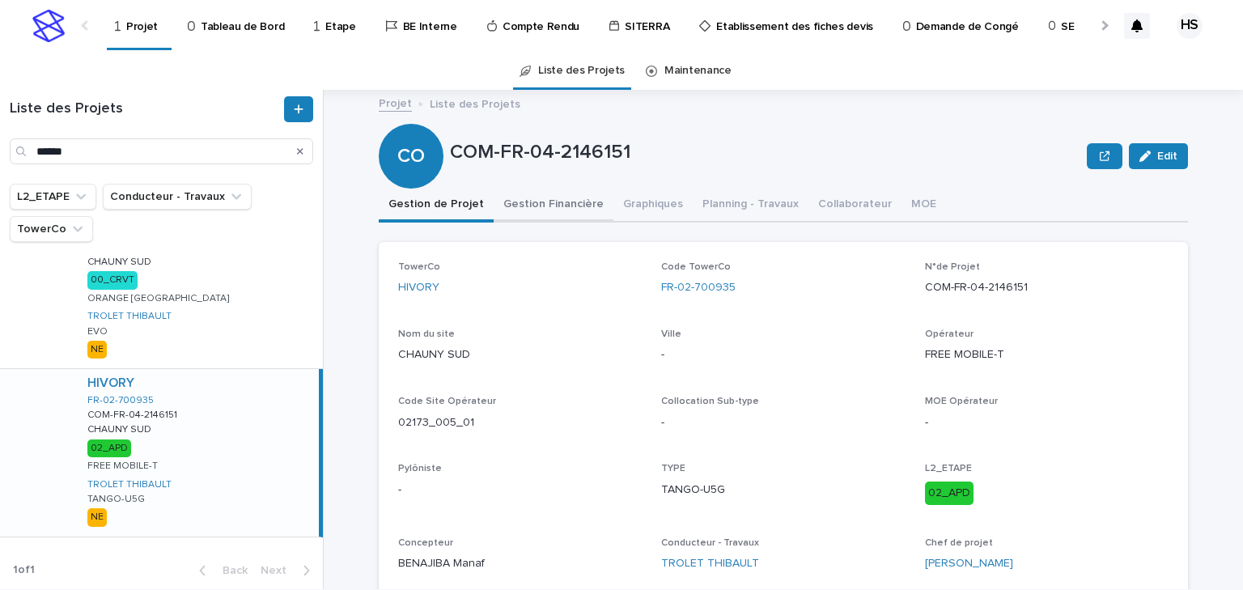
click at [539, 204] on button "Gestion Financière" at bounding box center [554, 206] width 120 height 34
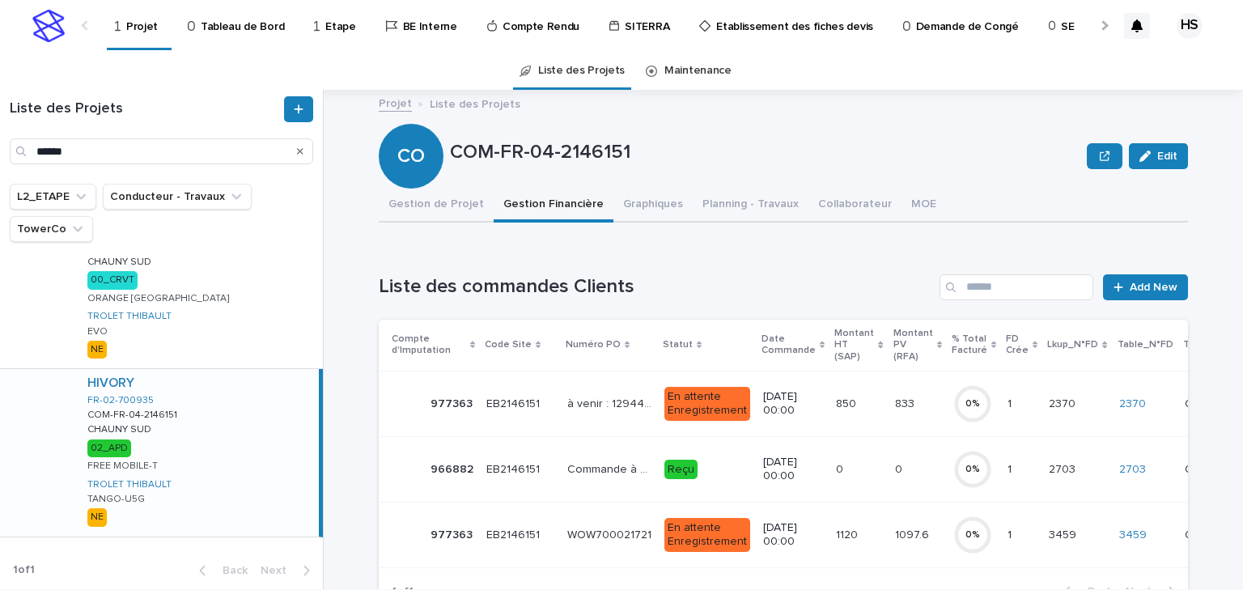
click at [202, 446] on div "HIVORY FR-02-700935 COM-FR-04-2146151 COM-FR-04-2146151 CHAUNY SUD CHAUNY SUD 0…" at bounding box center [196, 452] width 244 height 167
click at [432, 205] on button "Gestion de Projet" at bounding box center [436, 206] width 115 height 34
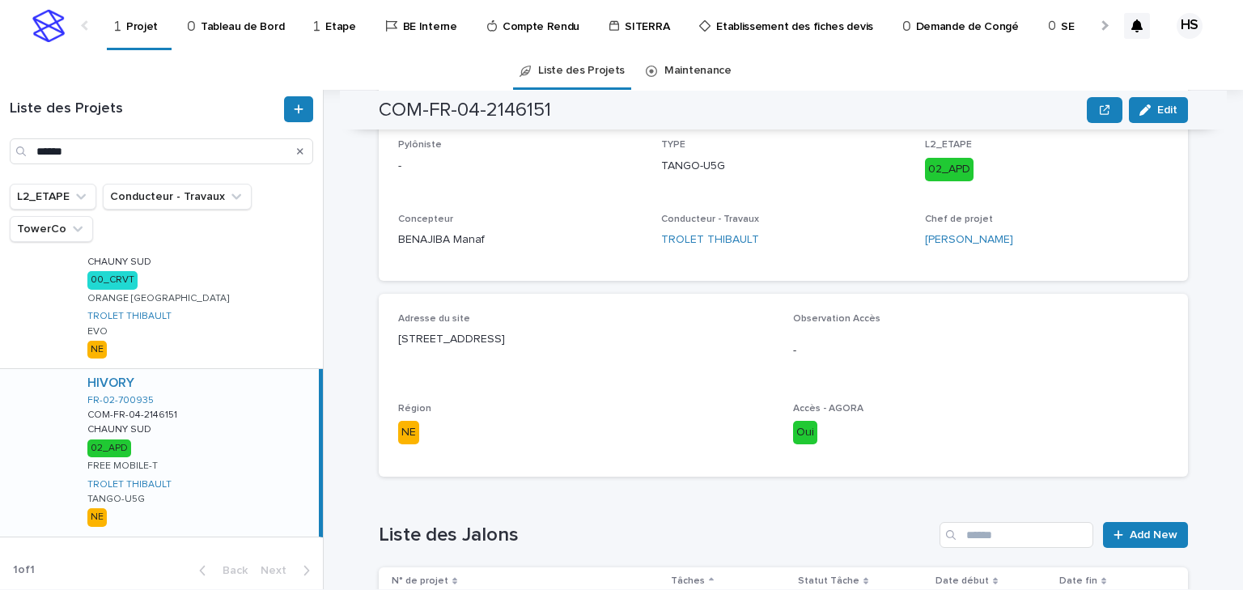
scroll to position [648, 0]
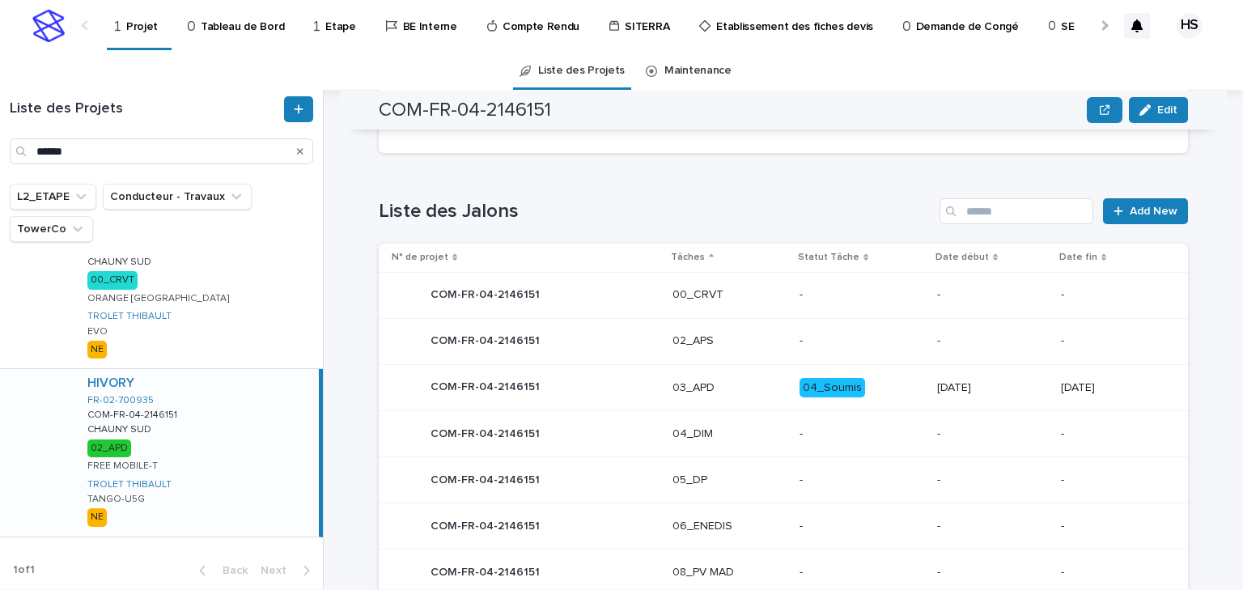
click at [673, 389] on p "03_APD" at bounding box center [730, 388] width 115 height 14
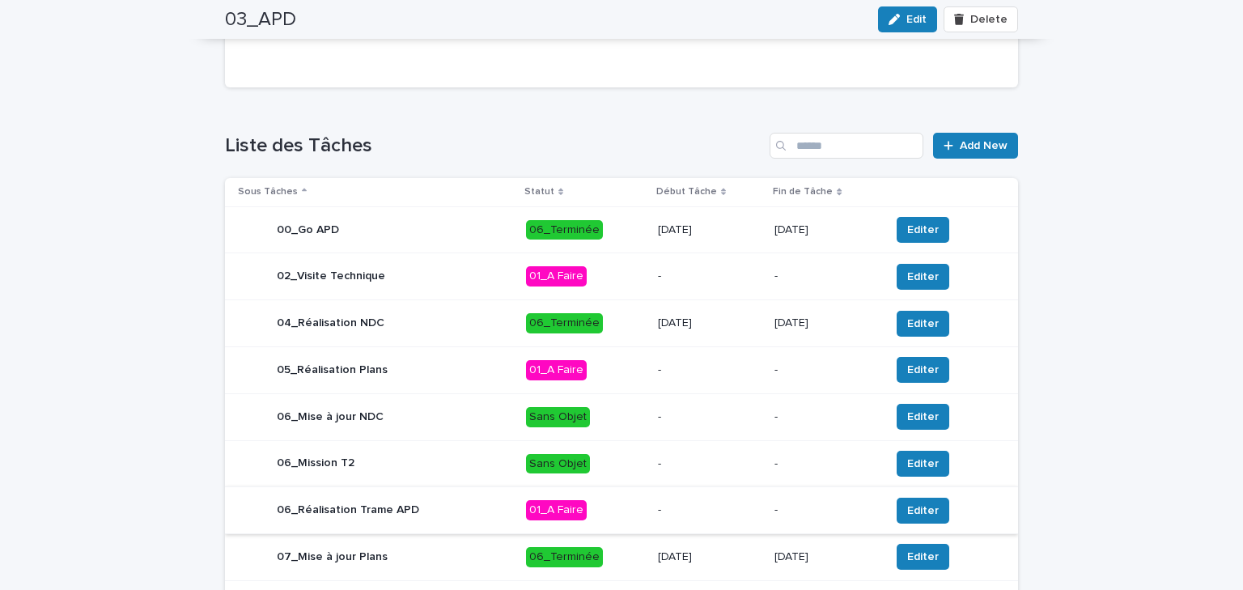
scroll to position [755, 0]
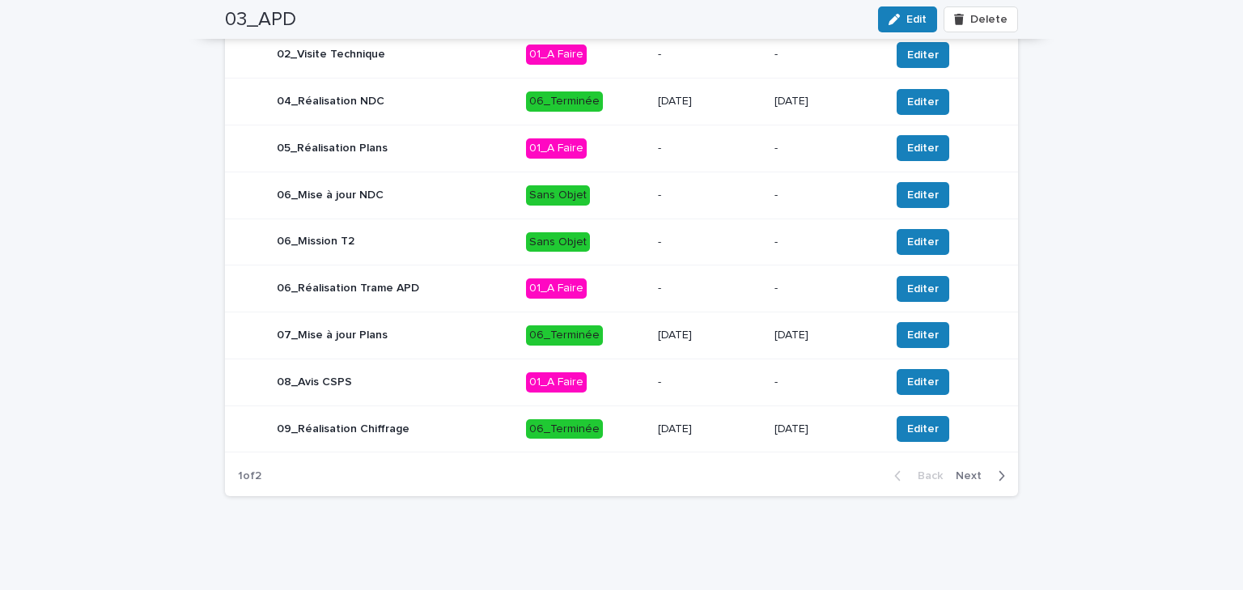
click at [971, 470] on span "Next" at bounding box center [974, 475] width 36 height 11
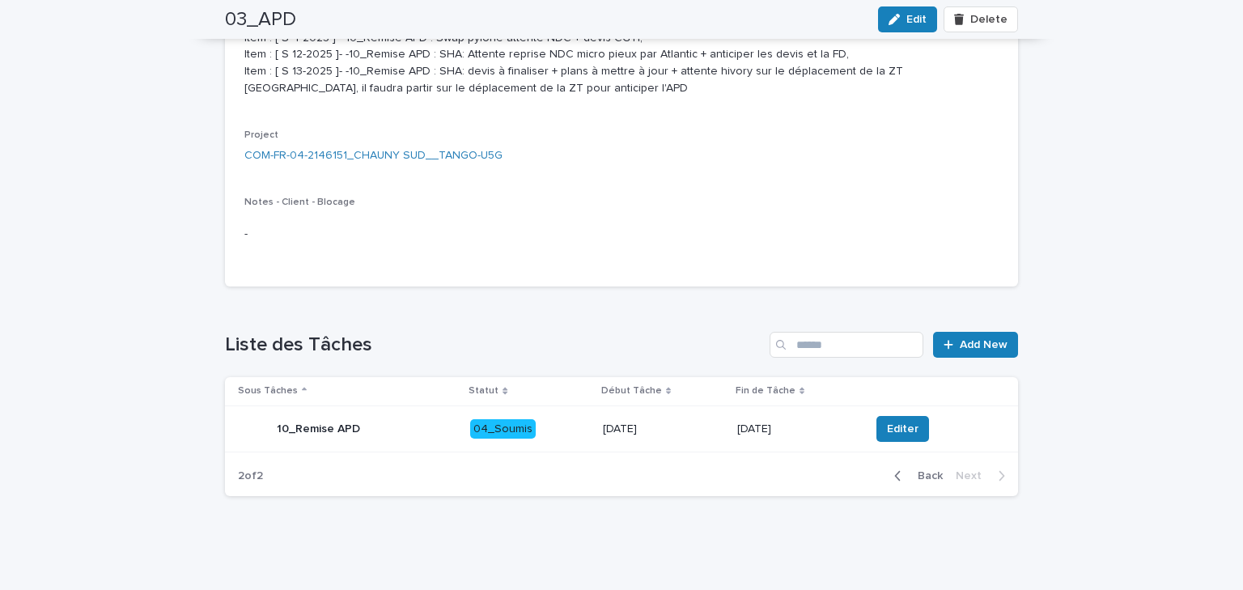
click at [667, 431] on p "23/1/2025" at bounding box center [663, 430] width 121 height 14
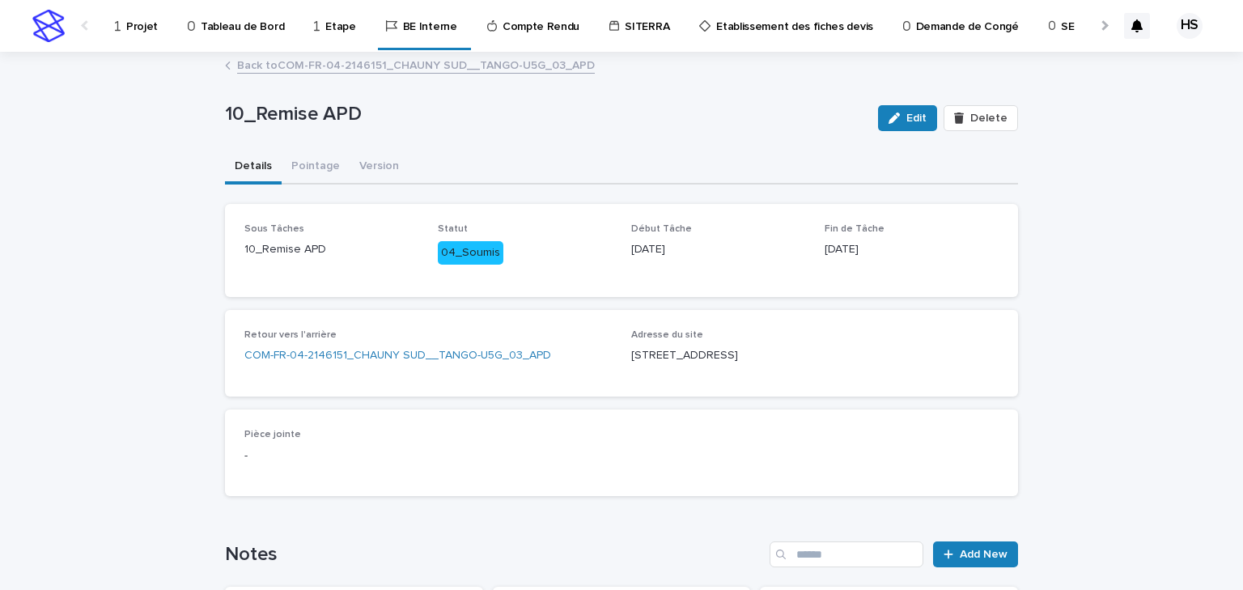
drag, startPoint x: 882, startPoint y: 259, endPoint x: 818, endPoint y: 262, distance: 64.0
click at [818, 262] on div "Sous Tâches 10_Remise APD Statut 04_Soumis Début Tâche 23/1/2025 Fin de Tâche 9…" at bounding box center [621, 250] width 754 height 54
copy p "9/5/2025"
click at [350, 164] on button "Version" at bounding box center [379, 168] width 59 height 34
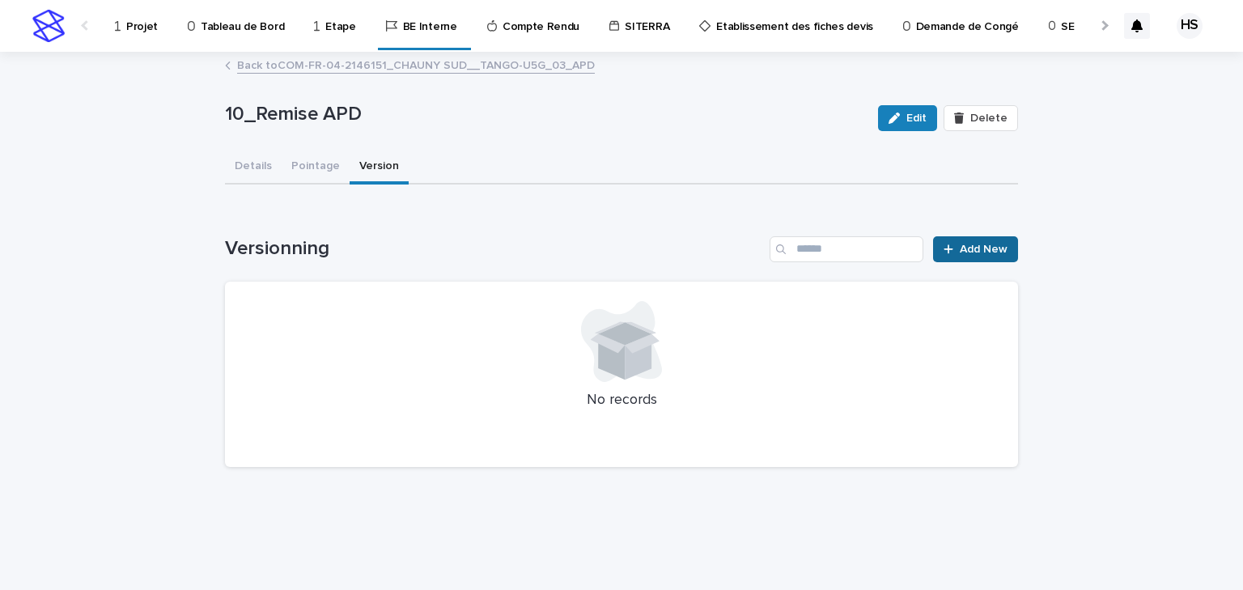
click at [972, 246] on span "Add New" at bounding box center [984, 249] width 48 height 11
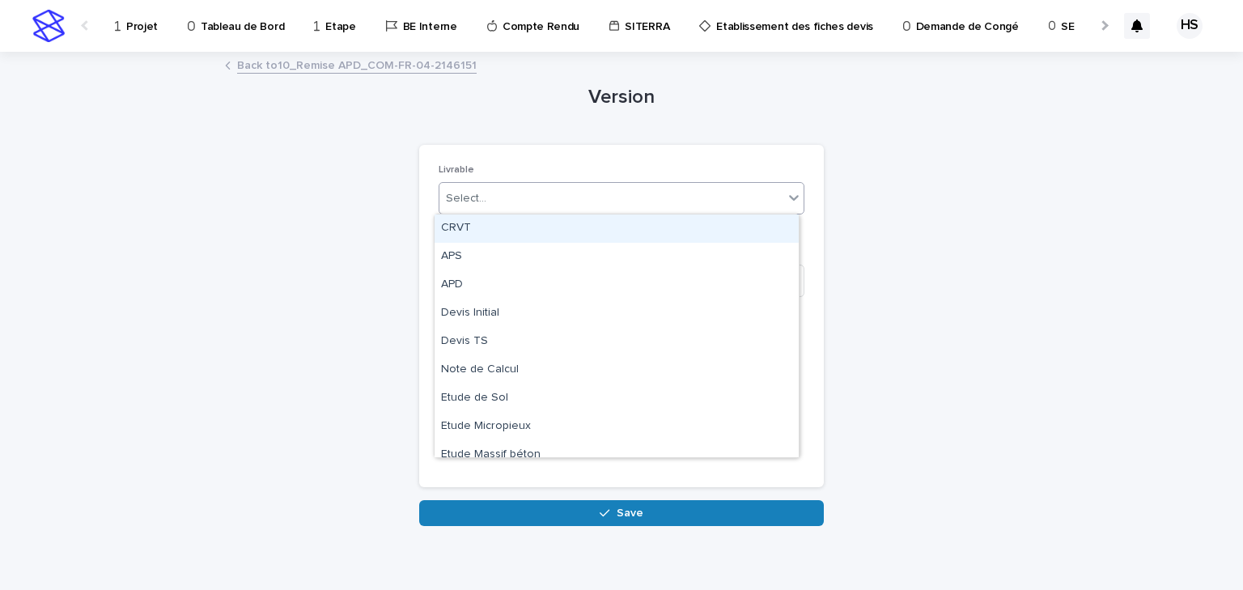
click at [470, 191] on div "Select..." at bounding box center [466, 198] width 40 height 17
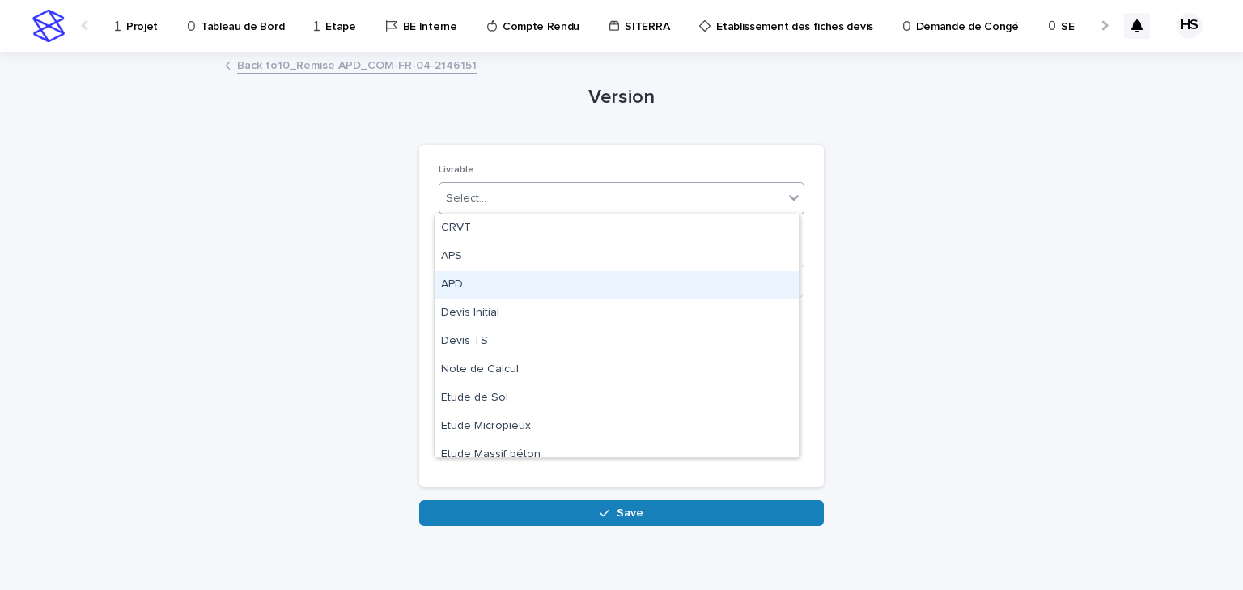
click at [505, 293] on div "APD" at bounding box center [617, 285] width 364 height 28
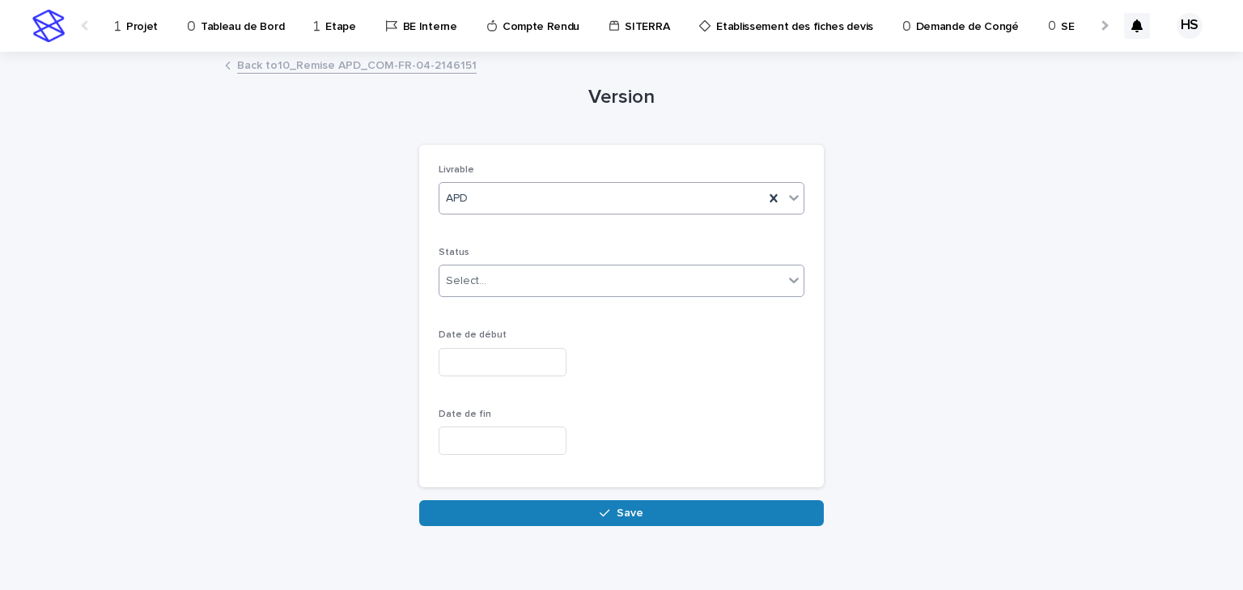
click at [483, 276] on div "Select..." at bounding box center [612, 281] width 344 height 27
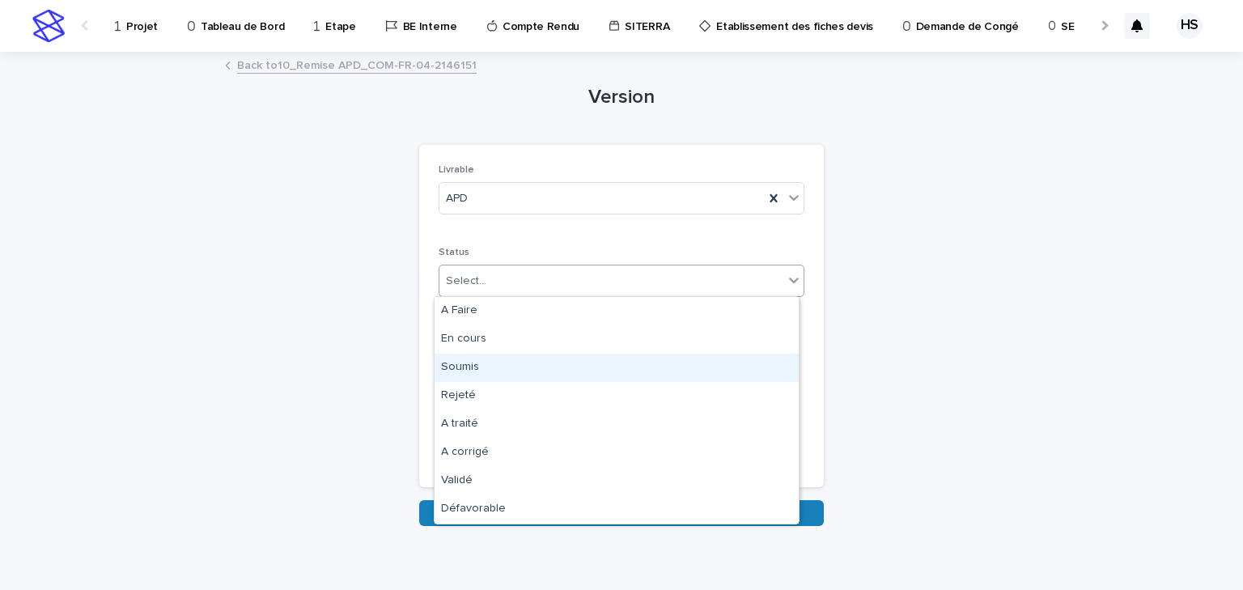
click at [481, 362] on div "Soumis" at bounding box center [617, 368] width 364 height 28
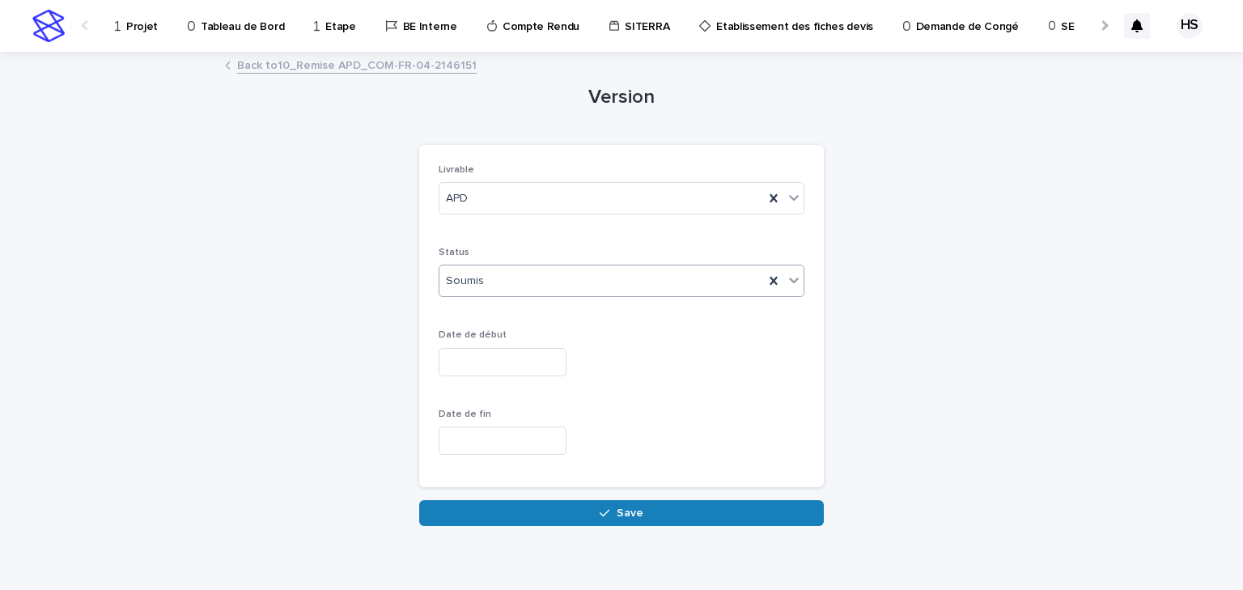
click at [473, 359] on input "text" at bounding box center [503, 362] width 128 height 28
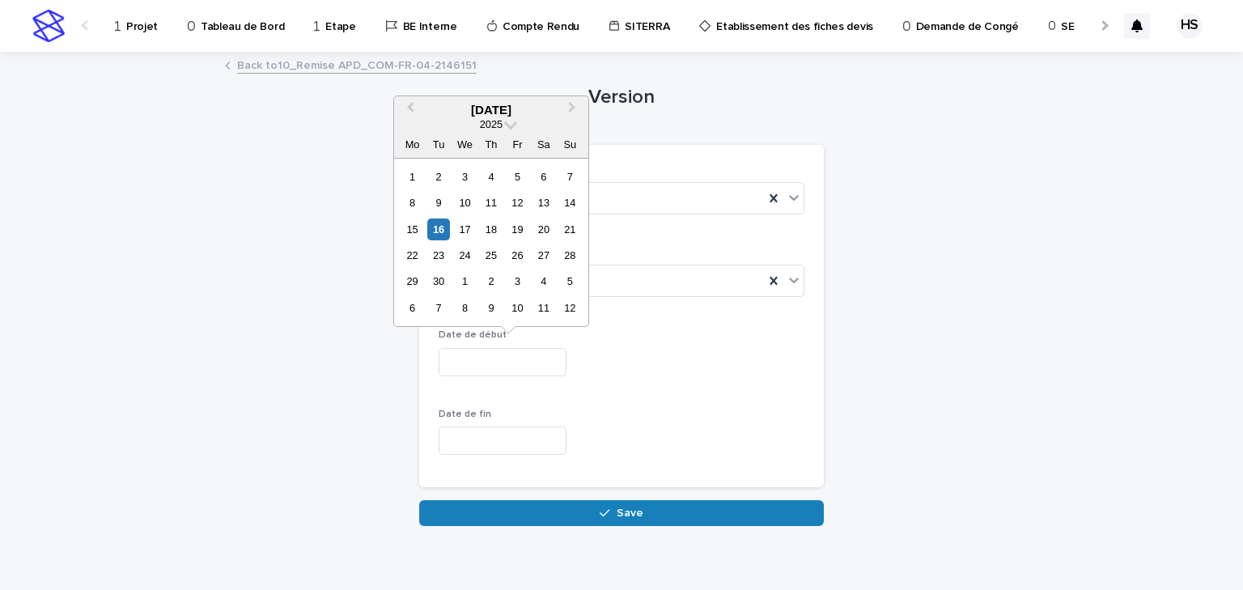
paste input "********"
type input "**********"
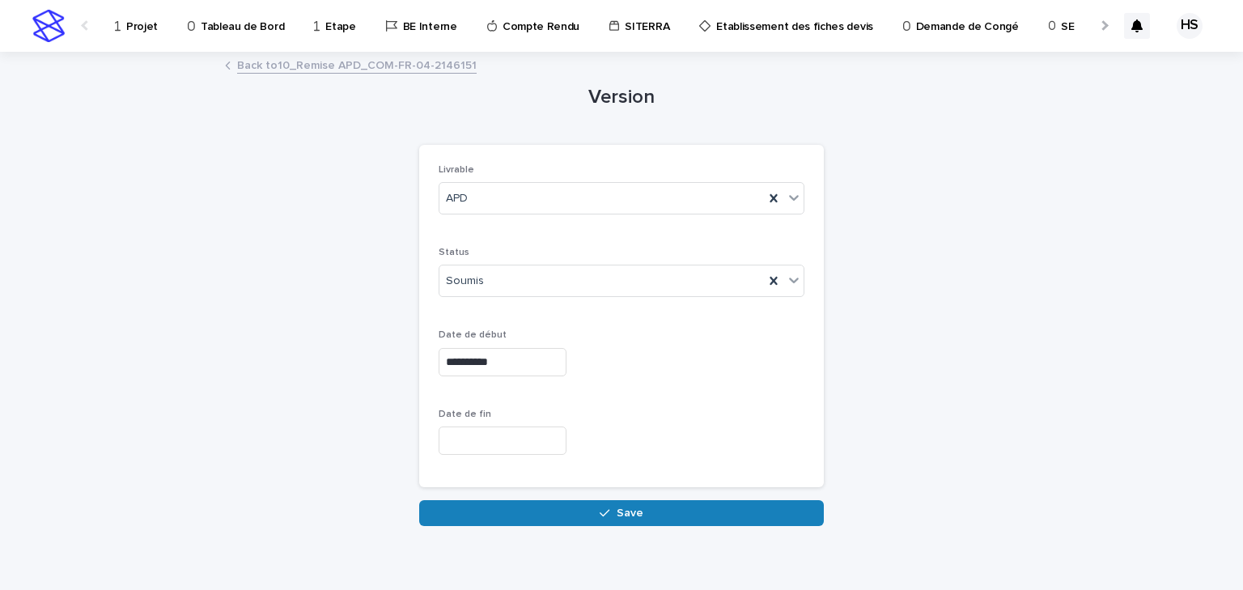
click at [468, 420] on div "Date de fin" at bounding box center [622, 438] width 366 height 59
click at [473, 435] on input "text" at bounding box center [503, 441] width 128 height 28
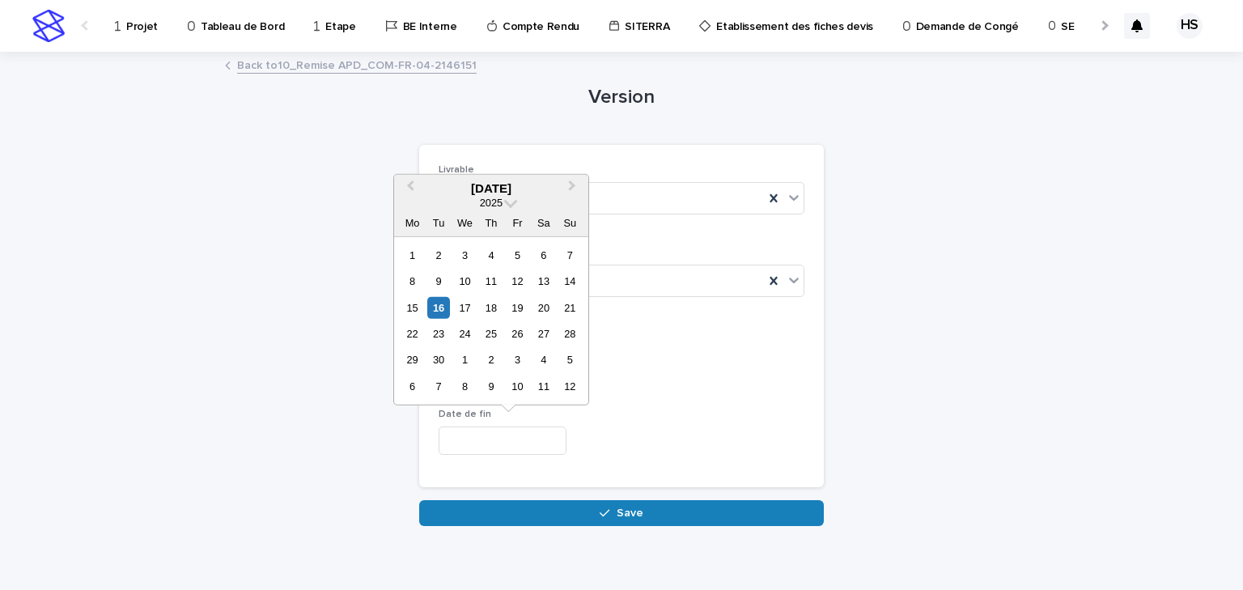
paste input "********"
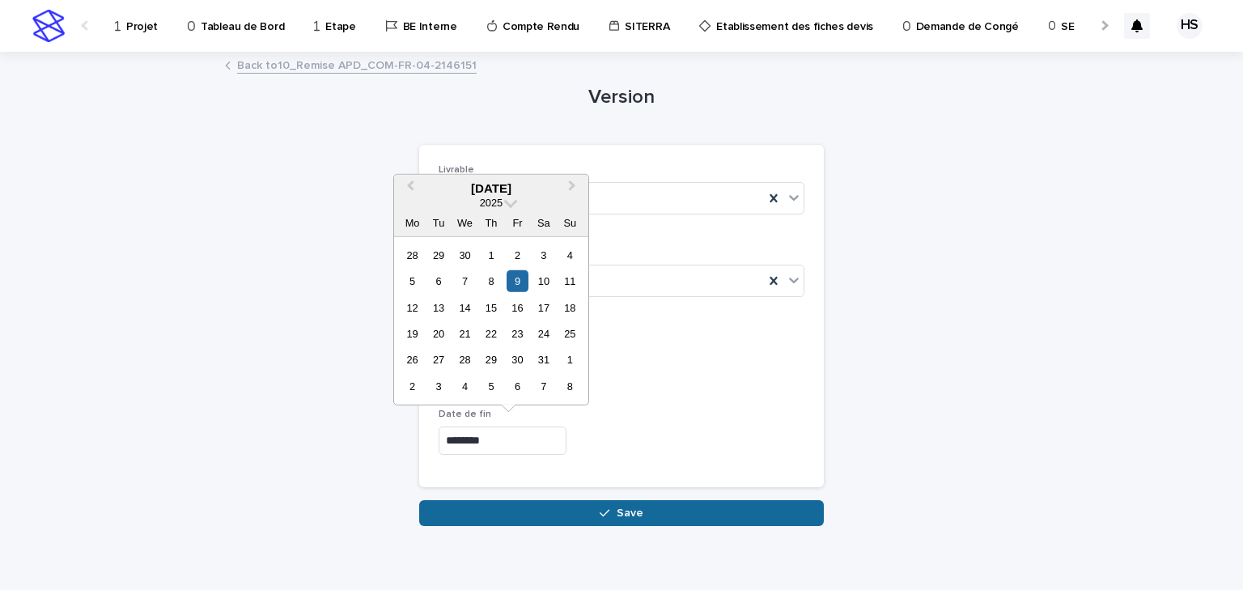
type input "**********"
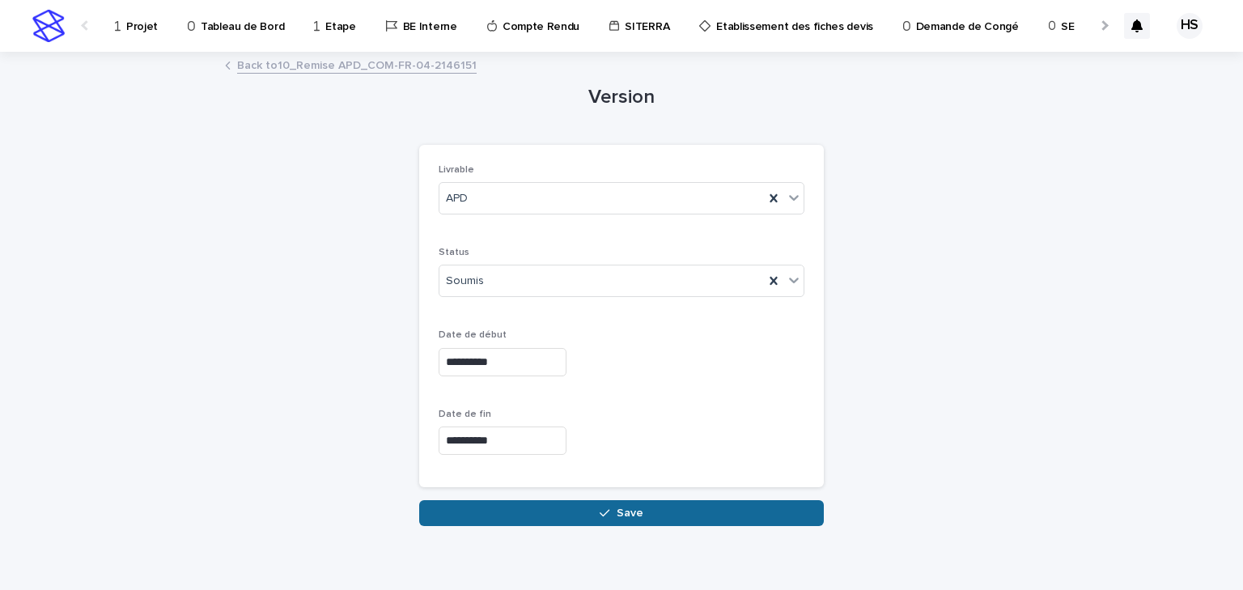
click at [515, 502] on button "Save" at bounding box center [621, 513] width 405 height 26
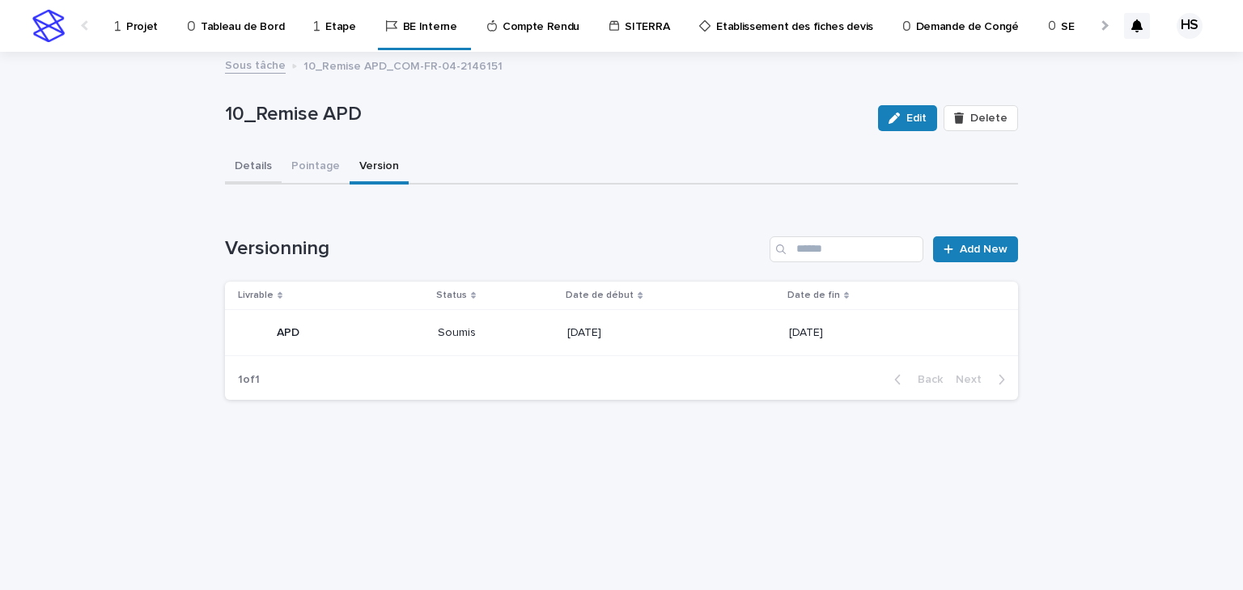
click at [265, 168] on button "Details" at bounding box center [253, 168] width 57 height 34
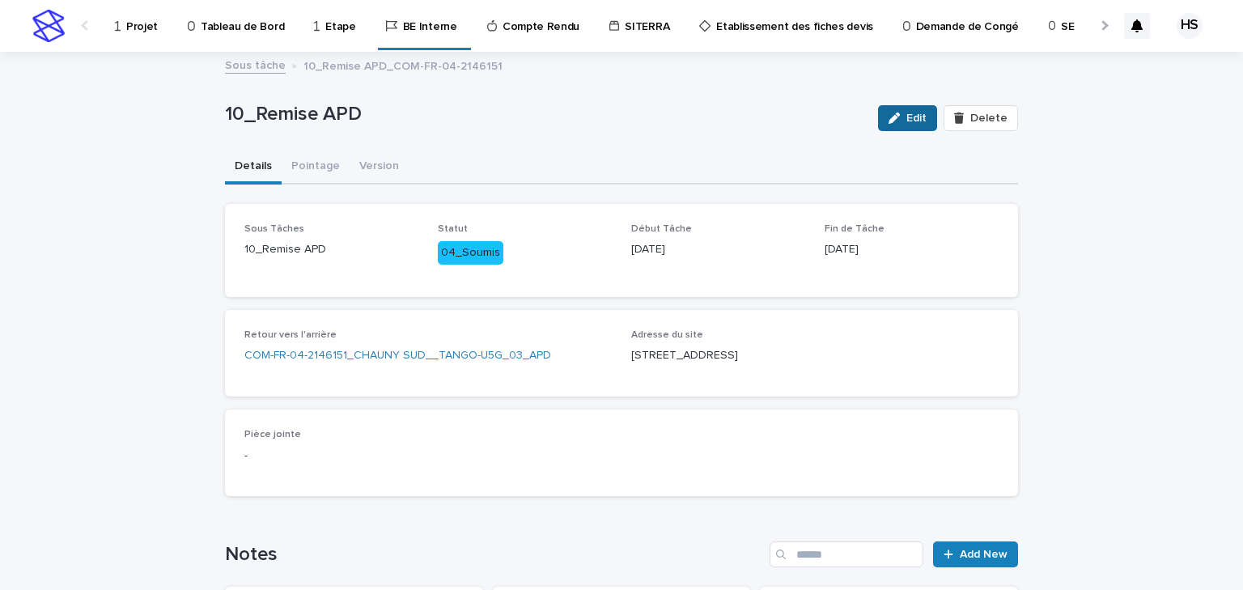
click at [905, 123] on button "Edit" at bounding box center [907, 118] width 59 height 26
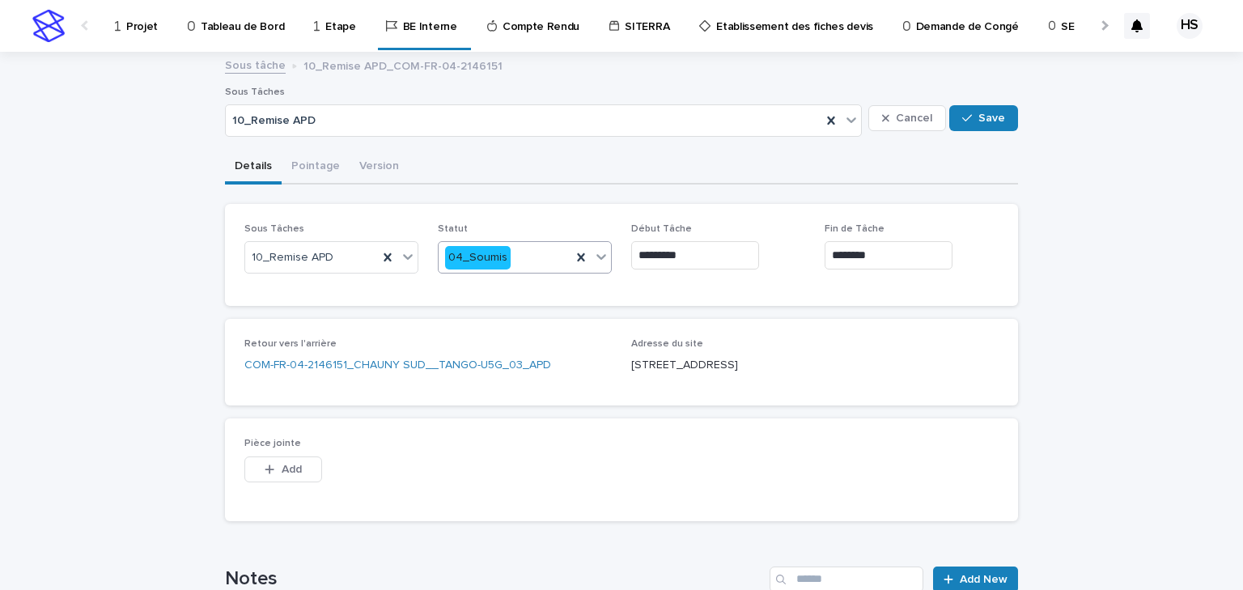
click at [508, 258] on div "04_Soumis" at bounding box center [505, 257] width 133 height 27
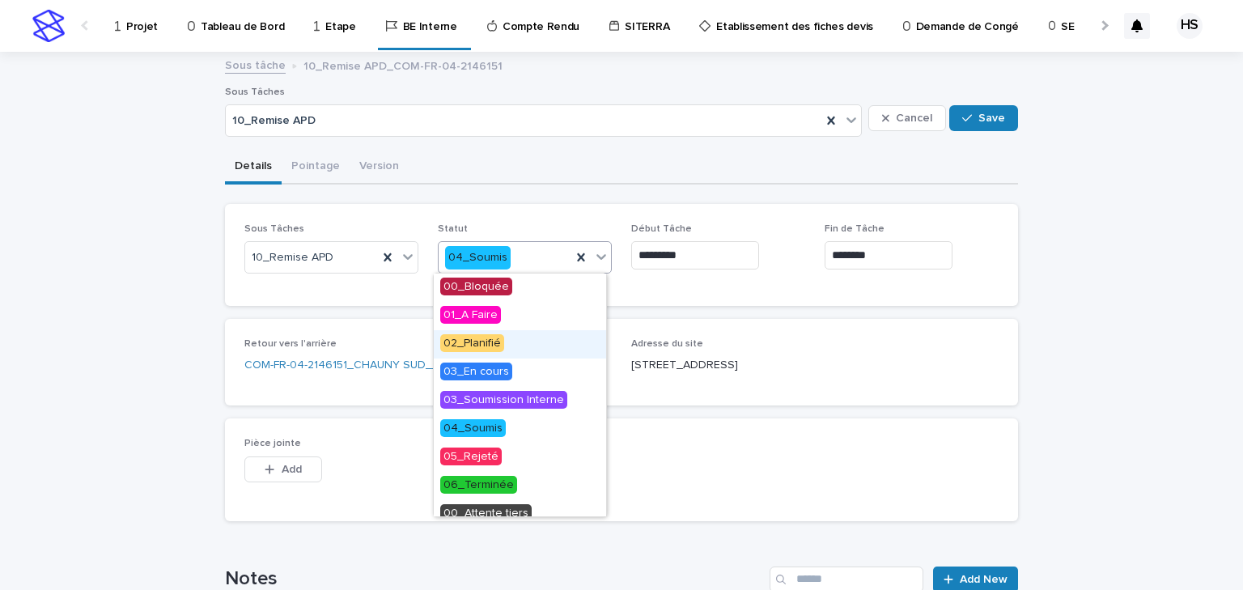
click at [472, 343] on span "02_Planifié" at bounding box center [472, 343] width 64 height 18
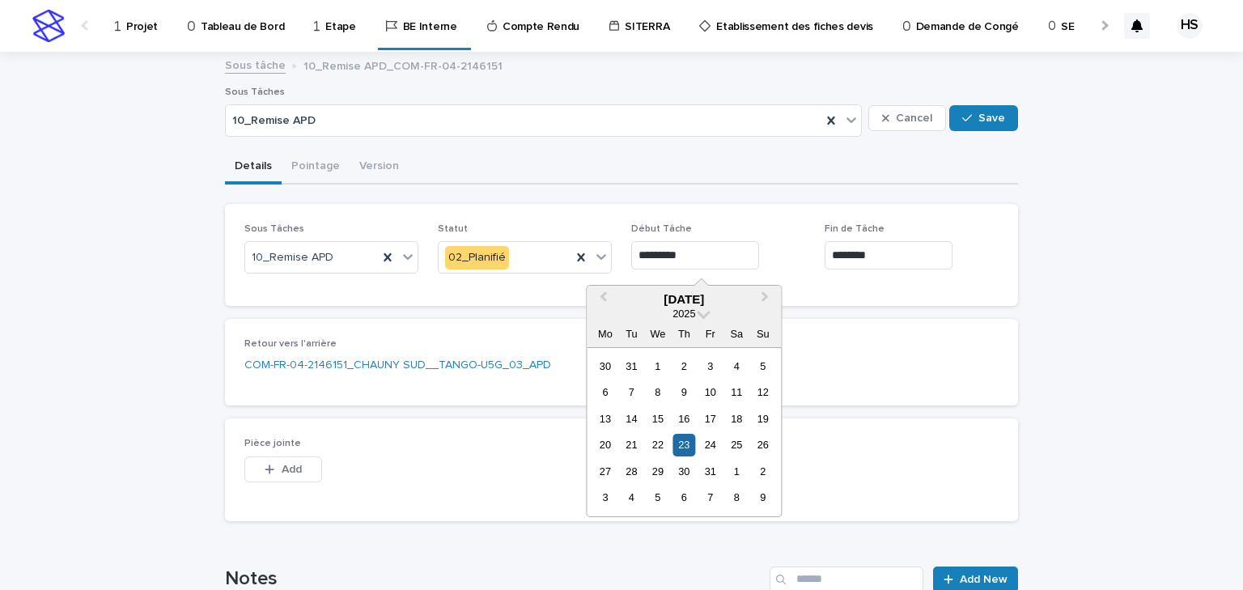
drag, startPoint x: 729, startPoint y: 264, endPoint x: 612, endPoint y: 257, distance: 116.8
click at [612, 257] on div "Sous Tâches 10_Remise APD Statut 02_Planifié Début Tâche ********* Fin de Tâche…" at bounding box center [621, 254] width 754 height 63
drag, startPoint x: 876, startPoint y: 252, endPoint x: 803, endPoint y: 253, distance: 72.9
click at [803, 253] on div "Sous Tâches 10_Remise APD Statut 02_Planifié Début Tâche Fin de Tâche ********" at bounding box center [621, 254] width 754 height 63
click at [690, 252] on input "text" at bounding box center [695, 255] width 128 height 28
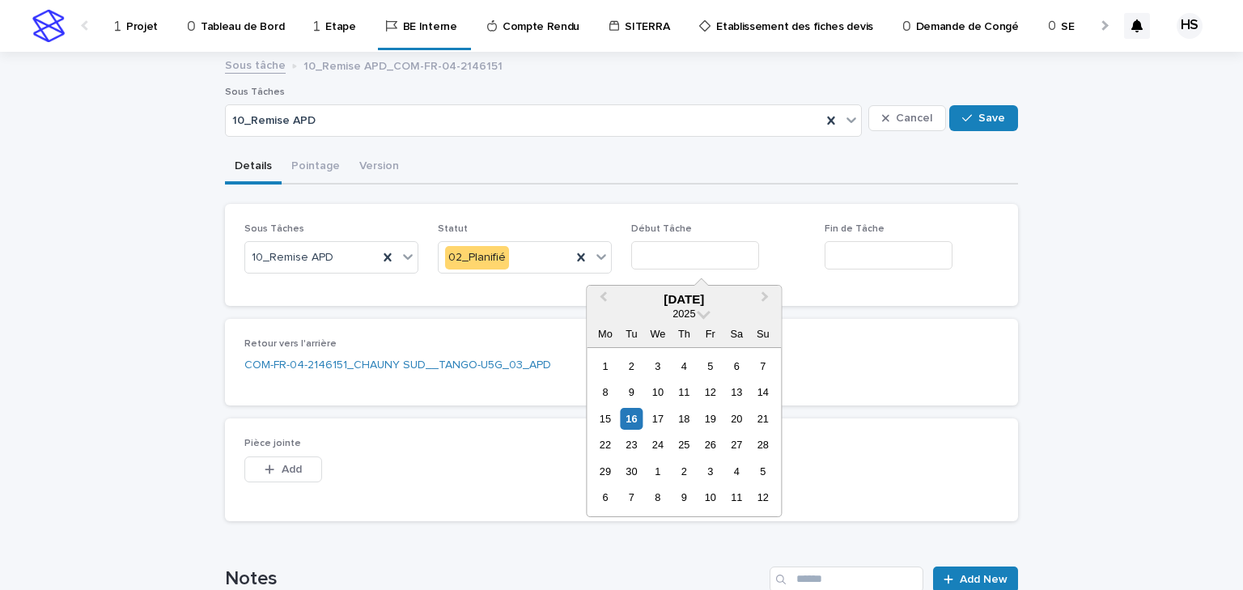
paste input "********"
type input "********"
click at [709, 394] on div "9" at bounding box center [710, 392] width 22 height 22
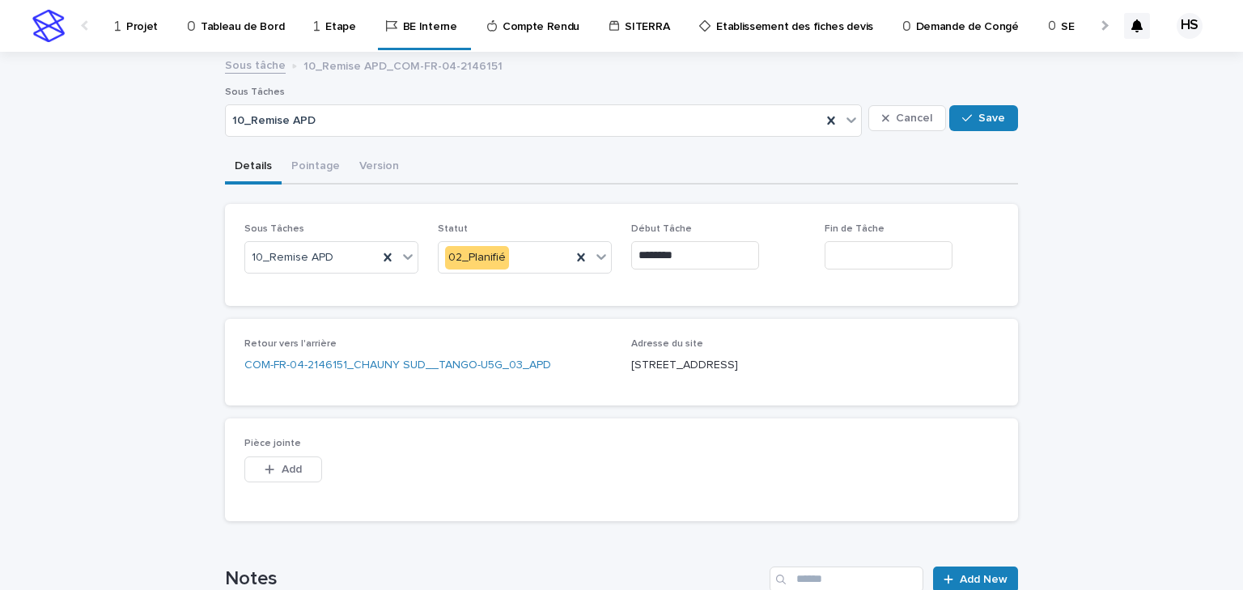
click at [855, 261] on input "text" at bounding box center [889, 255] width 128 height 28
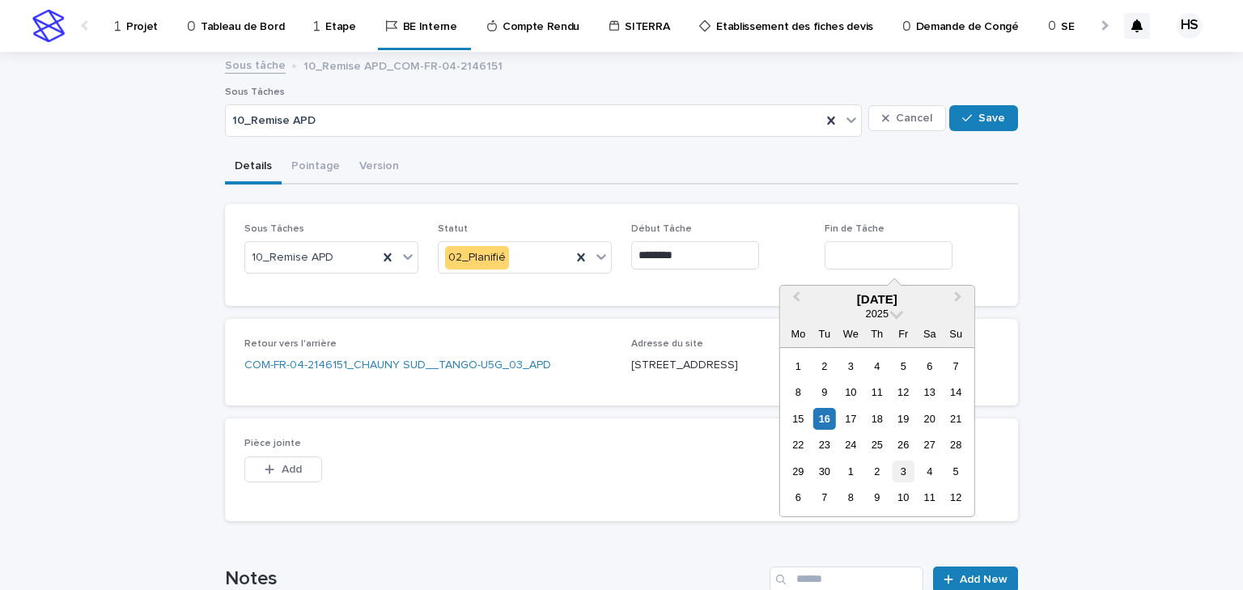
click at [903, 464] on div "3" at bounding box center [904, 472] width 22 height 22
type input "*********"
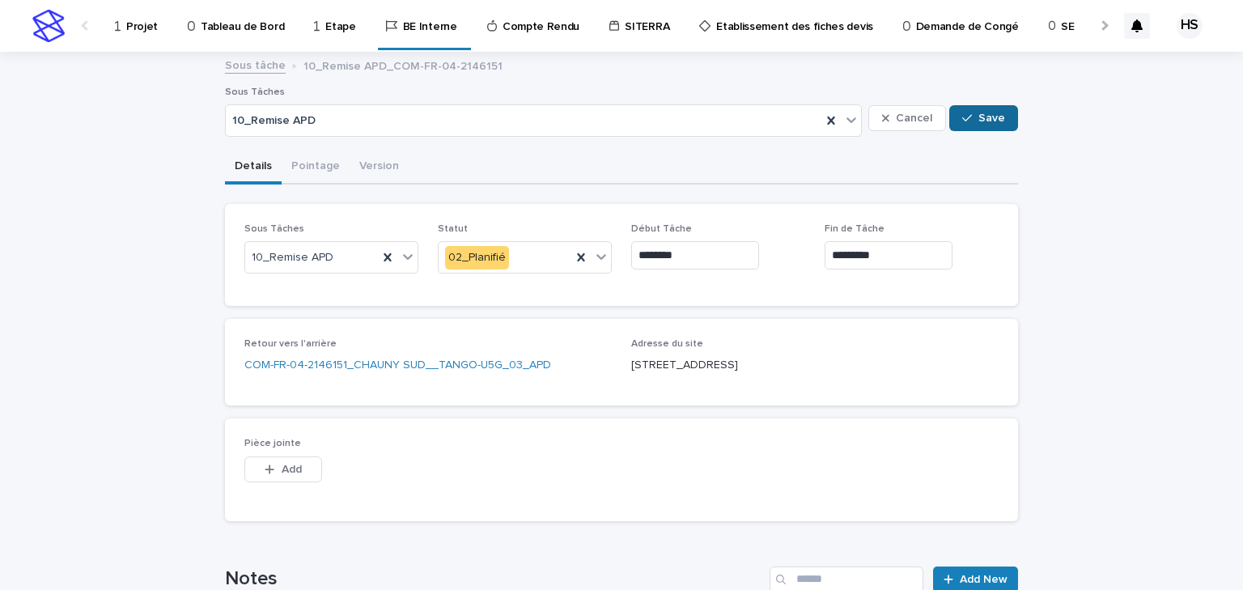
click at [985, 120] on span "Save" at bounding box center [992, 118] width 27 height 11
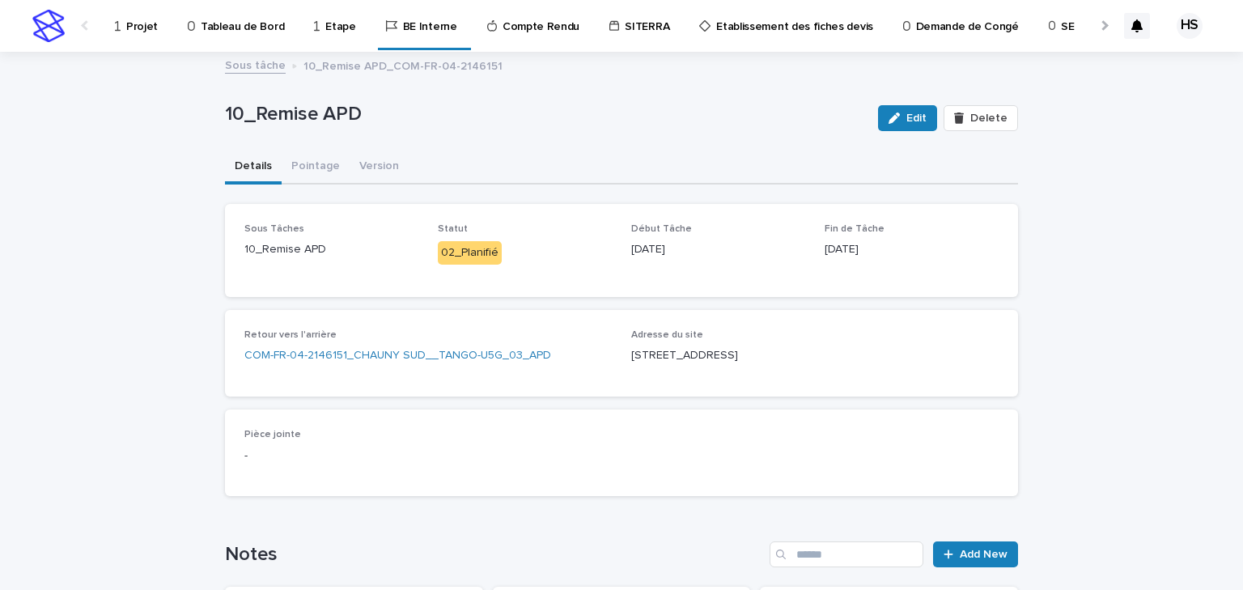
click at [138, 23] on p "Projet" at bounding box center [142, 17] width 32 height 34
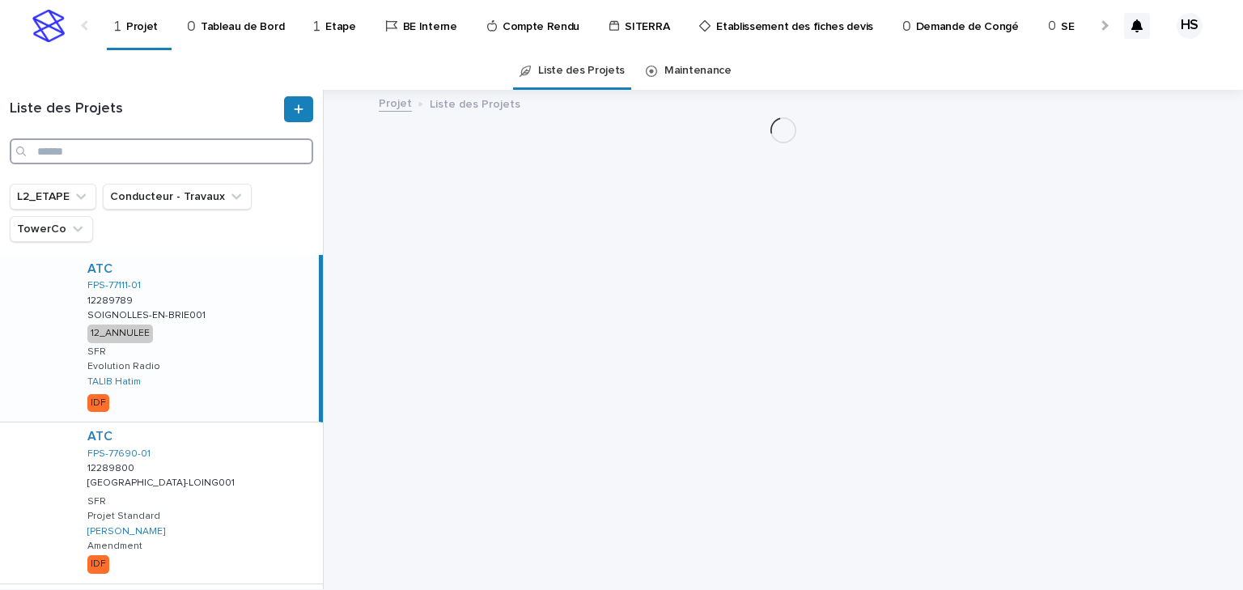
click at [113, 155] on input "Search" at bounding box center [162, 151] width 304 height 26
paste input "**********"
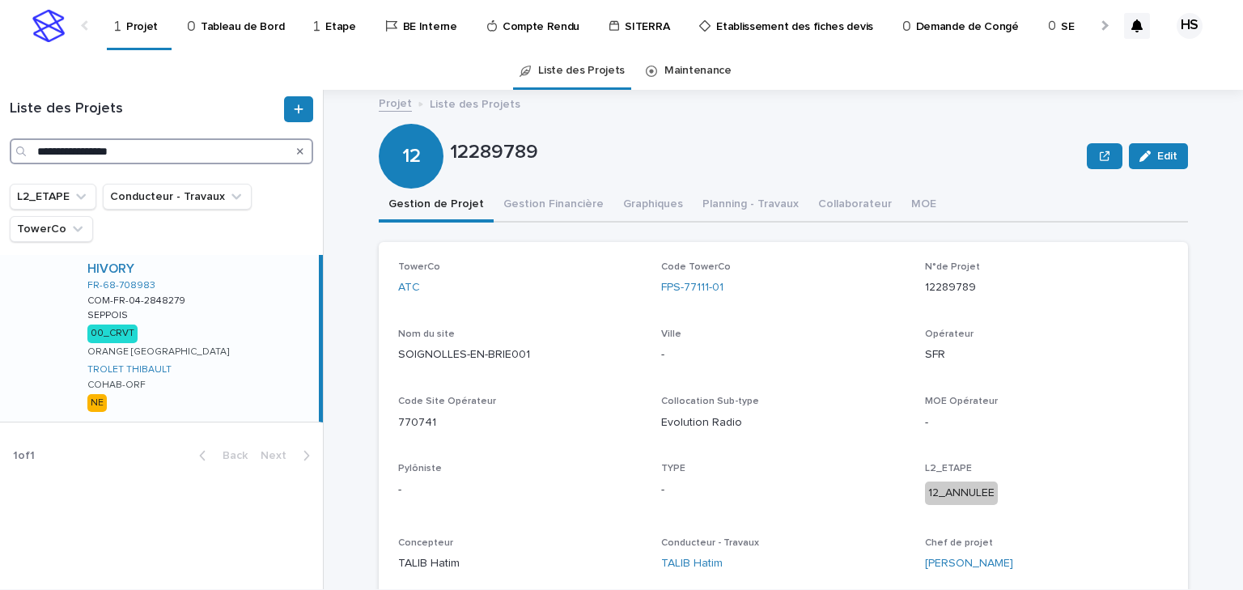
type input "**********"
click at [222, 355] on div "HIVORY FR-68-708983 COM-FR-04-2848279 COM-FR-04-2848279 SEPPOIS SEPPOIS 00_CRVT…" at bounding box center [196, 338] width 244 height 167
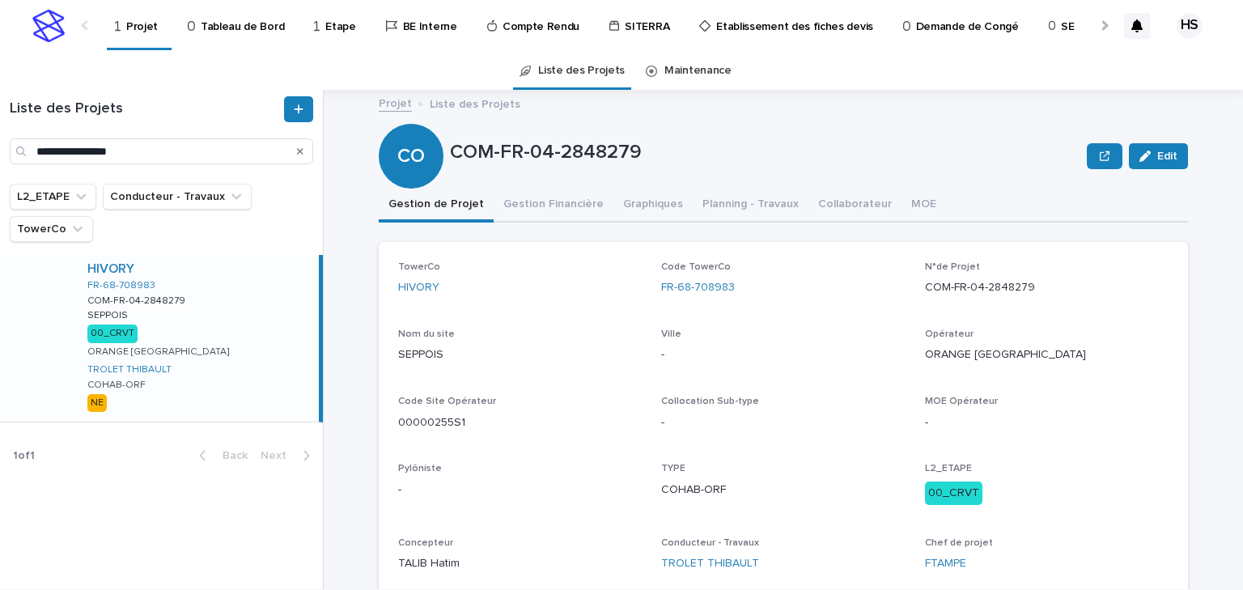
scroll to position [194, 0]
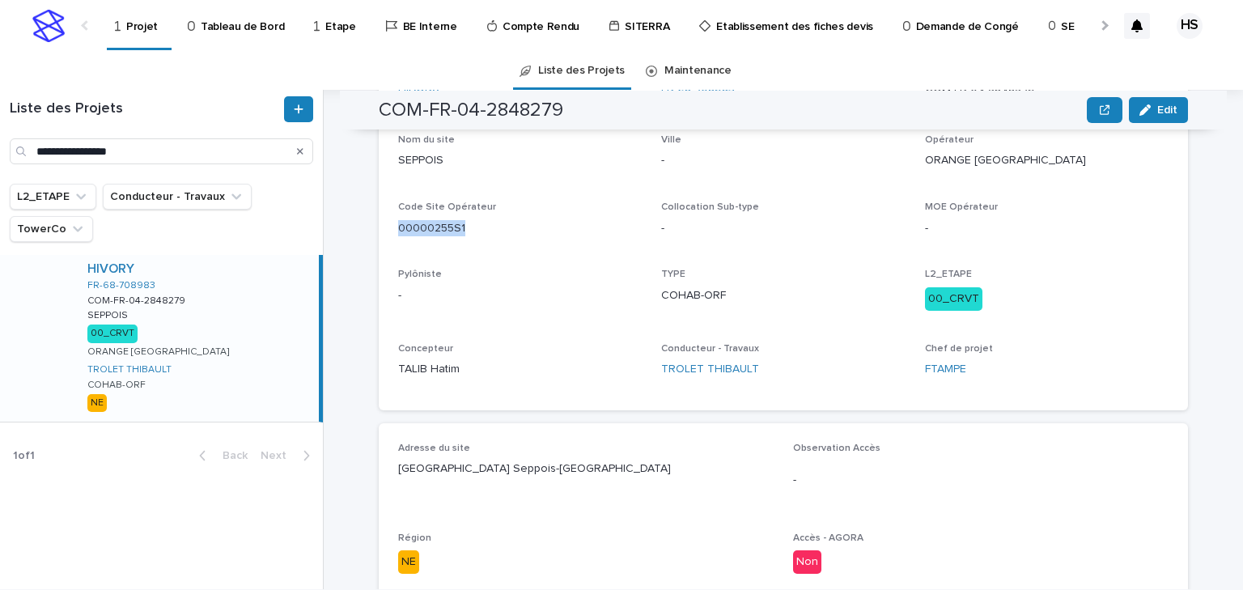
drag, startPoint x: 495, startPoint y: 244, endPoint x: 388, endPoint y: 239, distance: 107.0
click at [388, 239] on div "TowerCo HIVORY Code TowerCo FR-68-708983 N°de Projet COM-FR-04-2848279 Nom du s…" at bounding box center [783, 229] width 809 height 363
copy p "00000255S1"
click at [784, 281] on div "TYPE COHAB-ORF" at bounding box center [783, 293] width 244 height 48
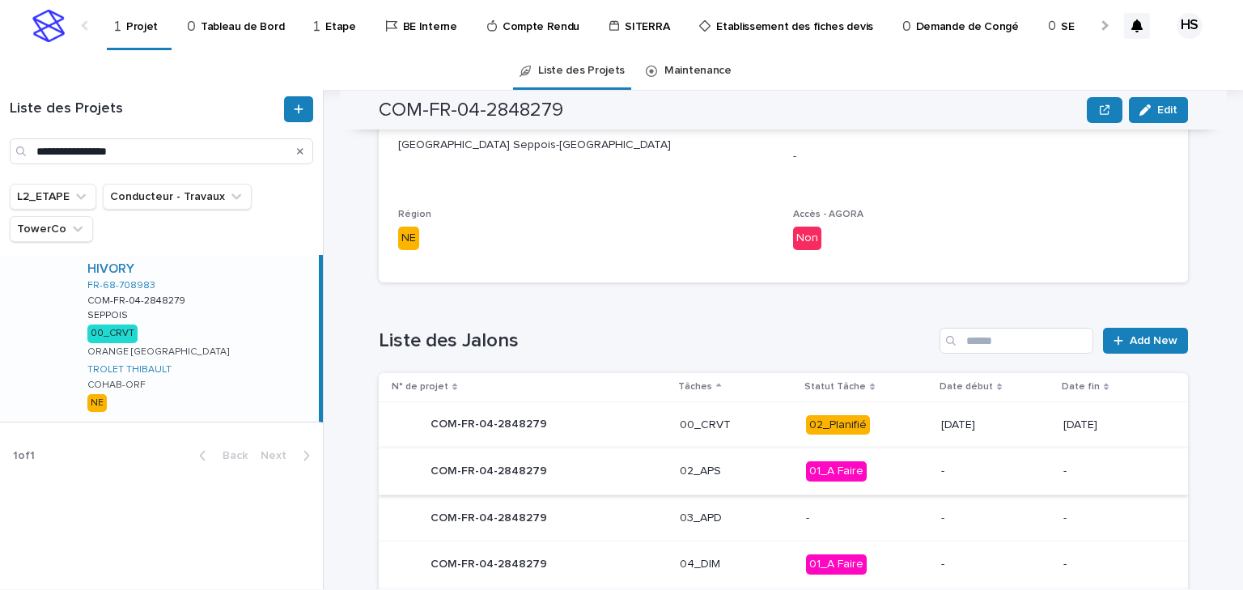
scroll to position [389, 0]
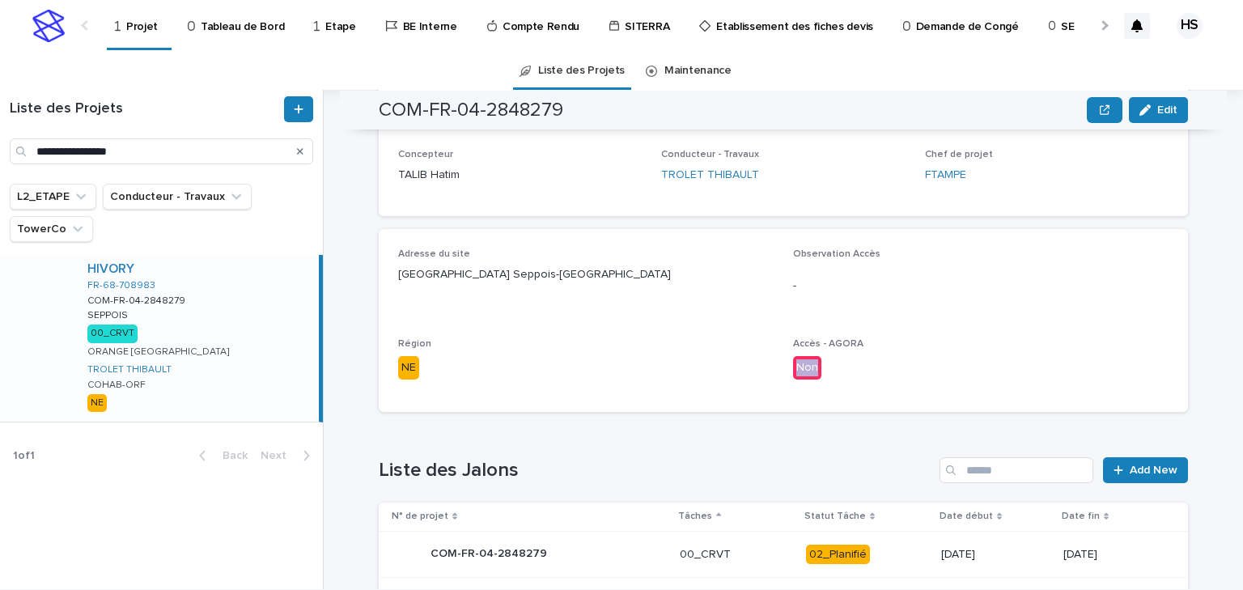
drag, startPoint x: 828, startPoint y: 368, endPoint x: 789, endPoint y: 370, distance: 38.9
click at [793, 370] on p "Non" at bounding box center [981, 367] width 376 height 23
click at [853, 402] on div "Adresse du site Rue du Hummelberg, 68580 Seppois-le-Bas Observation Accès - Rég…" at bounding box center [783, 320] width 809 height 183
